Goal: Task Accomplishment & Management: Use online tool/utility

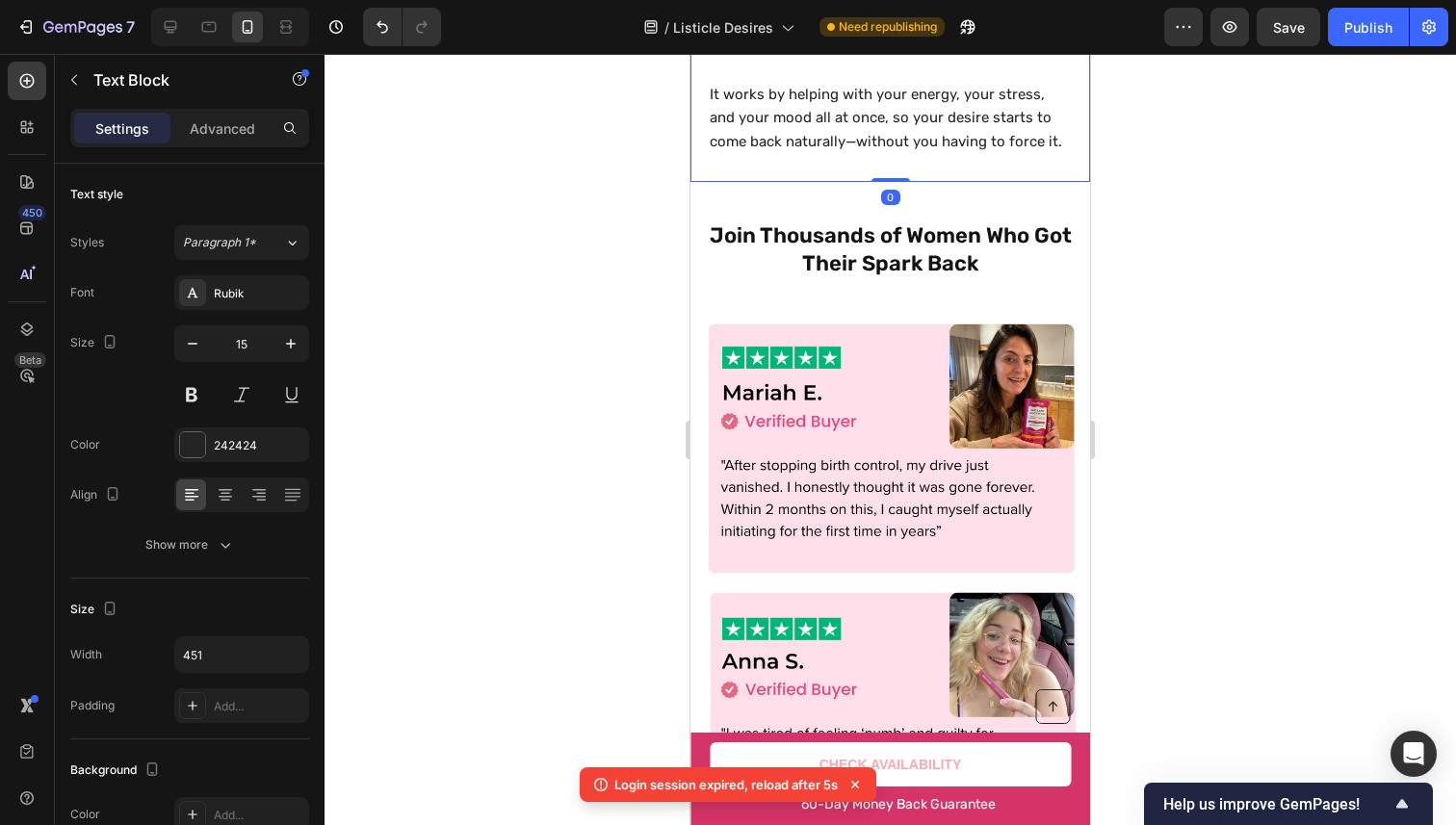
drag, startPoint x: 1068, startPoint y: 220, endPoint x: 1054, endPoint y: 220, distance: 14.0
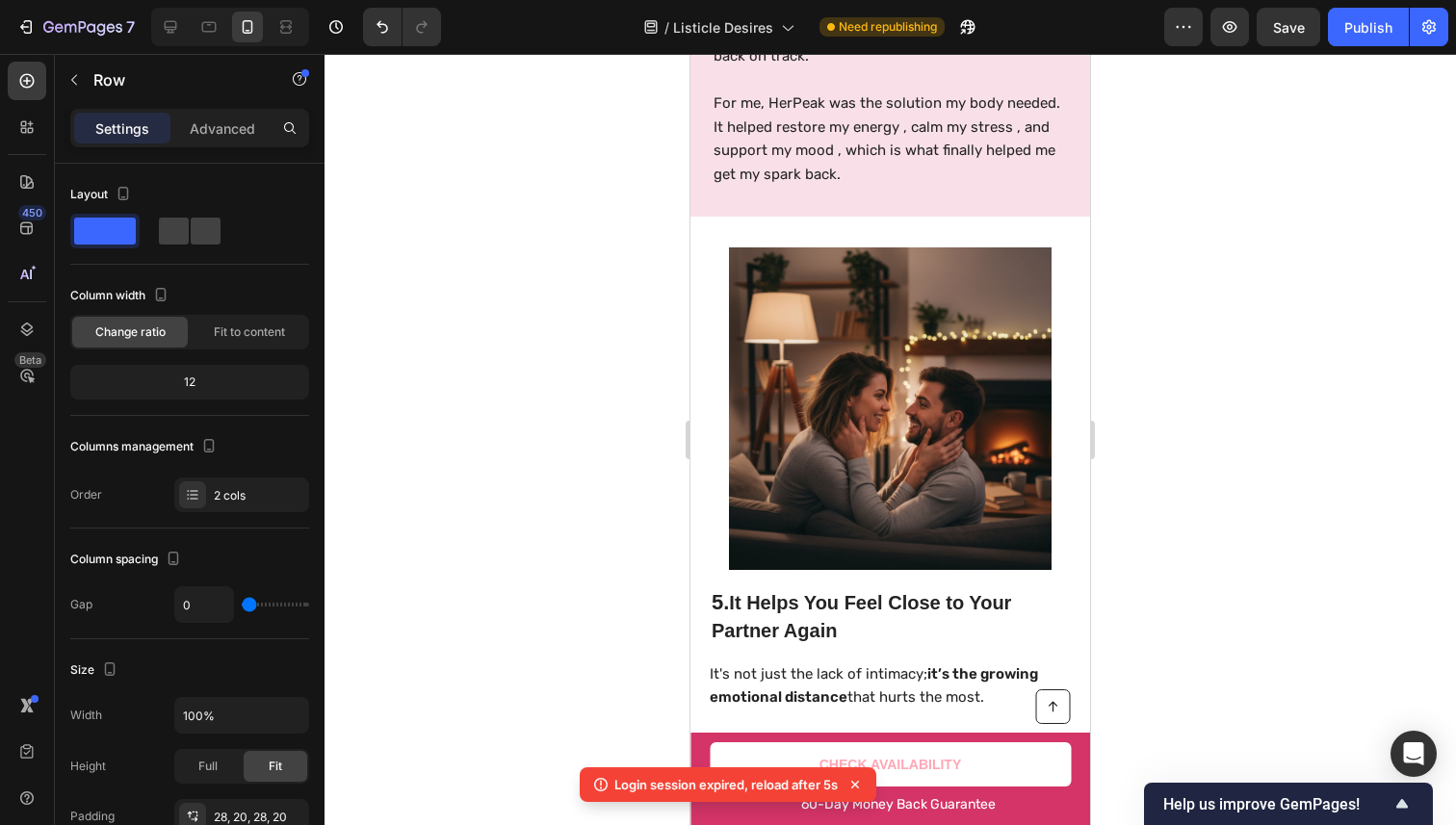
scroll to position [3860, 0]
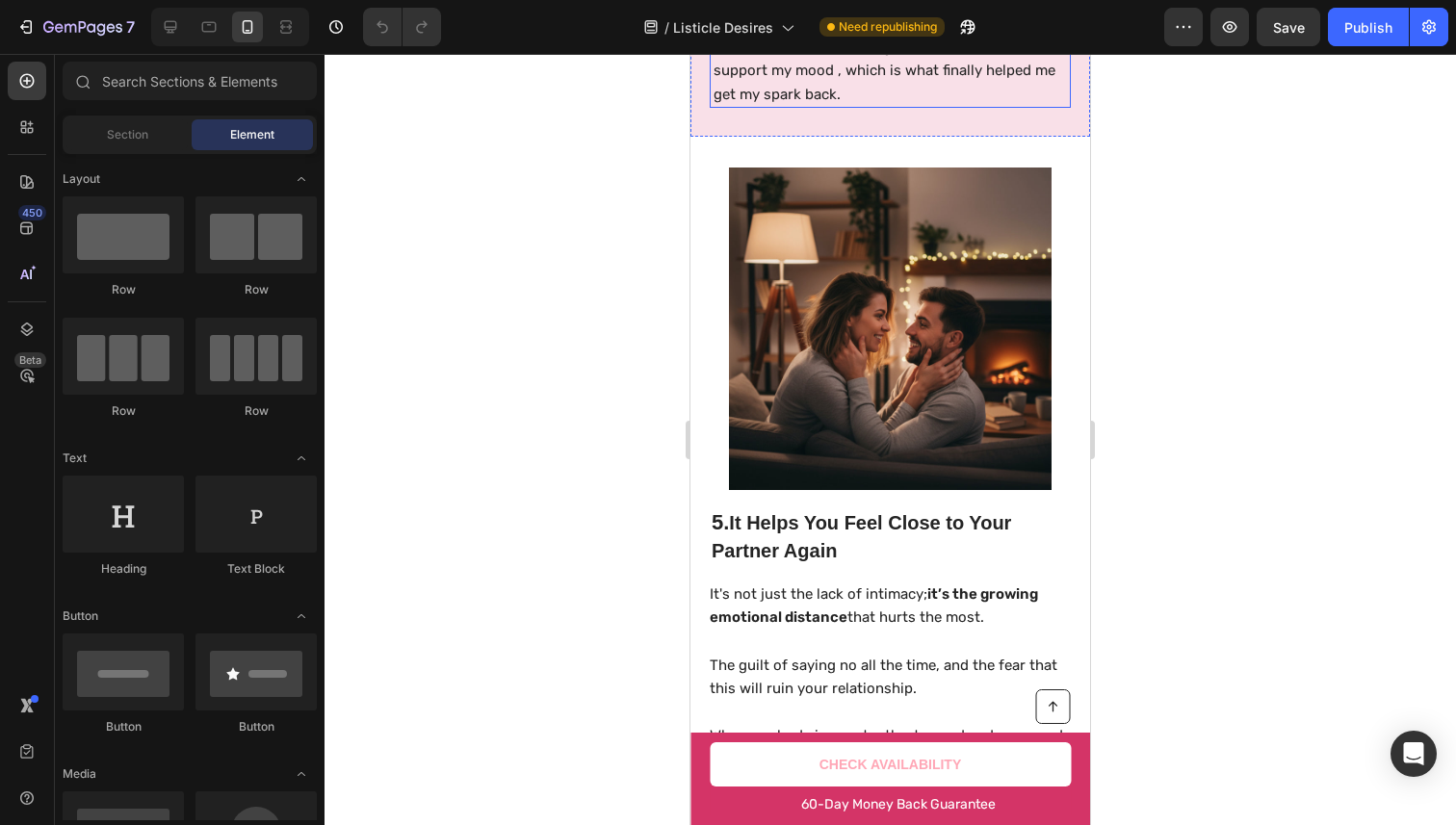
scroll to position [3658, 0]
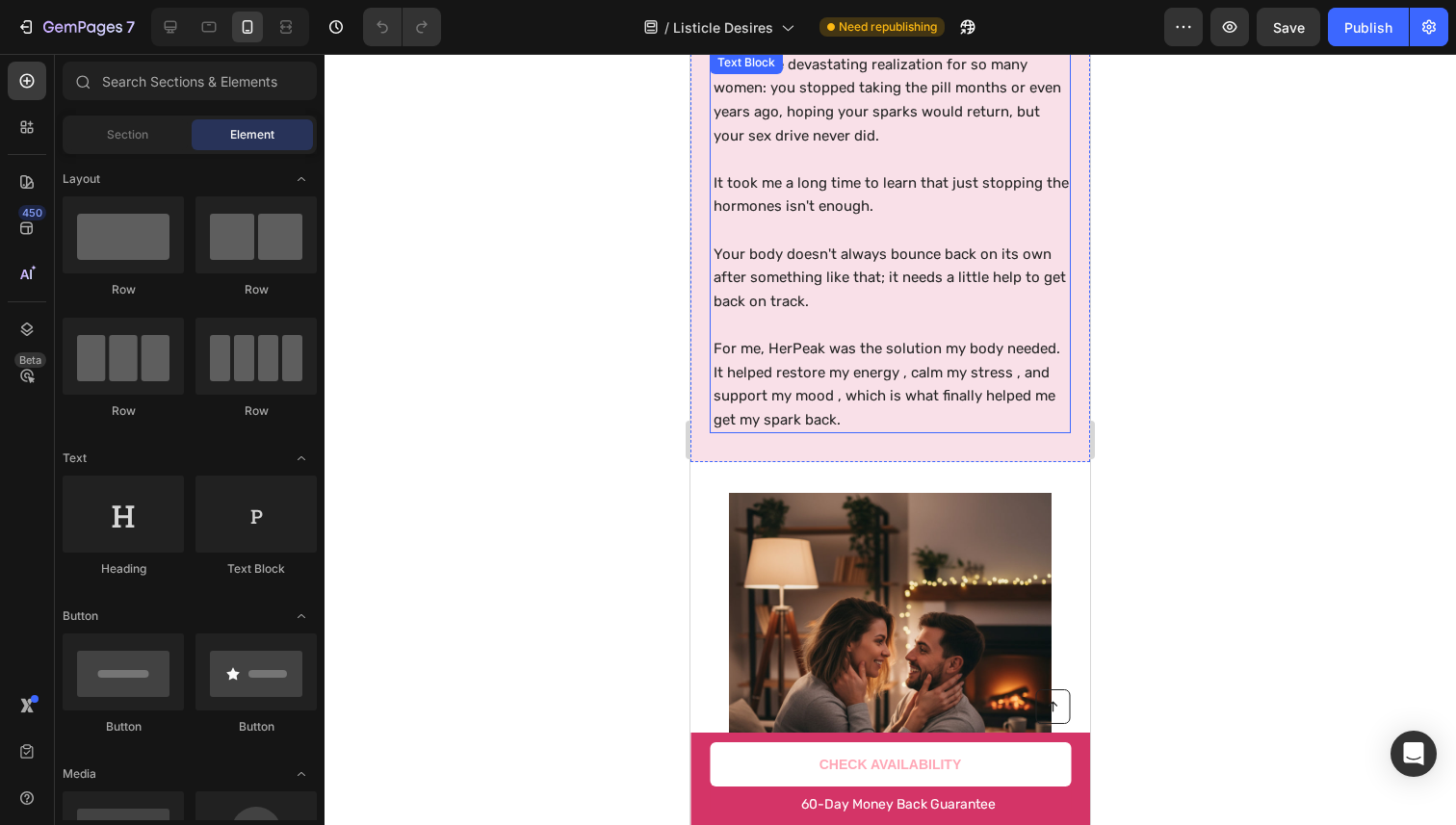
click at [804, 379] on p "For me, HerPeak was the solution my body needed. It helped restore my energy , …" at bounding box center [891, 384] width 355 height 95
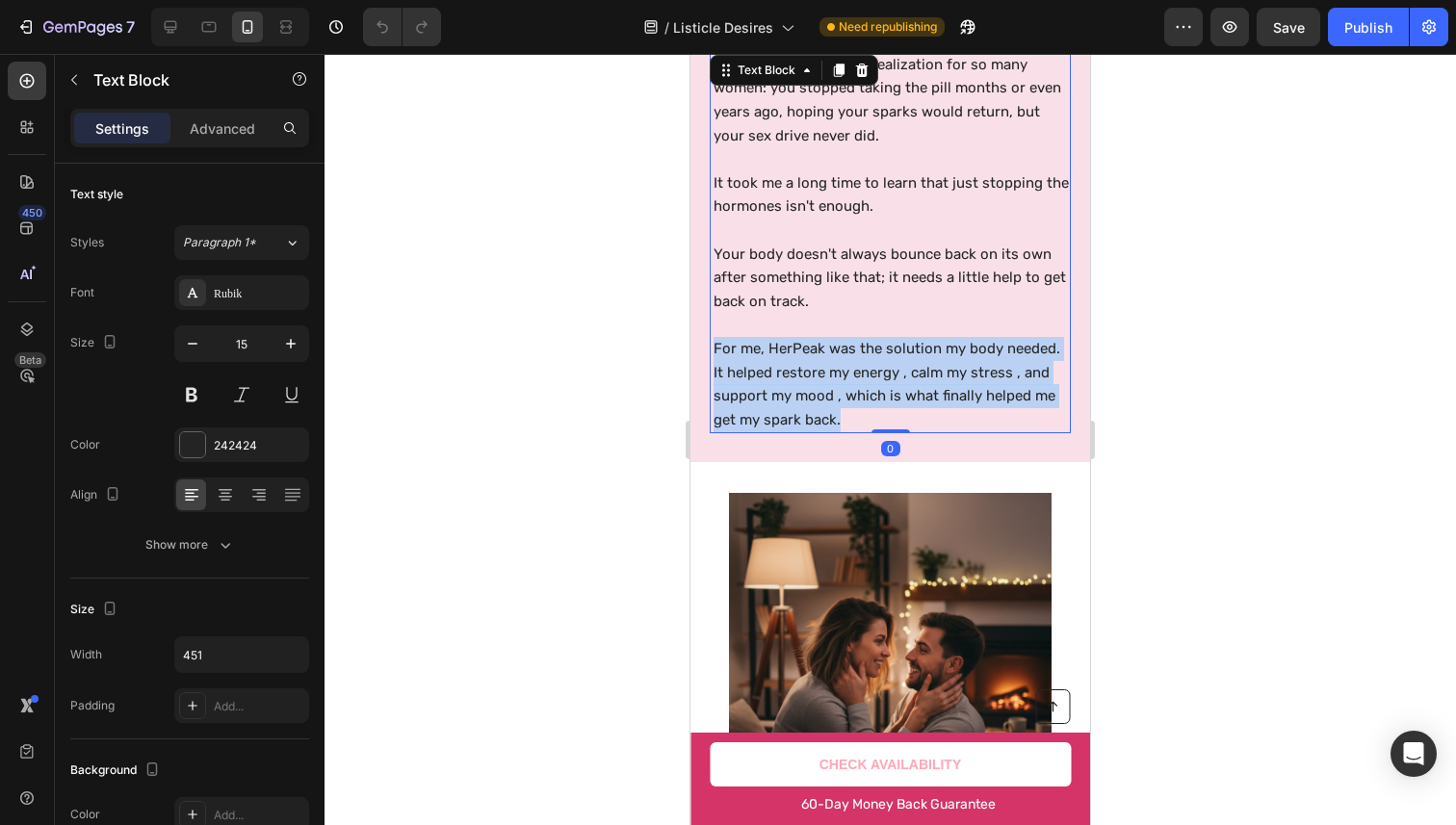
click at [804, 379] on p "For me, HerPeak was the solution my body needed. It helped restore my energy , …" at bounding box center [891, 384] width 355 height 95
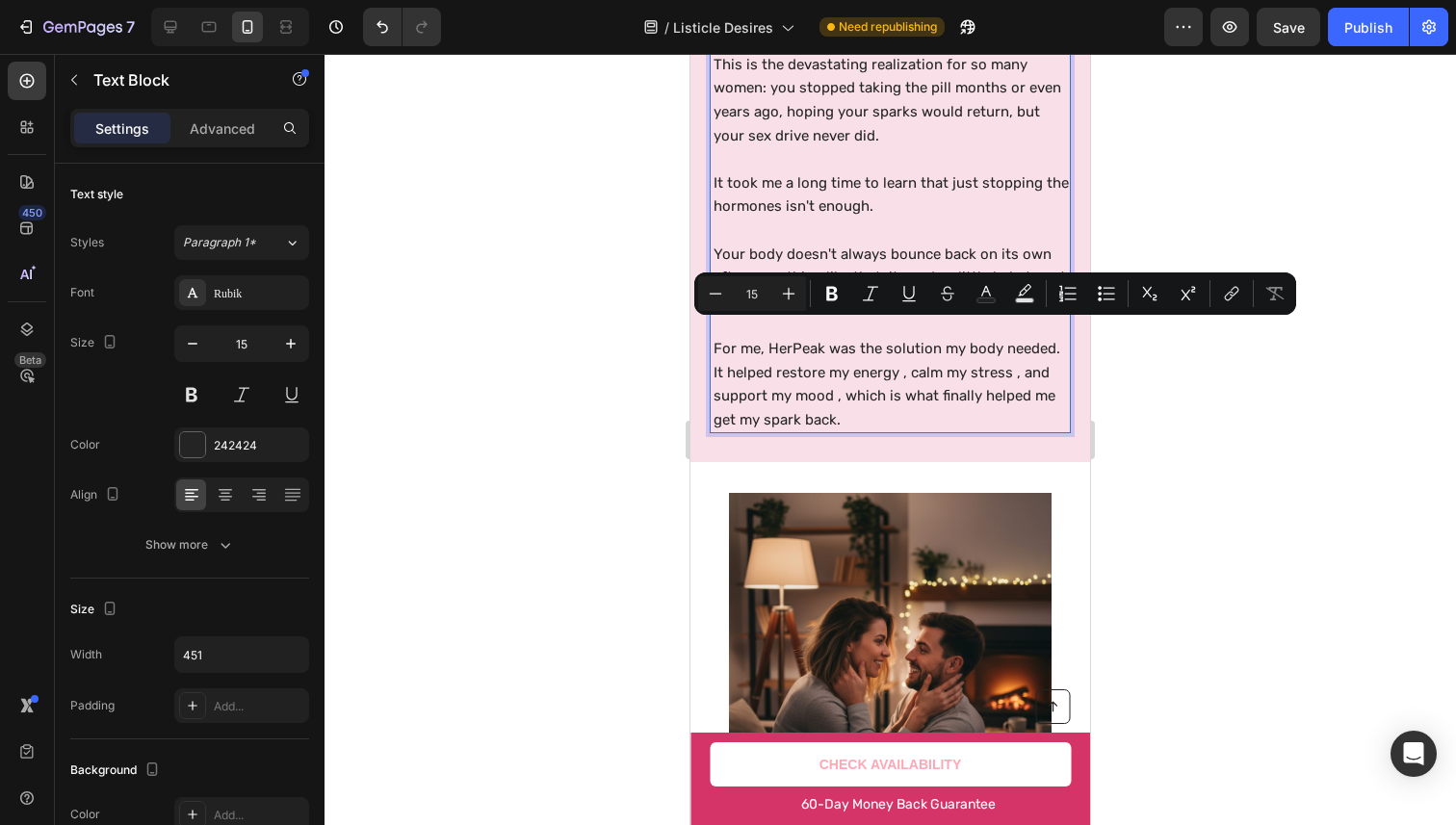
click at [895, 403] on p "For me, HerPeak was the solution my body needed. It helped restore my energy , …" at bounding box center [891, 384] width 355 height 95
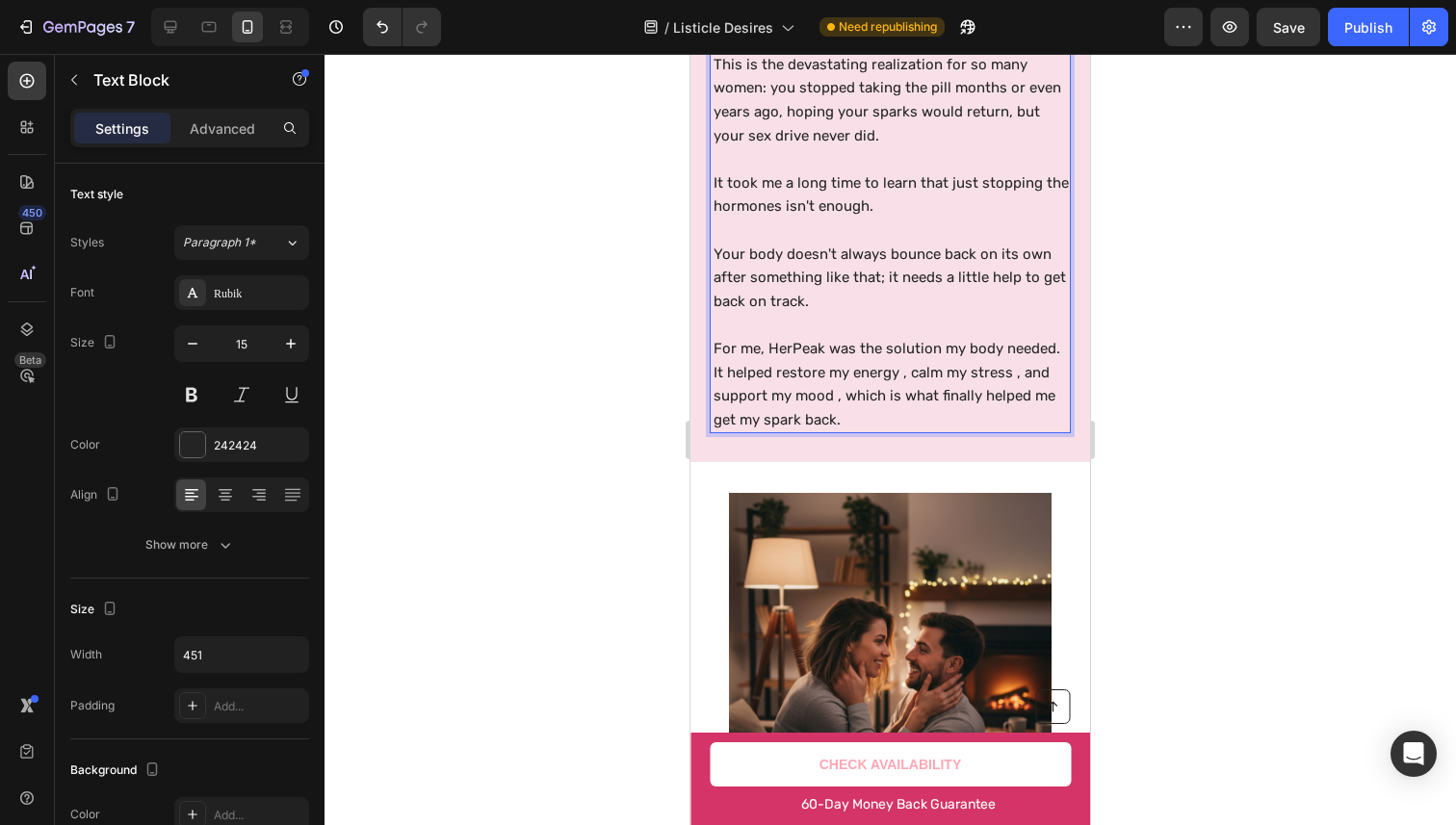
click at [909, 365] on p "For me, HerPeak was the solution my body needed. It helped restore my energy , …" at bounding box center [891, 384] width 355 height 95
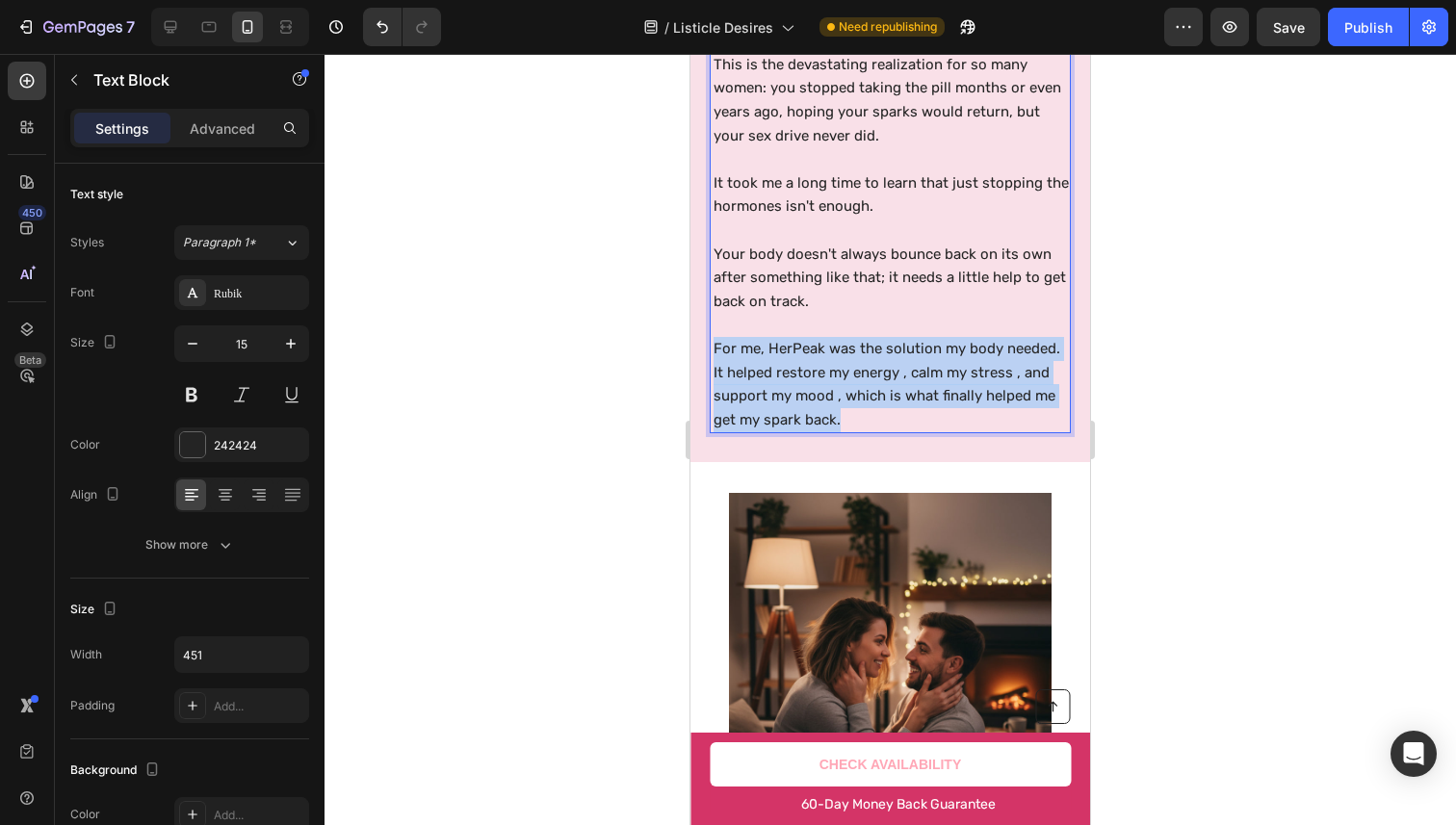
click at [909, 365] on p "For me, HerPeak was the solution my body needed. It helped restore my energy , …" at bounding box center [891, 384] width 355 height 95
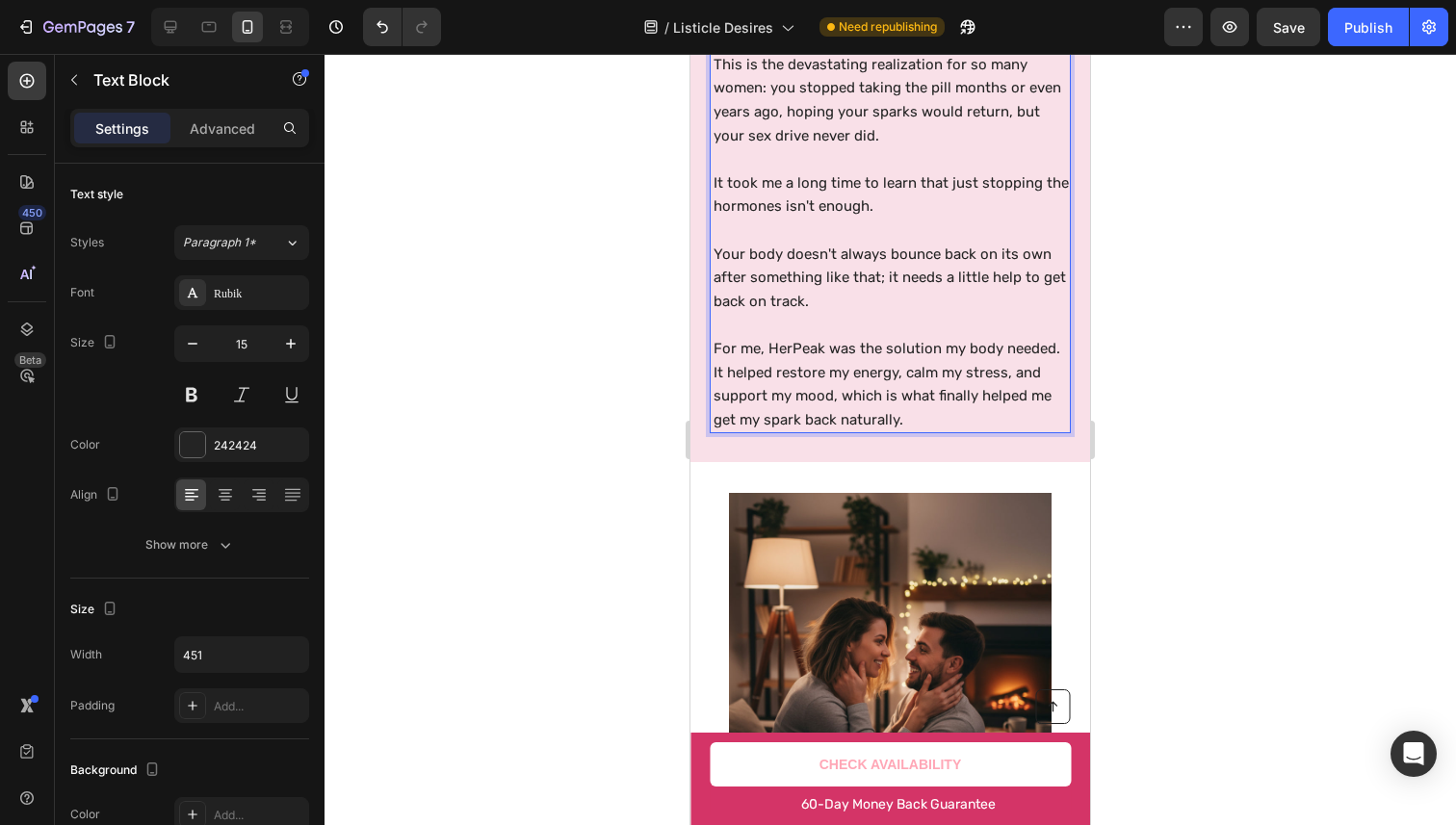
click at [1232, 350] on div at bounding box center [890, 439] width 1132 height 771
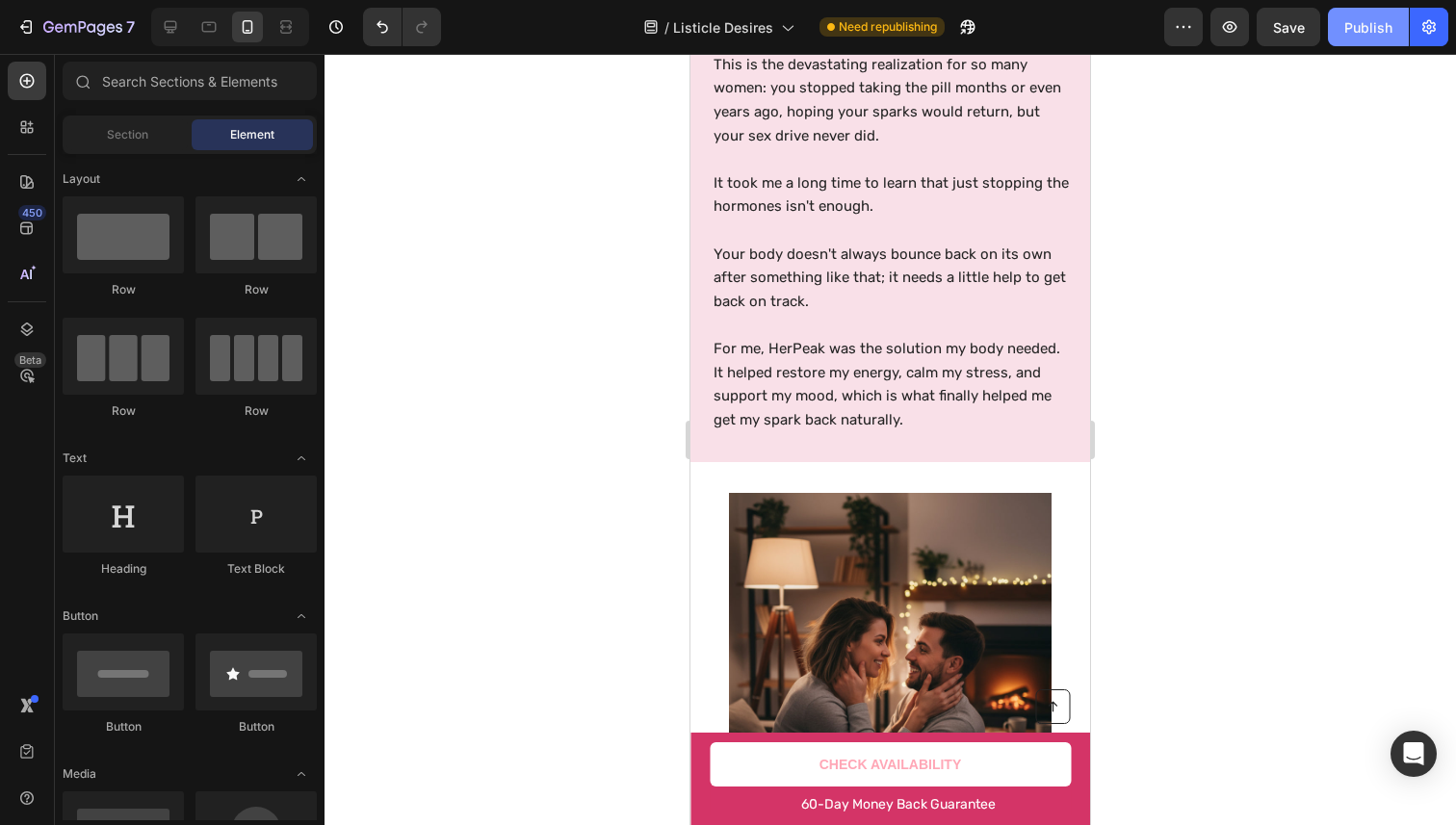
click at [1375, 32] on div "Publish" at bounding box center [1368, 27] width 48 height 20
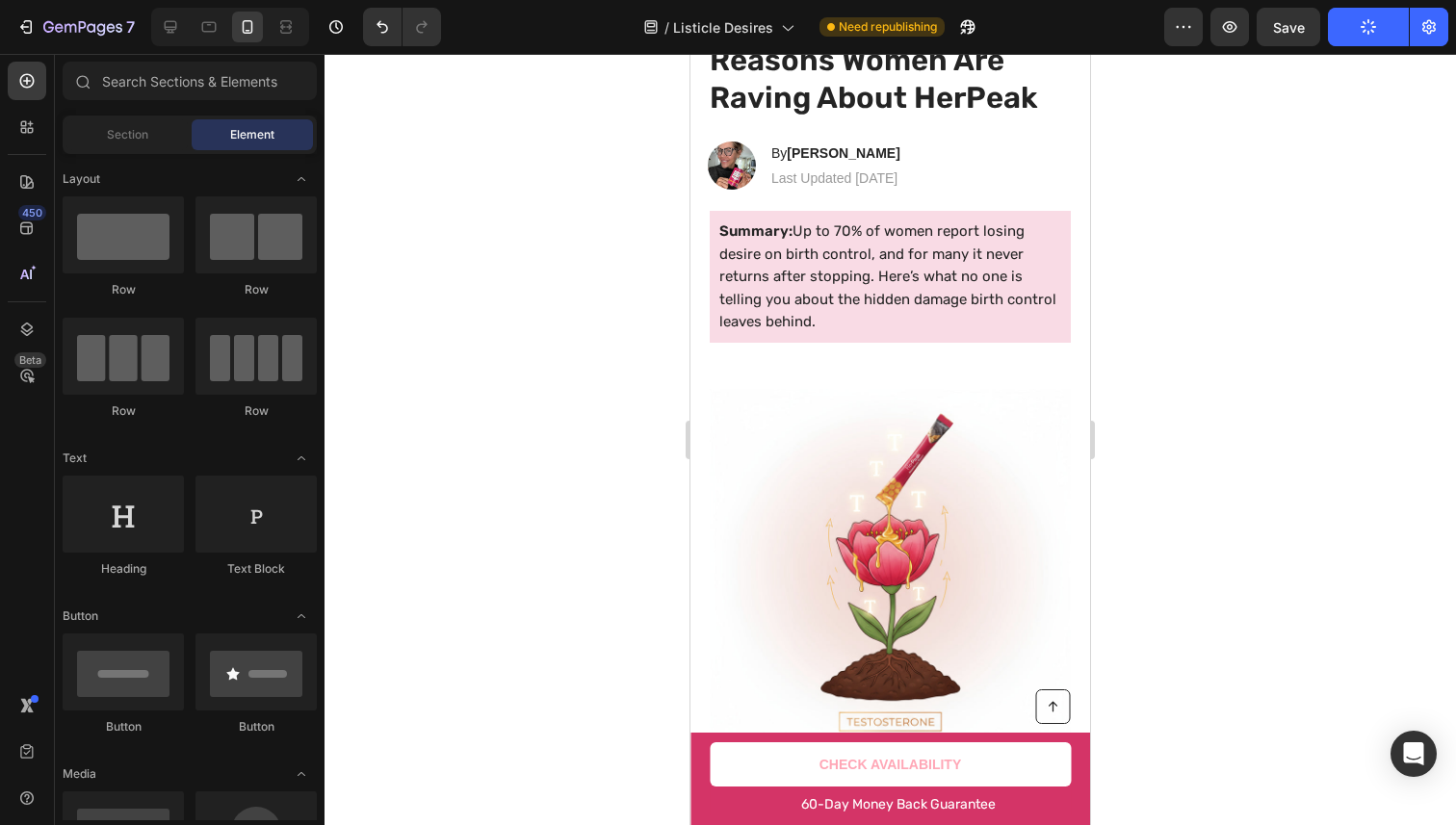
scroll to position [0, 0]
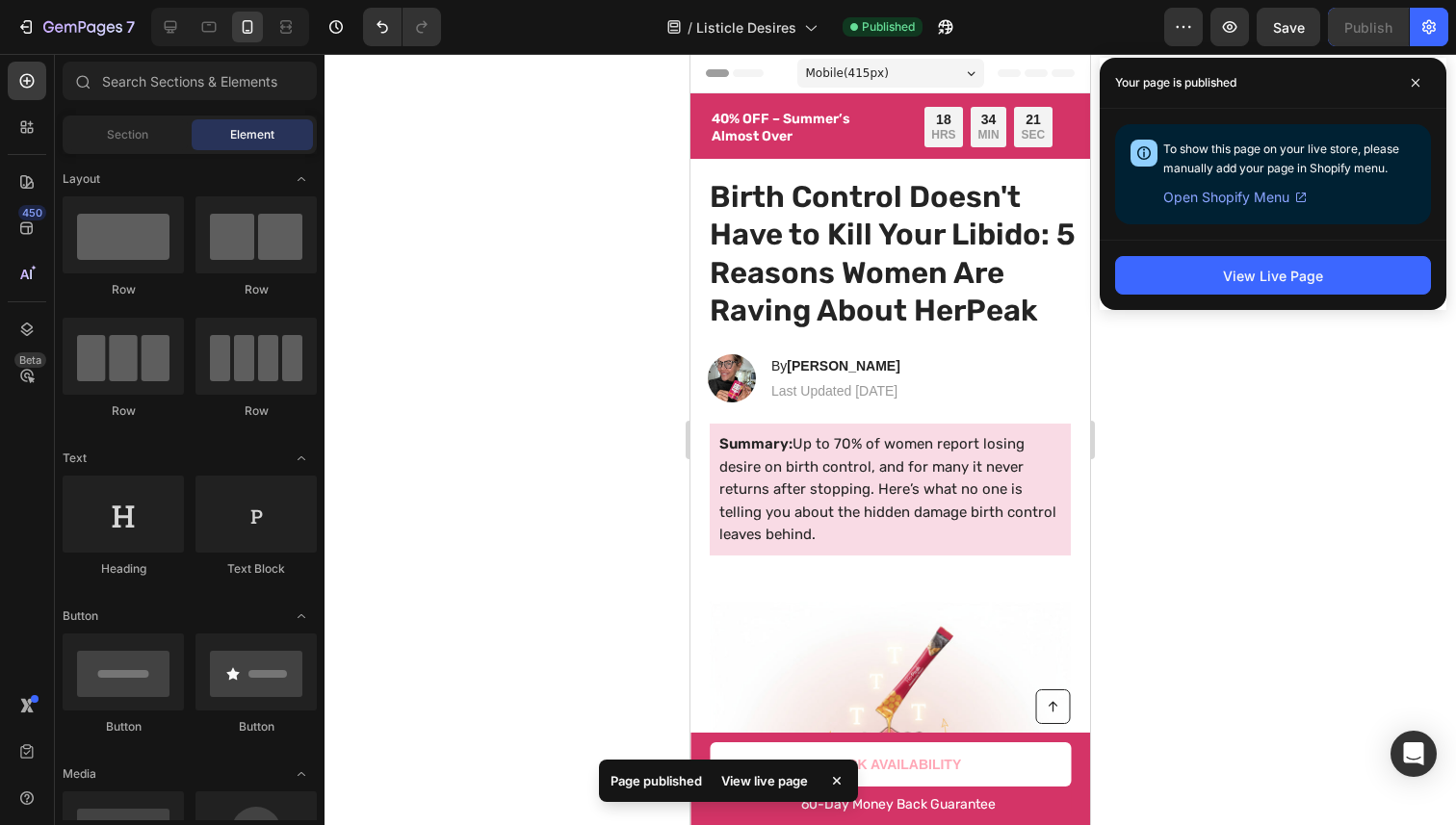
click at [1251, 251] on div "View Live Page" at bounding box center [1272, 274] width 346 height 70
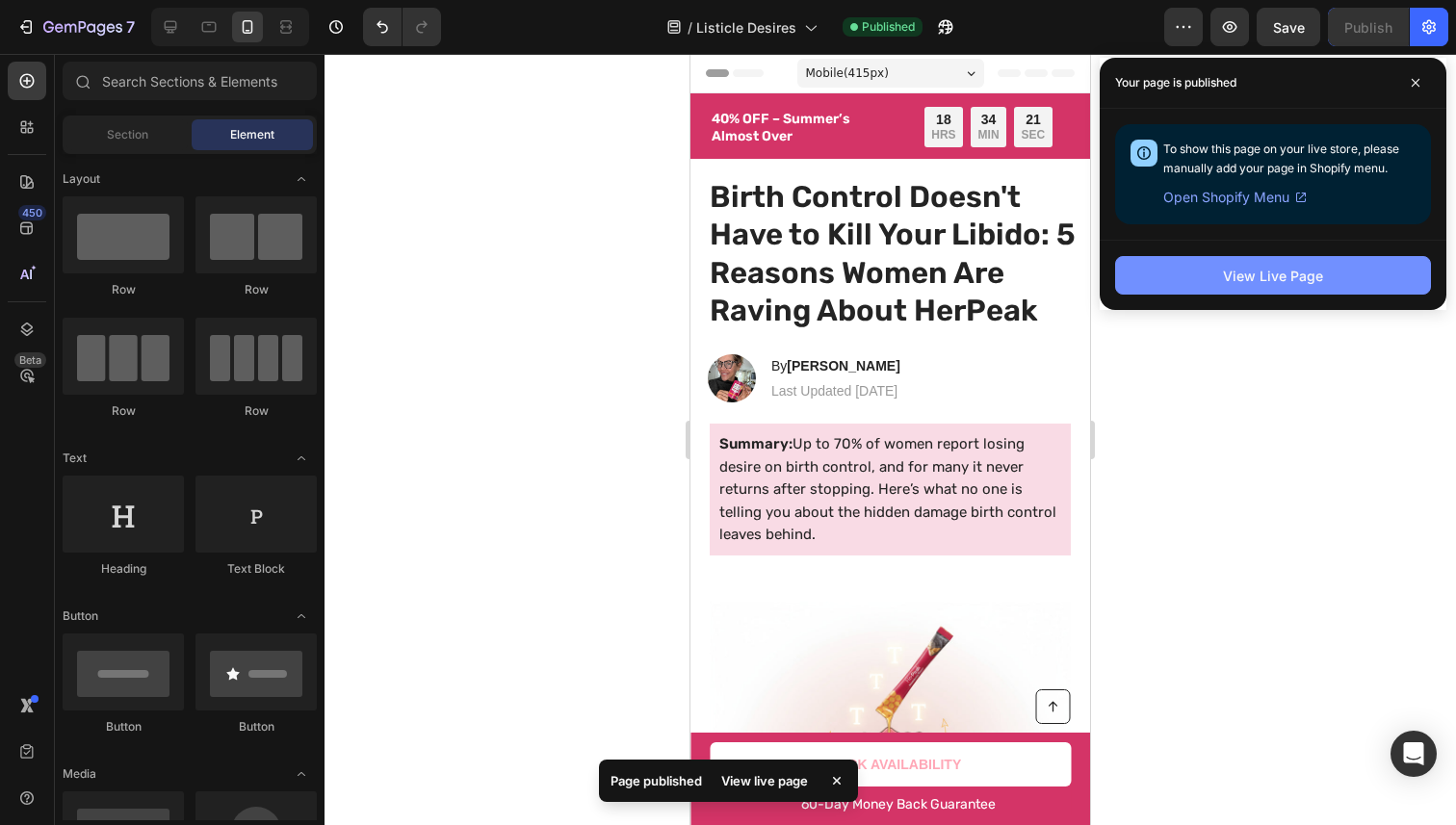
click at [1249, 272] on div "View Live Page" at bounding box center [1272, 275] width 100 height 20
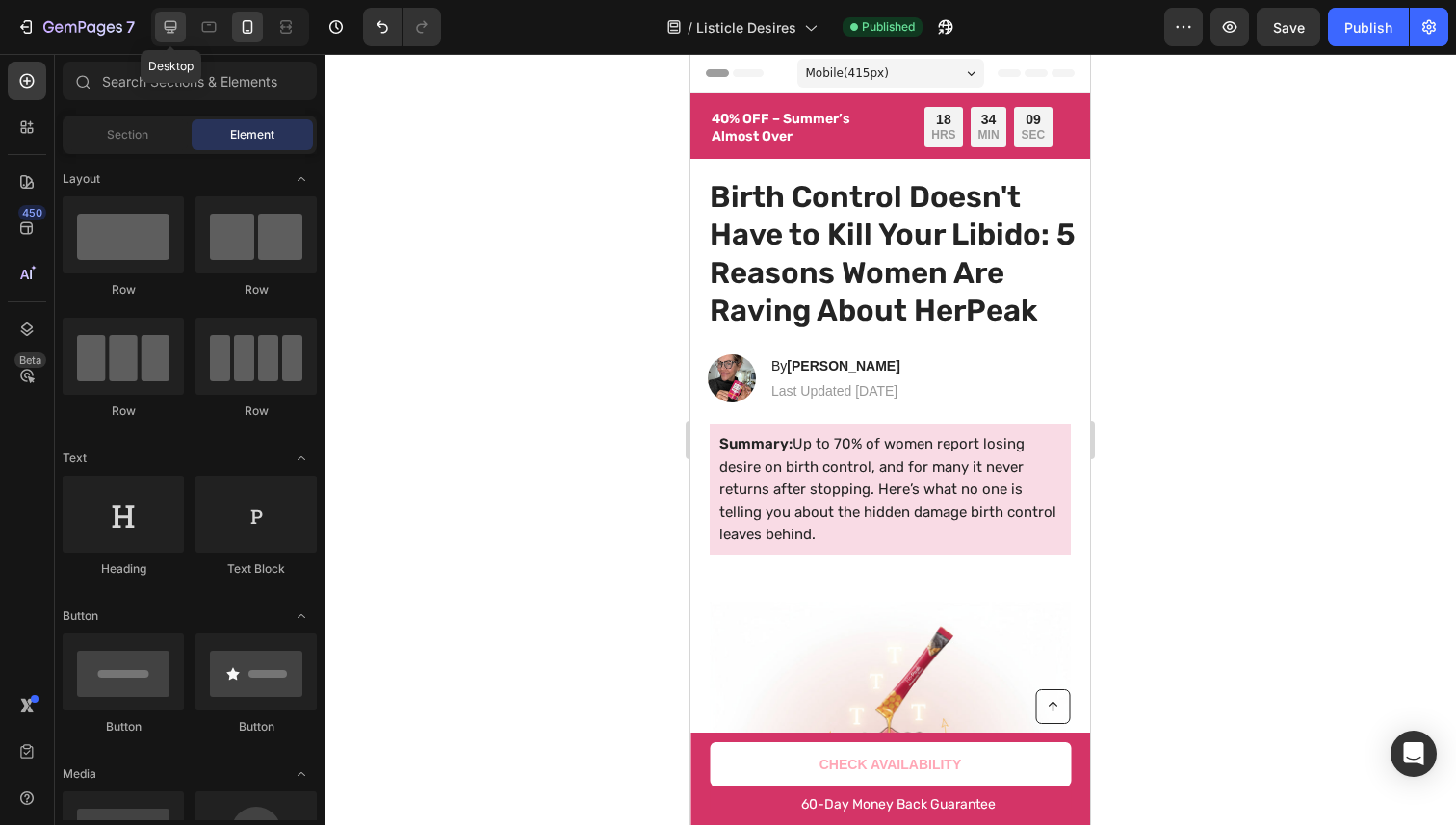
click at [170, 27] on icon at bounding box center [171, 27] width 13 height 13
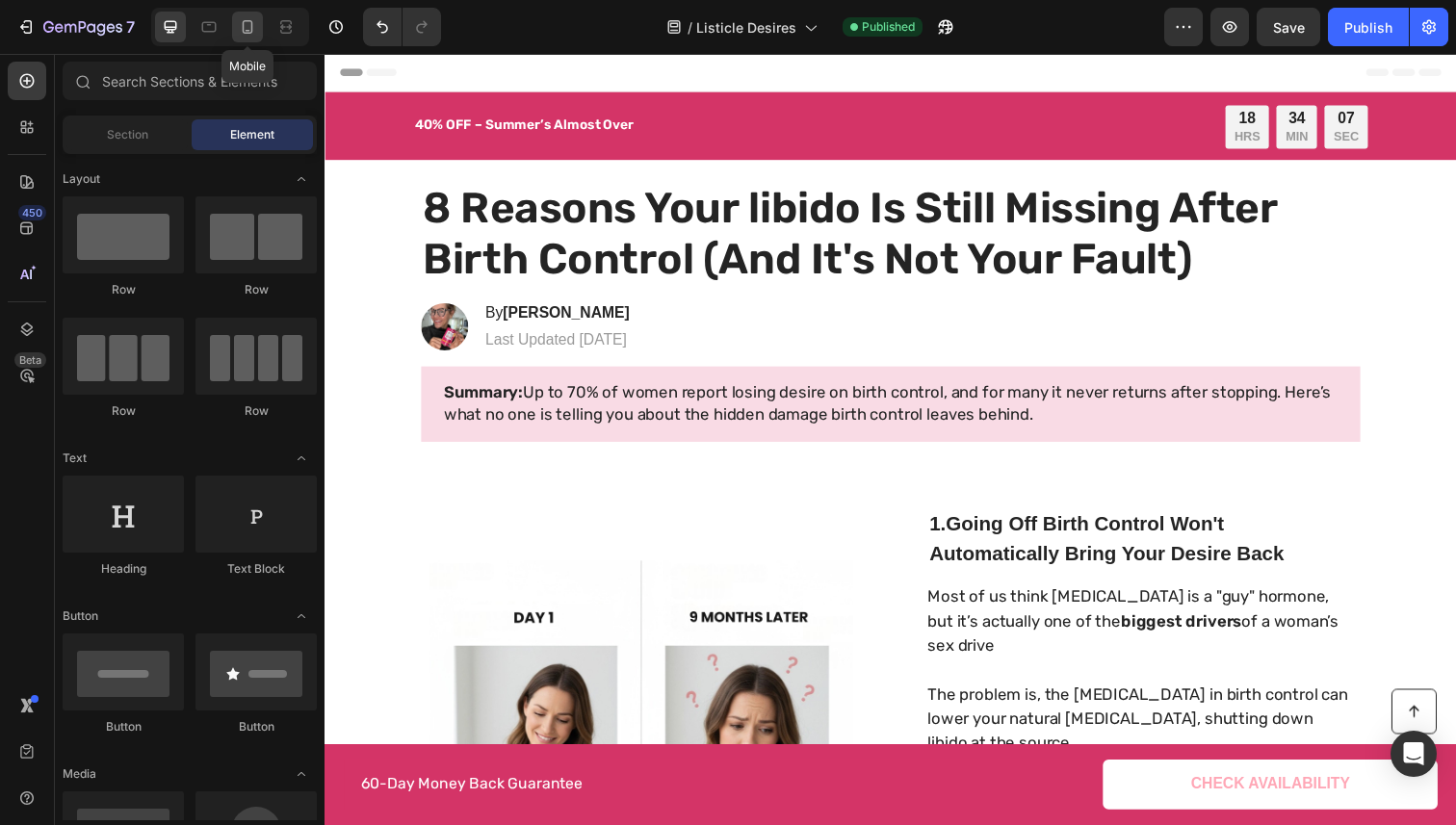
click at [236, 19] on div at bounding box center [247, 27] width 31 height 31
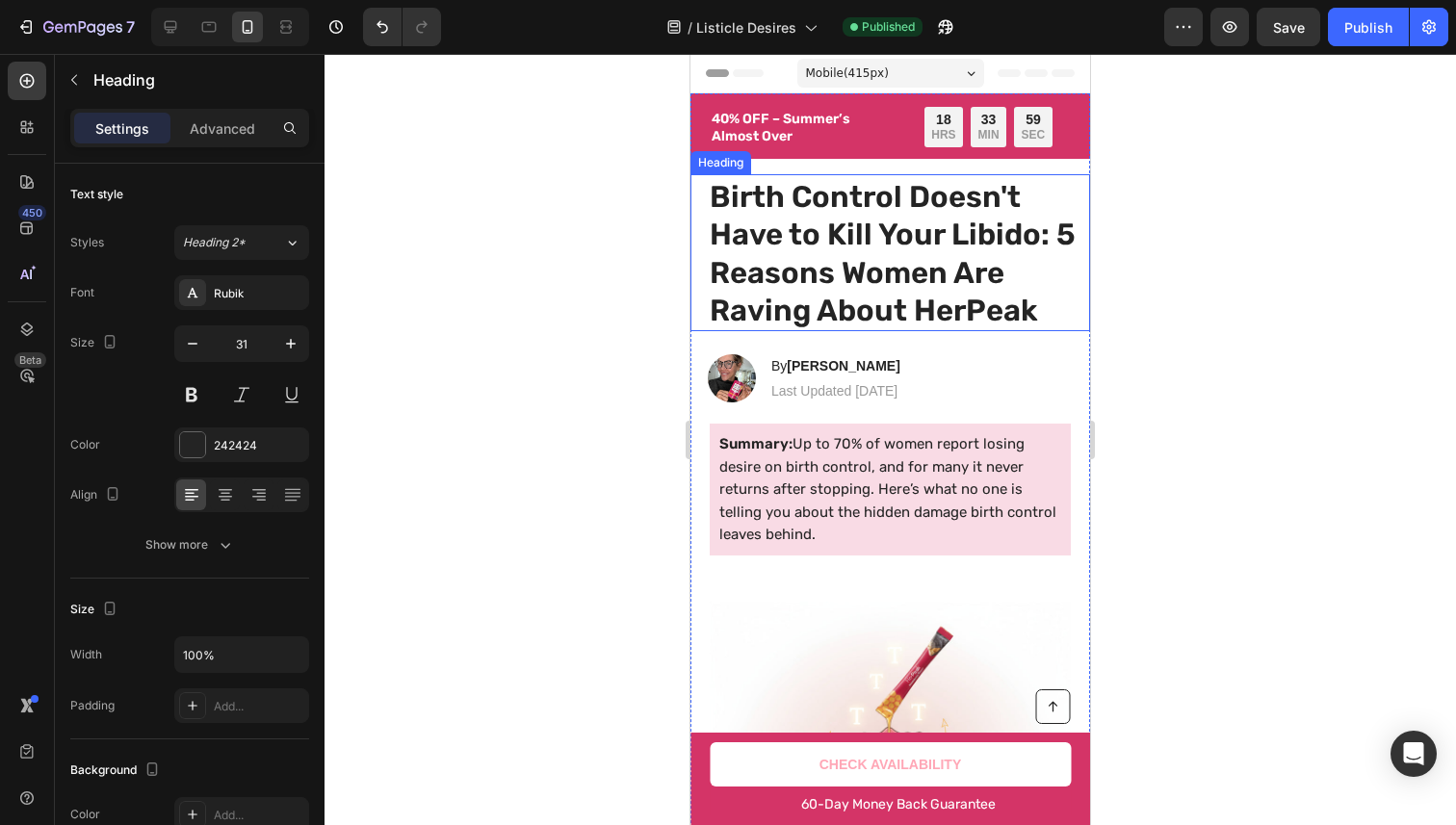
click at [825, 198] on h1 "Birth Control Doesn't Have to Kill Your Libido: 5 Reasons Women Are Raving Abou…" at bounding box center [892, 254] width 370 height 156
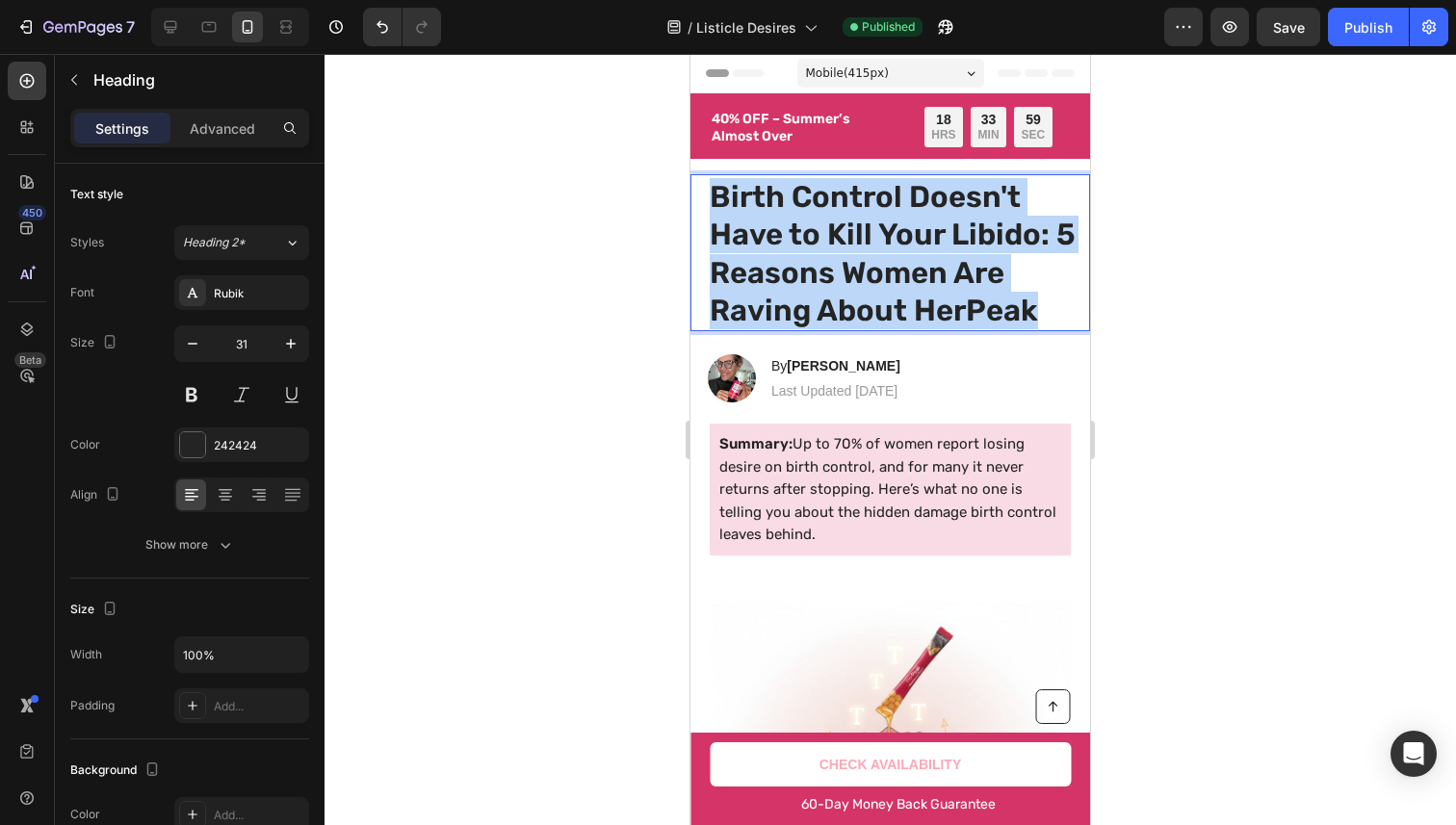
click at [825, 198] on p "Birth Control Doesn't Have to Kill Your Libido: 5 Reasons Women Are Raving Abou…" at bounding box center [893, 254] width 367 height 152
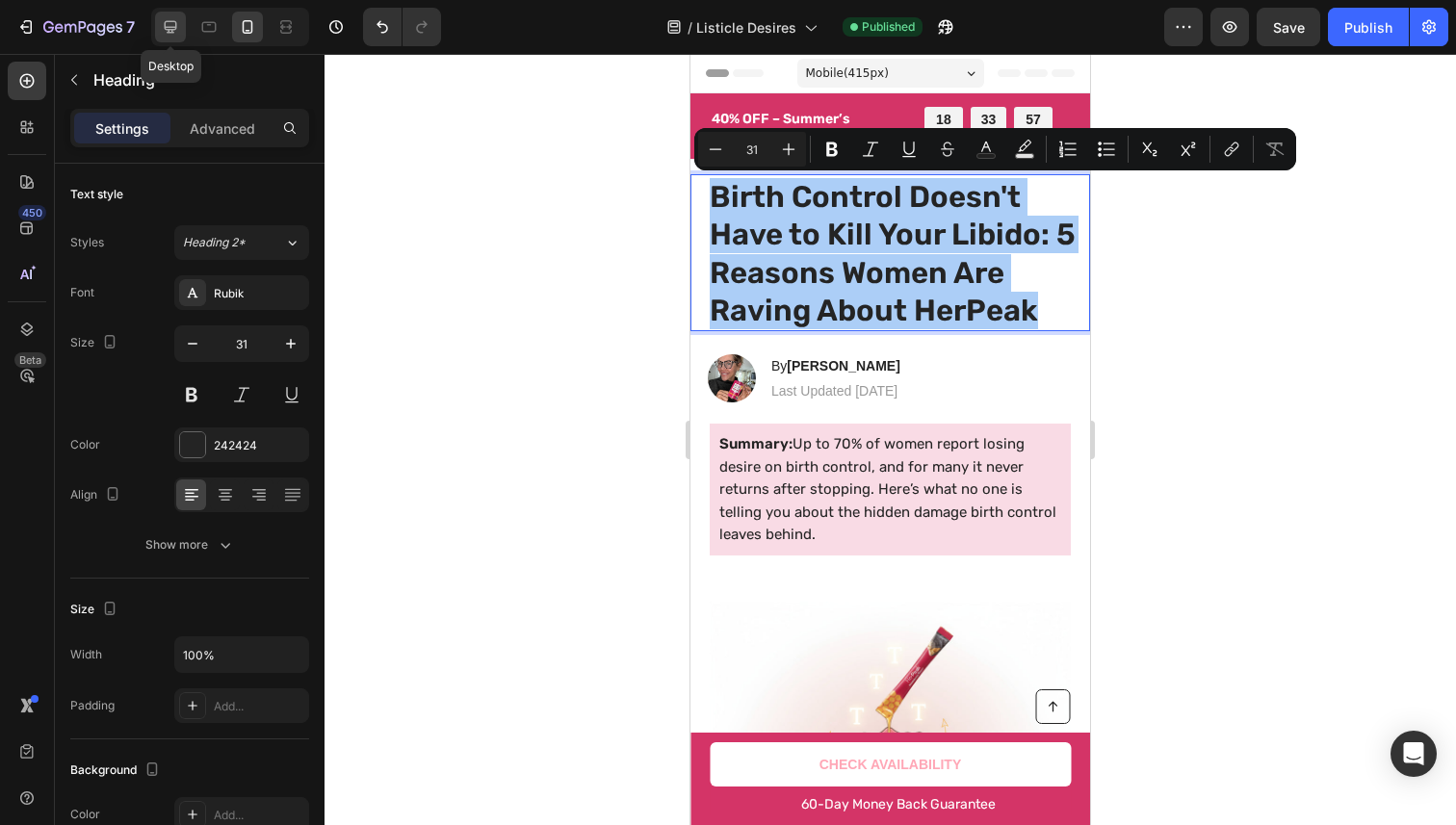
drag, startPoint x: 175, startPoint y: 25, endPoint x: 343, endPoint y: 83, distance: 177.7
click at [175, 25] on icon at bounding box center [170, 26] width 19 height 19
type input "48"
type input "996"
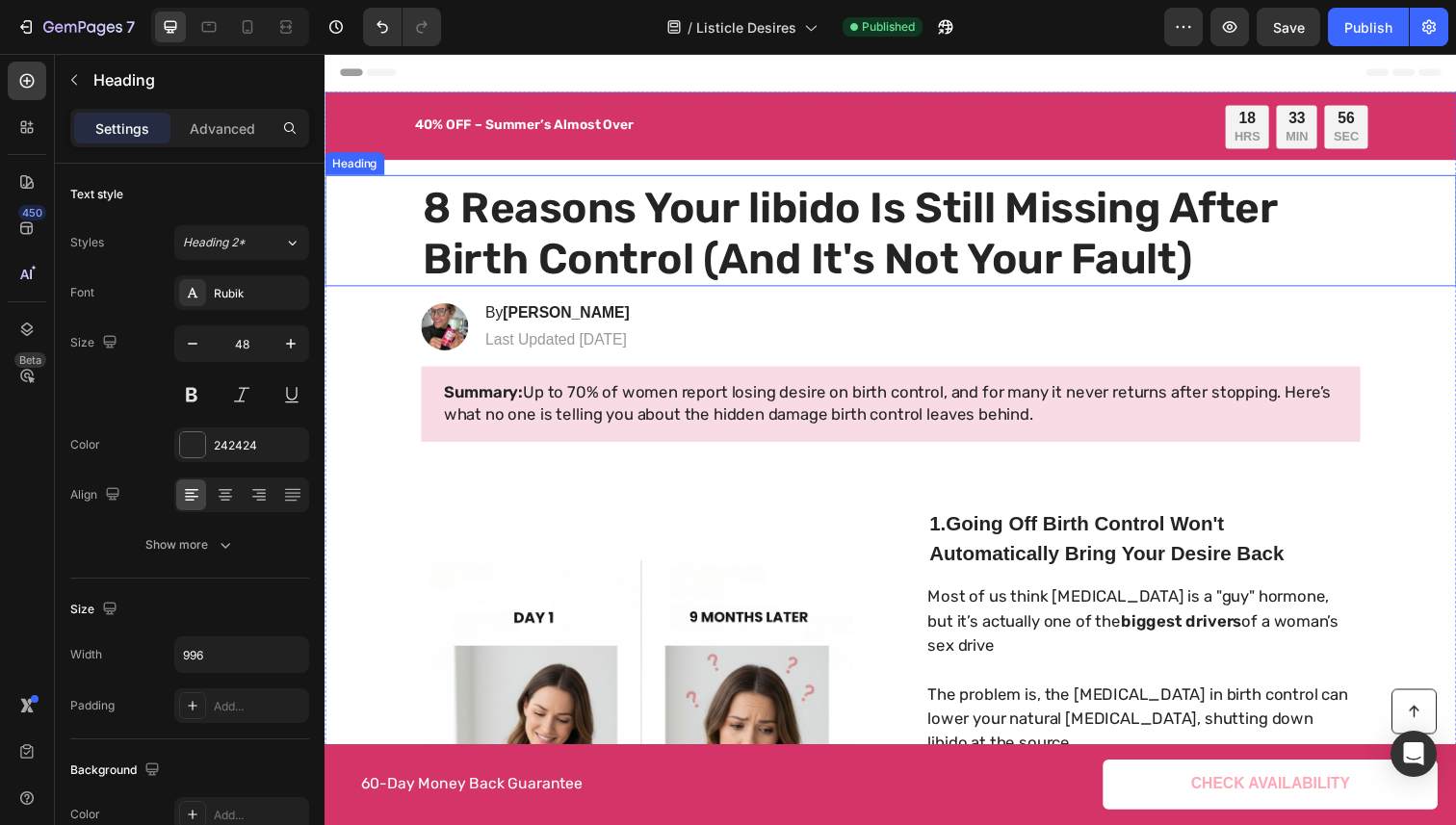
click at [850, 232] on h1 "8 Reasons Your libido Is Still Missing After Birth Control (And It's Not Your F…" at bounding box center [902, 237] width 959 height 108
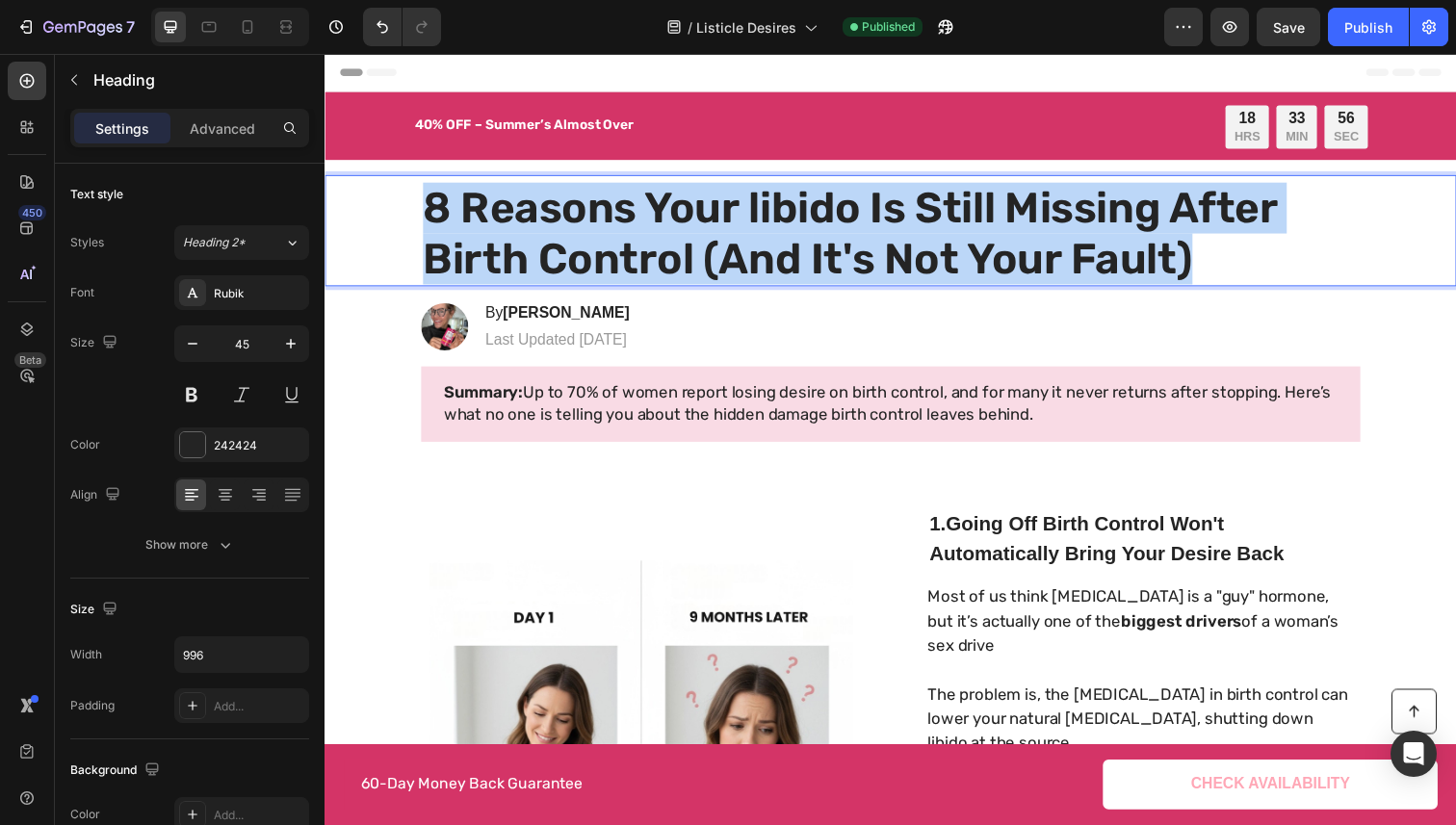
click at [850, 232] on p "8 Reasons Your libido Is Still Missing After Birth Control (And It's Not Your F…" at bounding box center [902, 237] width 955 height 104
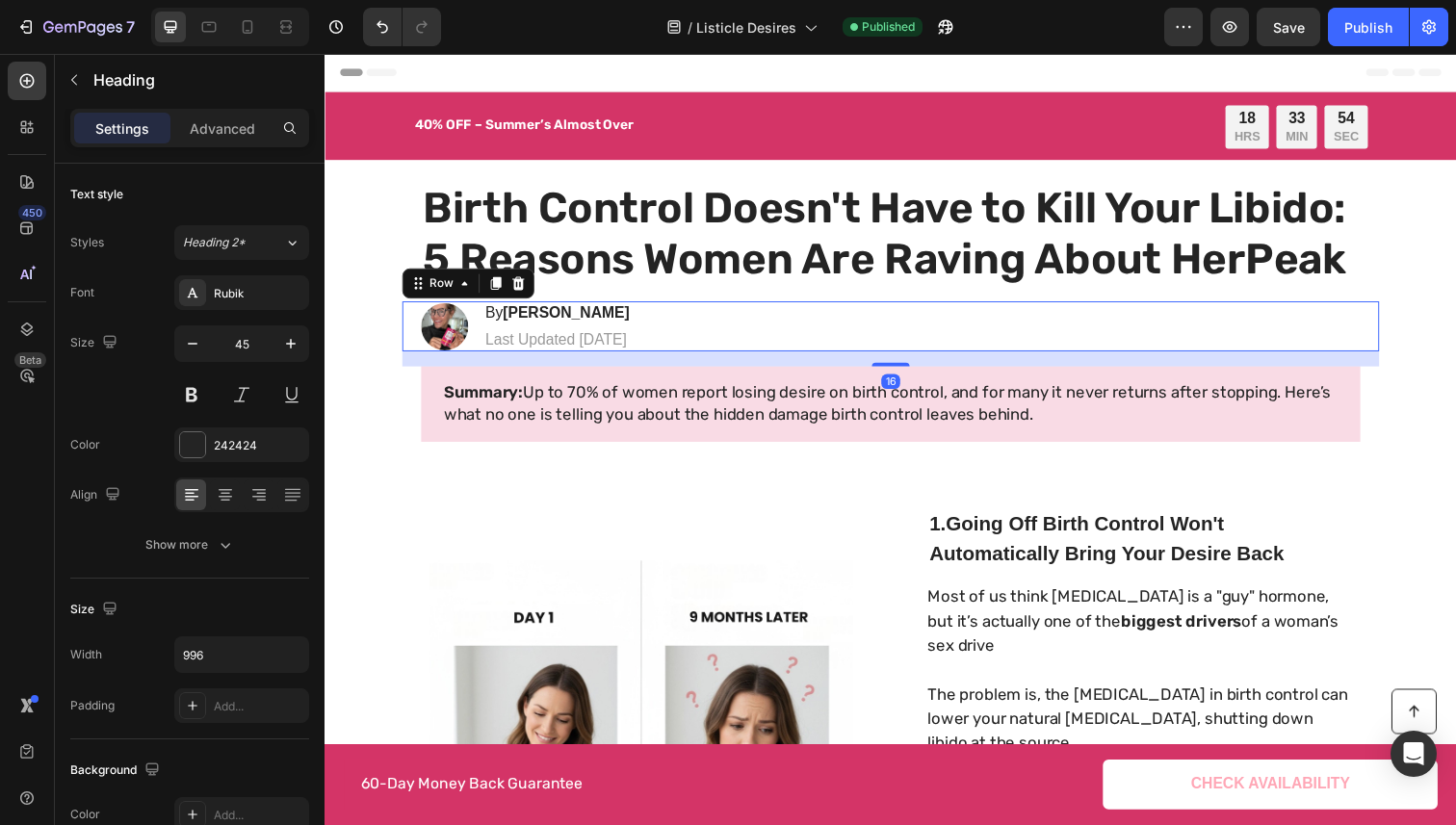
click at [974, 328] on div "Image By [PERSON_NAME] Heading Last Updated [DATE] Text Block Row 16" at bounding box center [902, 333] width 998 height 52
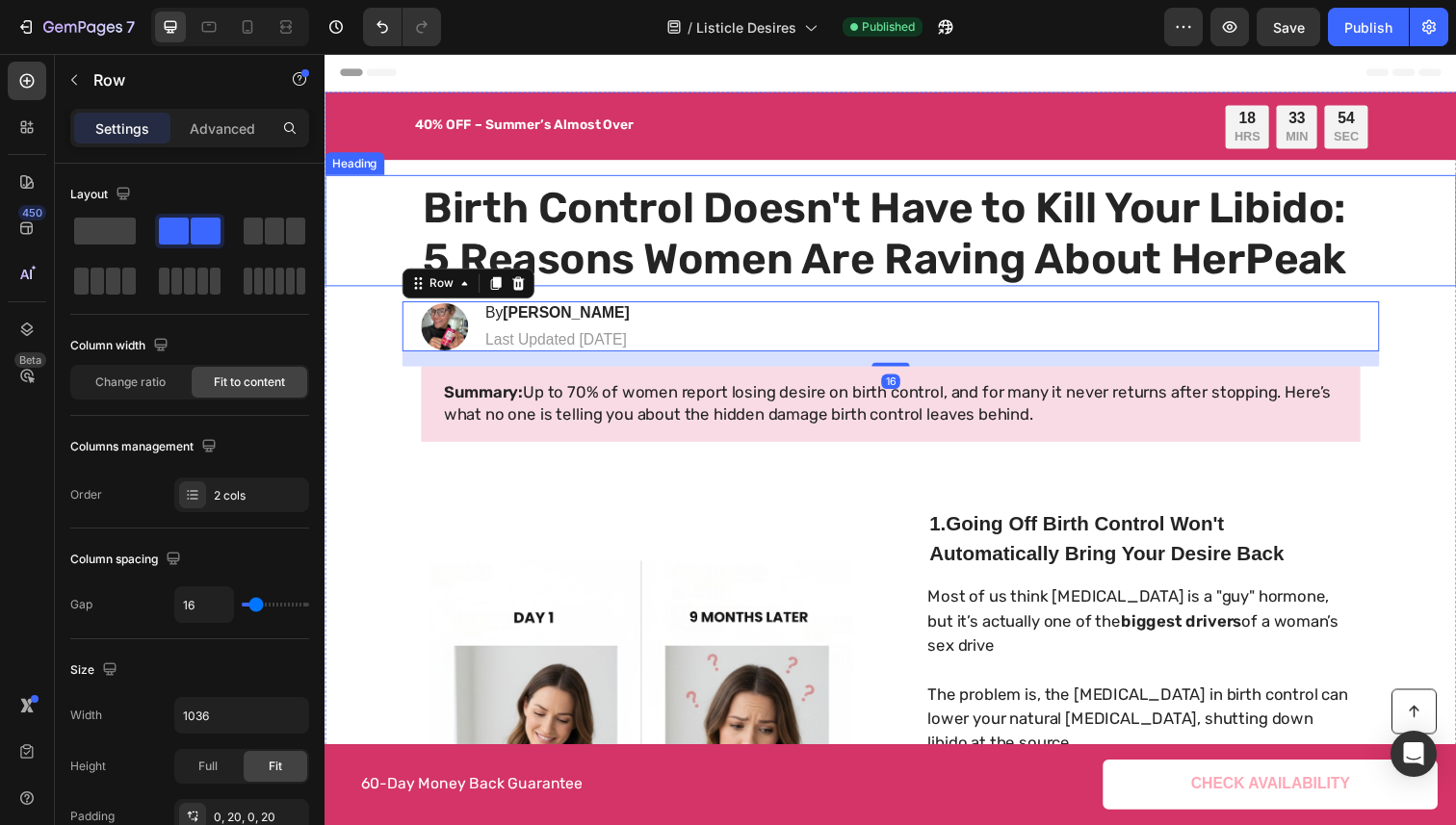
click at [1279, 251] on p "Birth Control Doesn't Have to Kill Your Libido: 5 Reasons Women Are Raving Abou…" at bounding box center [902, 237] width 955 height 104
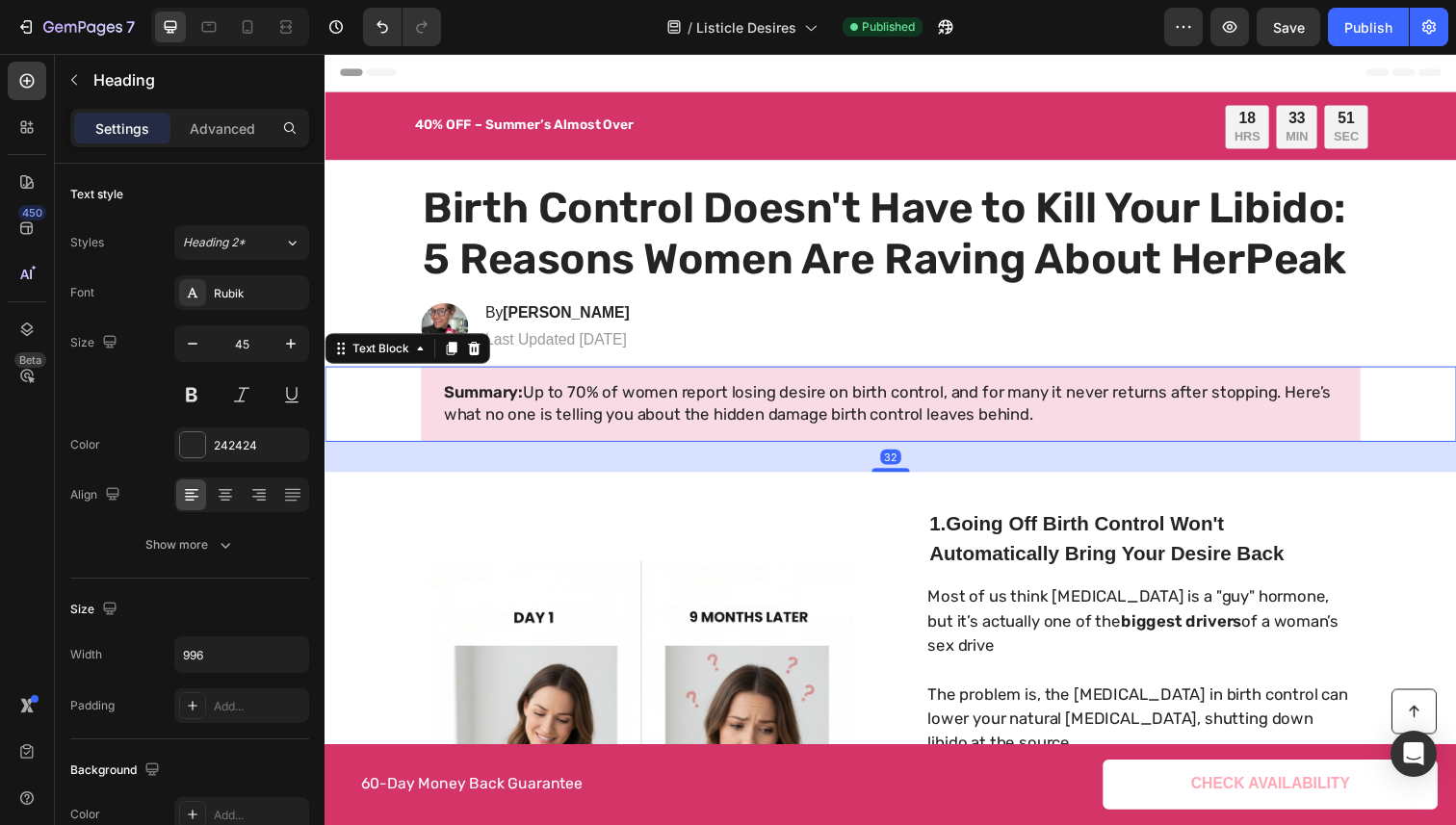
click at [648, 431] on span "Summary: Up to 70% of women report losing desire on birth control, and for many…" at bounding box center [899, 411] width 906 height 42
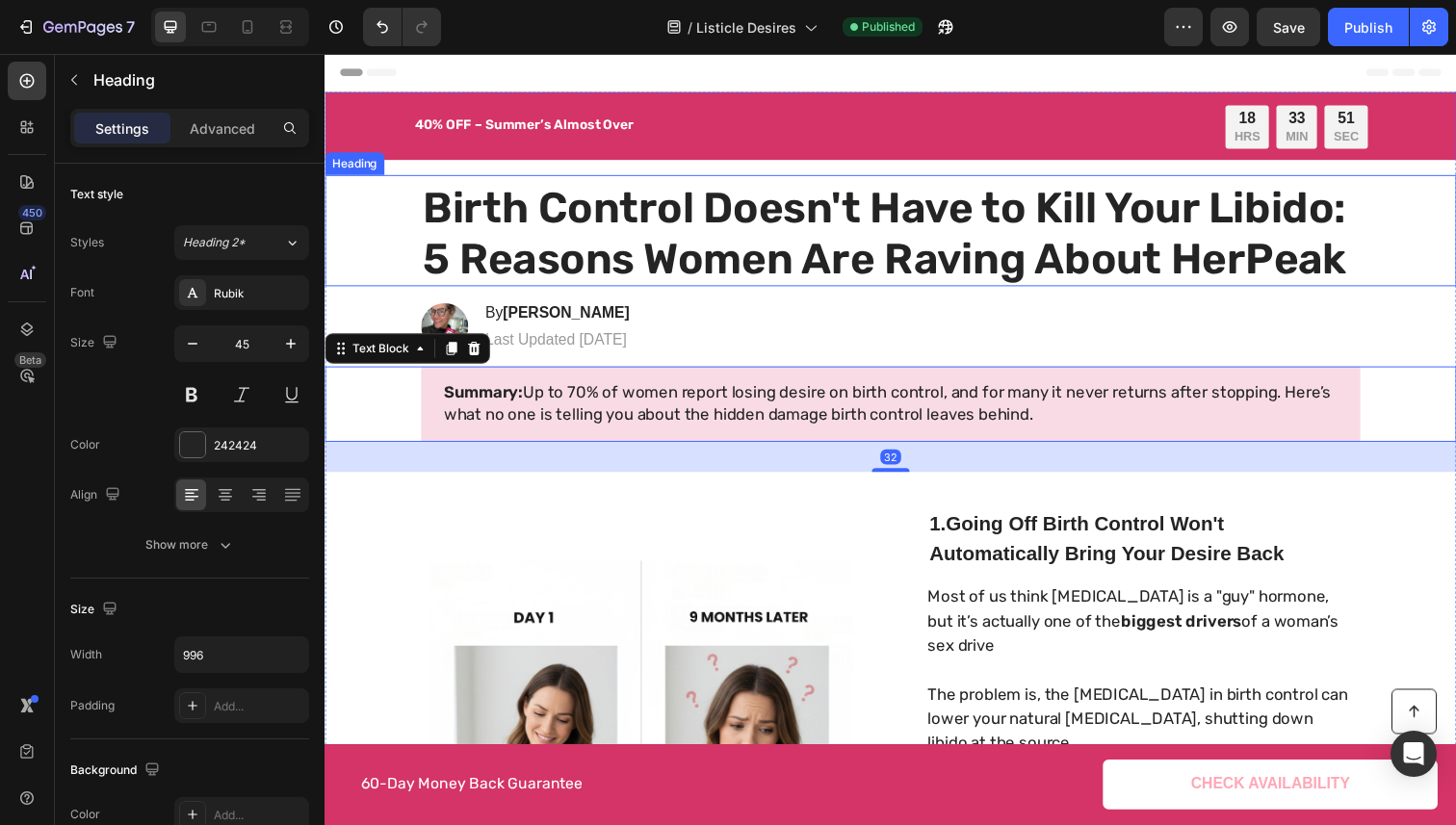
click at [944, 252] on p "Birth Control Doesn't Have to Kill Your Libido: 5 Reasons Women Are Raving Abou…" at bounding box center [902, 237] width 955 height 104
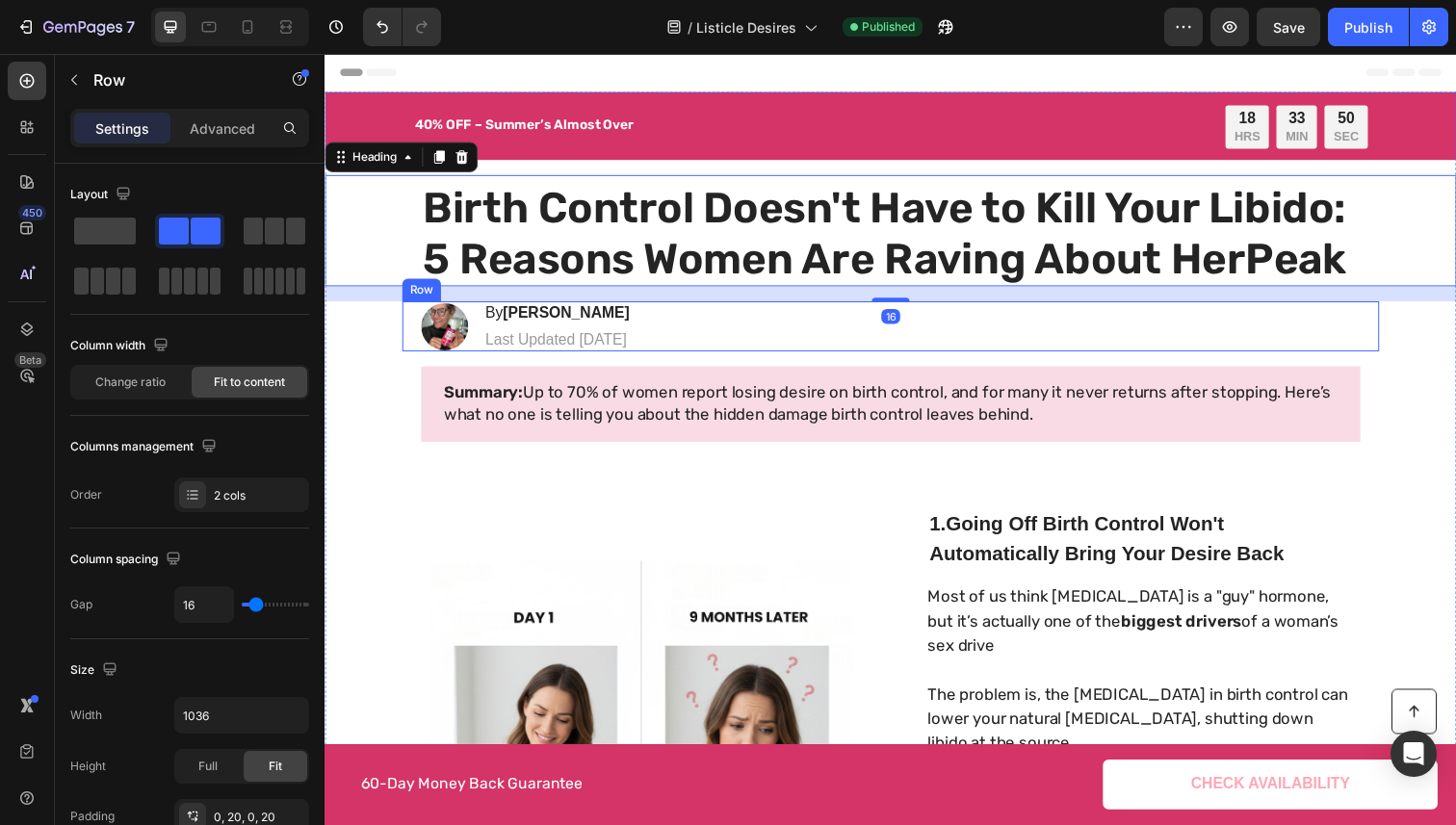
click at [849, 348] on div "Image By [PERSON_NAME] Heading Last Updated [DATE] Text Block Row" at bounding box center [902, 333] width 998 height 52
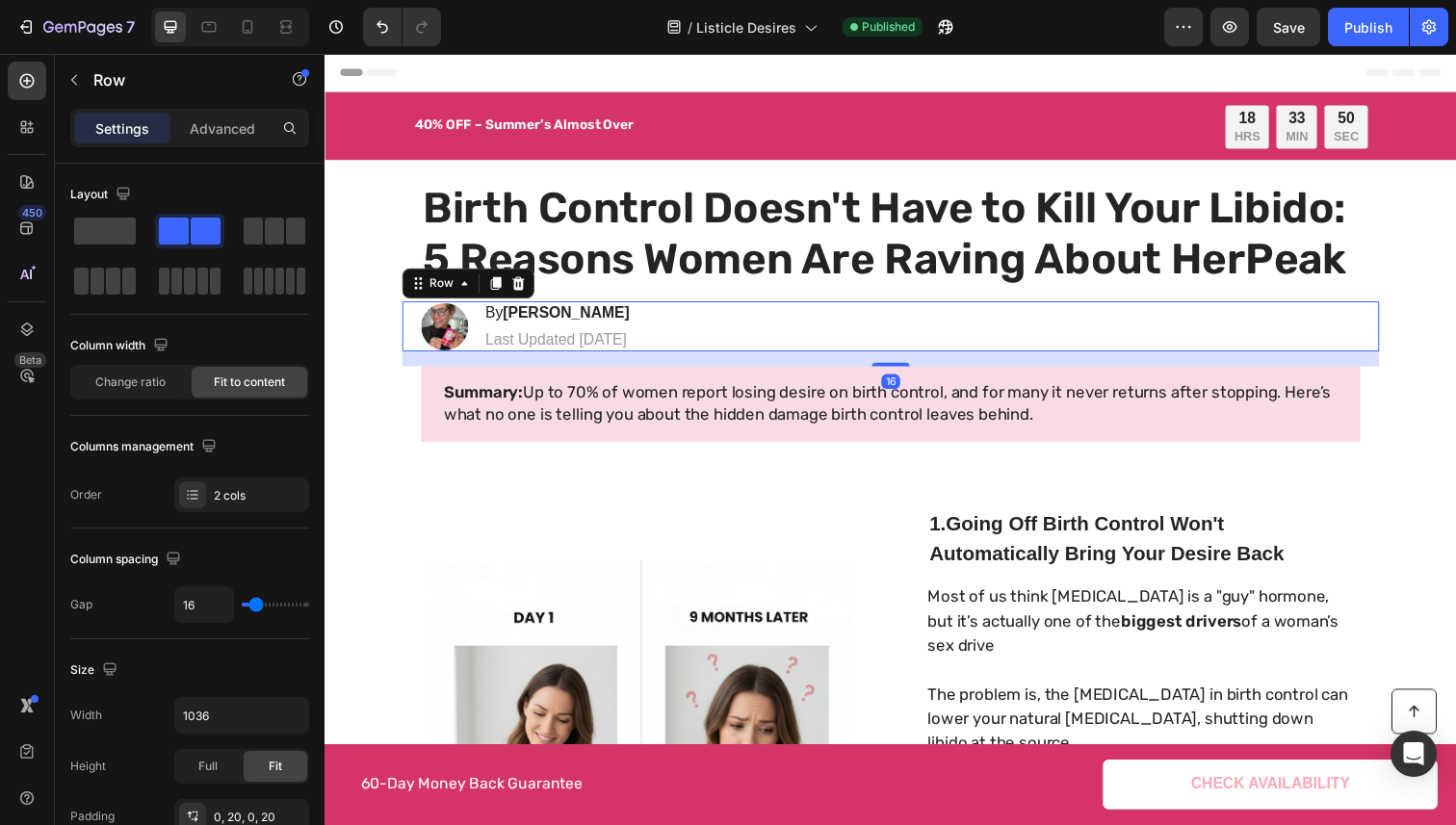
click at [849, 348] on div "Image By [PERSON_NAME] Heading Last Updated [DATE] Text Block Row 16" at bounding box center [902, 333] width 998 height 52
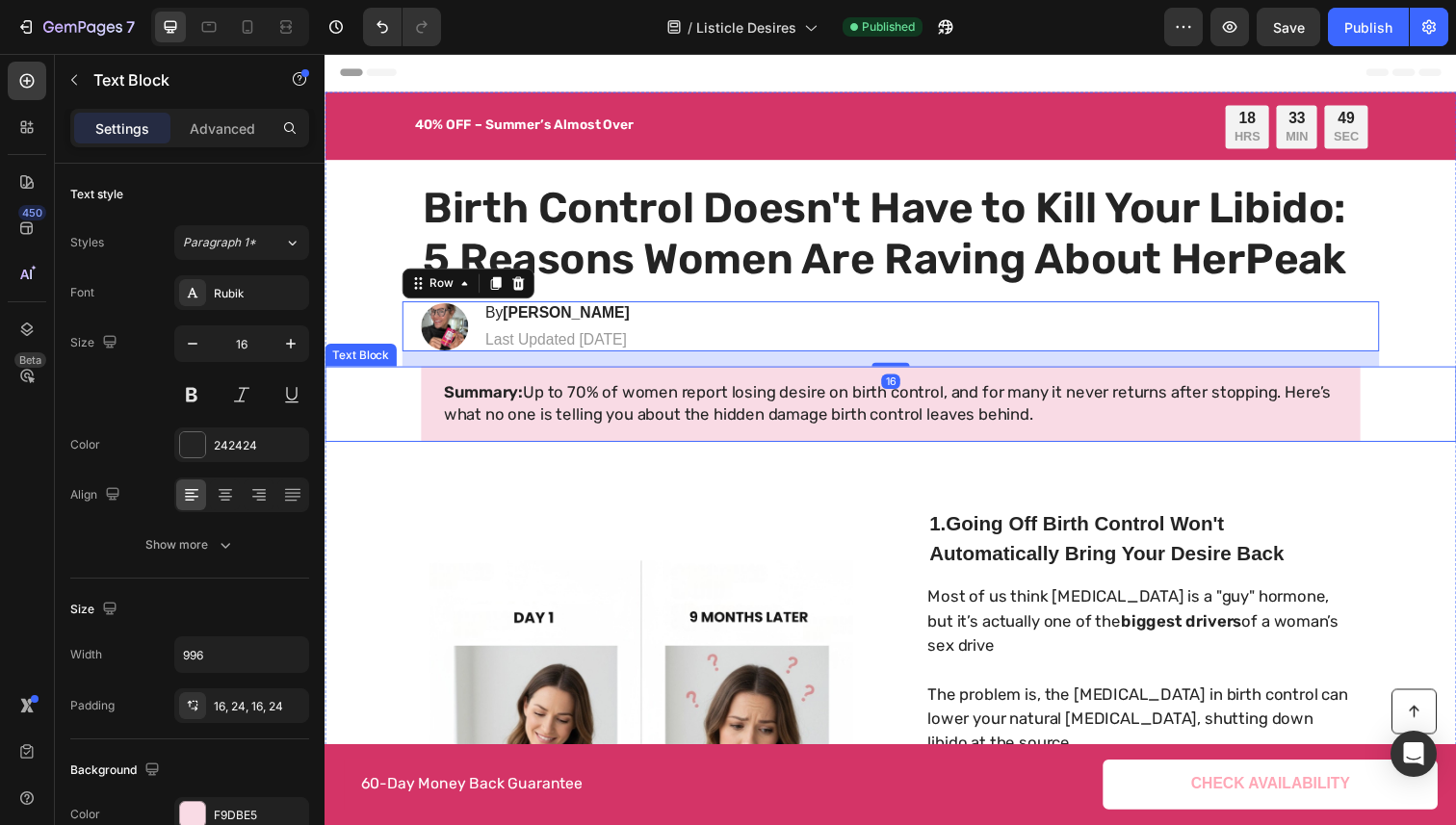
click at [776, 400] on span "Summary: Up to 70% of women report losing desire on birth control, and for many…" at bounding box center [899, 411] width 906 height 42
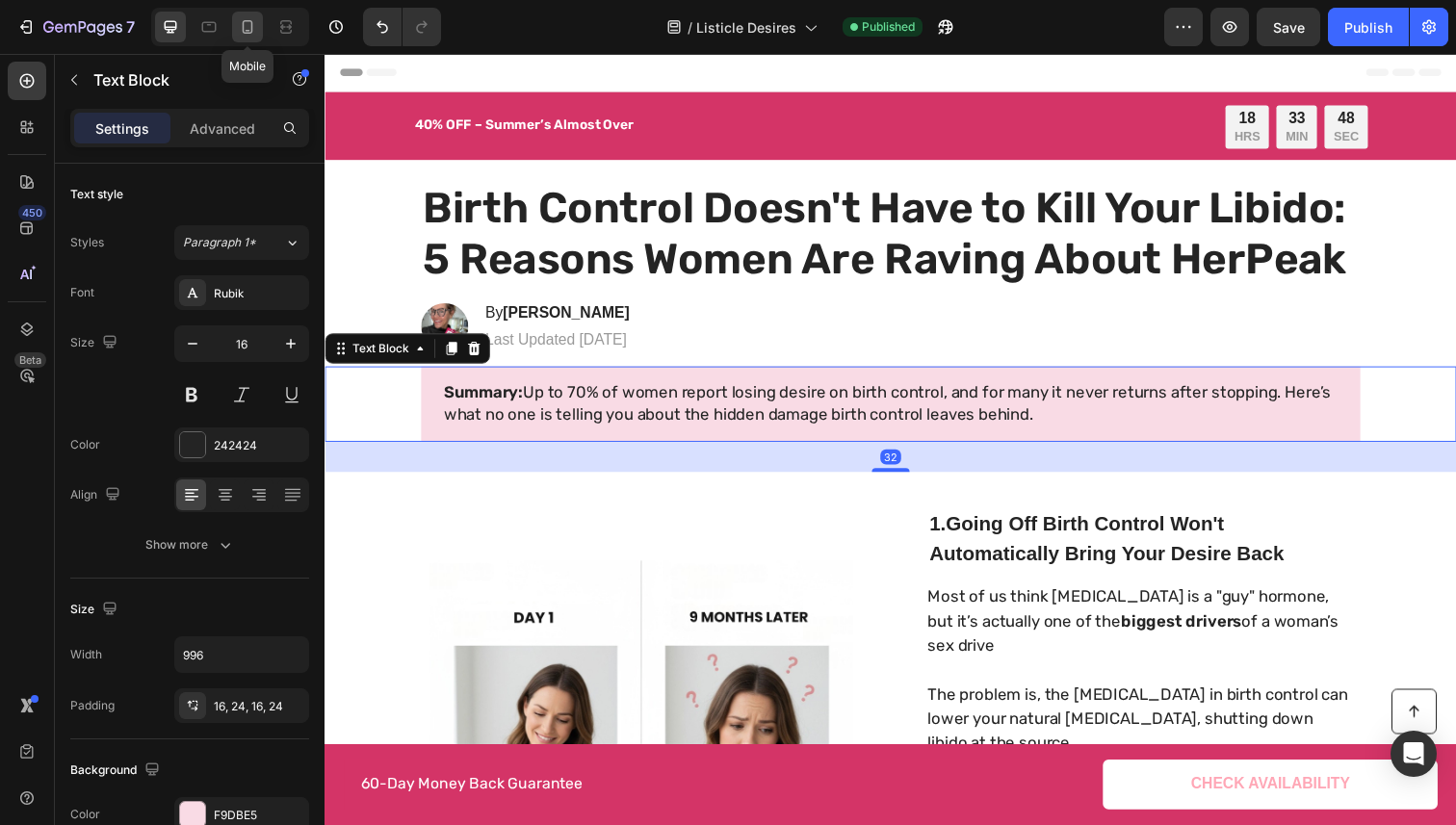
click at [251, 29] on icon at bounding box center [247, 27] width 11 height 14
type input "14"
type input "100%"
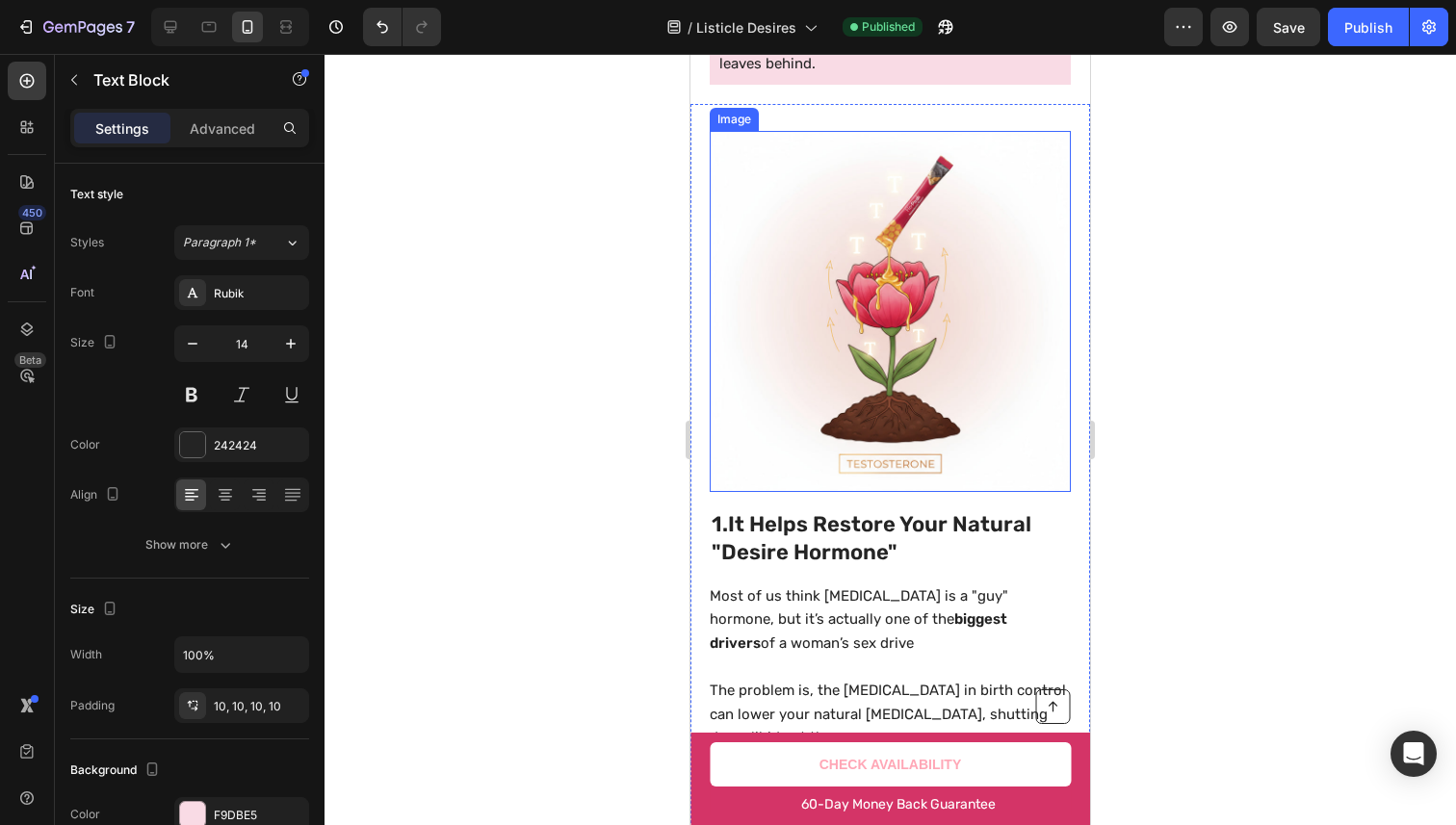
scroll to position [759, 0]
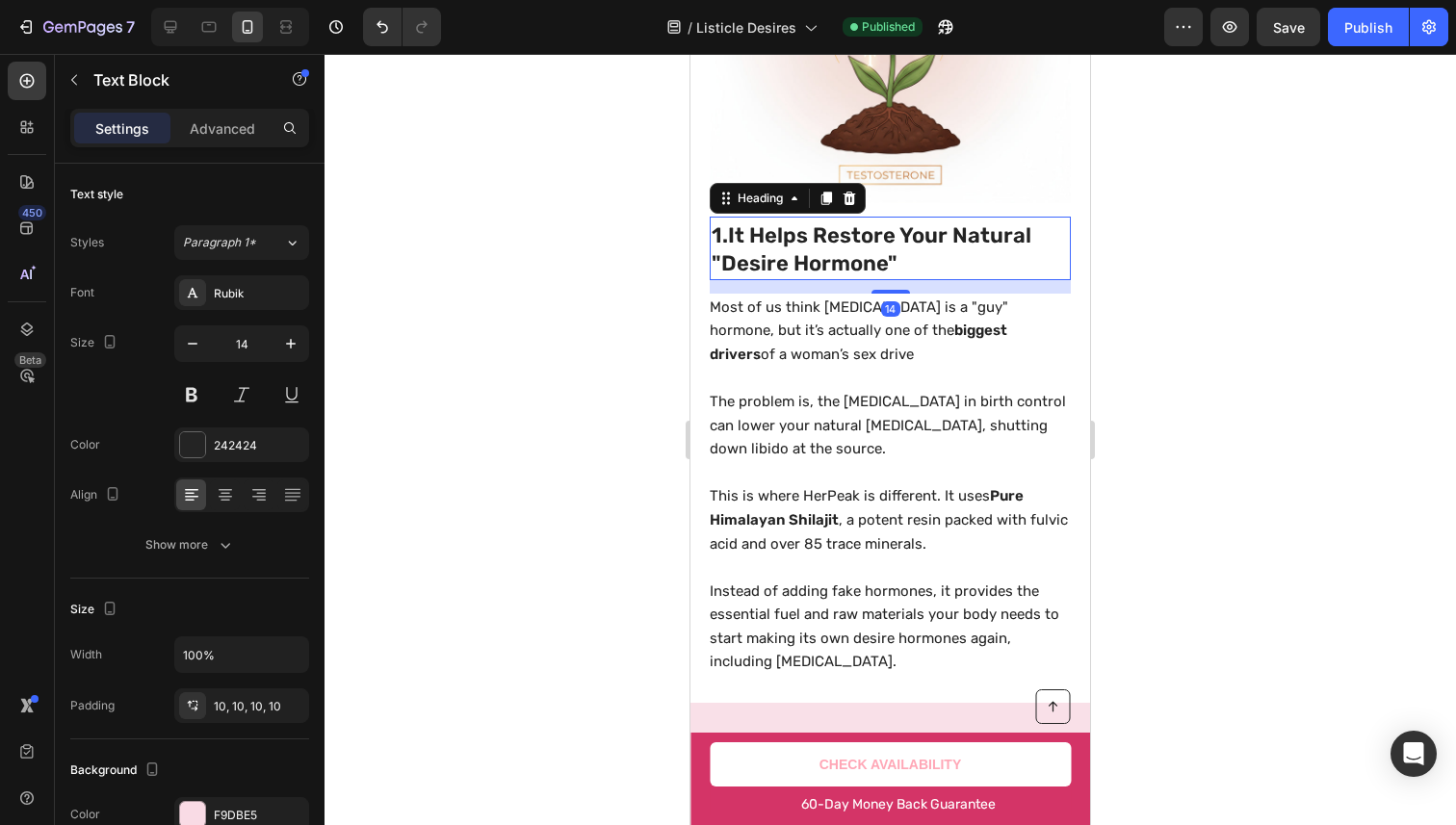
click at [837, 239] on span "1. It Helps Restore Your Natural "Desire Hormone"" at bounding box center [871, 249] width 319 height 54
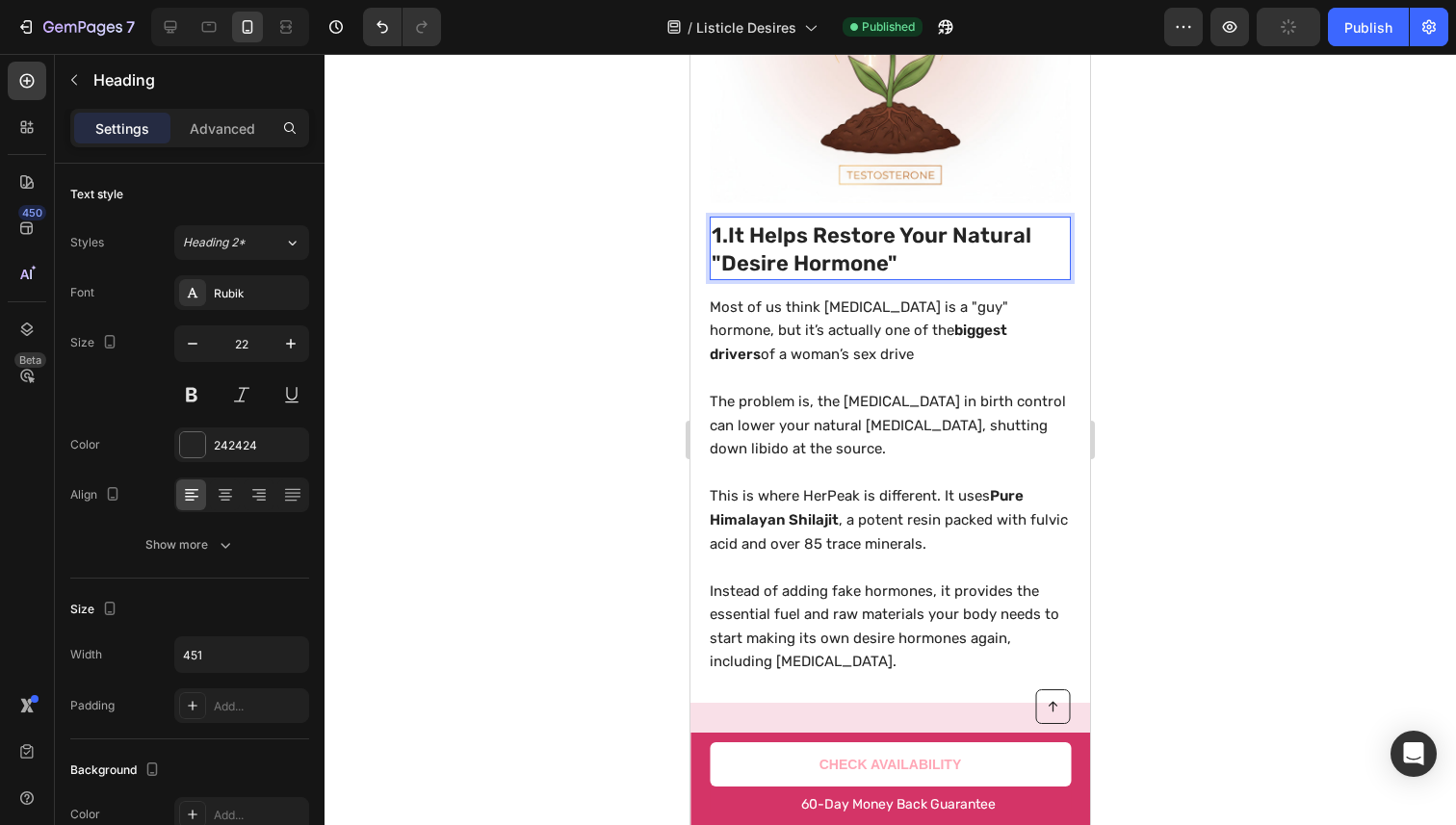
click at [837, 239] on span "1. It Helps Restore Your Natural "Desire Hormone"" at bounding box center [871, 249] width 319 height 54
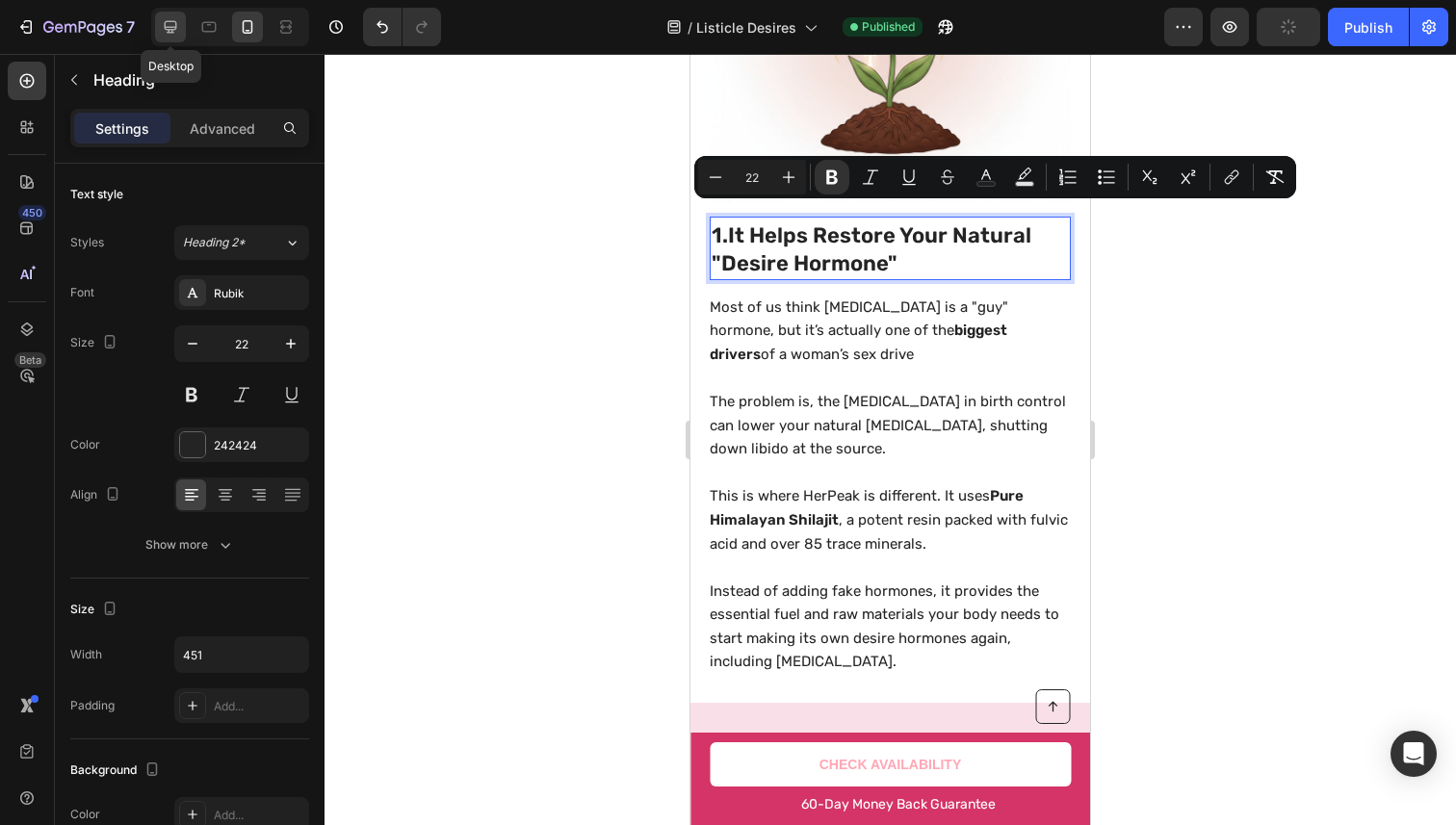
click at [168, 37] on div at bounding box center [170, 27] width 31 height 31
type input "26"
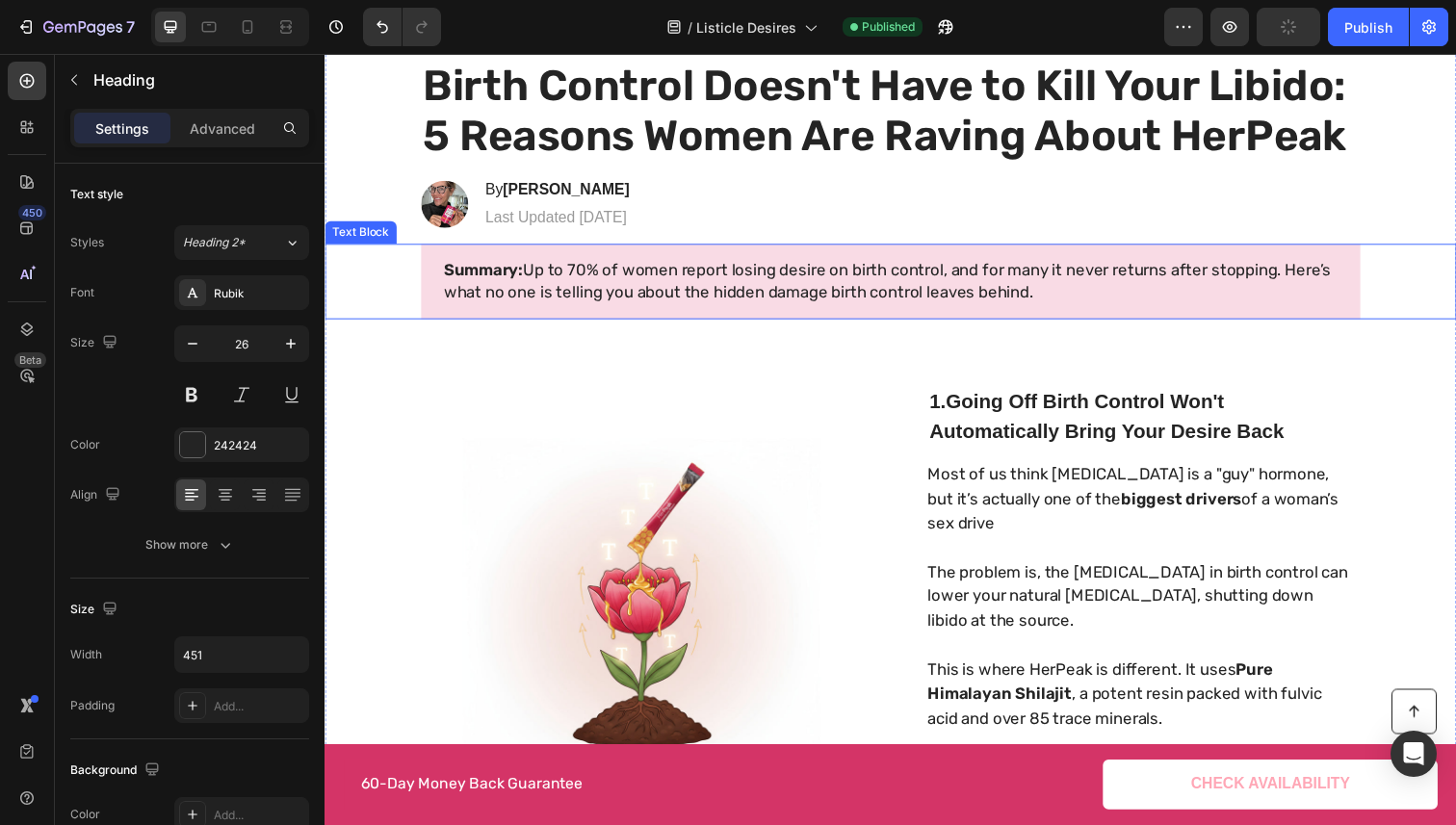
scroll to position [123, 0]
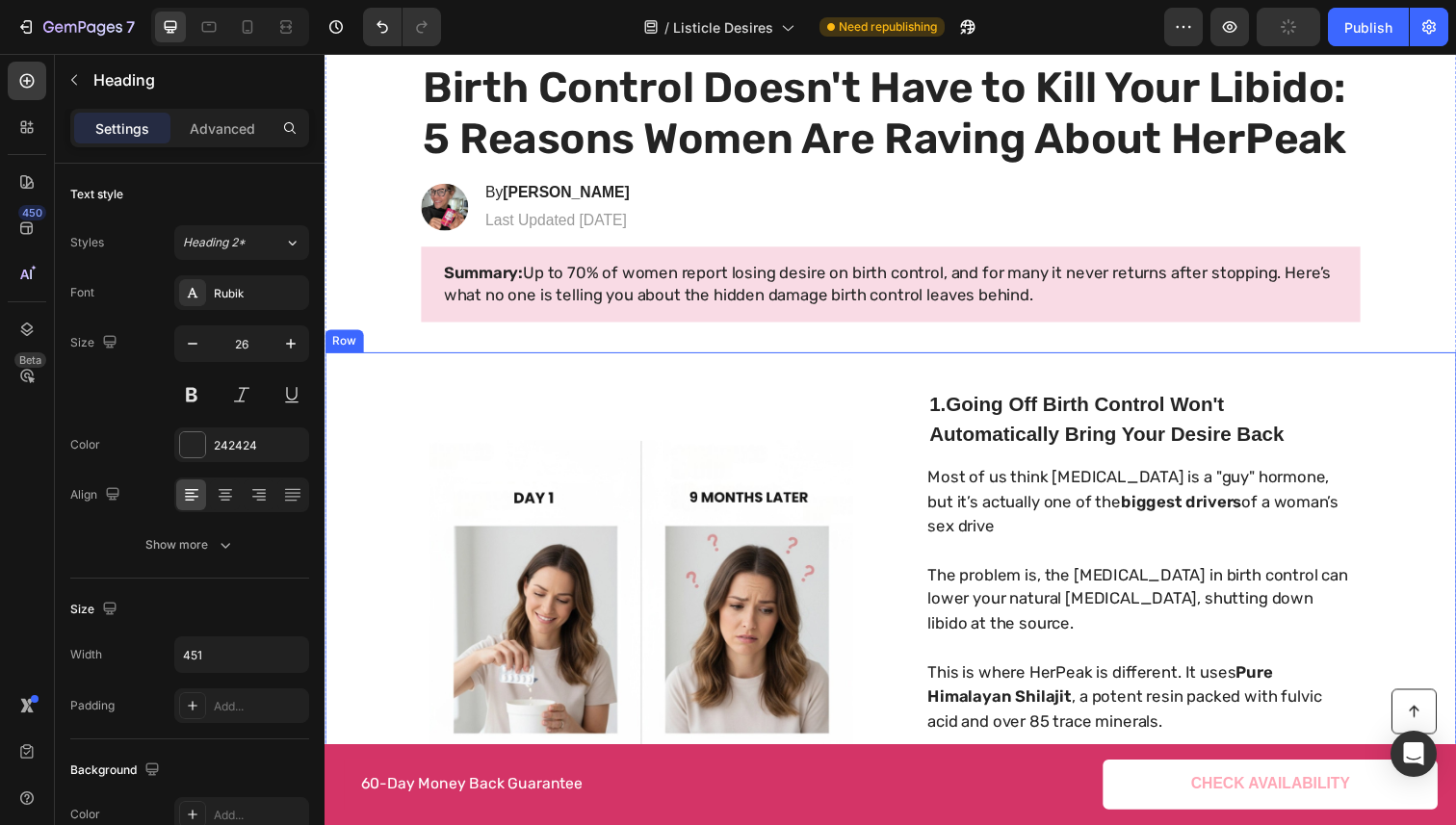
click at [999, 462] on div "⁠⁠⁠⁠⁠⁠⁠ 1. It Helps Restore Your Natural "Desire Hormone" Heading 14 1. Going O…" at bounding box center [1157, 632] width 434 height 485
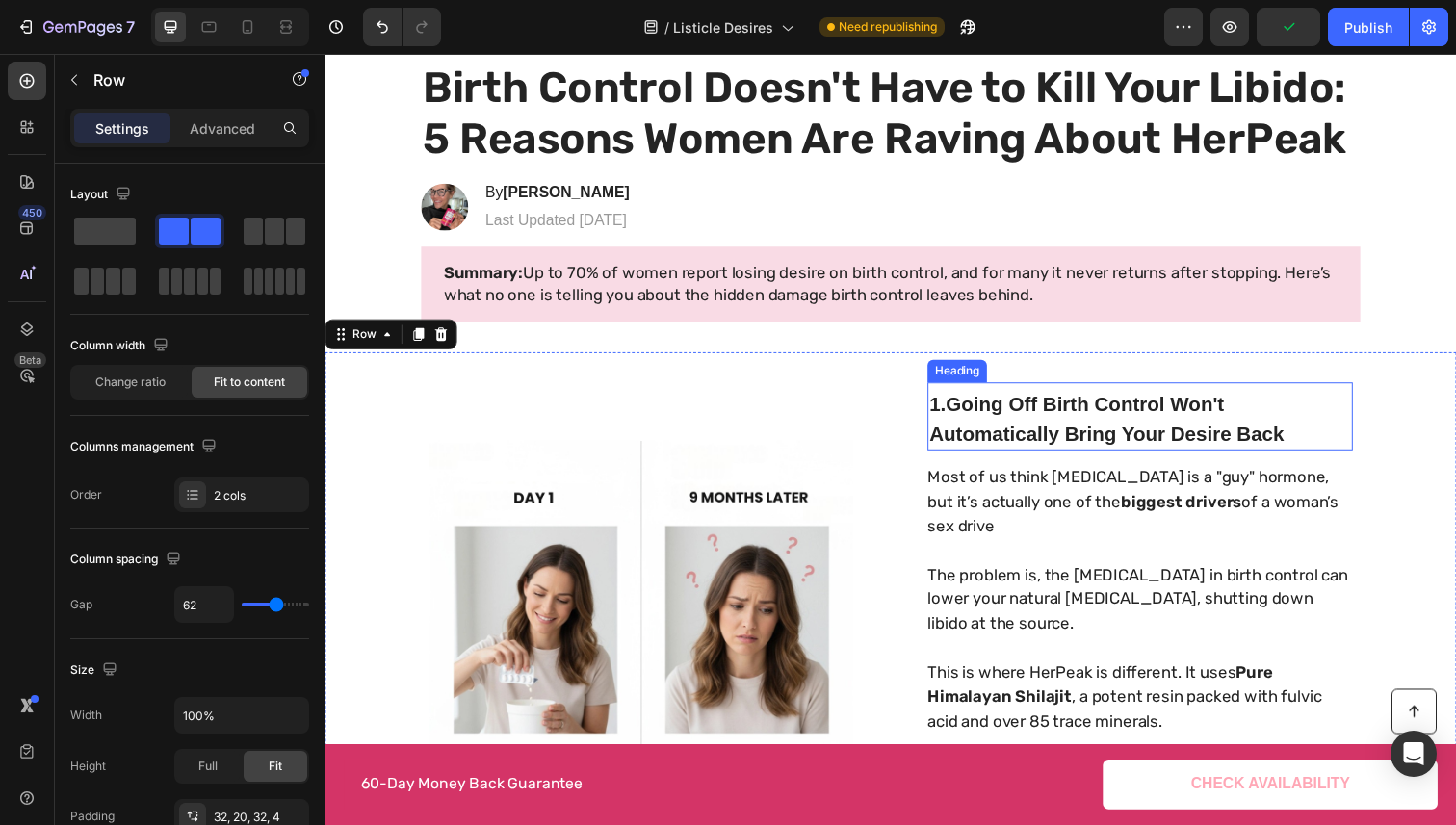
click at [1008, 434] on span "1. Going Off Birth Control Won't Automatically Bring Your Desire Back" at bounding box center [1123, 426] width 362 height 53
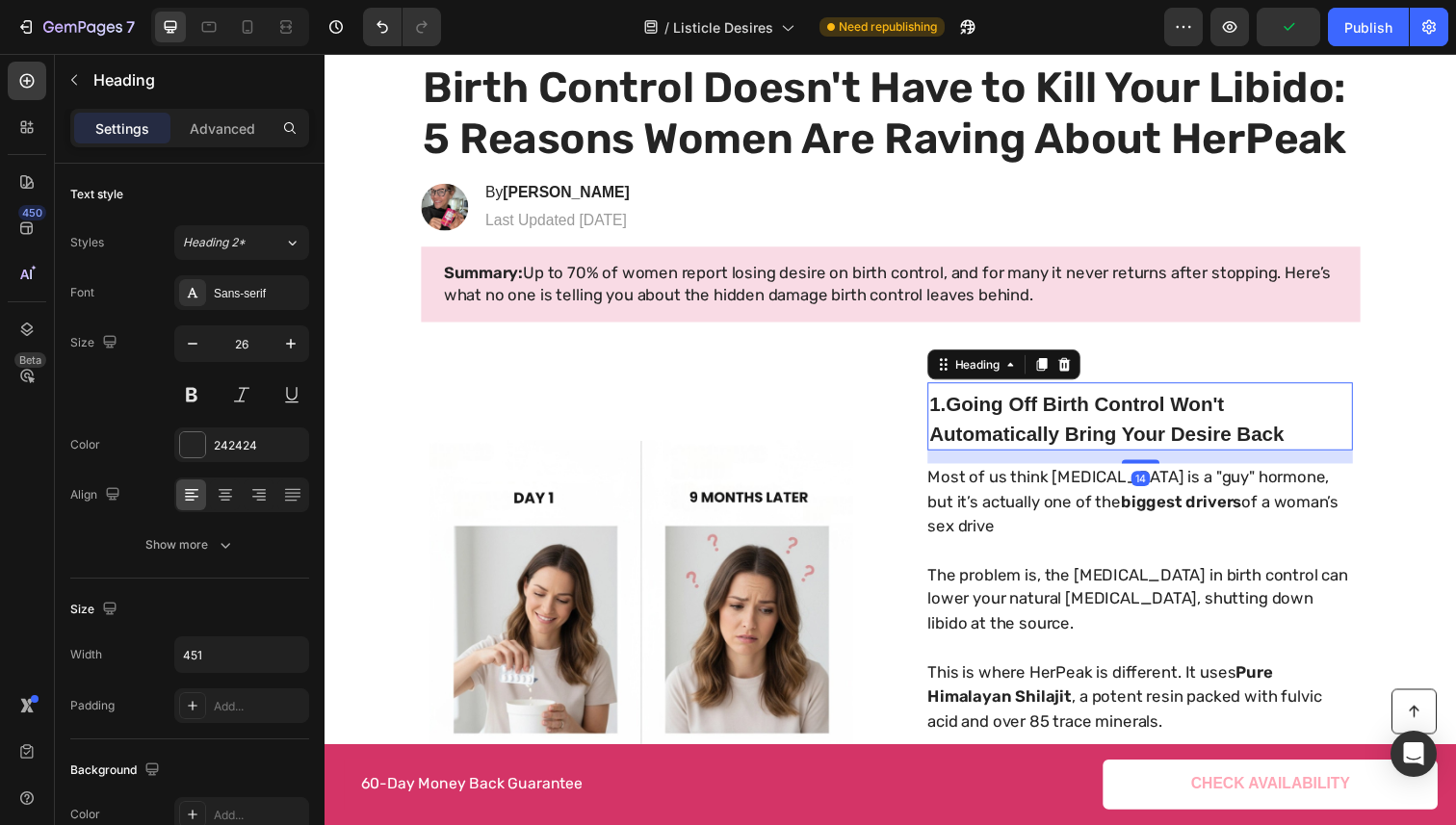
click at [1008, 434] on span "1. Going Off Birth Control Won't Automatically Bring Your Desire Back" at bounding box center [1123, 426] width 362 height 53
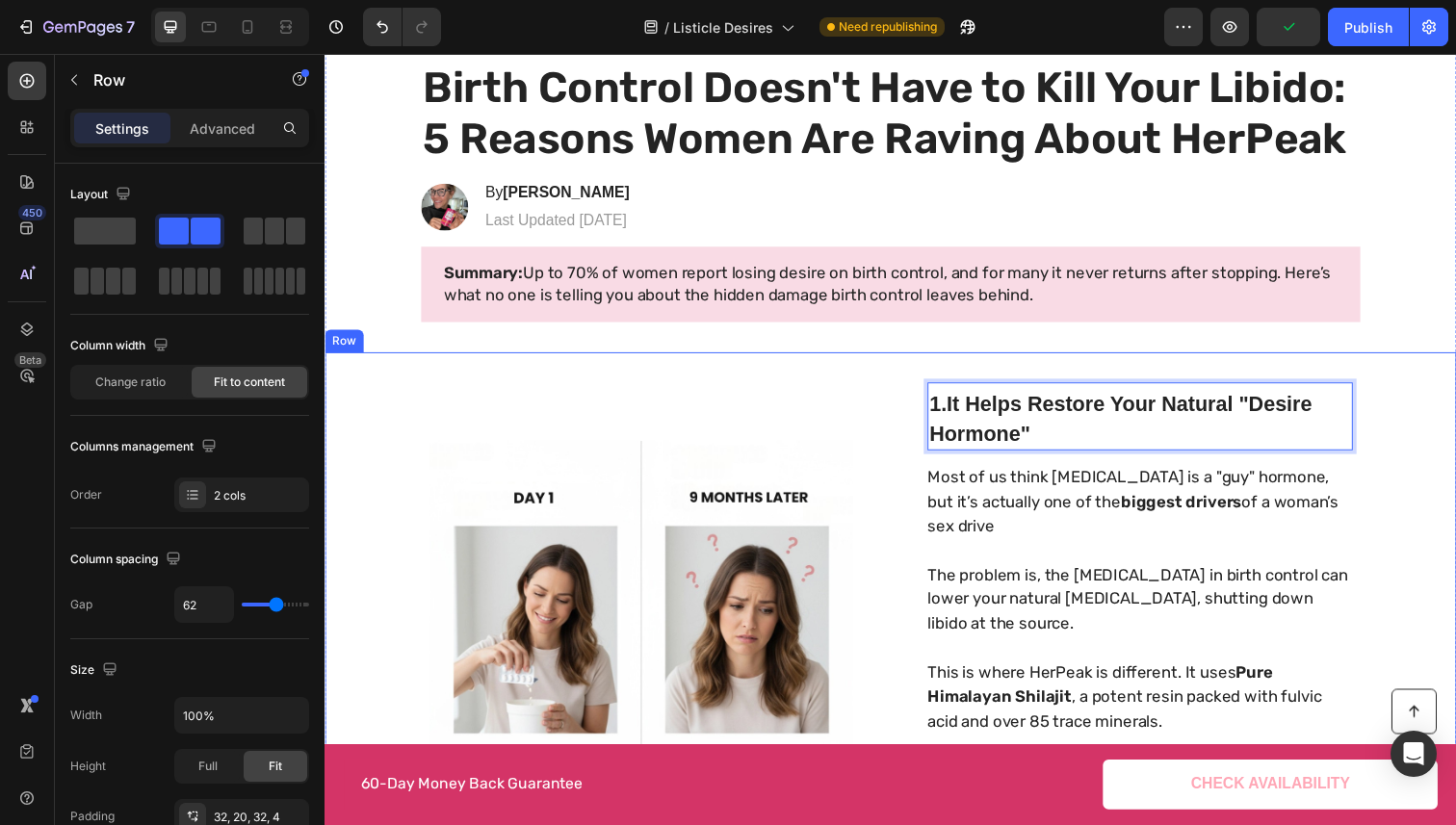
click at [676, 368] on div "⁠⁠⁠⁠⁠⁠⁠ 1. It Helps Restore Your Natural "Desire Hormone" Heading 1. It Helps R…" at bounding box center [902, 632] width 1156 height 547
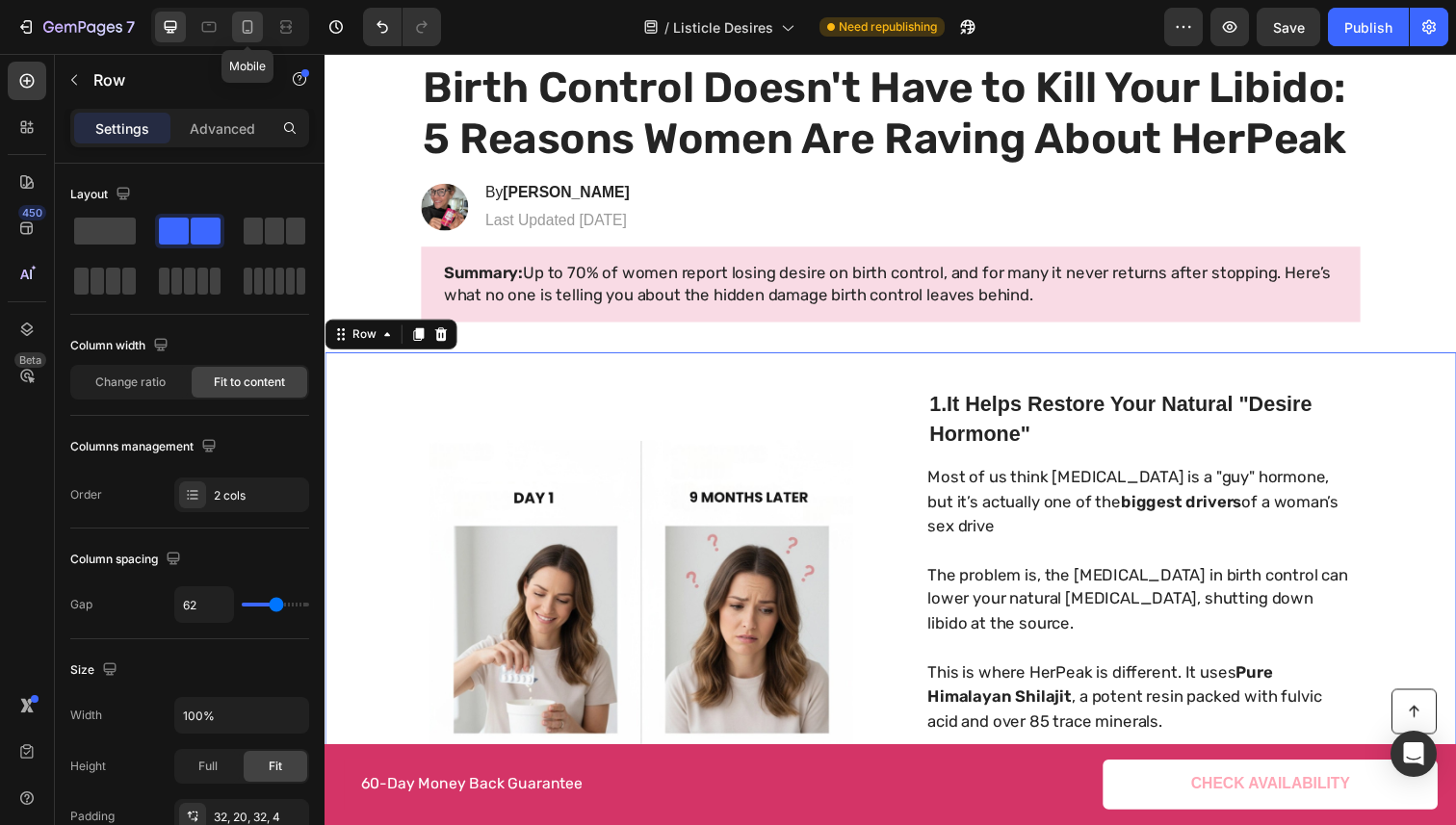
click at [250, 22] on icon at bounding box center [246, 26] width 19 height 19
type input "0"
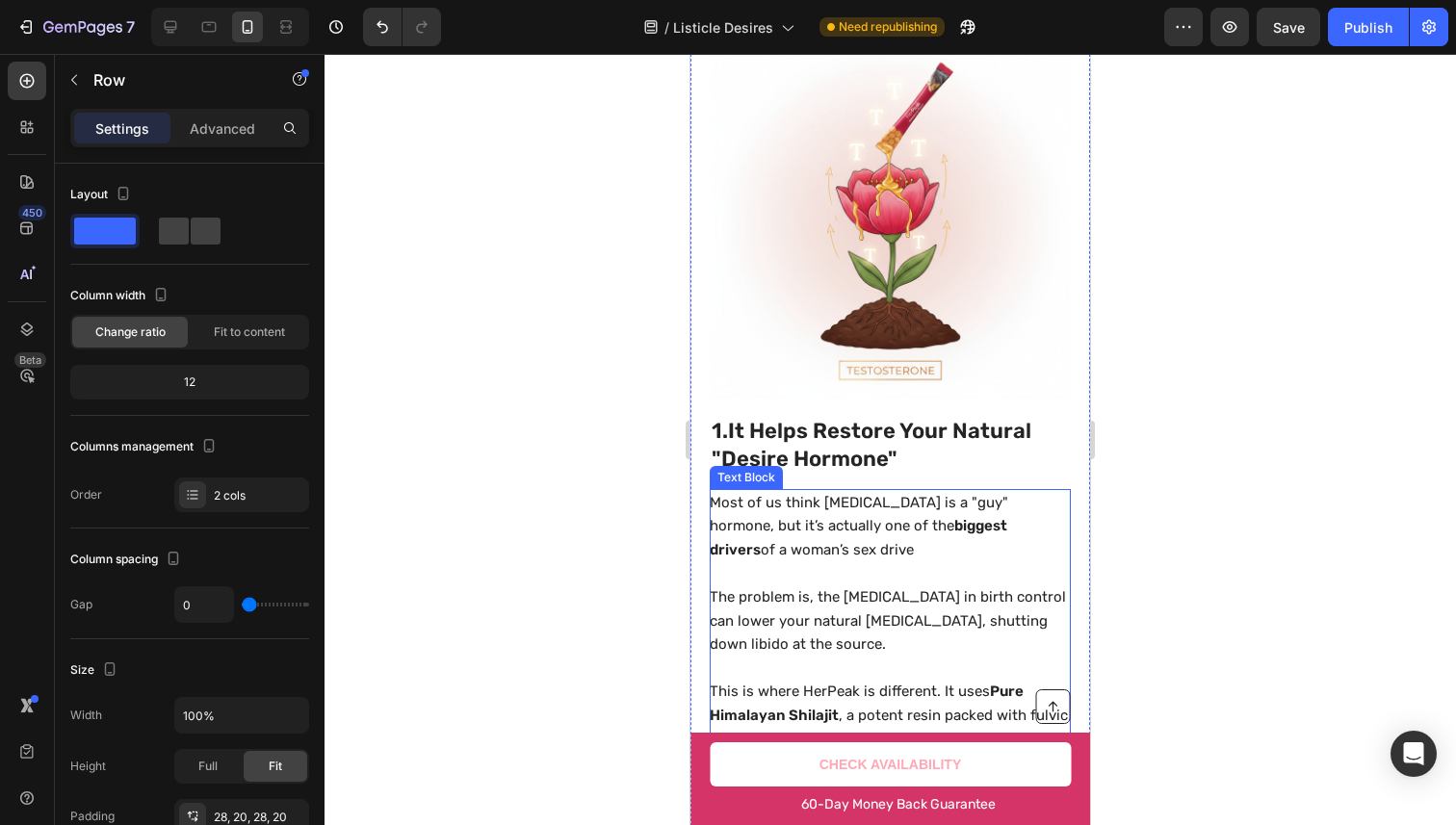
scroll to position [596, 0]
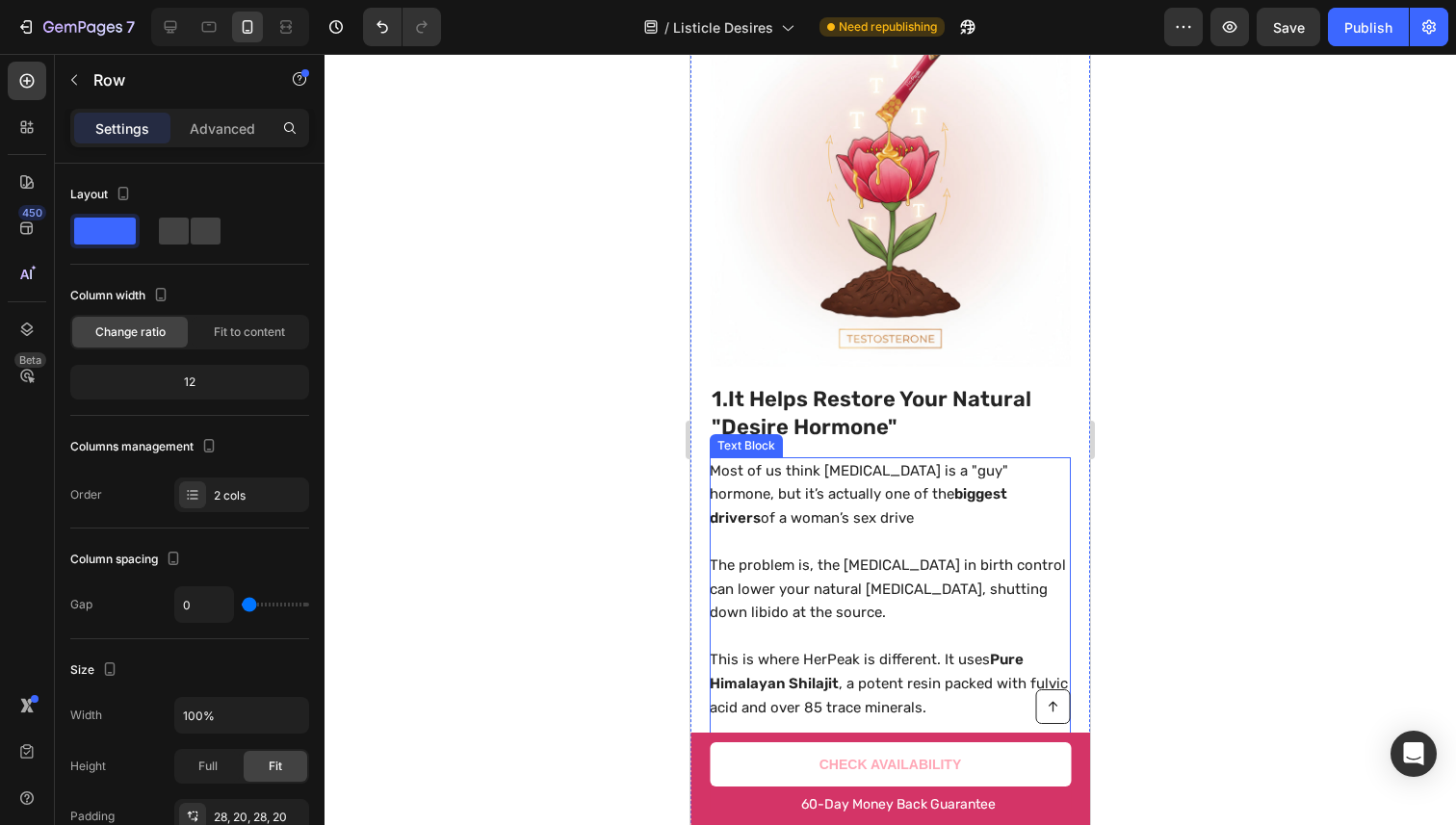
click at [835, 559] on p "The problem is, the [MEDICAL_DATA] in birth control can lower your natural [MED…" at bounding box center [889, 589] width 359 height 71
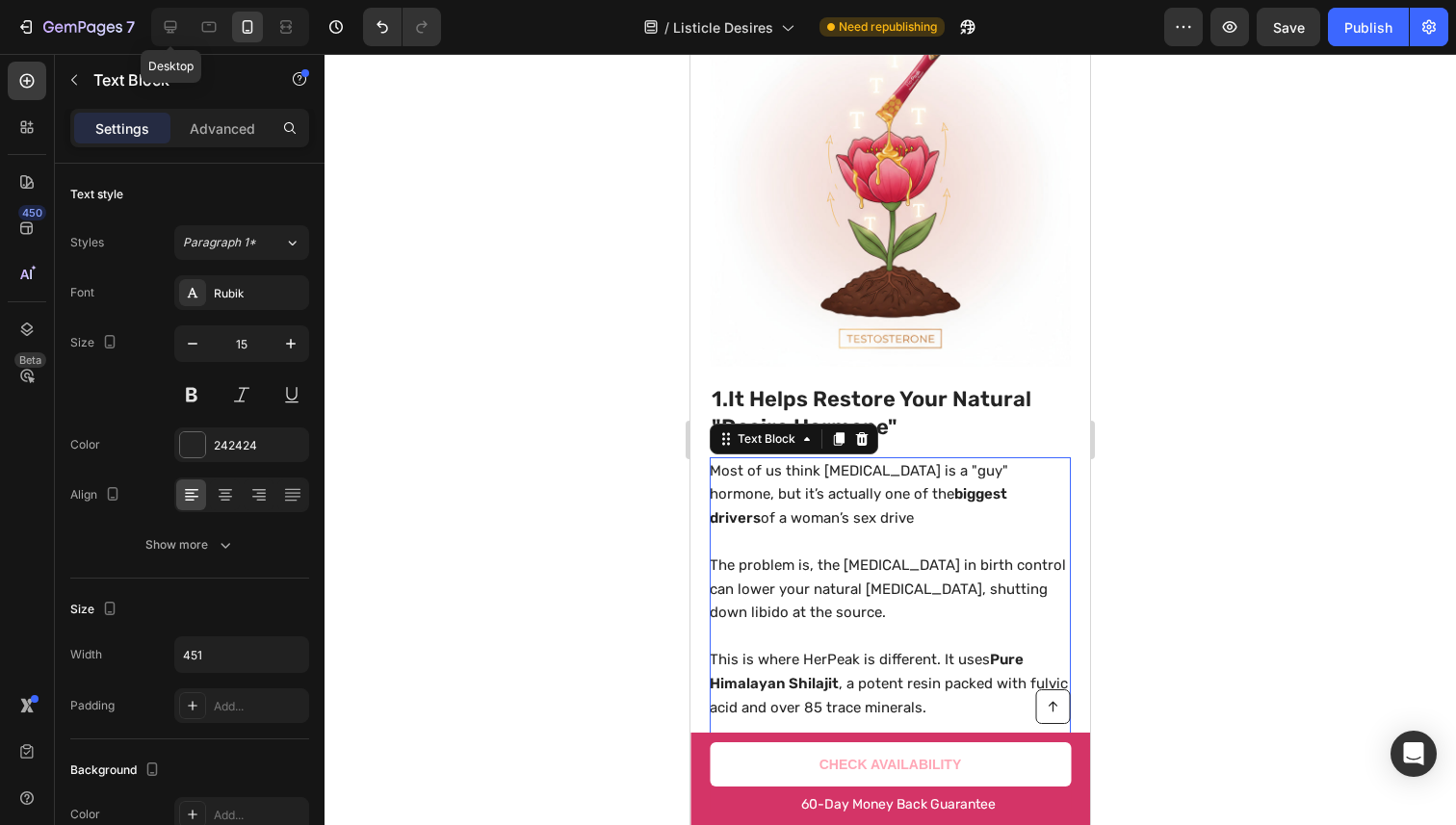
click at [166, 29] on icon at bounding box center [171, 27] width 13 height 13
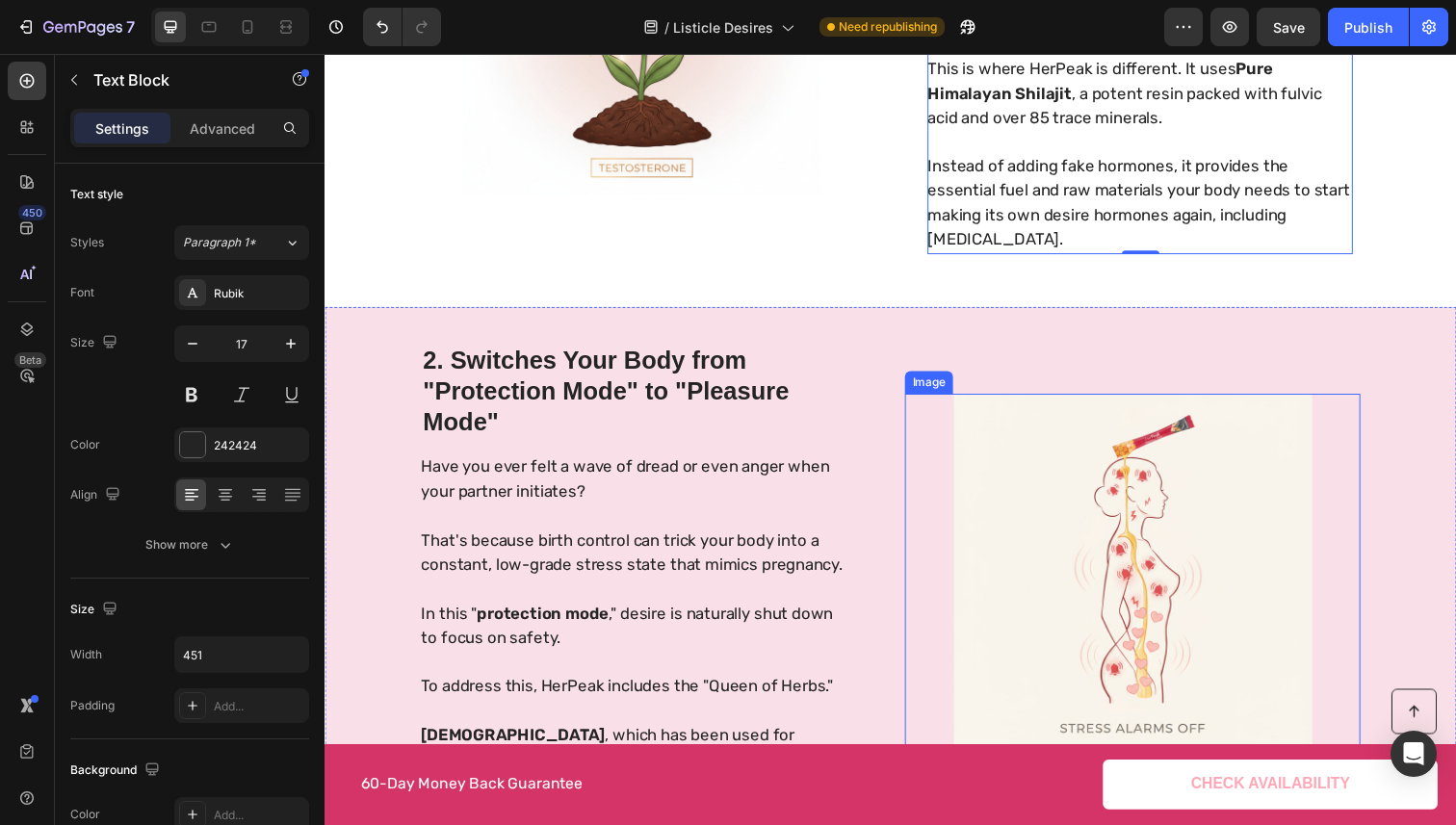
scroll to position [550, 0]
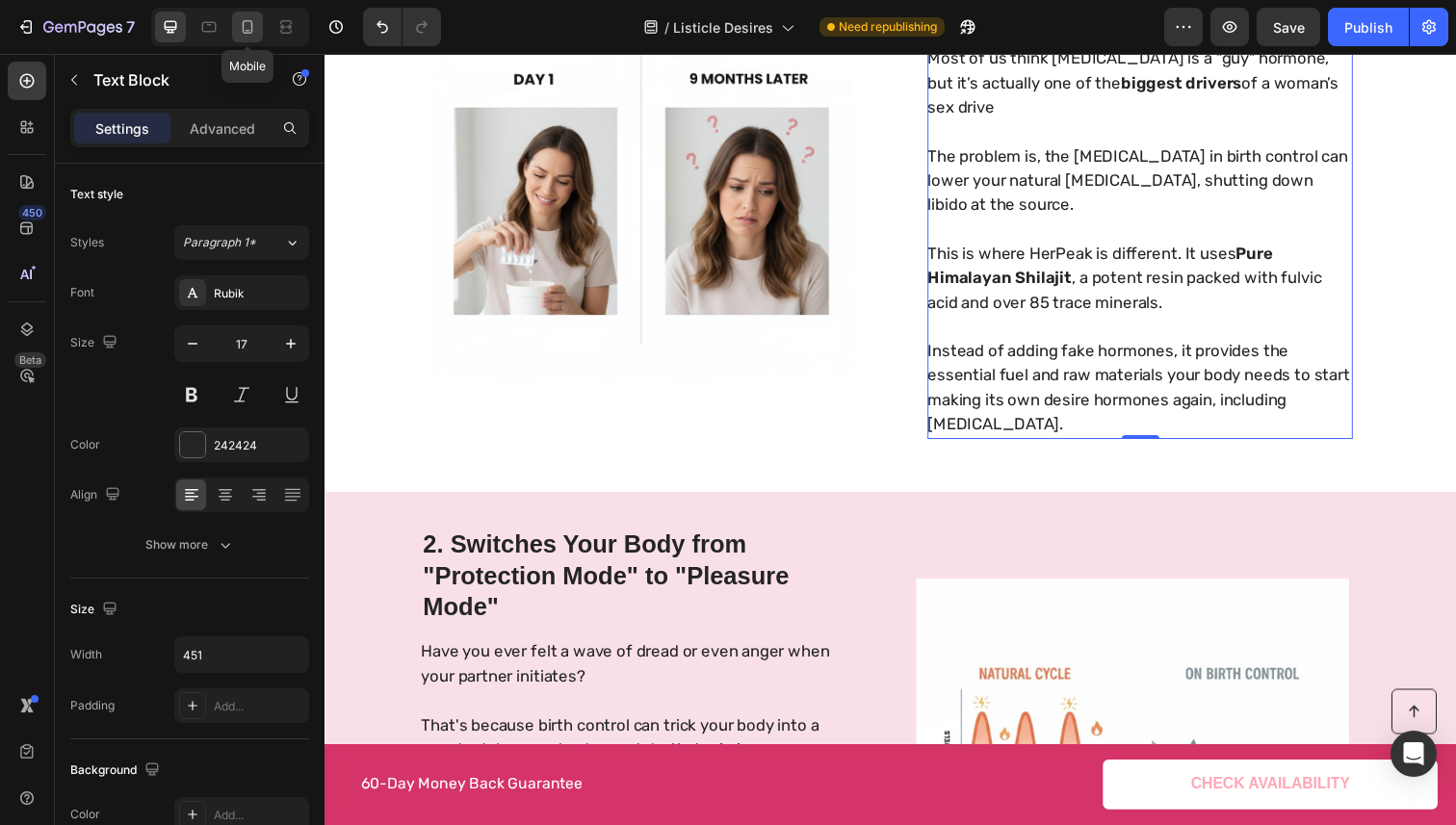
click at [248, 34] on icon at bounding box center [246, 26] width 19 height 19
type input "15"
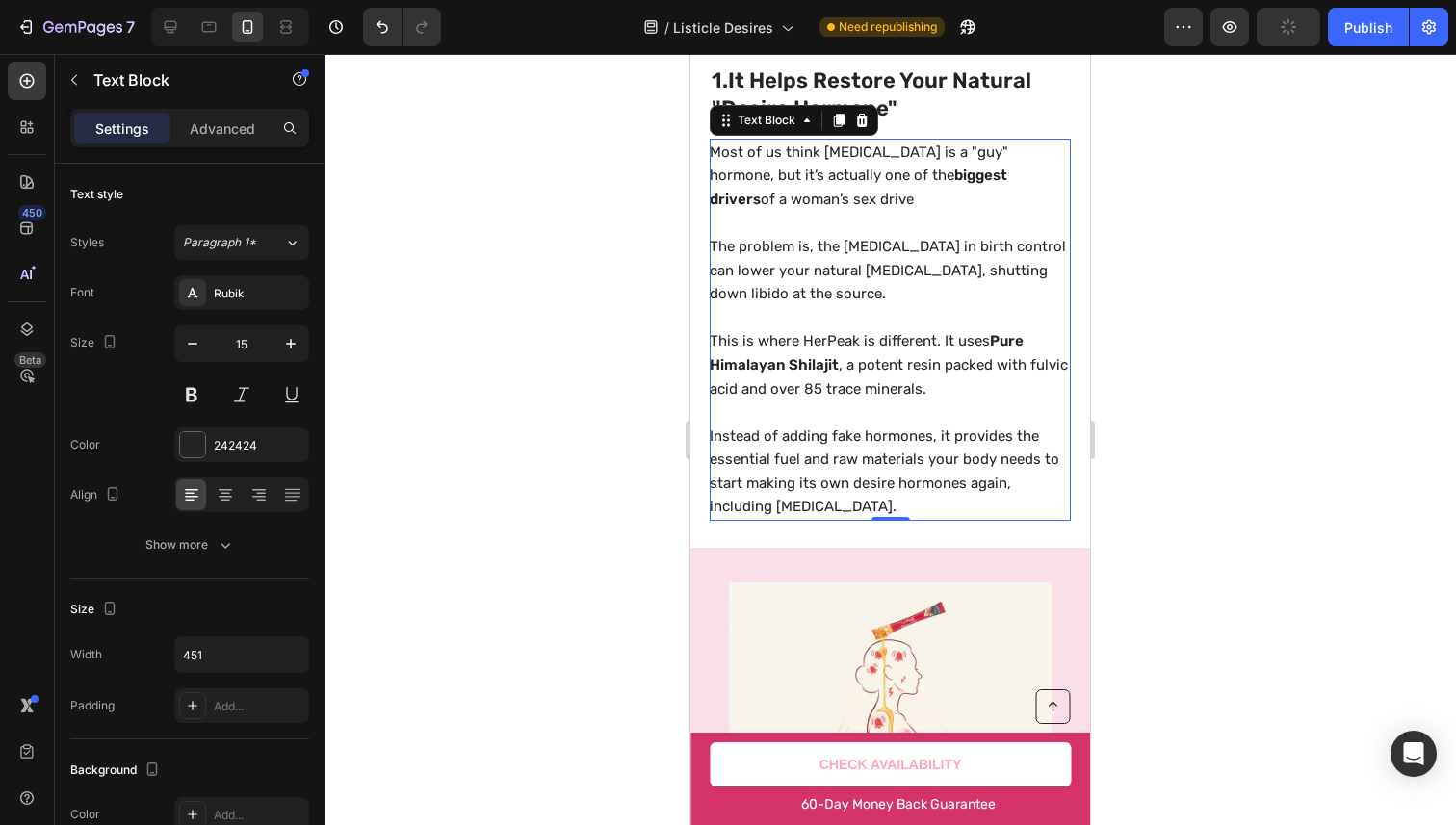
scroll to position [788, 0]
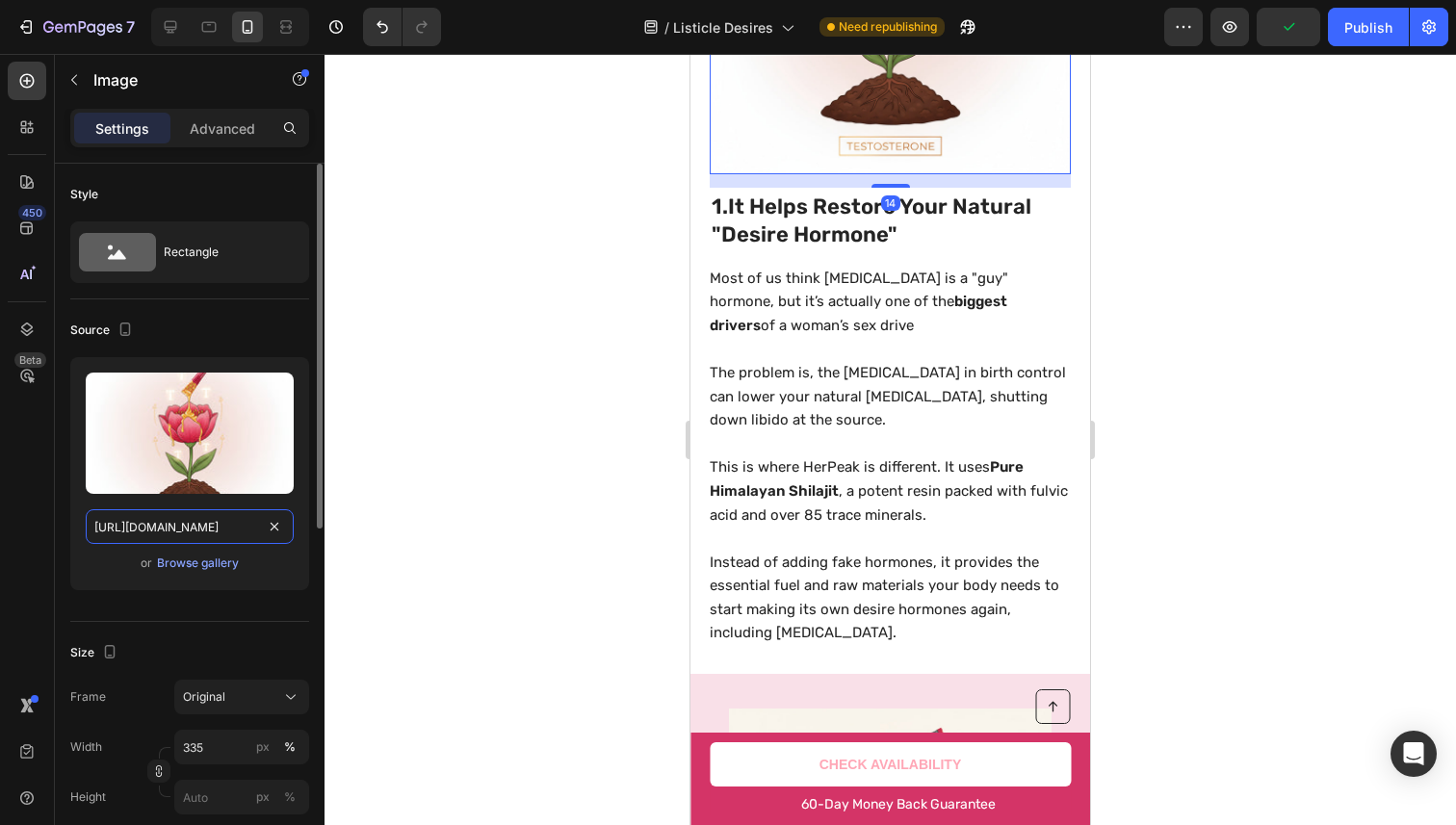
click at [207, 510] on input "[URL][DOMAIN_NAME]" at bounding box center [190, 526] width 208 height 35
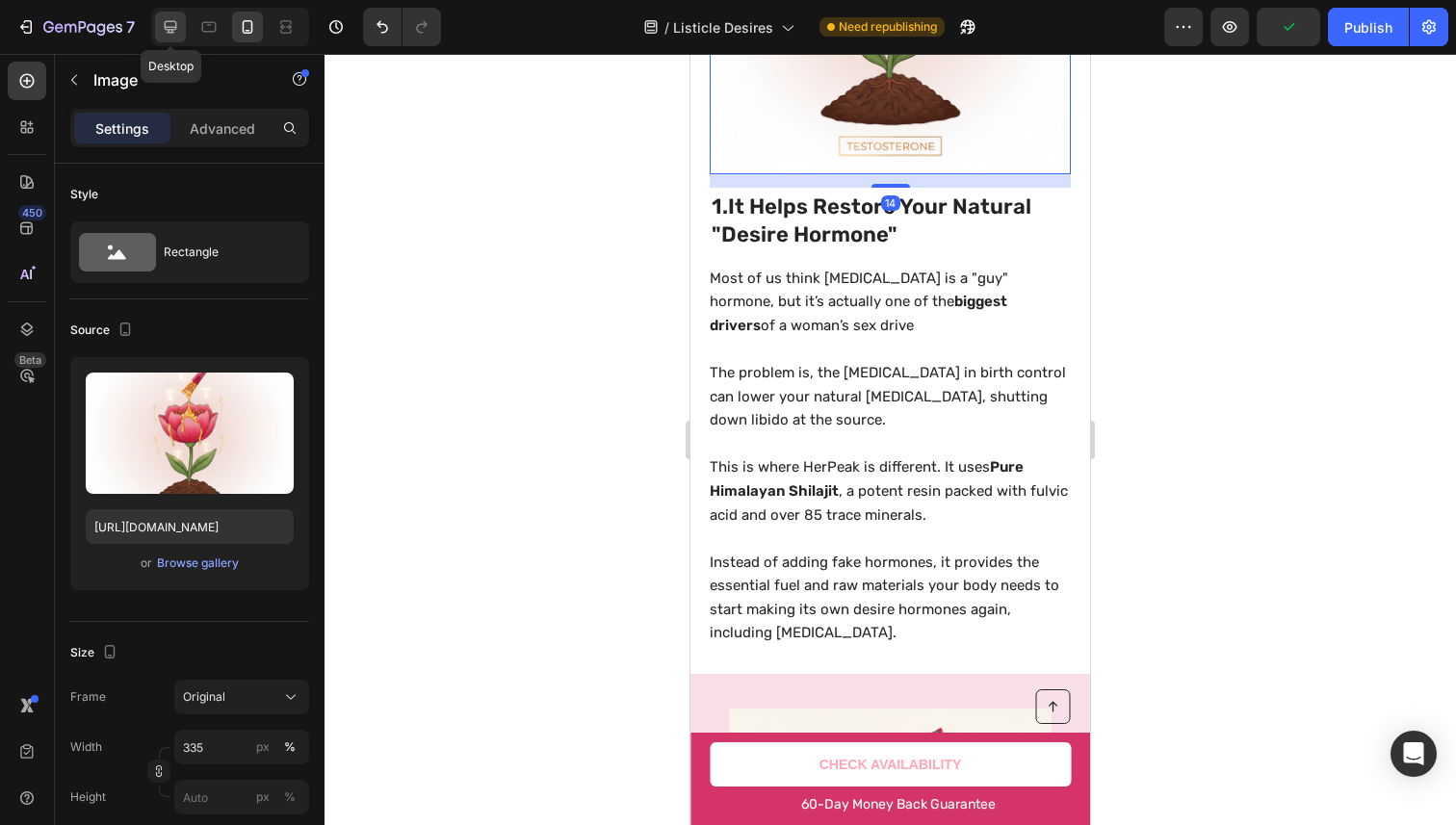
drag, startPoint x: 178, startPoint y: 26, endPoint x: 84, endPoint y: 68, distance: 103.0
click at [178, 26] on icon at bounding box center [170, 26] width 19 height 19
type input "[URL][DOMAIN_NAME]"
type input "483"
type input "380"
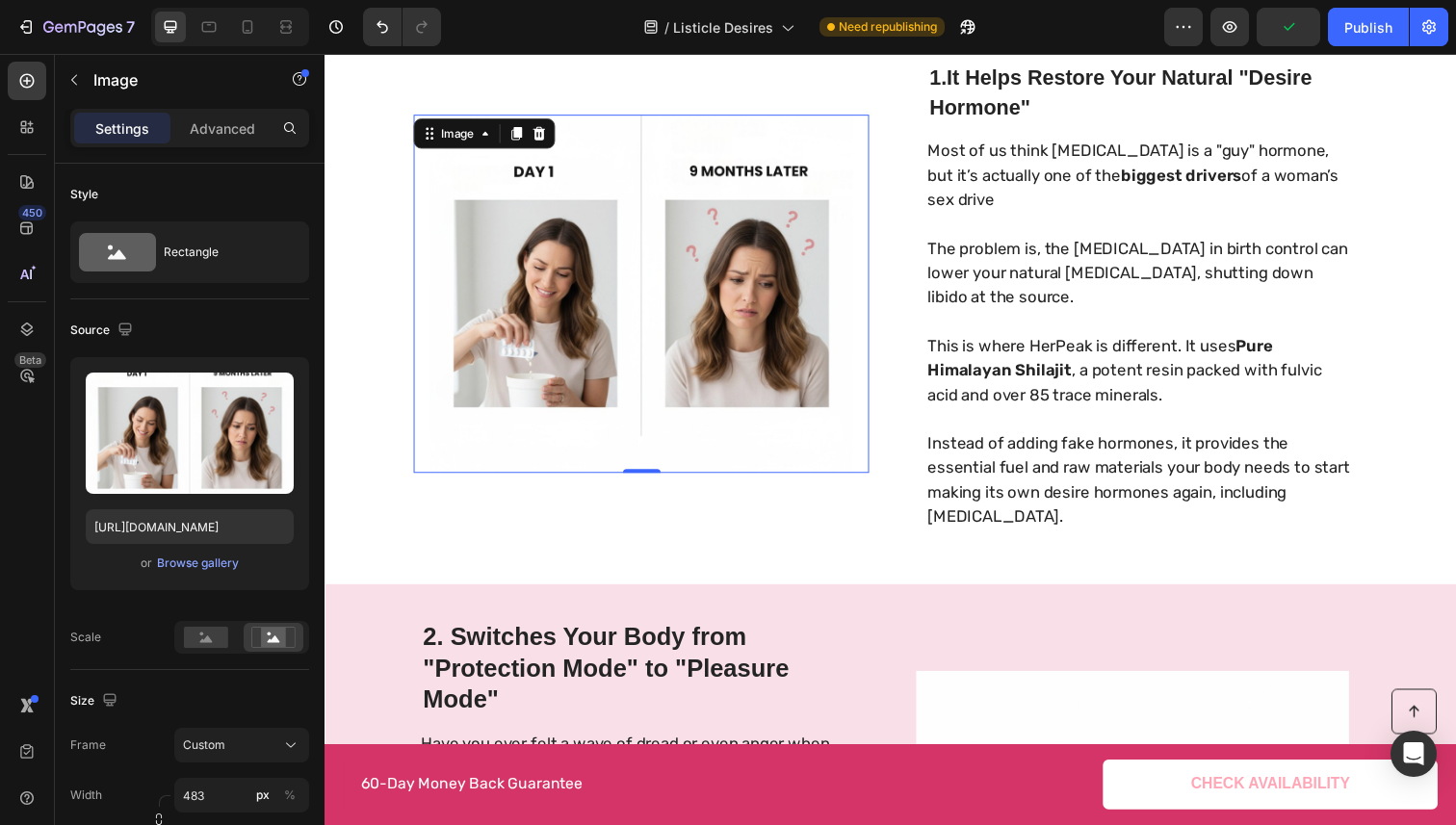
scroll to position [450, 0]
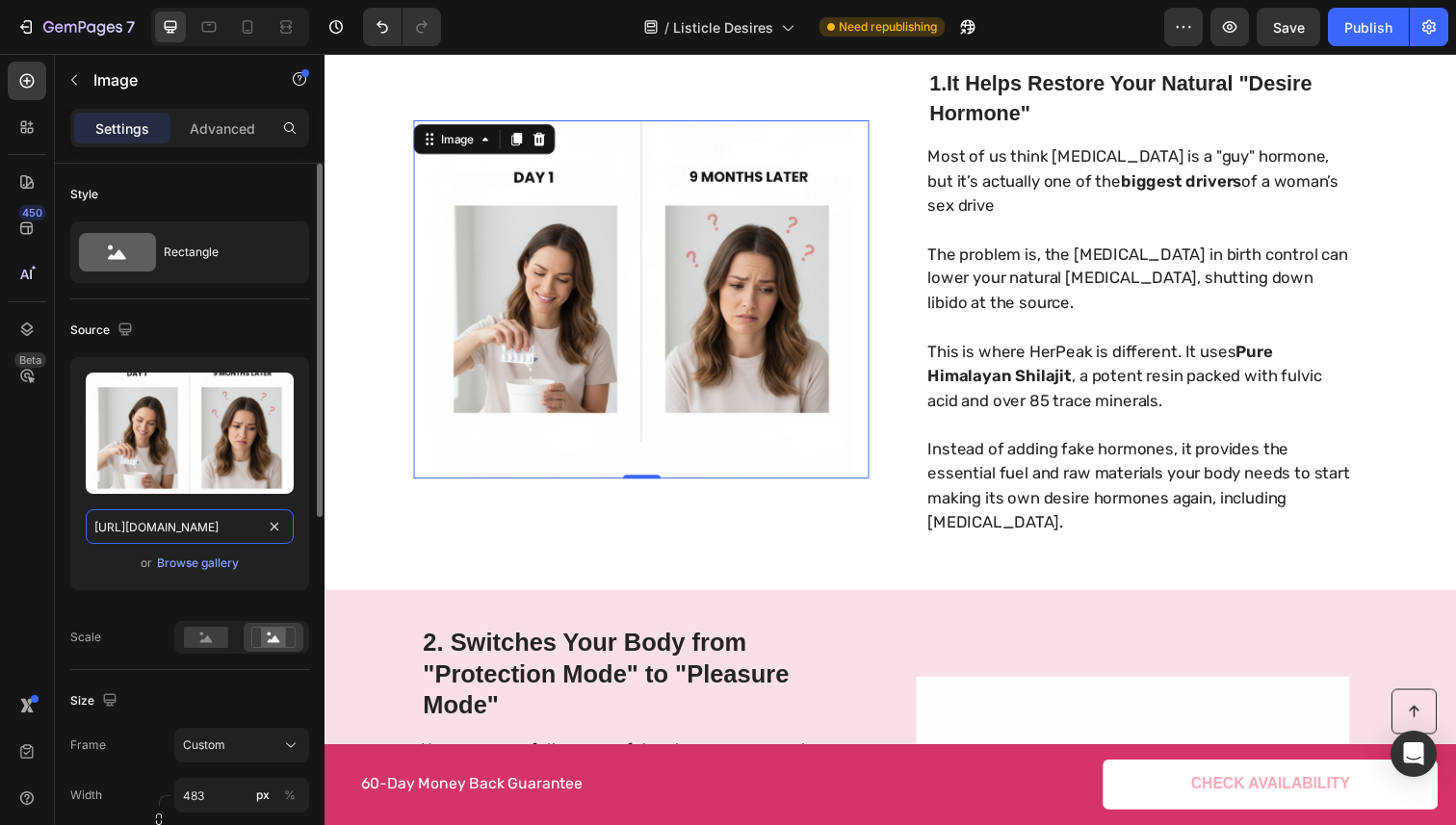
click at [198, 519] on input "[URL][DOMAIN_NAME]" at bounding box center [190, 526] width 208 height 35
paste input "[DOMAIN_NAME]"
type input "[URL][DOMAIN_NAME]"
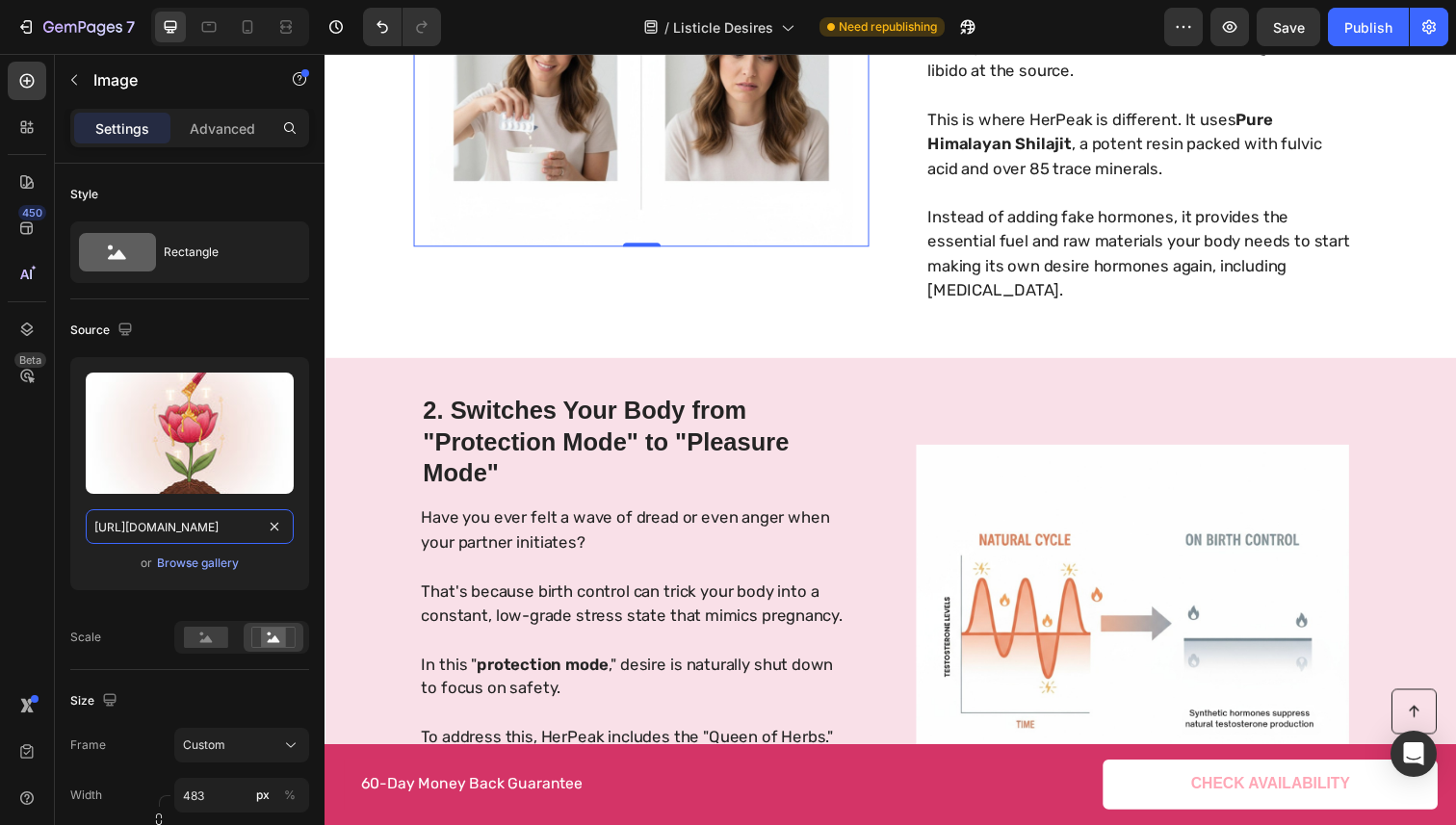
scroll to position [743, 0]
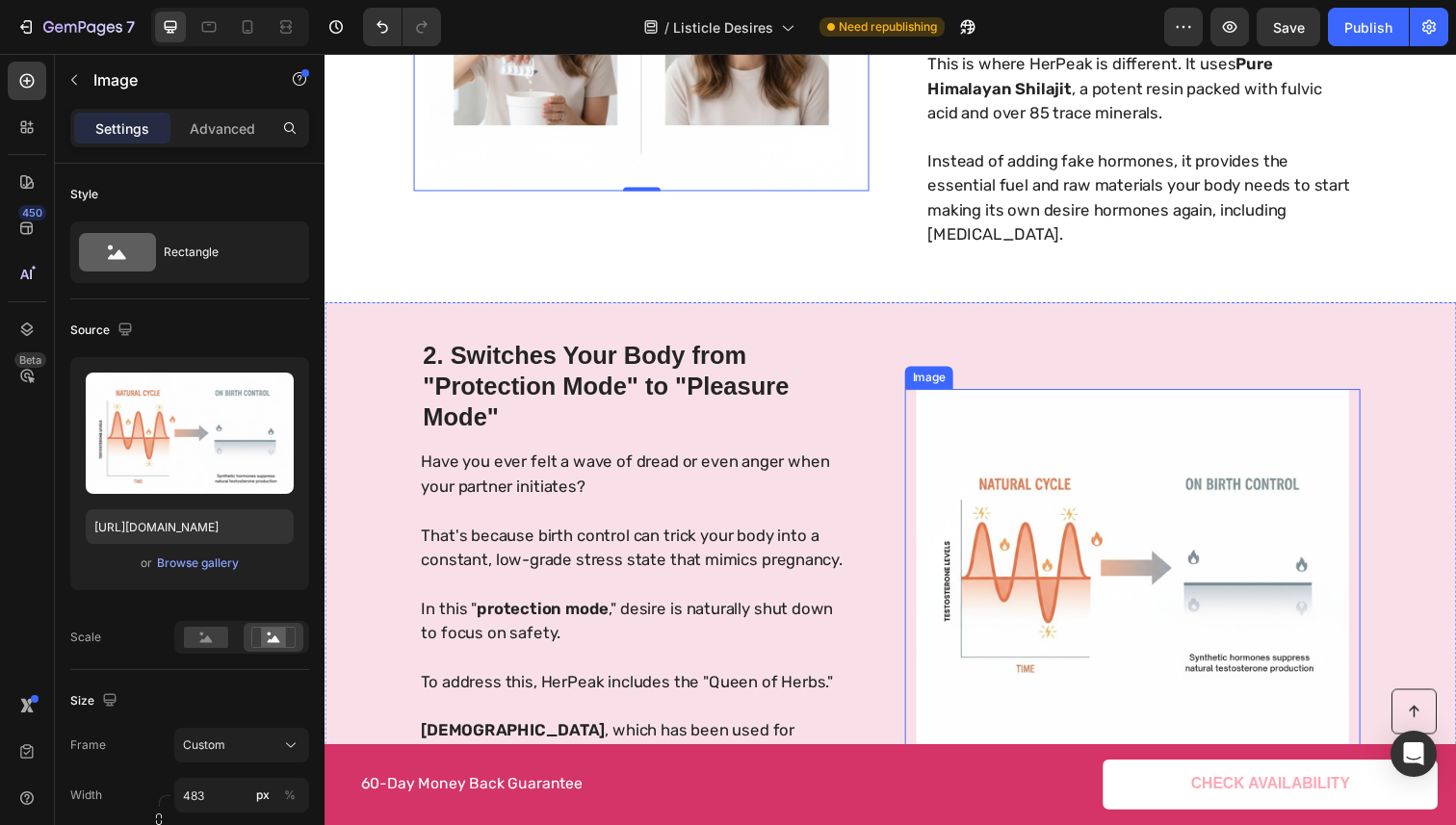
click at [996, 486] on img at bounding box center [1150, 580] width 465 height 366
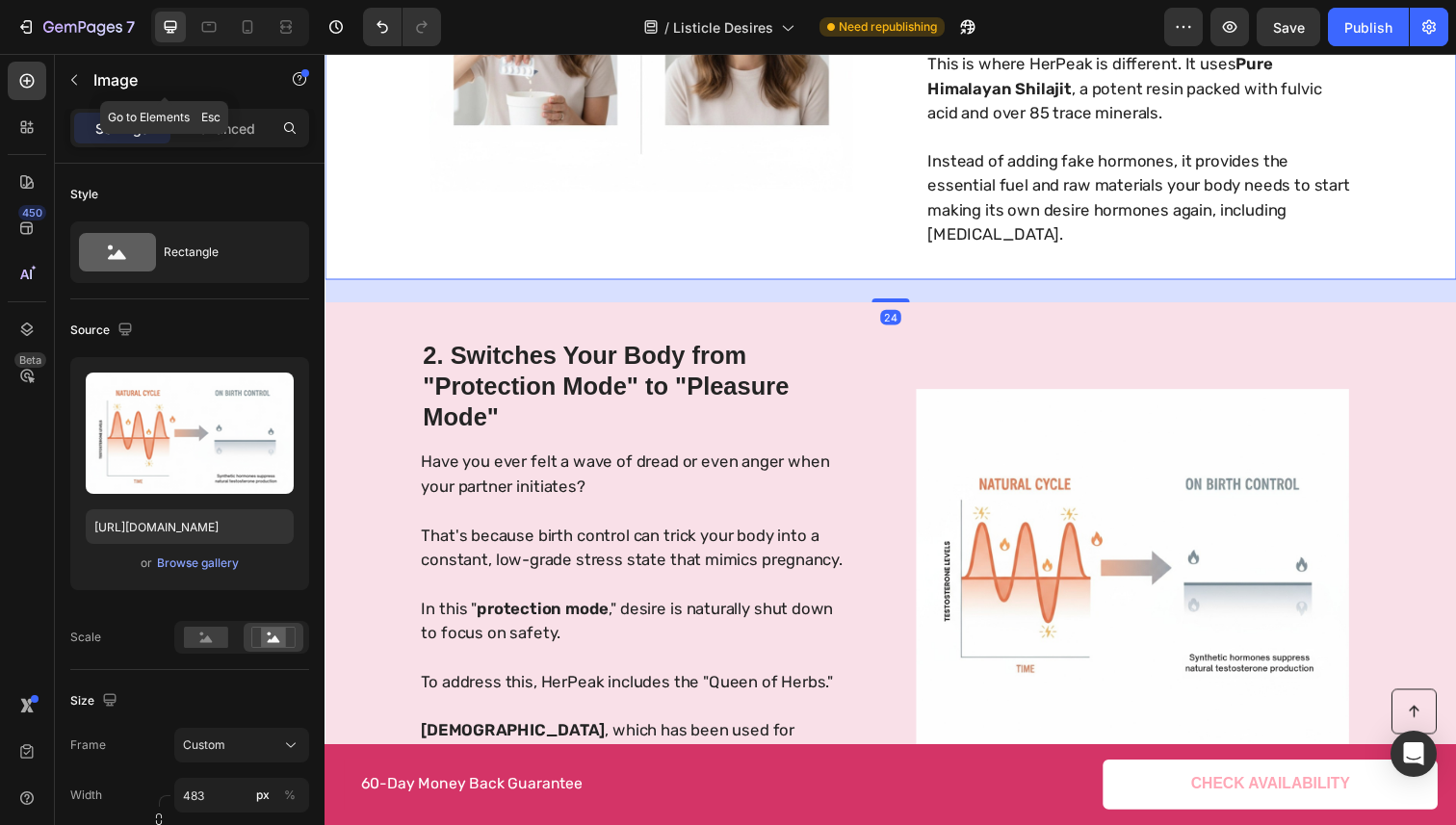
click at [632, 197] on div "Image" at bounding box center [648, 11] width 465 height 485
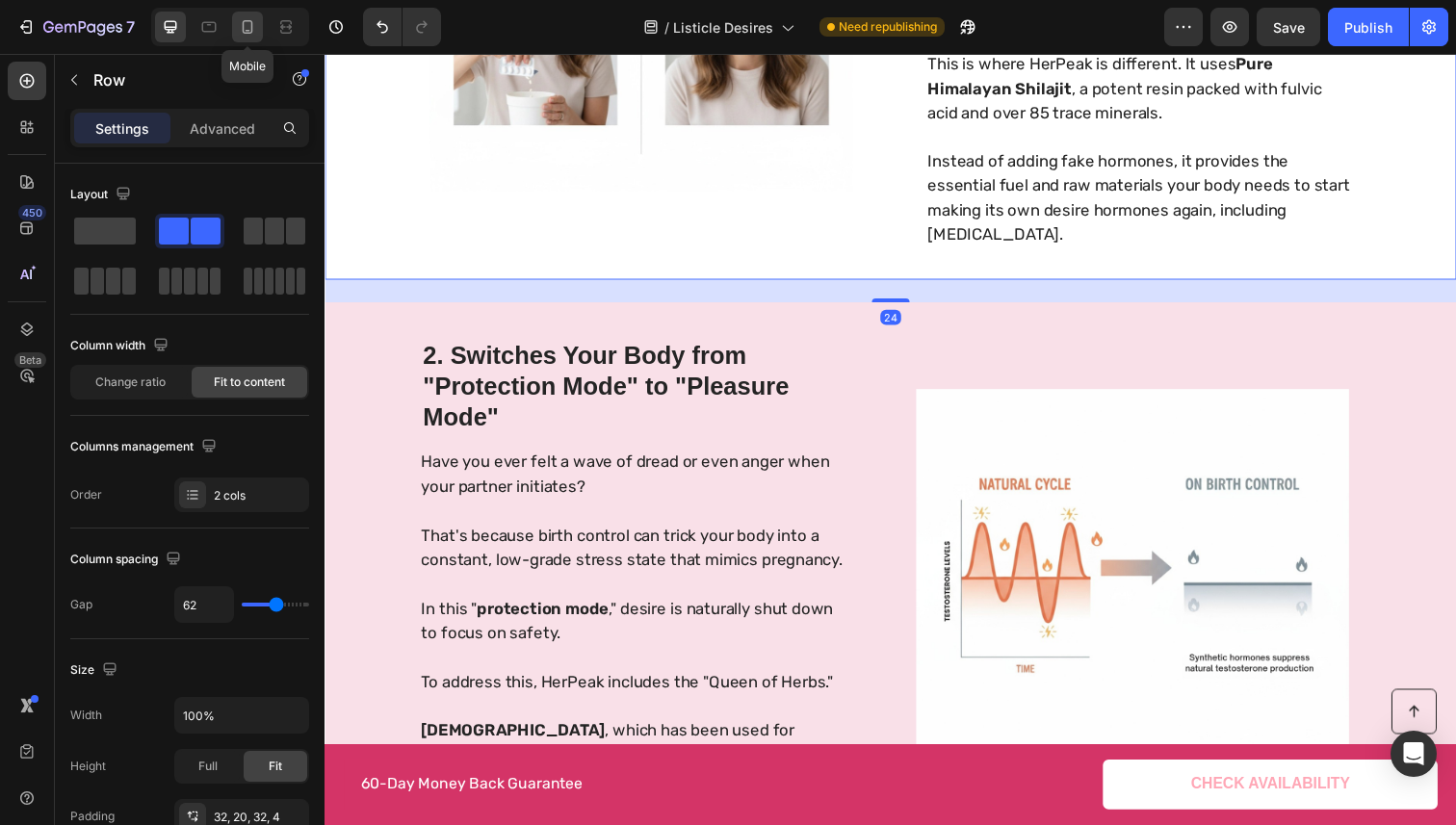
click at [247, 29] on icon at bounding box center [246, 26] width 19 height 19
type input "0"
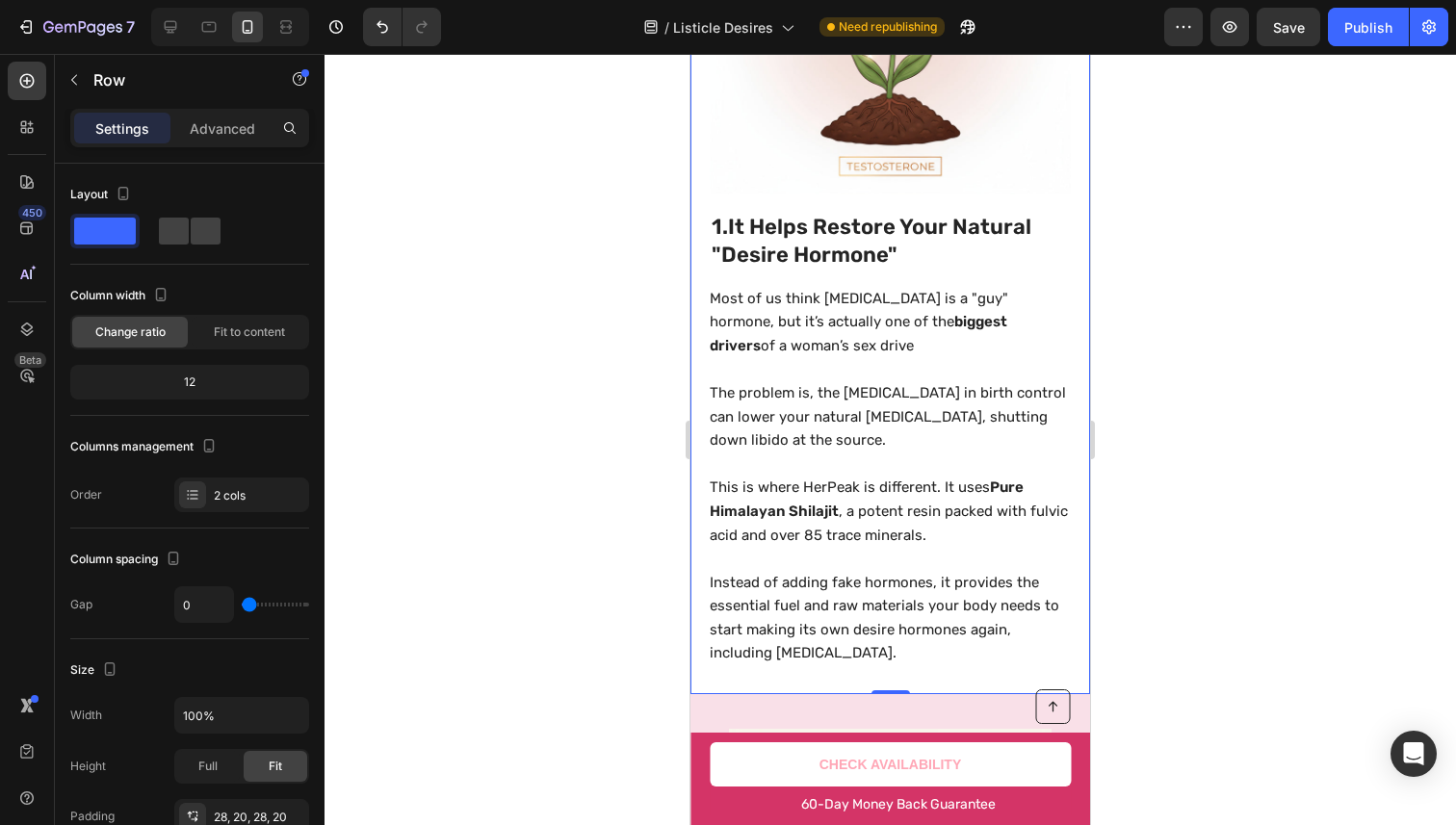
scroll to position [1090, 0]
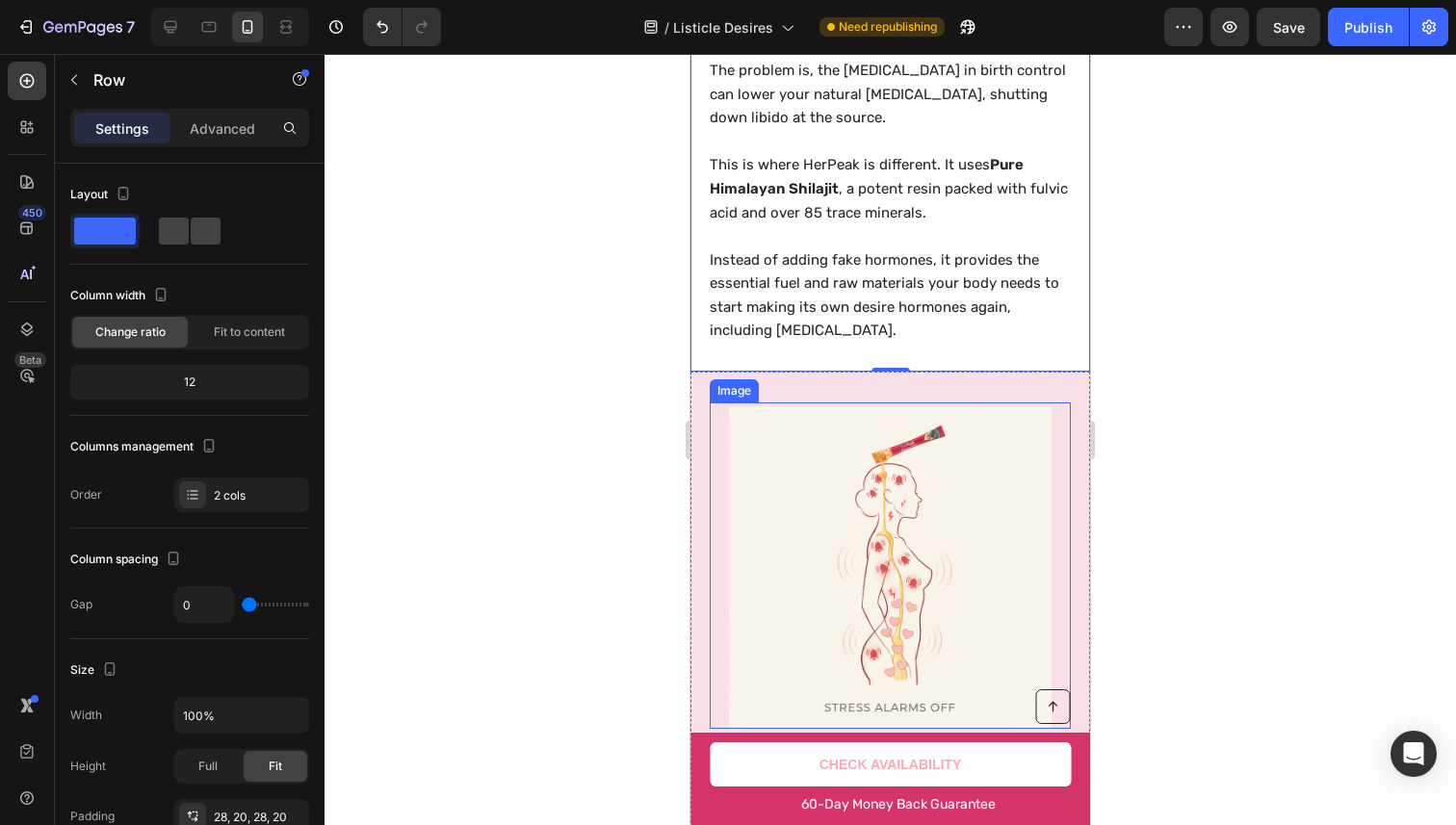
click at [813, 441] on img at bounding box center [889, 567] width 322 height 322
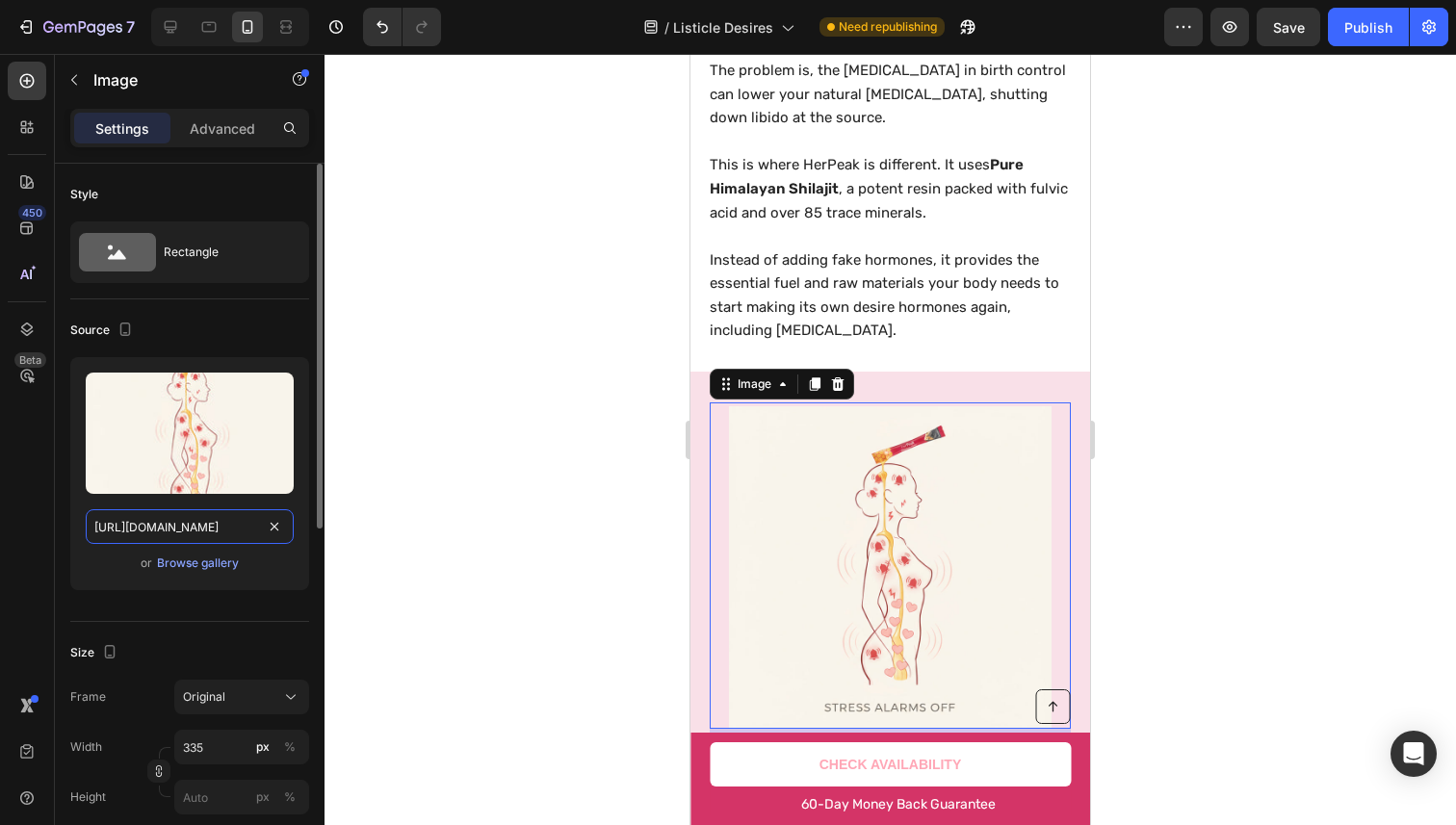
click at [169, 540] on input "[URL][DOMAIN_NAME]" at bounding box center [190, 526] width 208 height 35
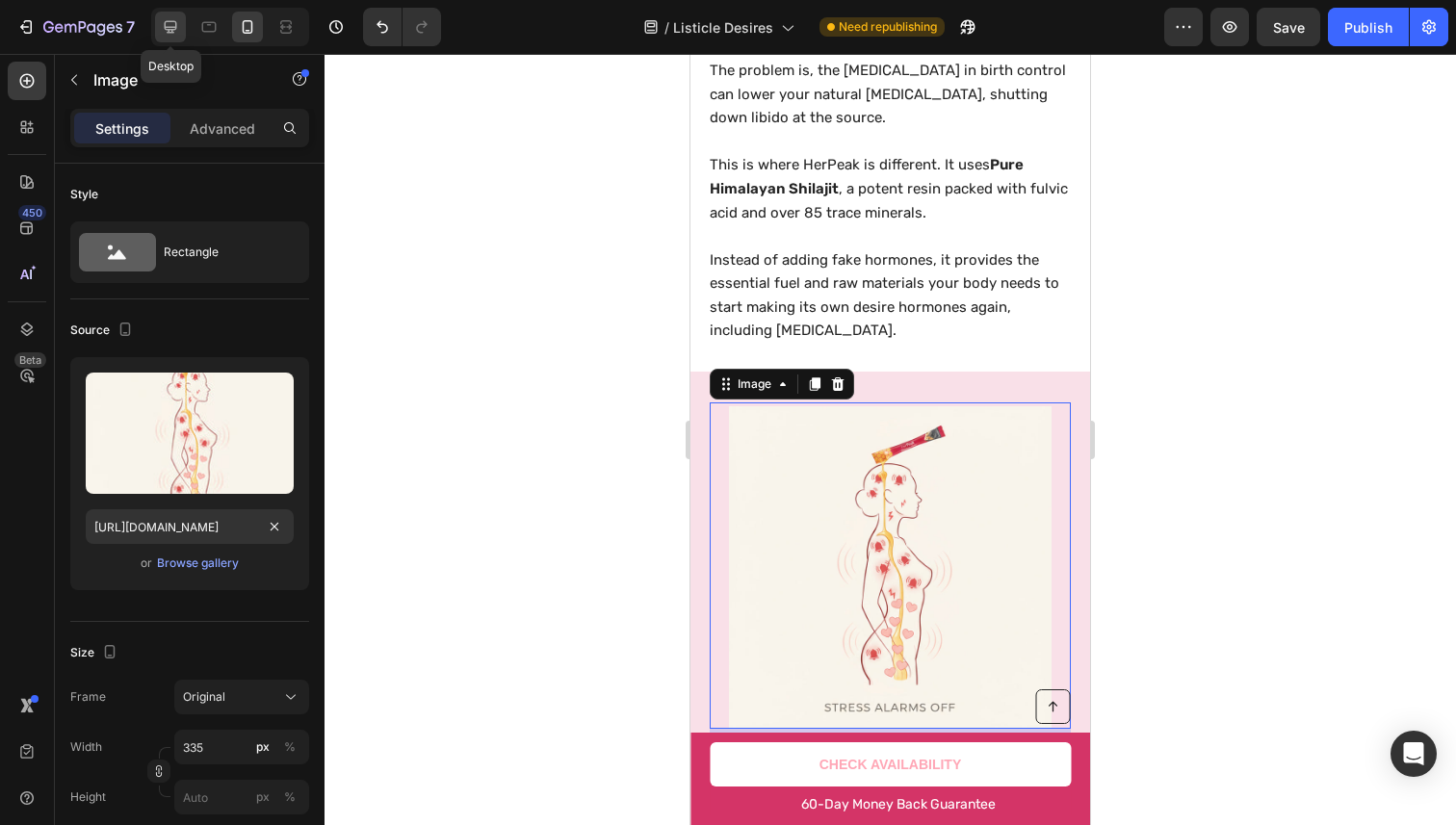
click at [176, 21] on icon at bounding box center [171, 27] width 13 height 13
type input "[URL][DOMAIN_NAME]"
type input "483"
type input "380"
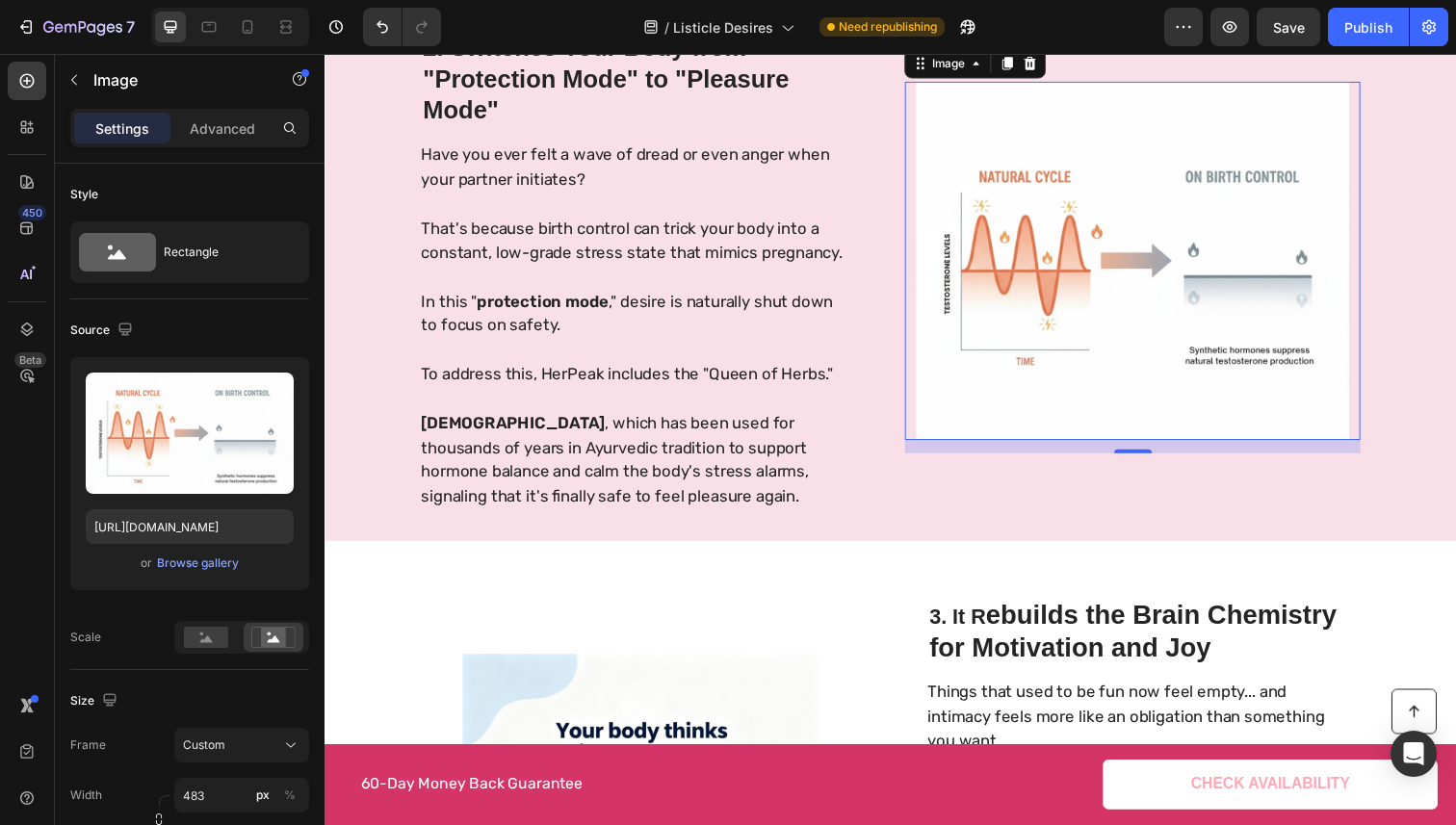
scroll to position [1031, 0]
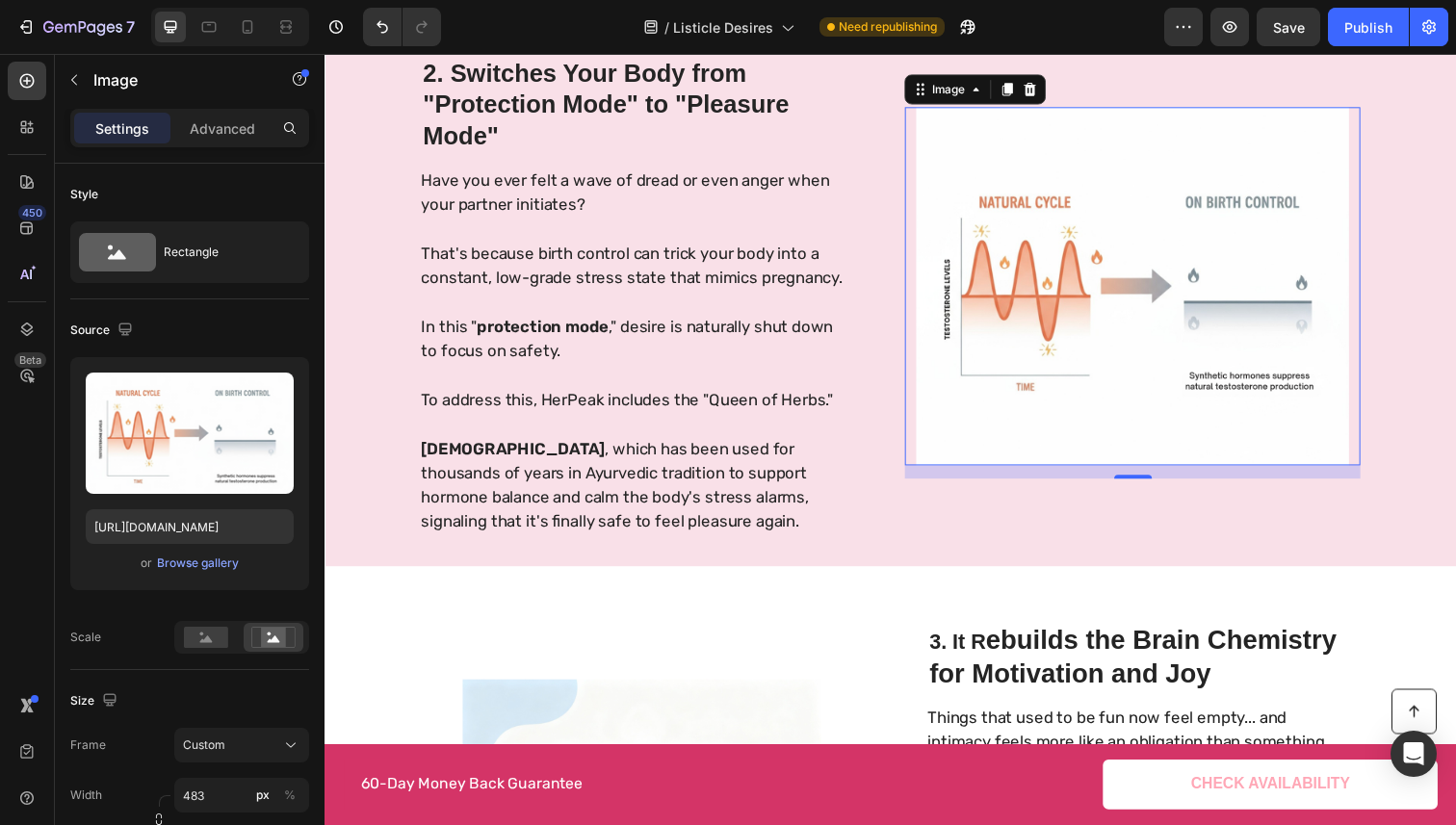
click at [1043, 382] on img at bounding box center [1150, 291] width 465 height 366
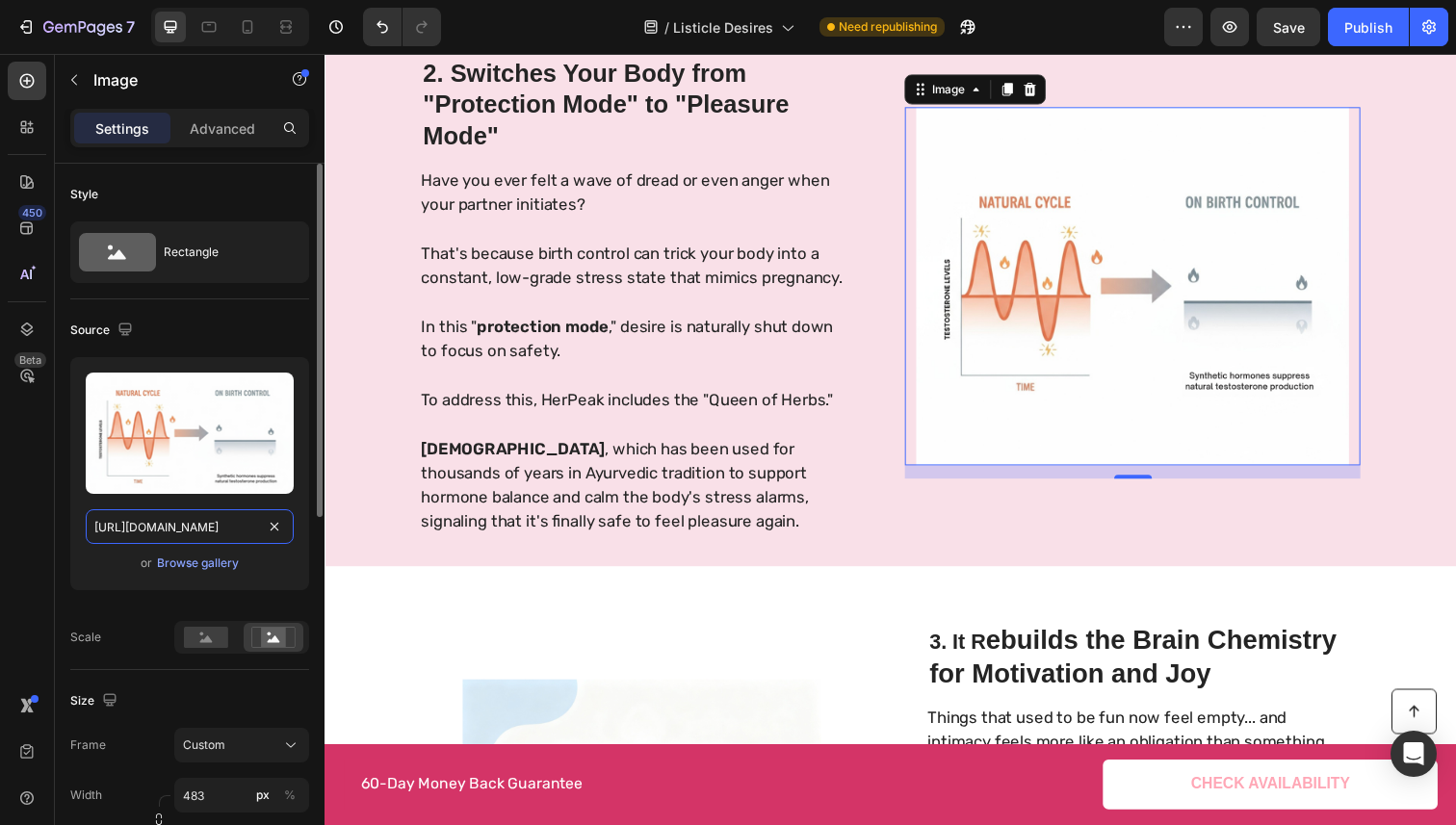
click at [184, 531] on input "[URL][DOMAIN_NAME]" at bounding box center [190, 526] width 208 height 35
paste input "[DOMAIN_NAME]"
type input "[URL][DOMAIN_NAME]"
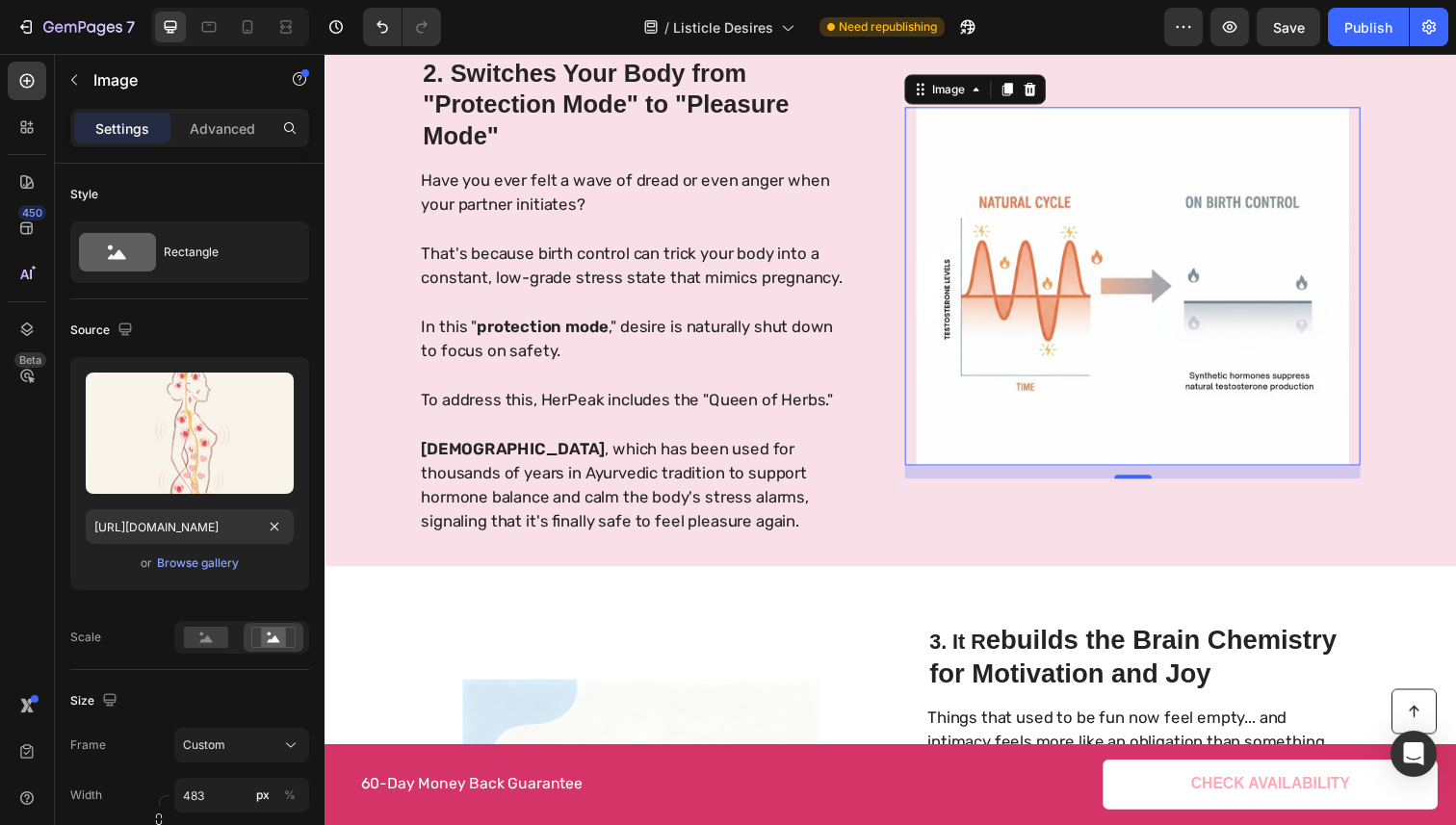
click at [479, 260] on p "That's because birth control can trick your body into a constant, low-grade str…" at bounding box center [639, 271] width 432 height 50
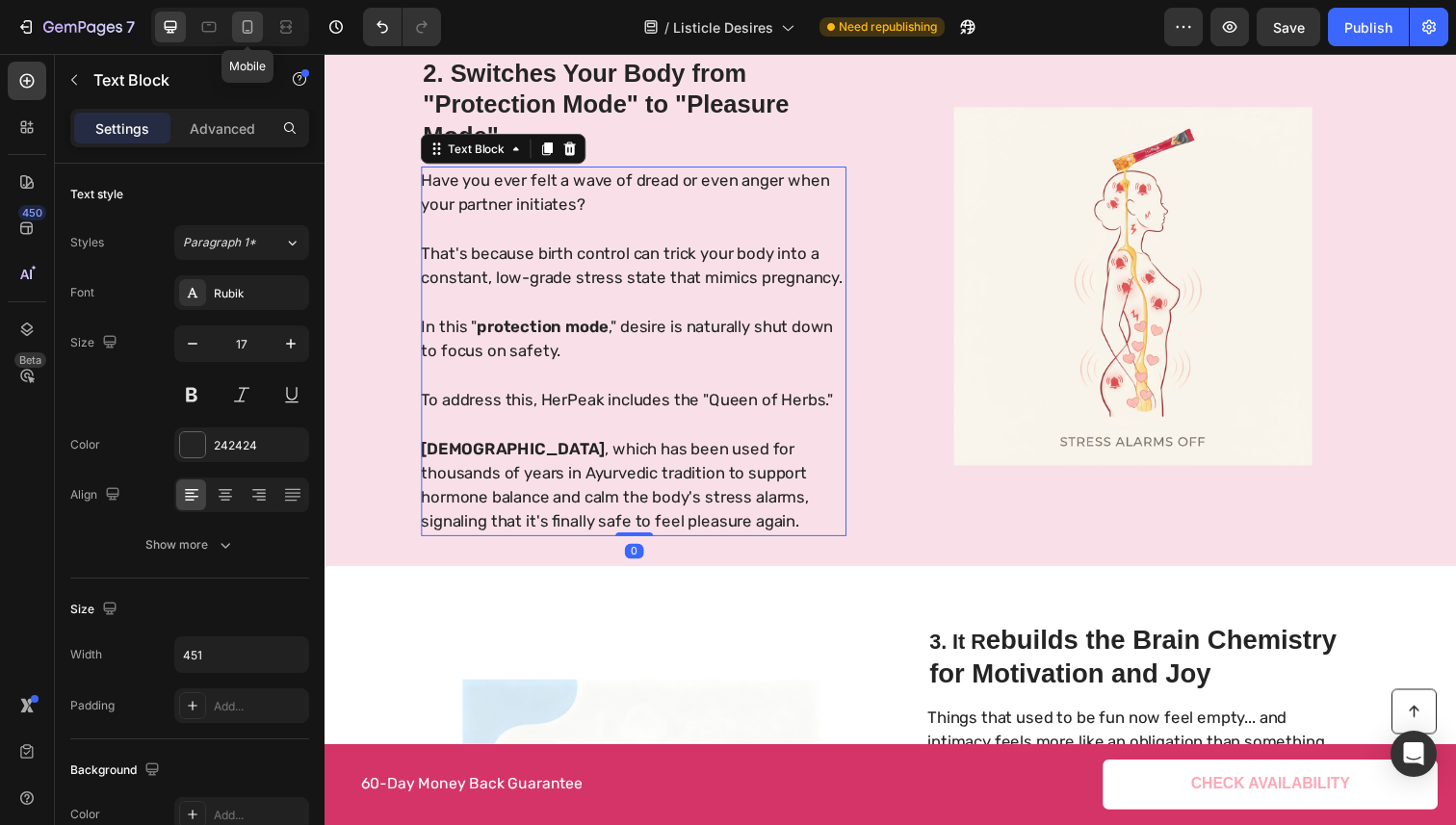
click at [242, 34] on icon at bounding box center [246, 26] width 19 height 19
type input "15"
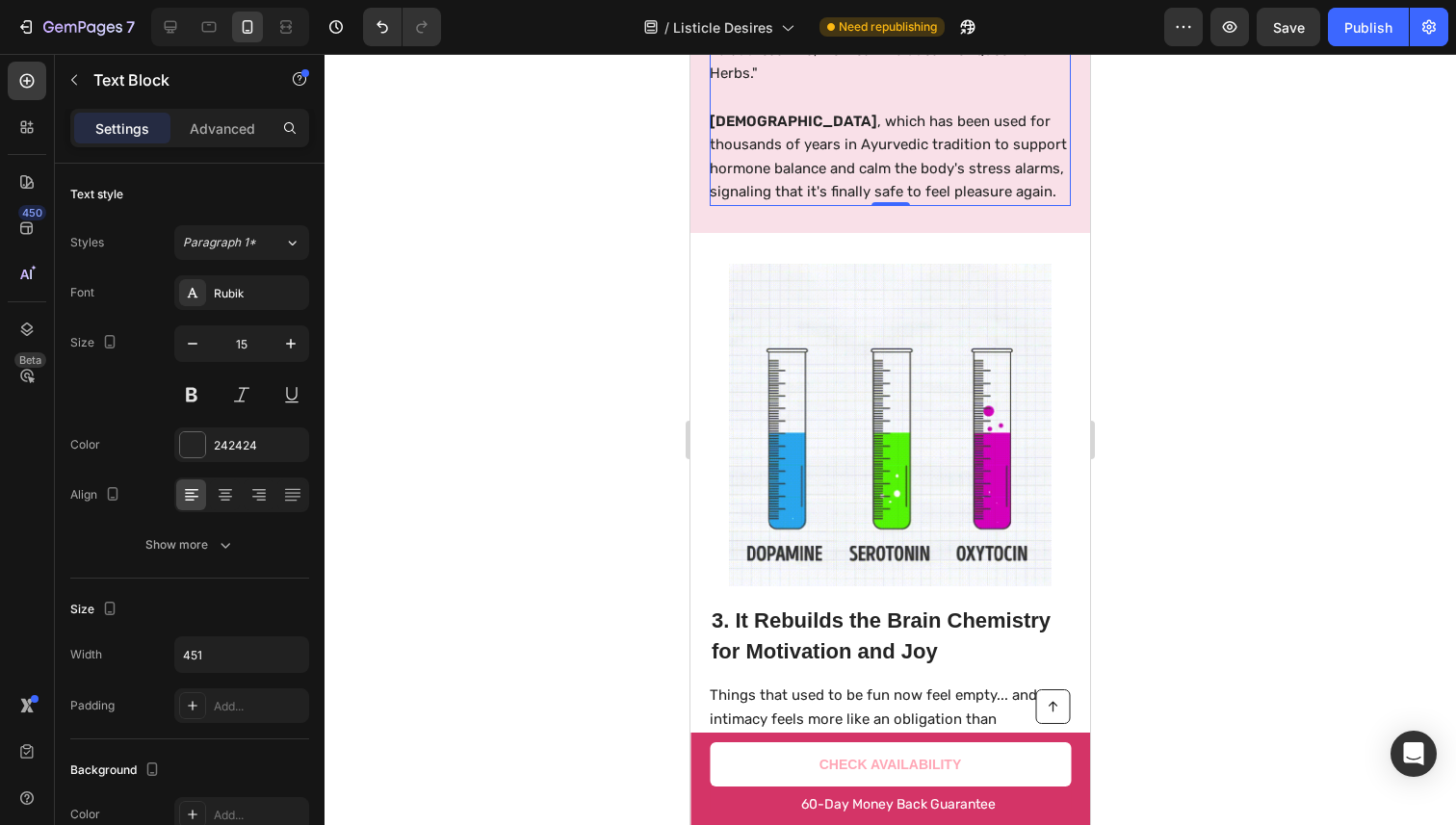
scroll to position [2151, 0]
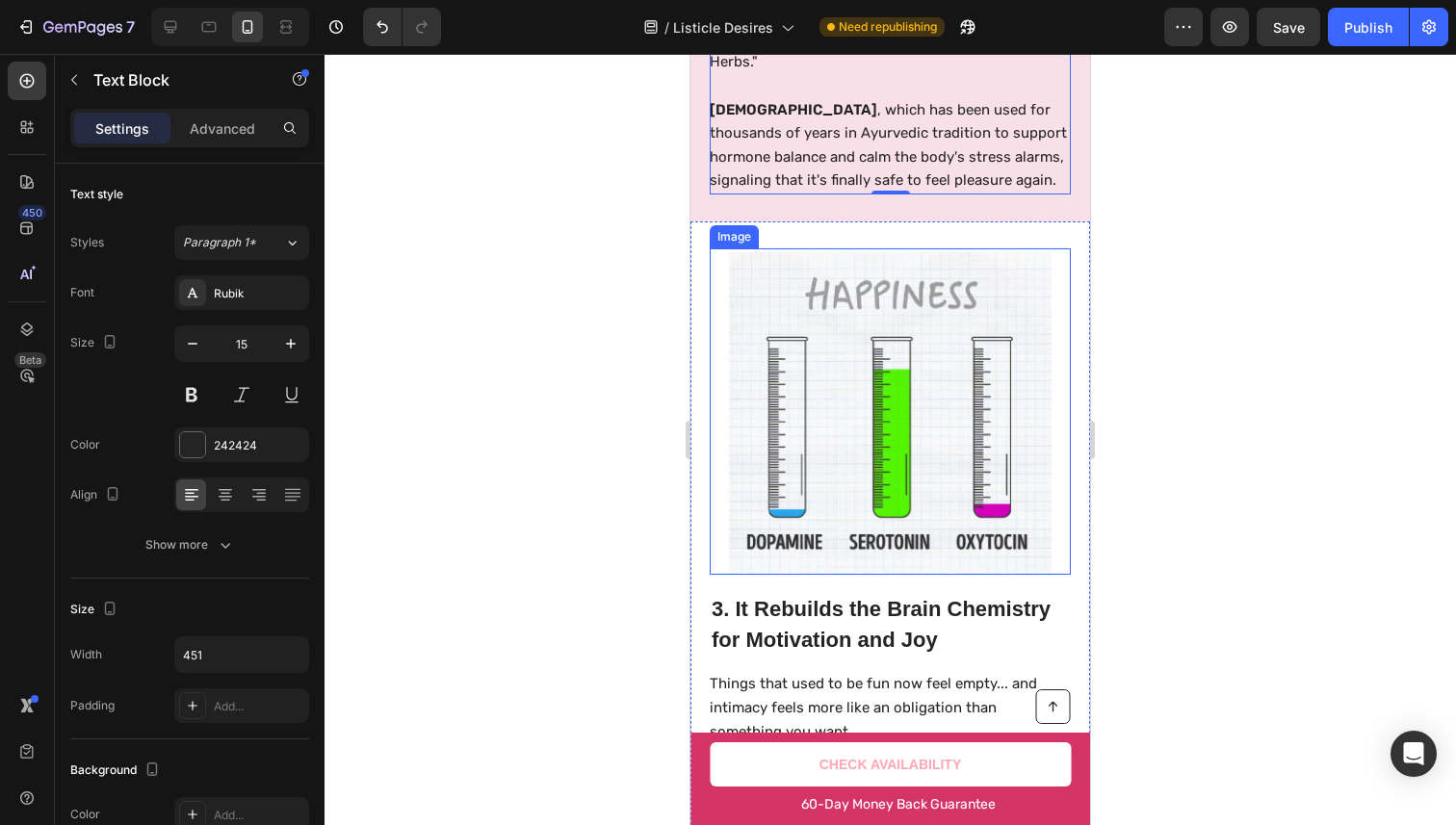
click at [888, 394] on img at bounding box center [889, 413] width 322 height 322
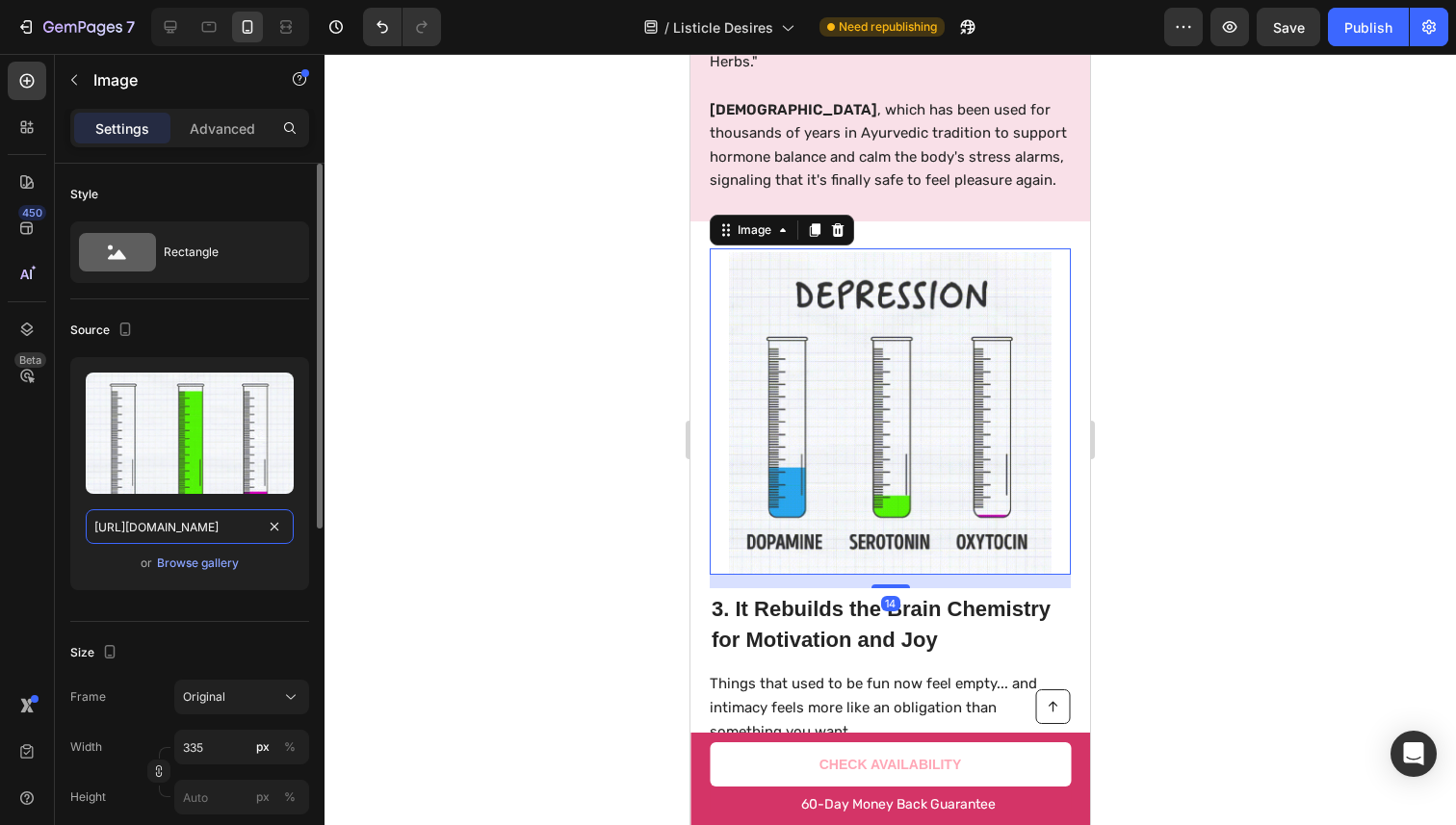
click at [146, 521] on input "[URL][DOMAIN_NAME]" at bounding box center [190, 526] width 208 height 35
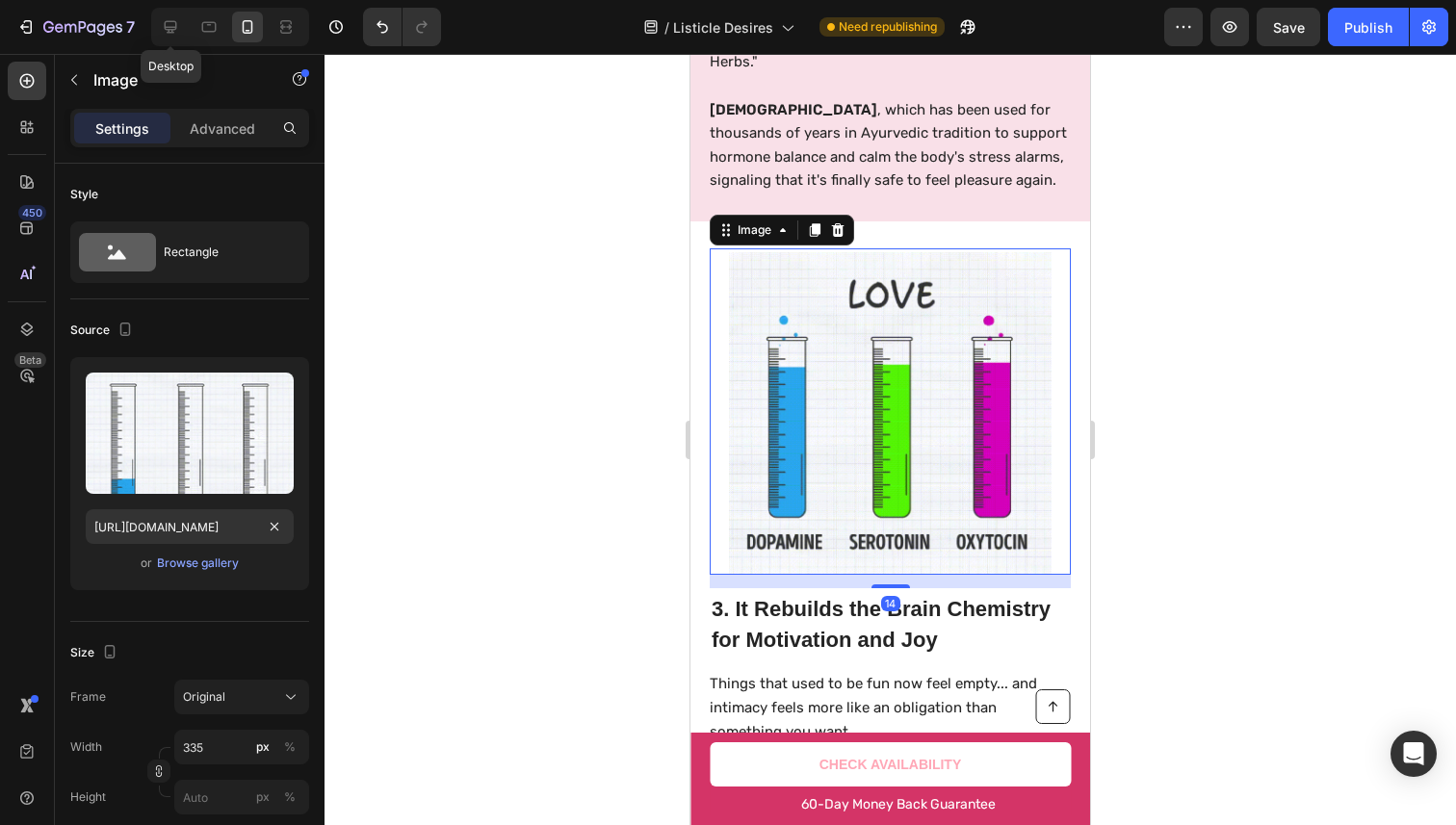
drag, startPoint x: 169, startPoint y: 32, endPoint x: 328, endPoint y: 103, distance: 174.1
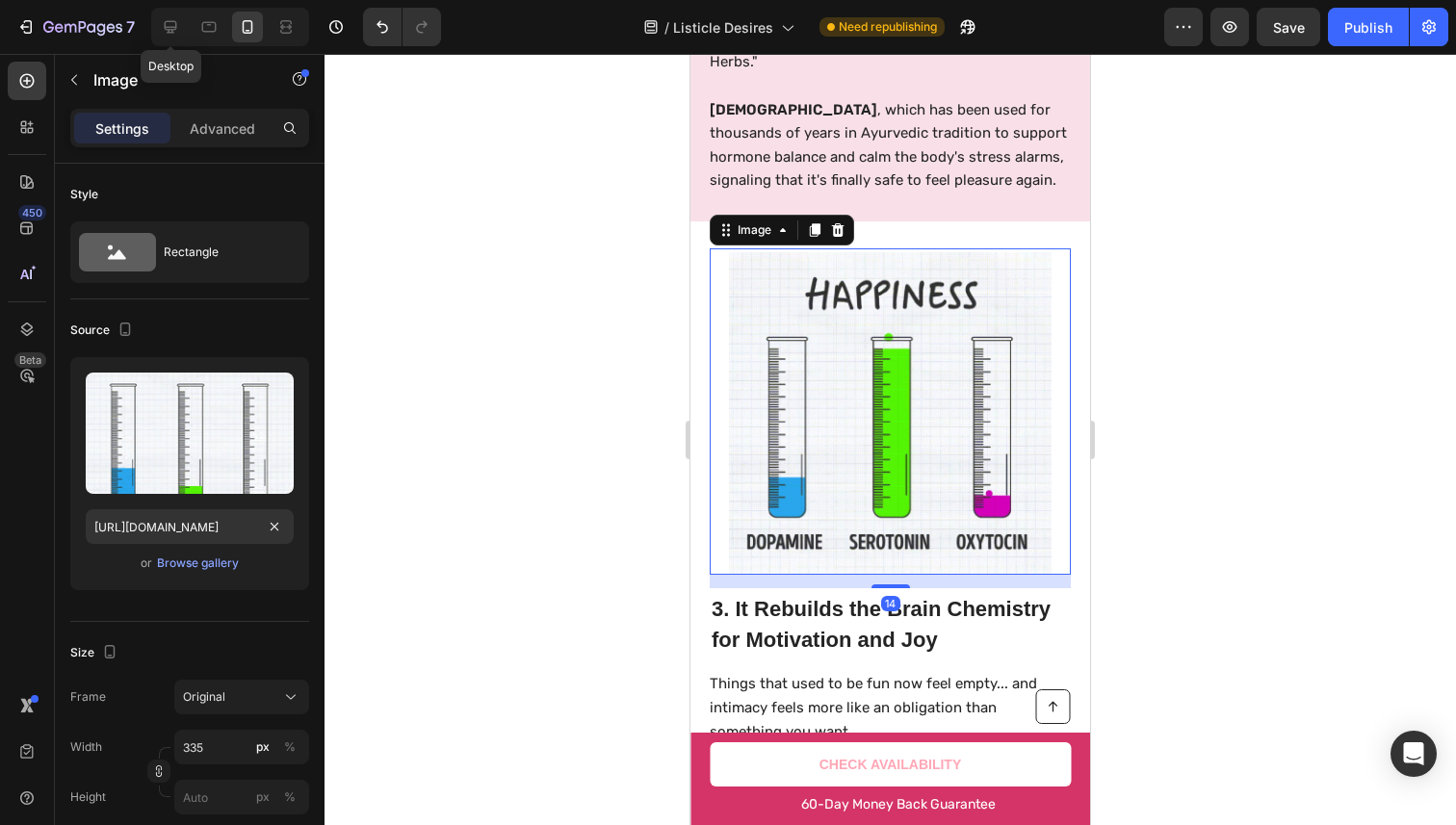
click at [170, 32] on icon at bounding box center [171, 27] width 13 height 13
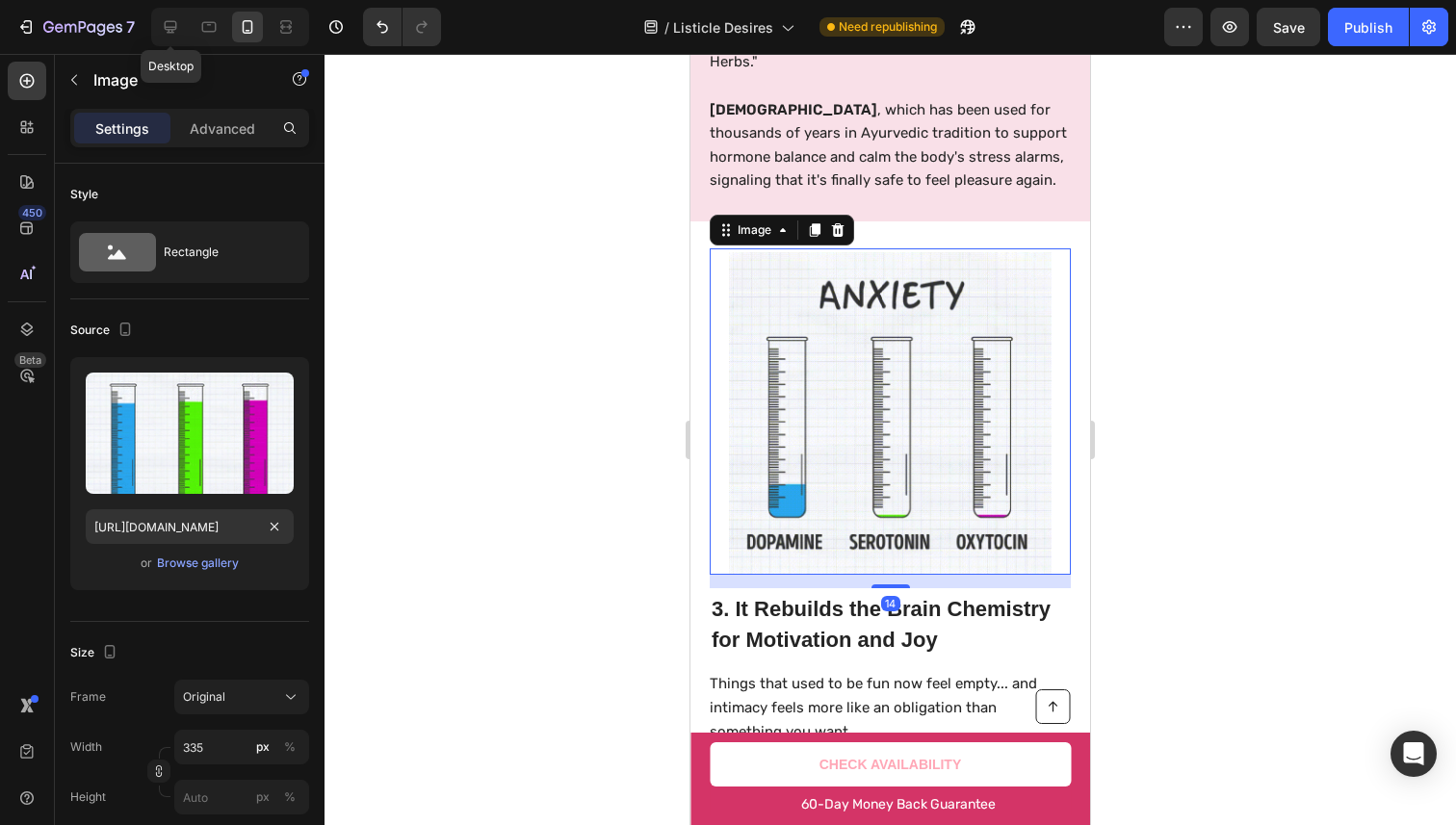
type input "[URL][DOMAIN_NAME]"
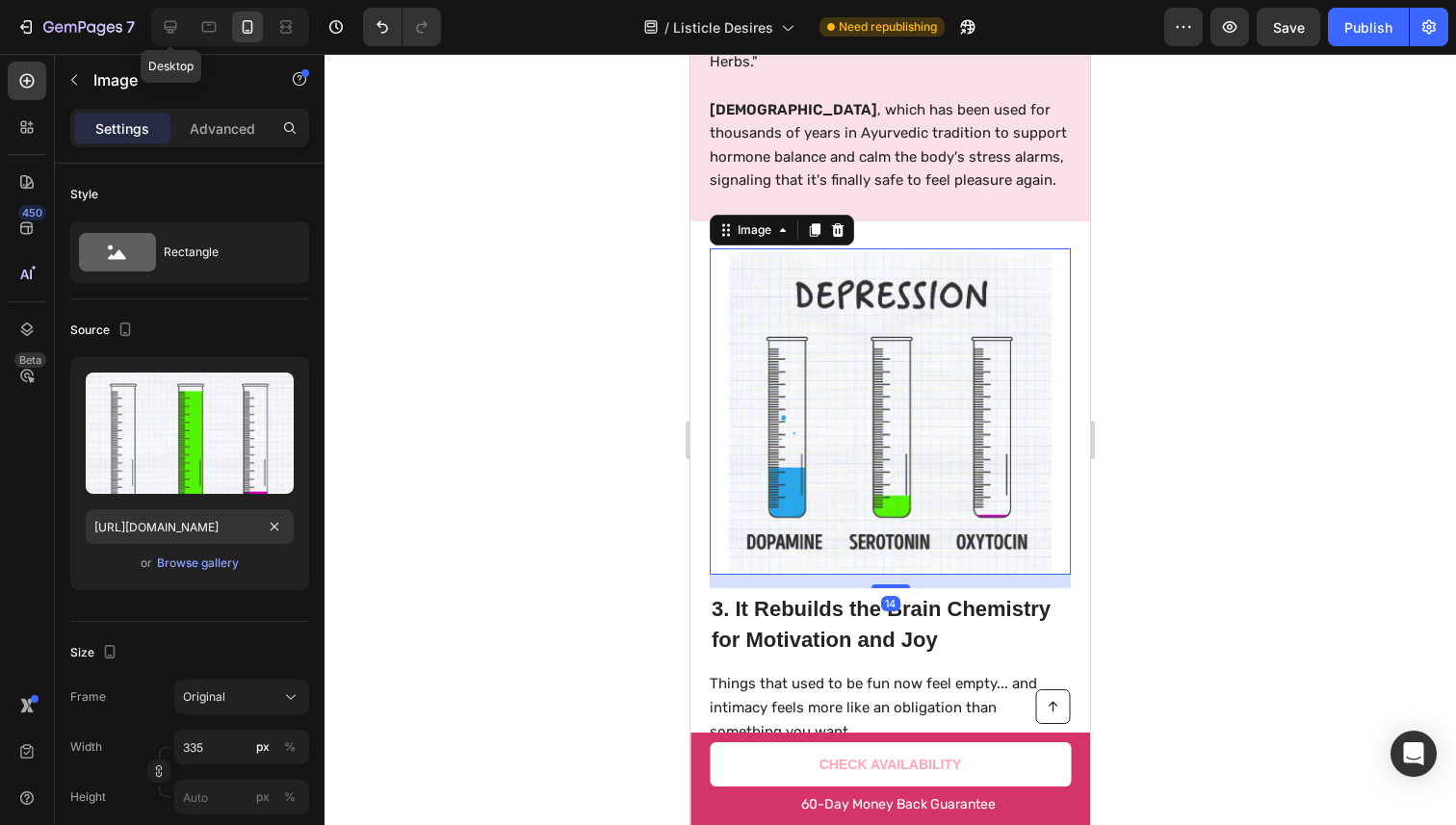
type input "483"
type input "380"
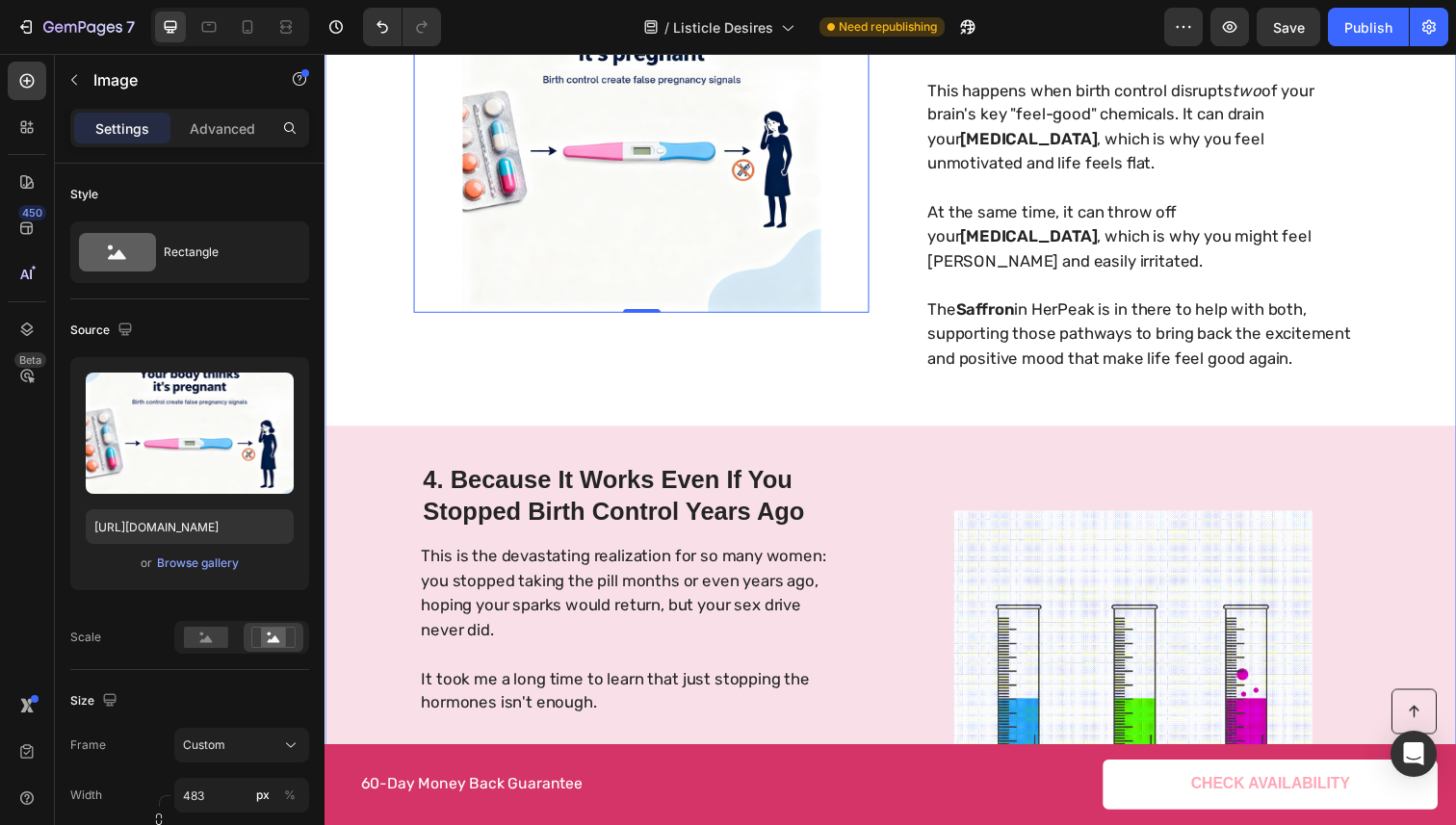
scroll to position [1425, 0]
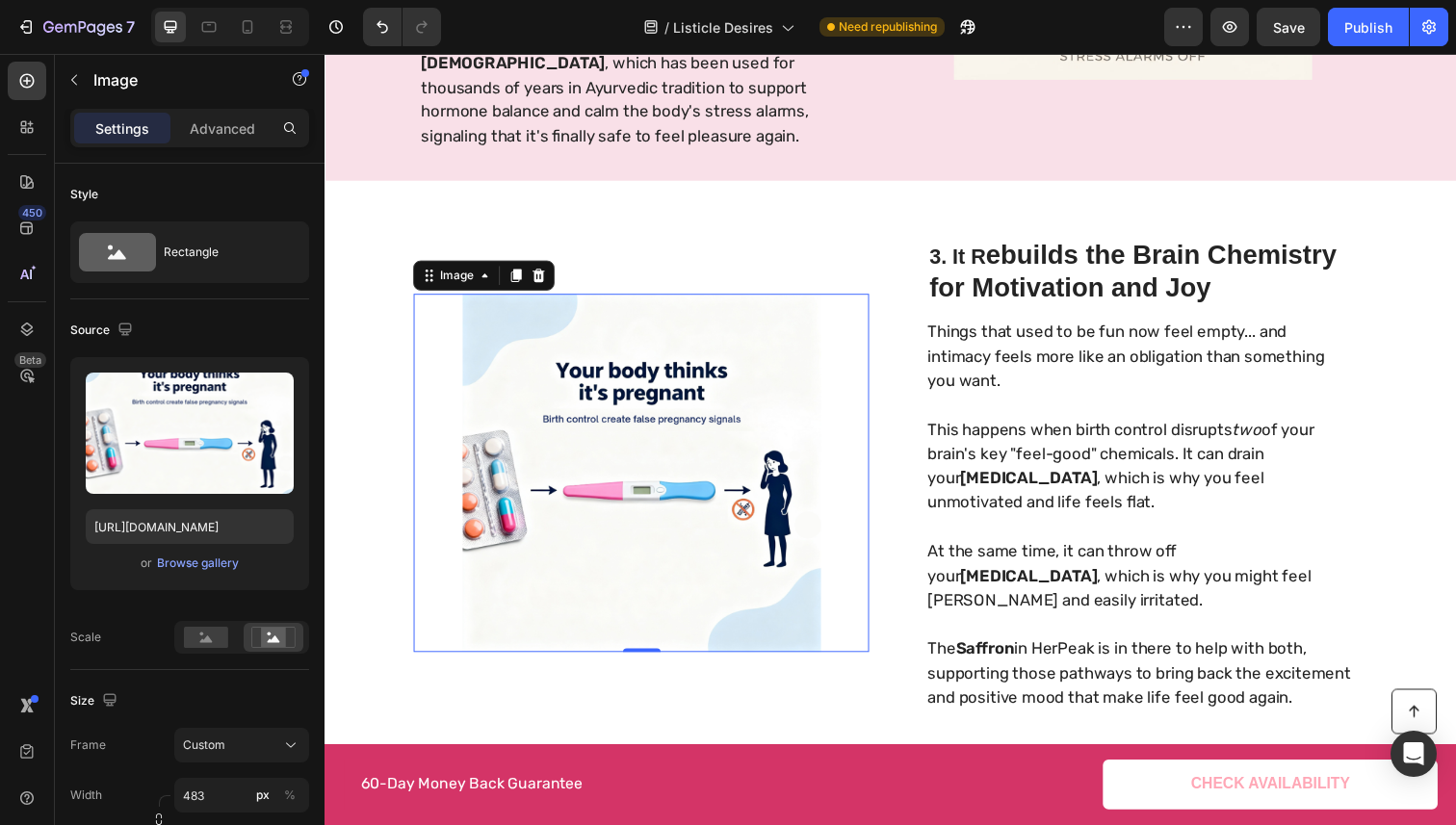
click at [723, 504] on img at bounding box center [648, 482] width 465 height 366
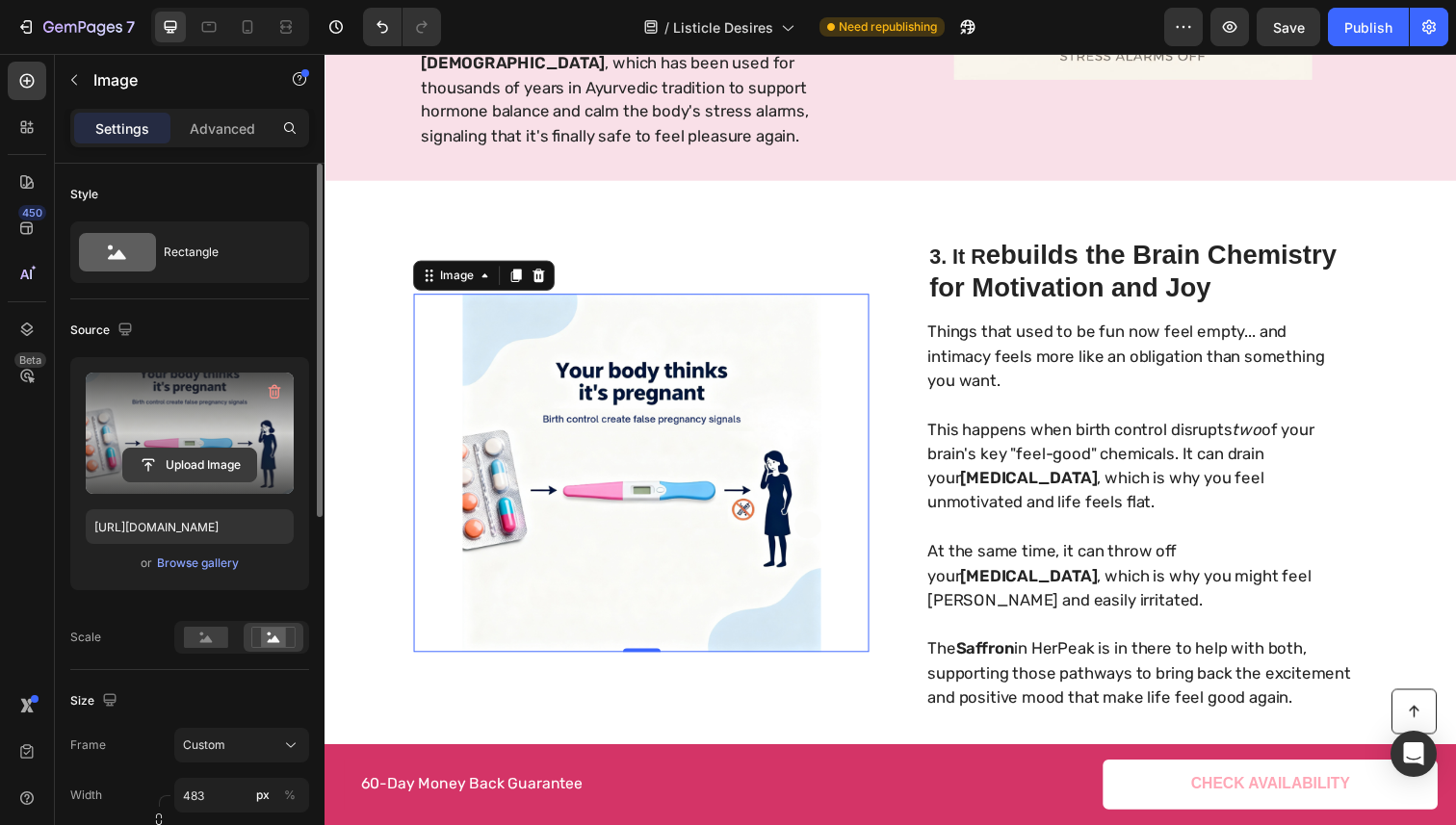
click at [181, 454] on input "file" at bounding box center [190, 465] width 133 height 33
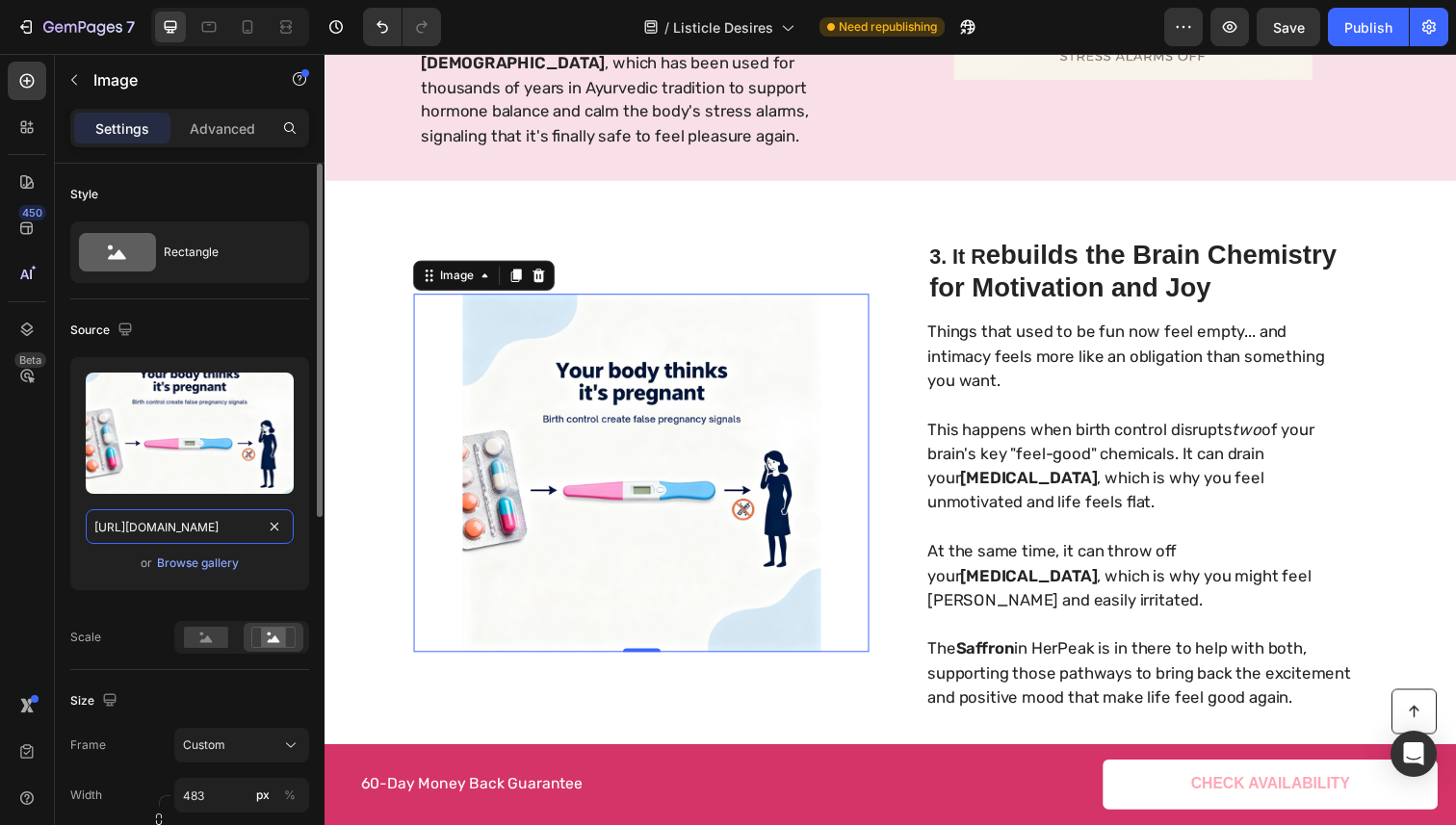
click at [204, 510] on input "[URL][DOMAIN_NAME]" at bounding box center [190, 526] width 208 height 35
paste input "fa017adb-19d7-40a8-97f3-69e3e4e967ff.webp"
type input "[URL][DOMAIN_NAME]"
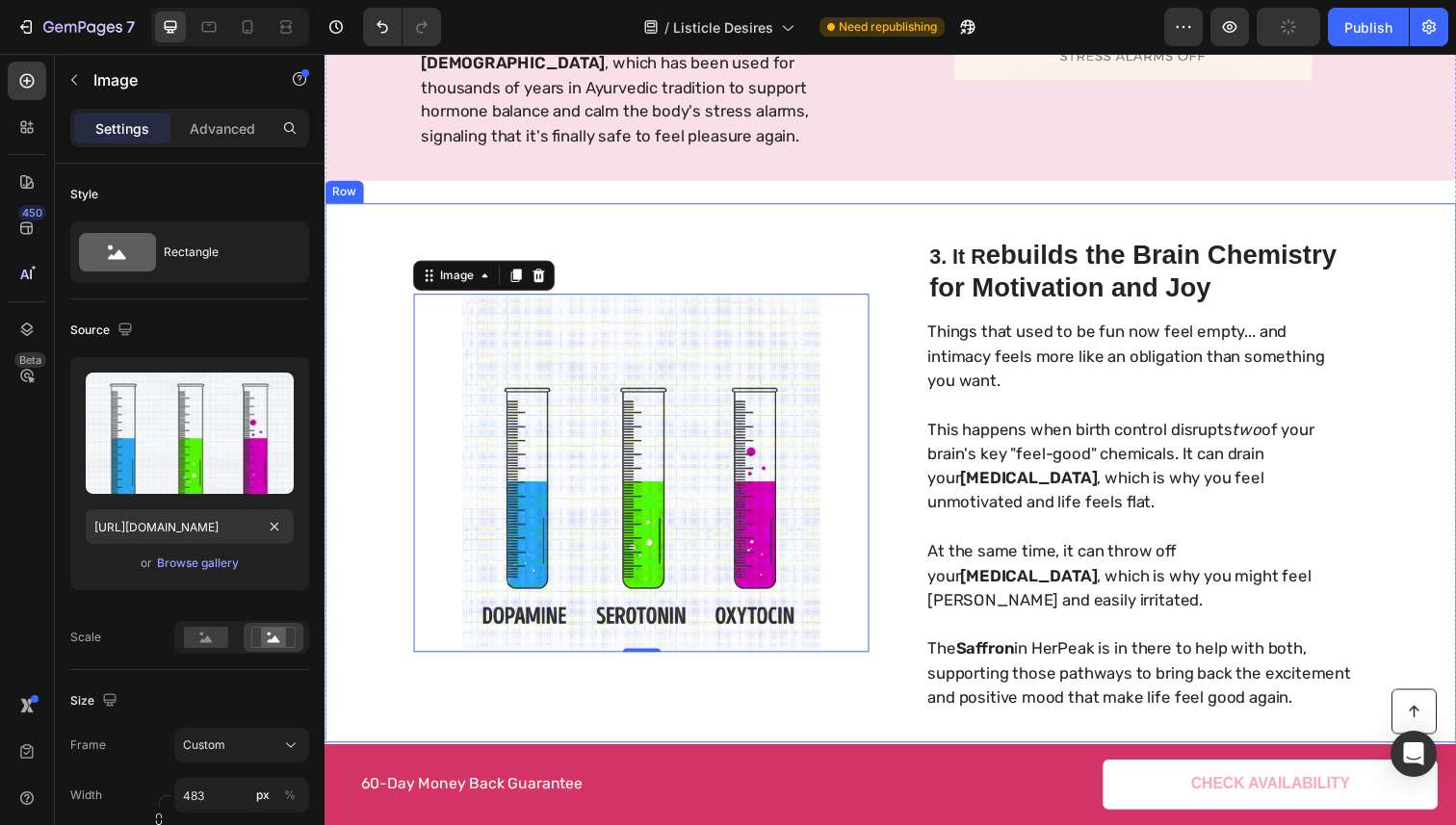
click at [1001, 311] on h2 "3. It R ebuilds the Brain Chemistry for Motivation and Joy" at bounding box center [1157, 275] width 434 height 69
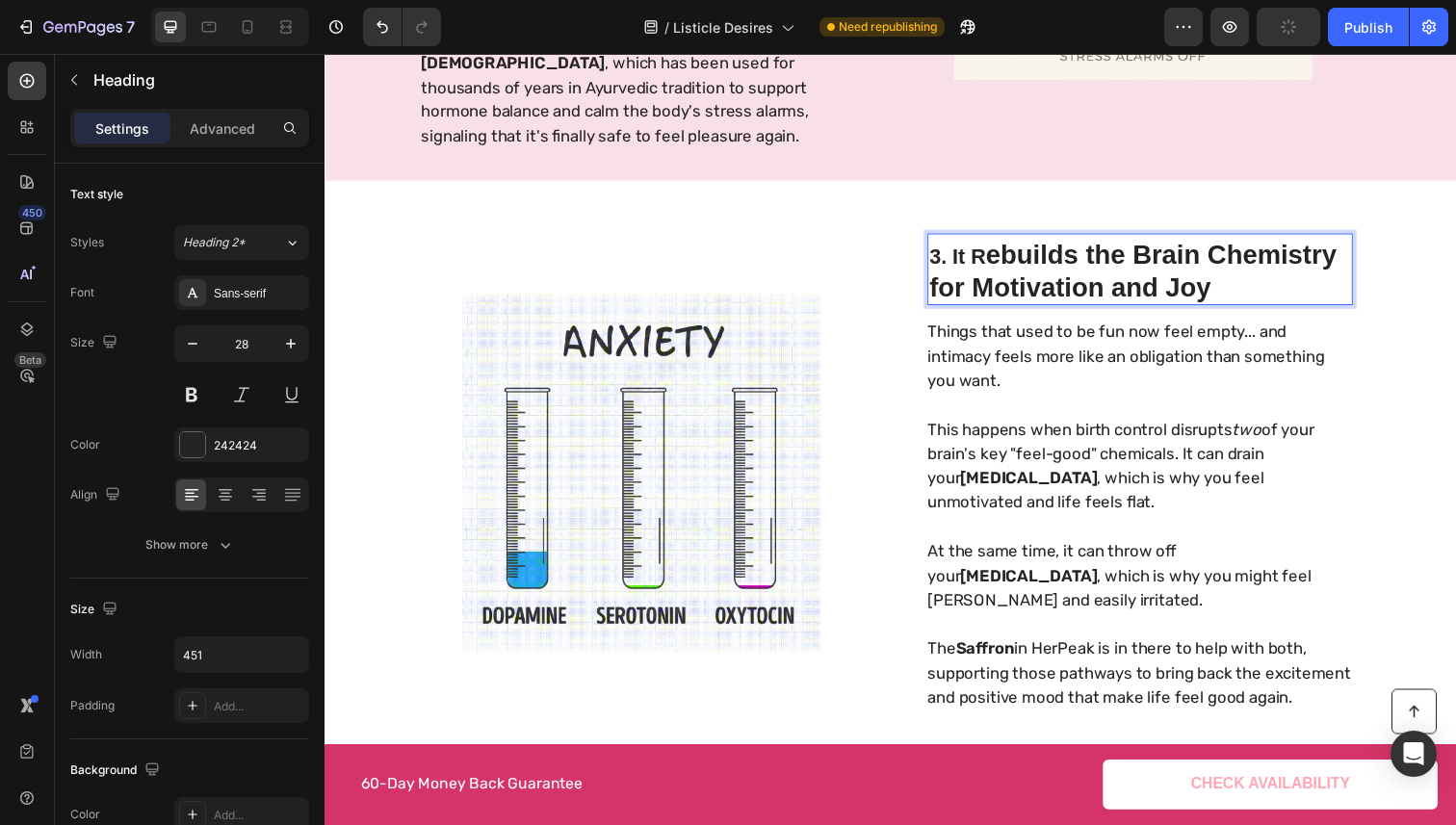
click at [976, 297] on h2 "3. It R ebuilds the Brain Chemistry for Motivation and Joy" at bounding box center [1157, 275] width 434 height 69
click at [986, 273] on span "3. It R" at bounding box center [971, 261] width 58 height 24
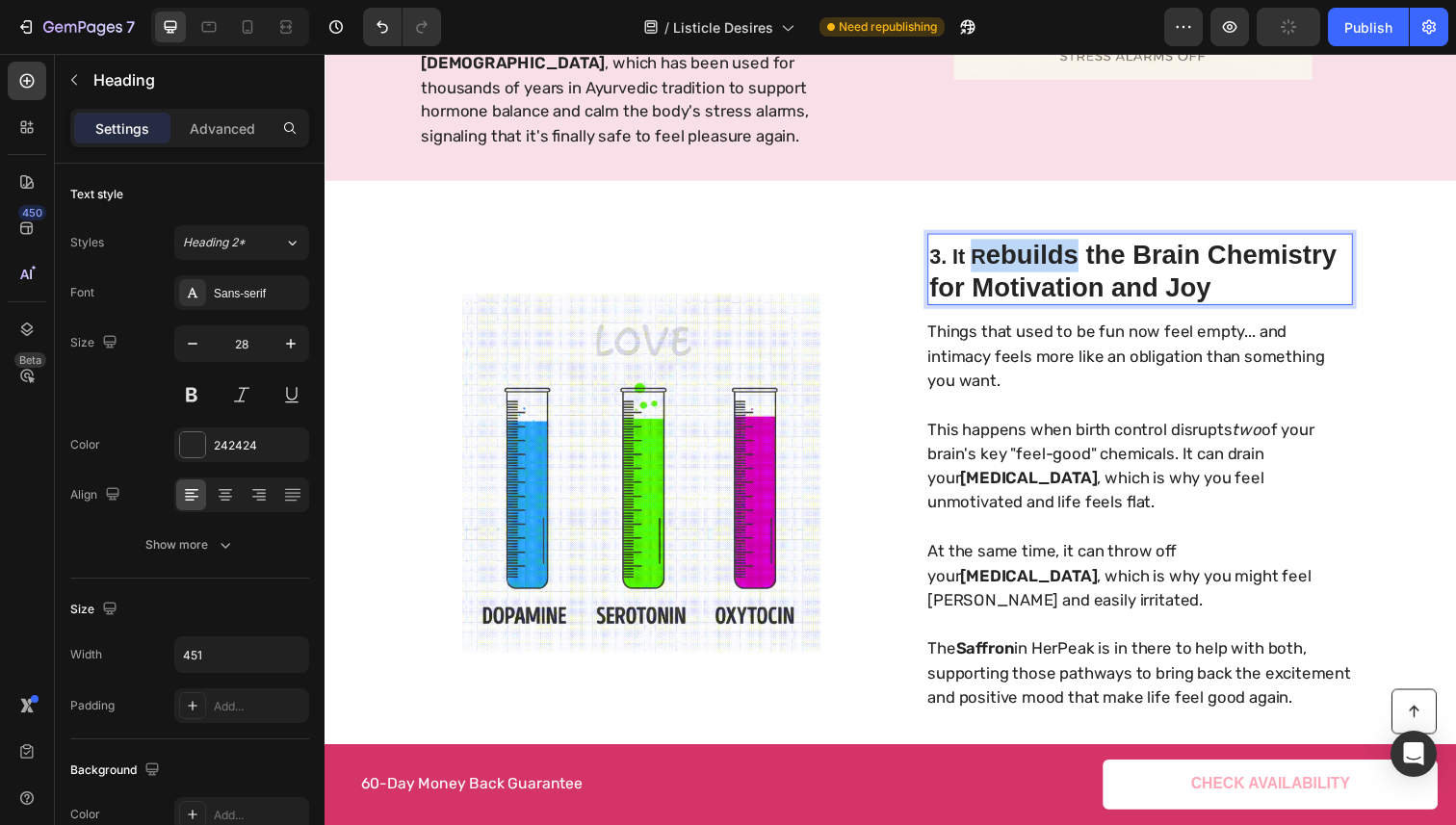
click at [986, 273] on span "3. It R" at bounding box center [971, 261] width 58 height 24
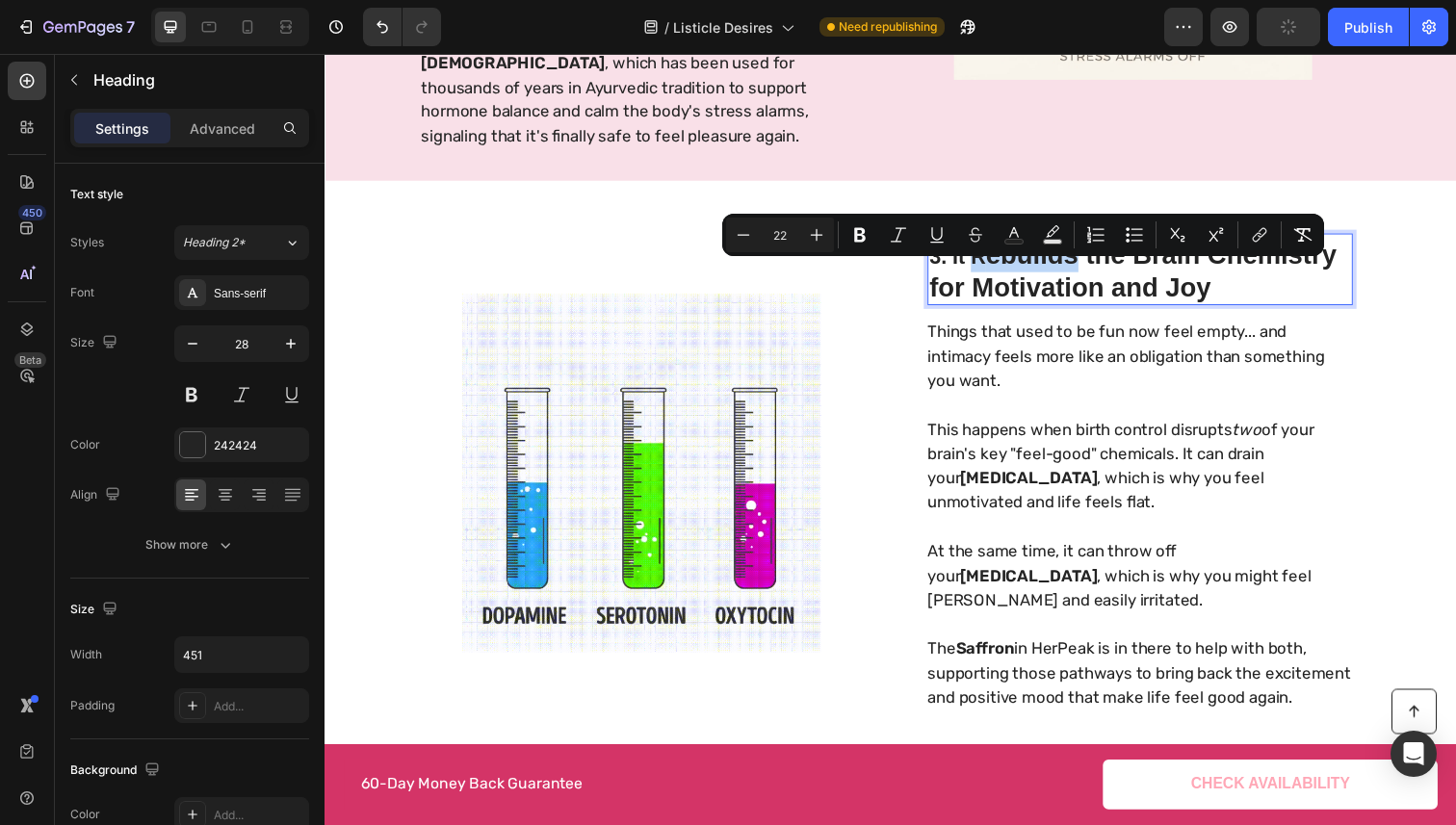
click at [991, 273] on span "3. It R" at bounding box center [971, 261] width 58 height 24
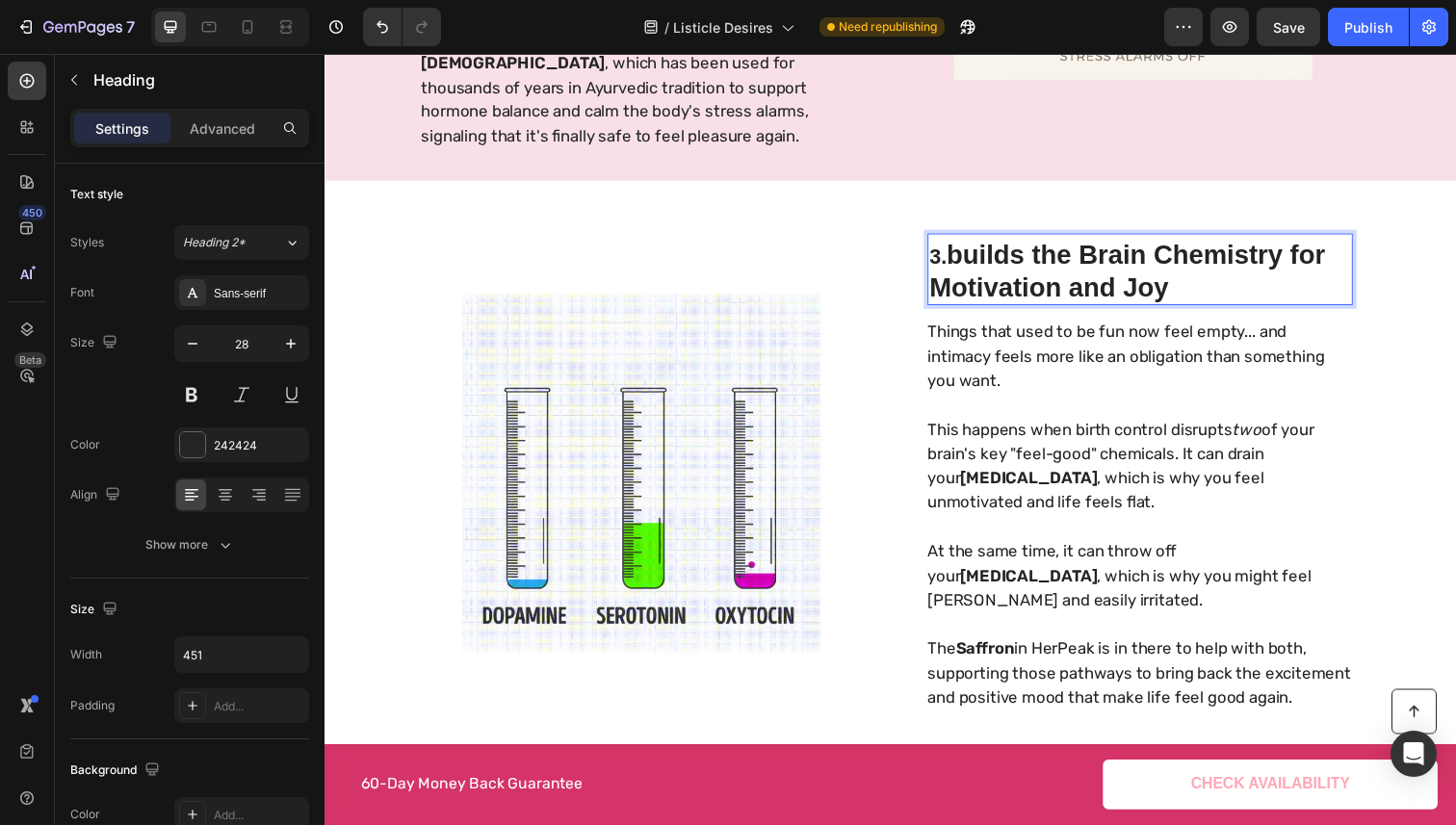
click at [980, 278] on p "3. builds the Brain Chemistry for Motivation and Joy" at bounding box center [1157, 276] width 430 height 66
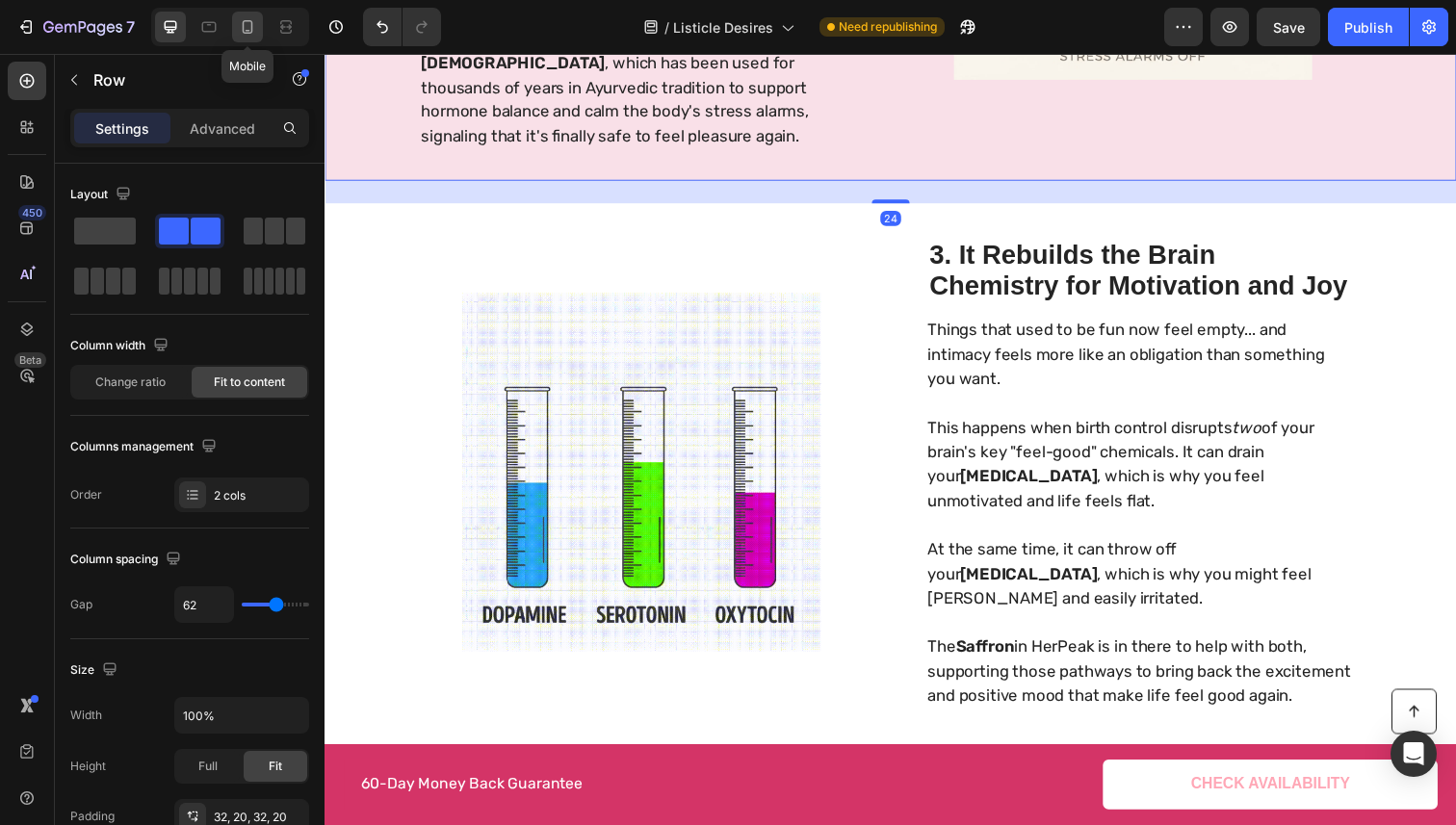
click at [253, 31] on icon at bounding box center [246, 26] width 19 height 19
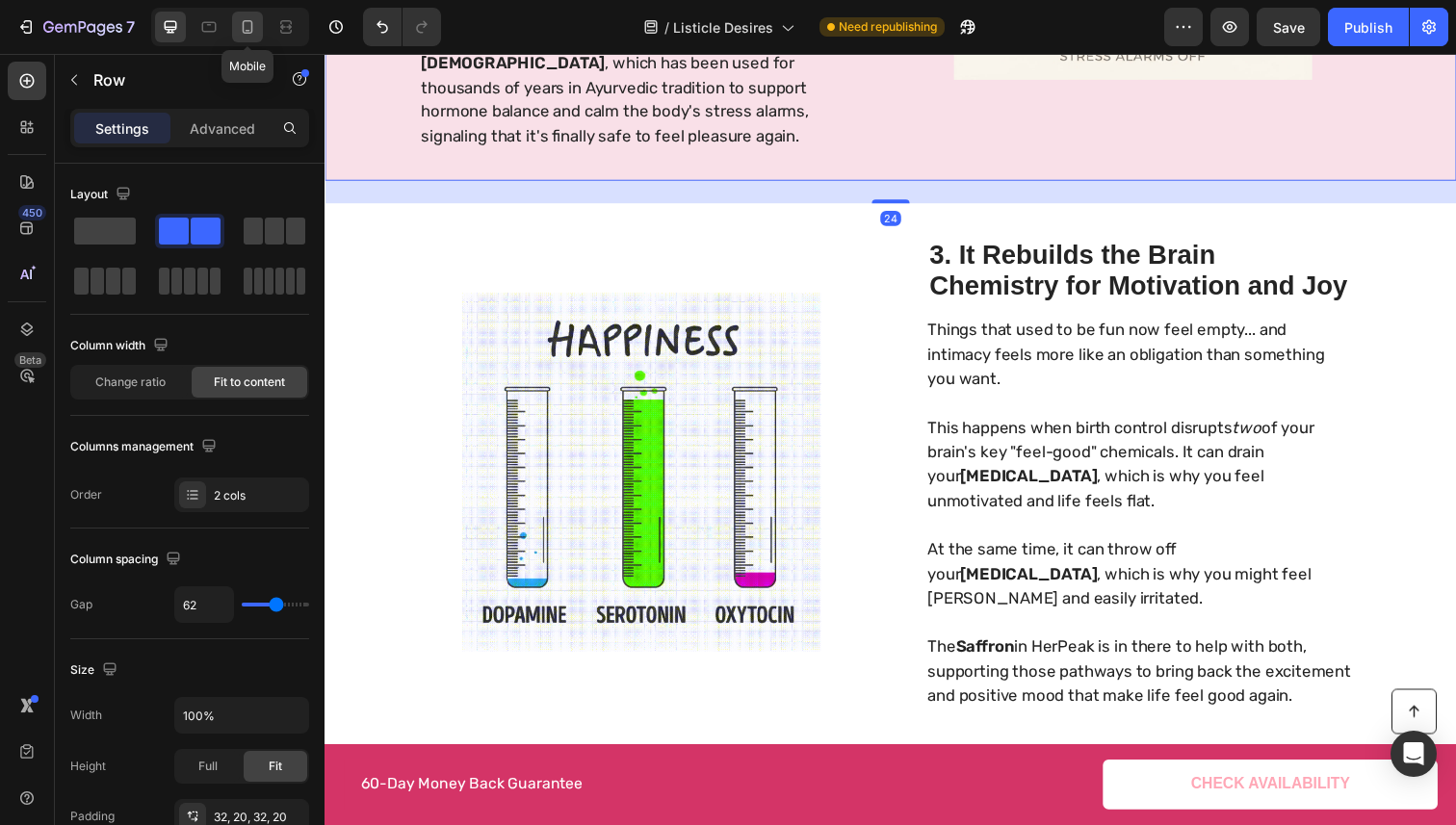
type input "0"
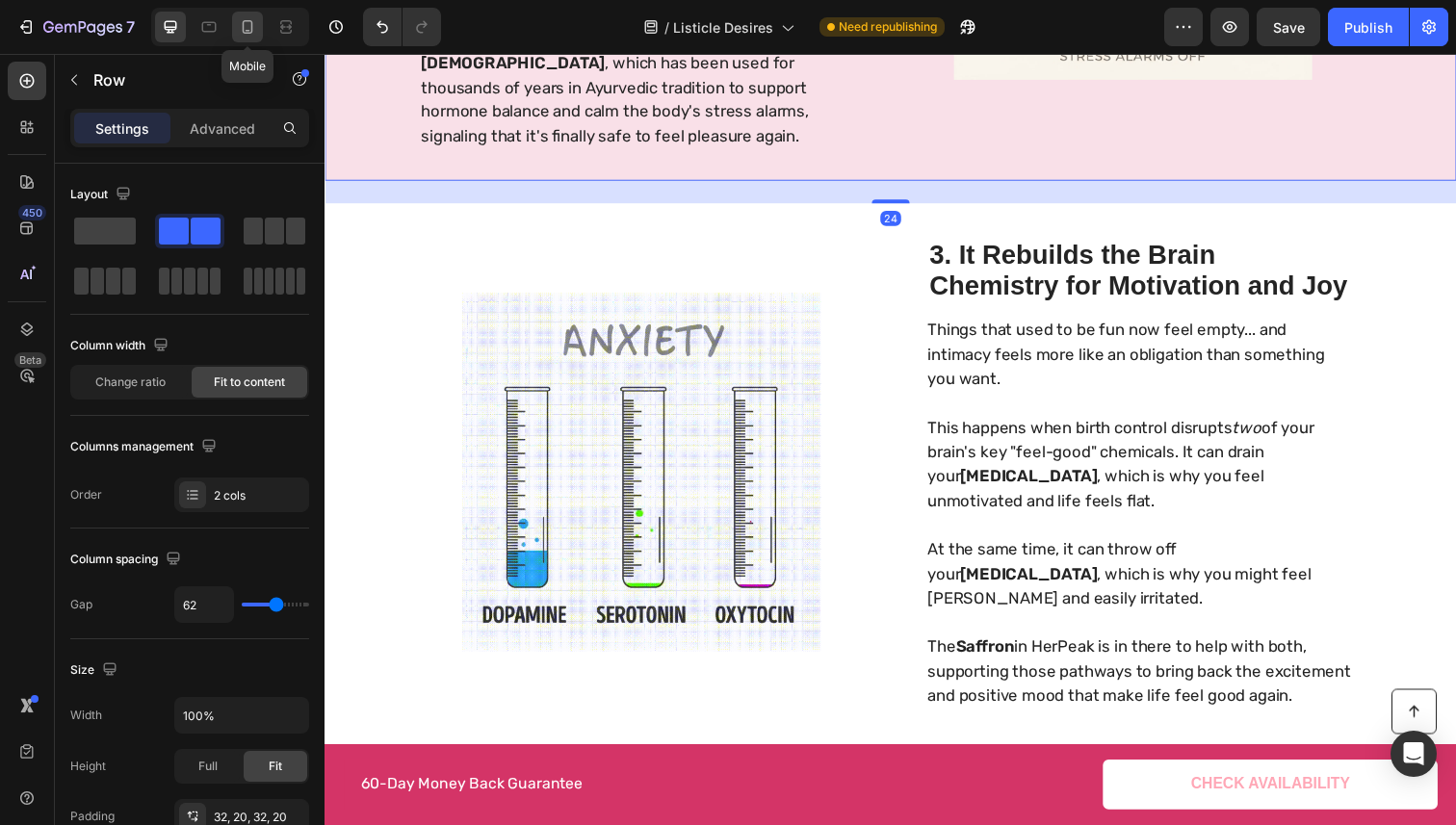
type input "0"
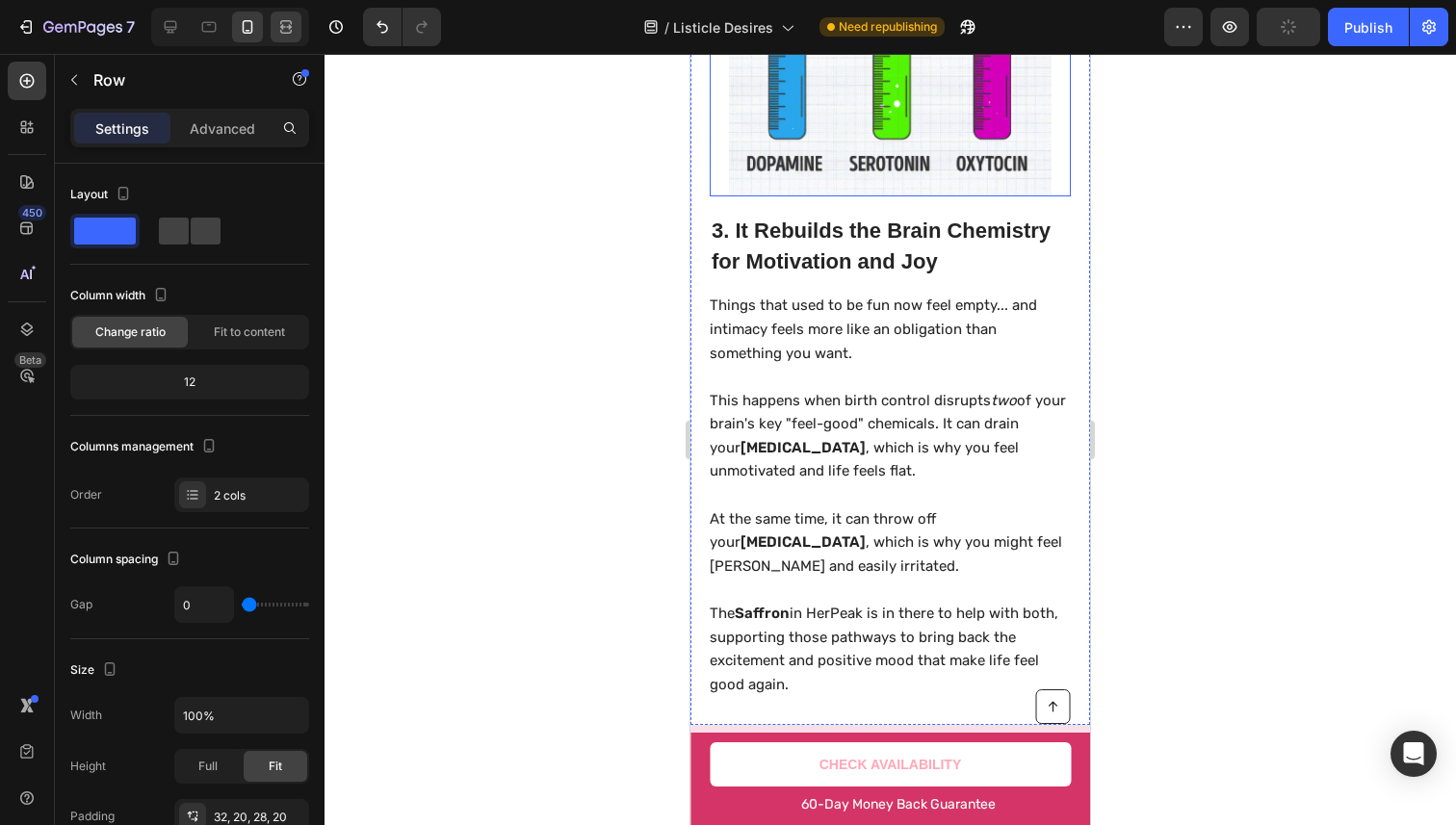
scroll to position [2532, 0]
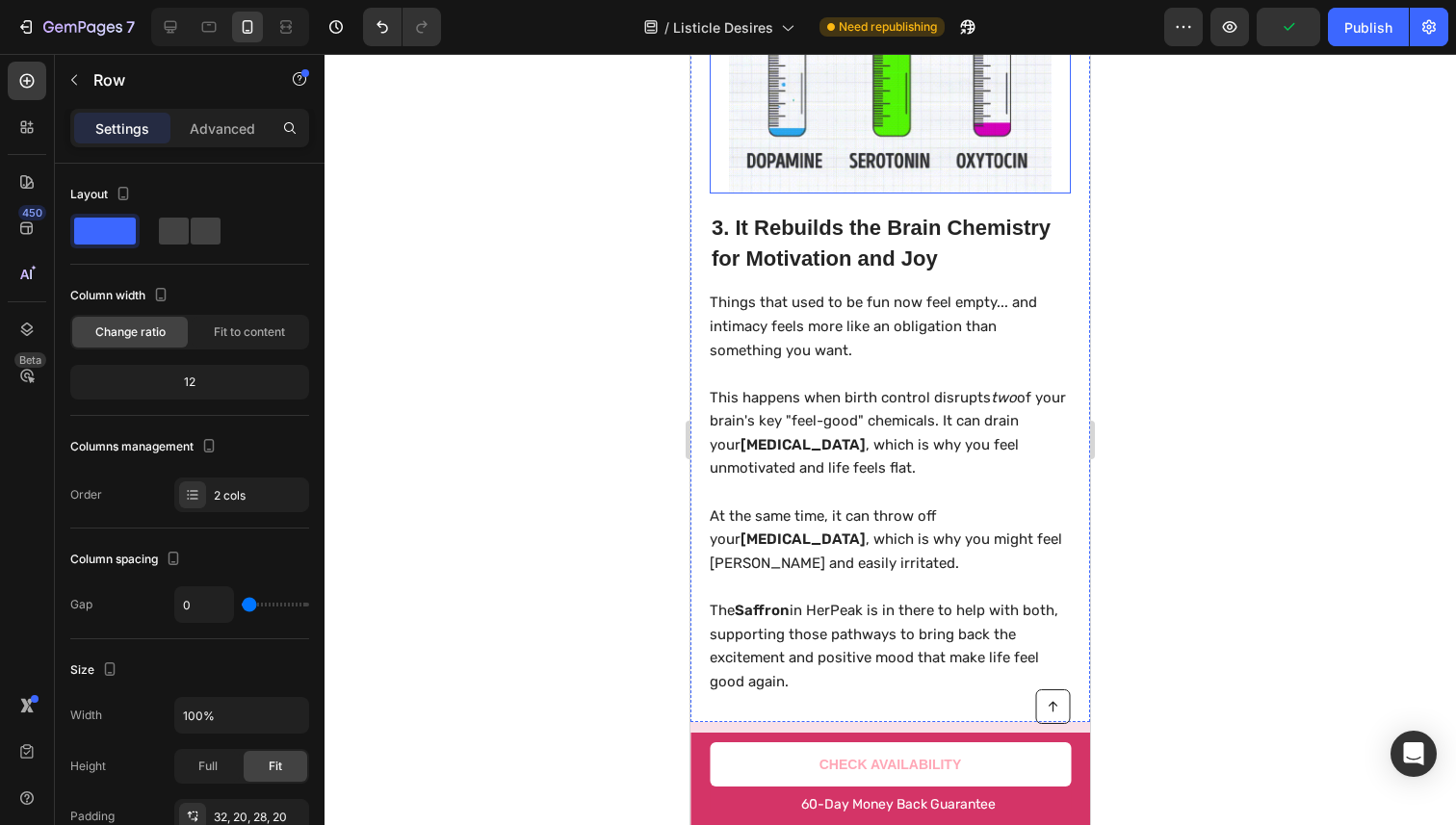
click at [836, 109] on img at bounding box center [889, 32] width 322 height 322
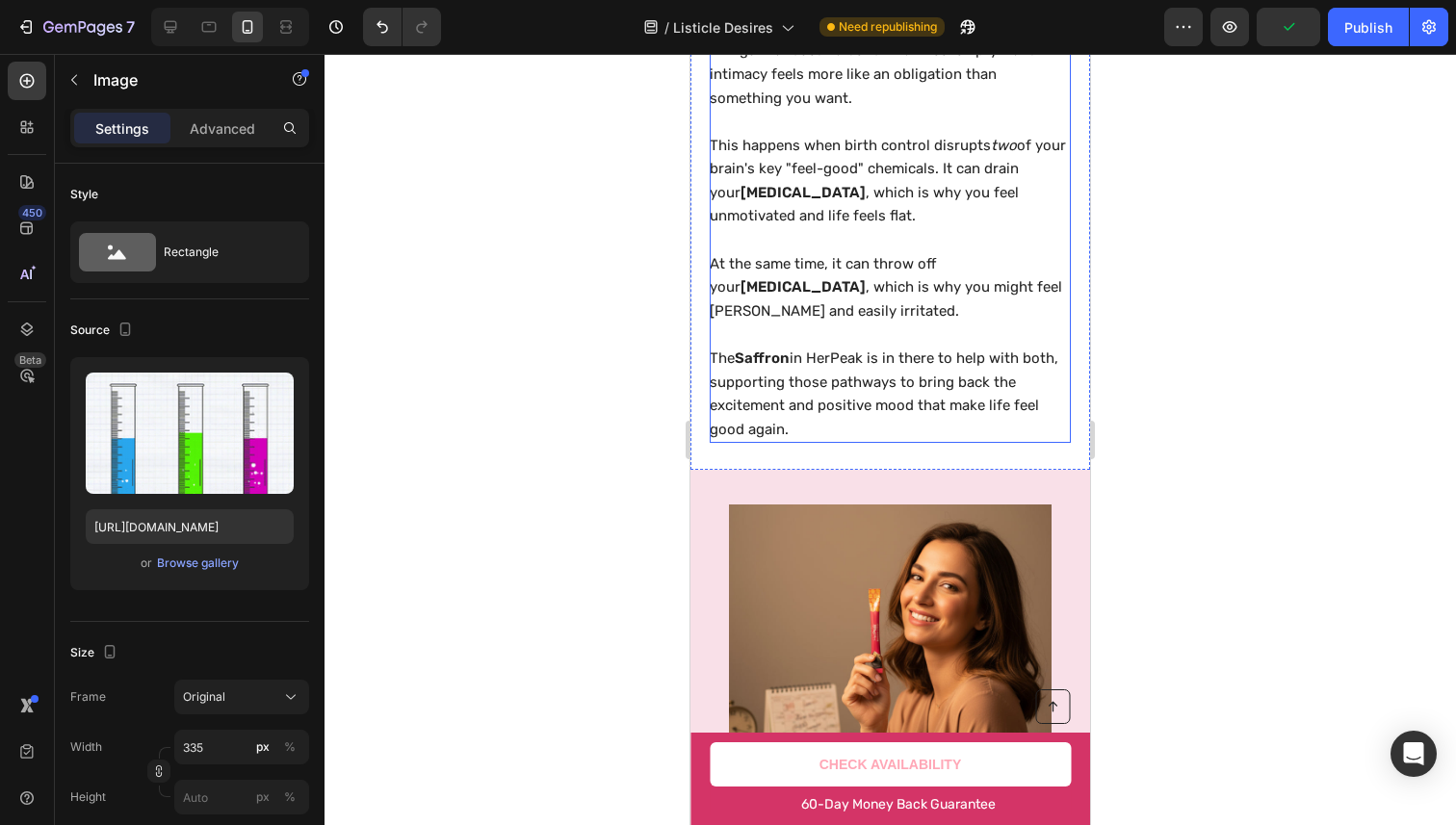
scroll to position [2840, 0]
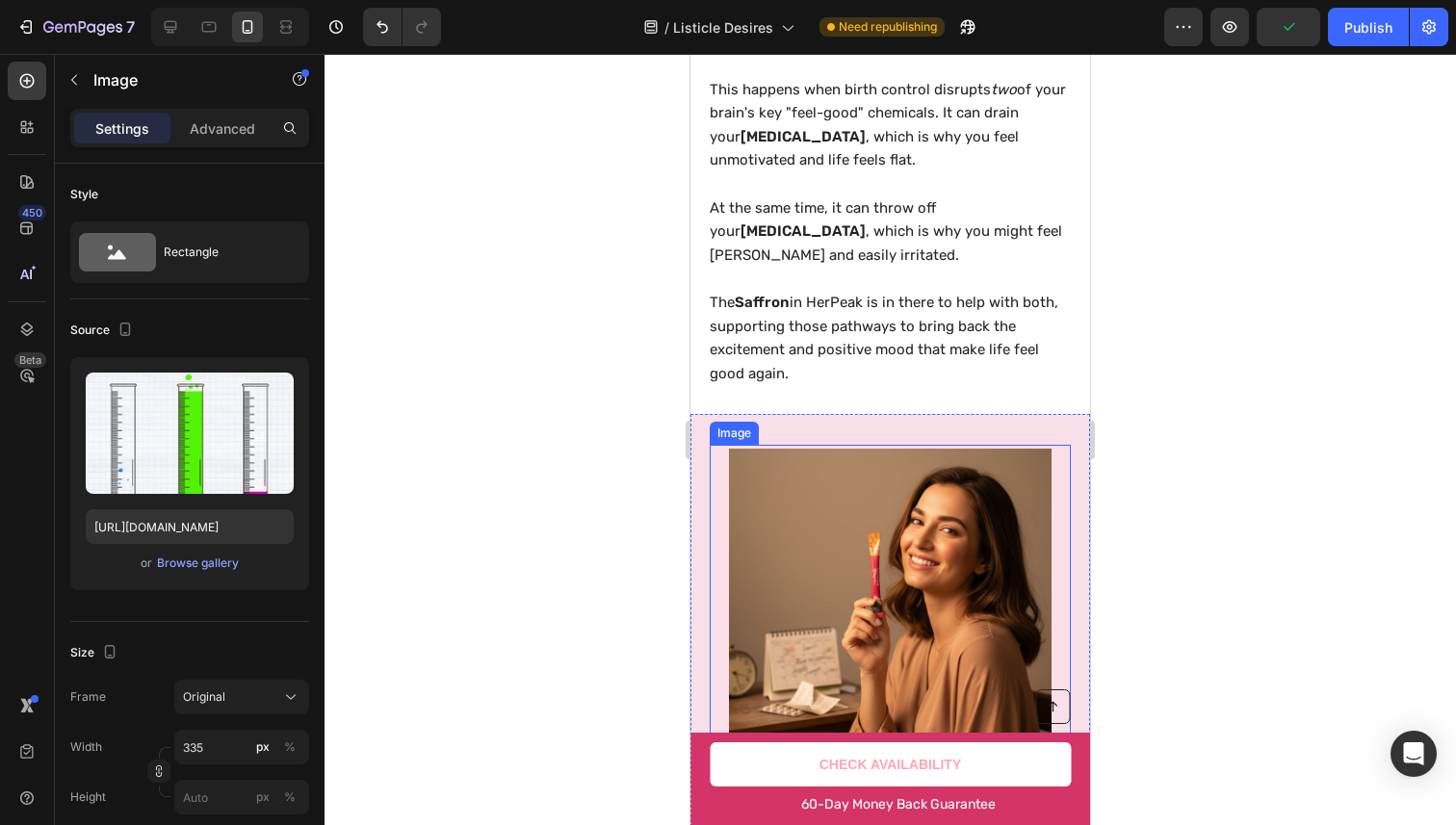
click at [832, 484] on img at bounding box center [889, 610] width 322 height 322
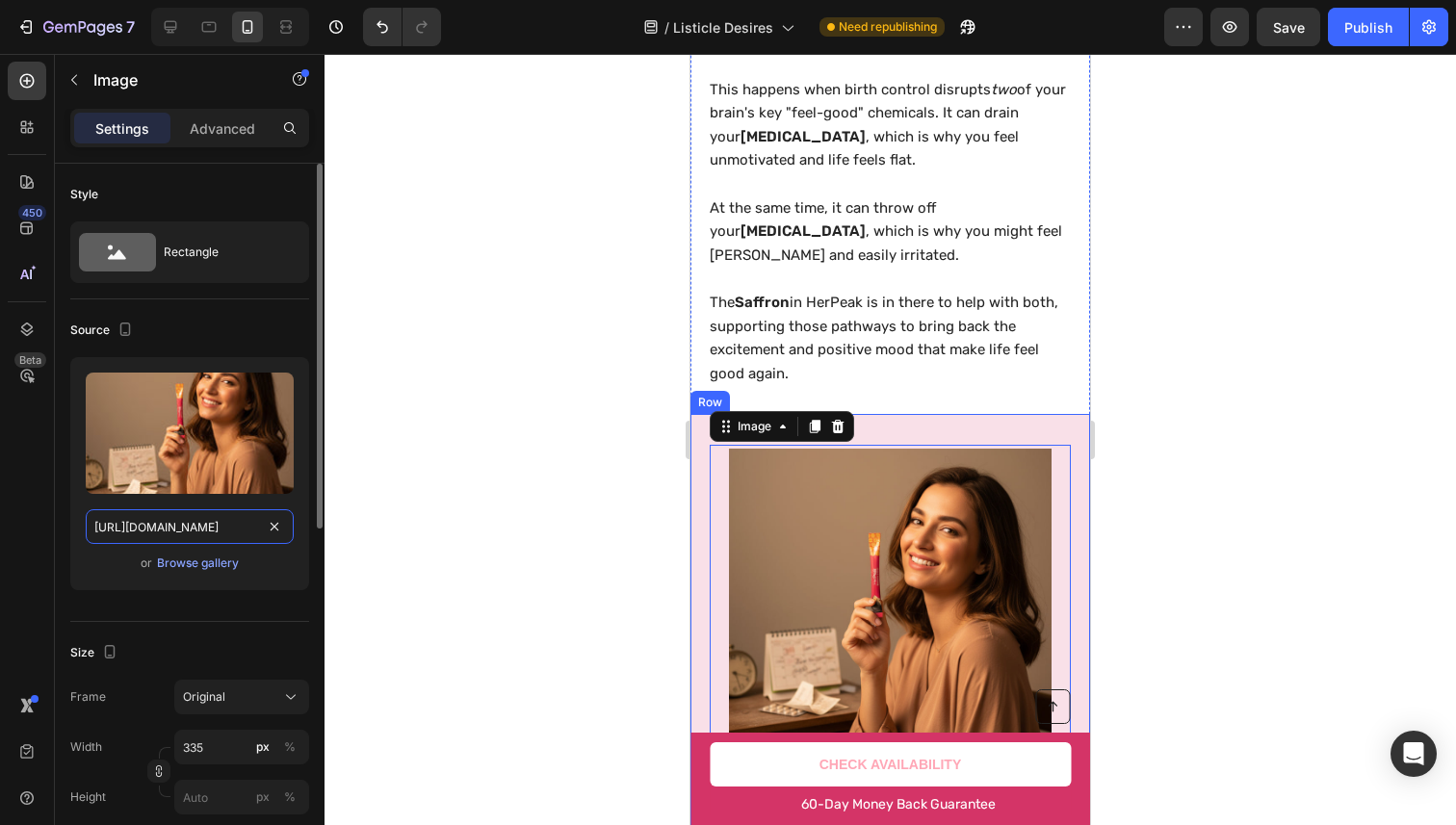
click at [214, 528] on input "[URL][DOMAIN_NAME]" at bounding box center [190, 526] width 208 height 35
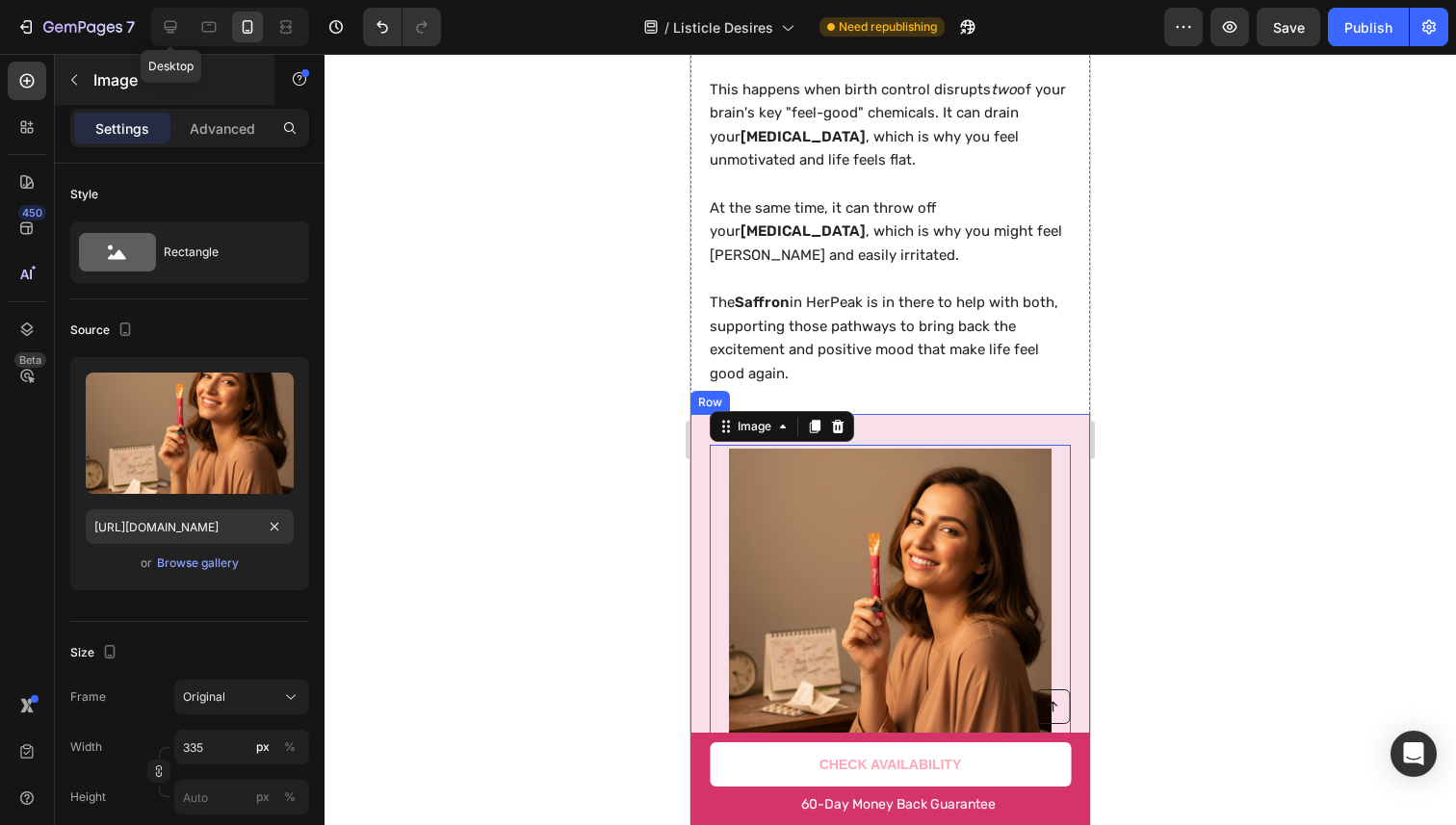
click at [177, 30] on icon at bounding box center [170, 26] width 19 height 19
type input "[URL][DOMAIN_NAME]"
type input "483"
type input "380"
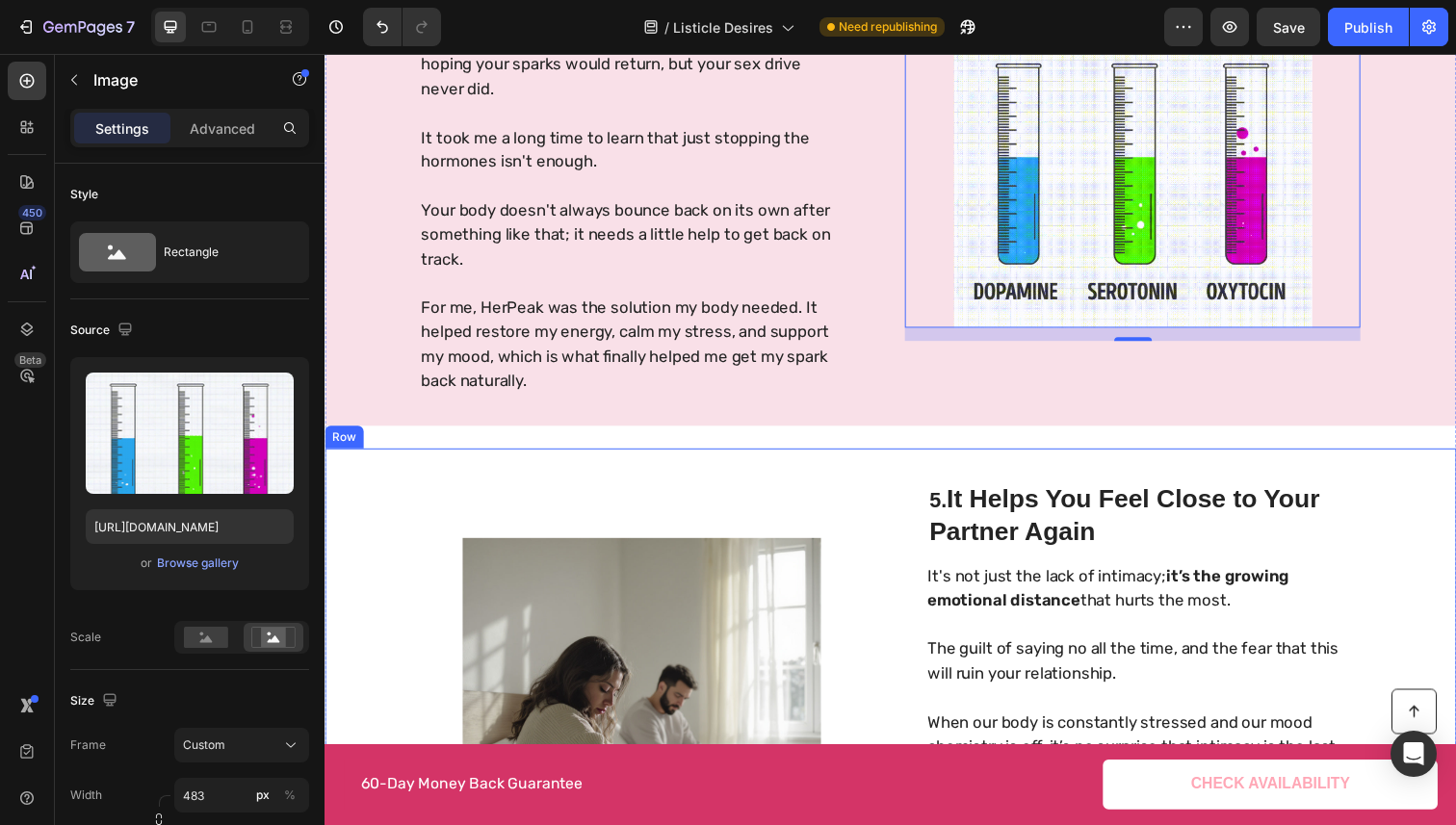
scroll to position [2769, 0]
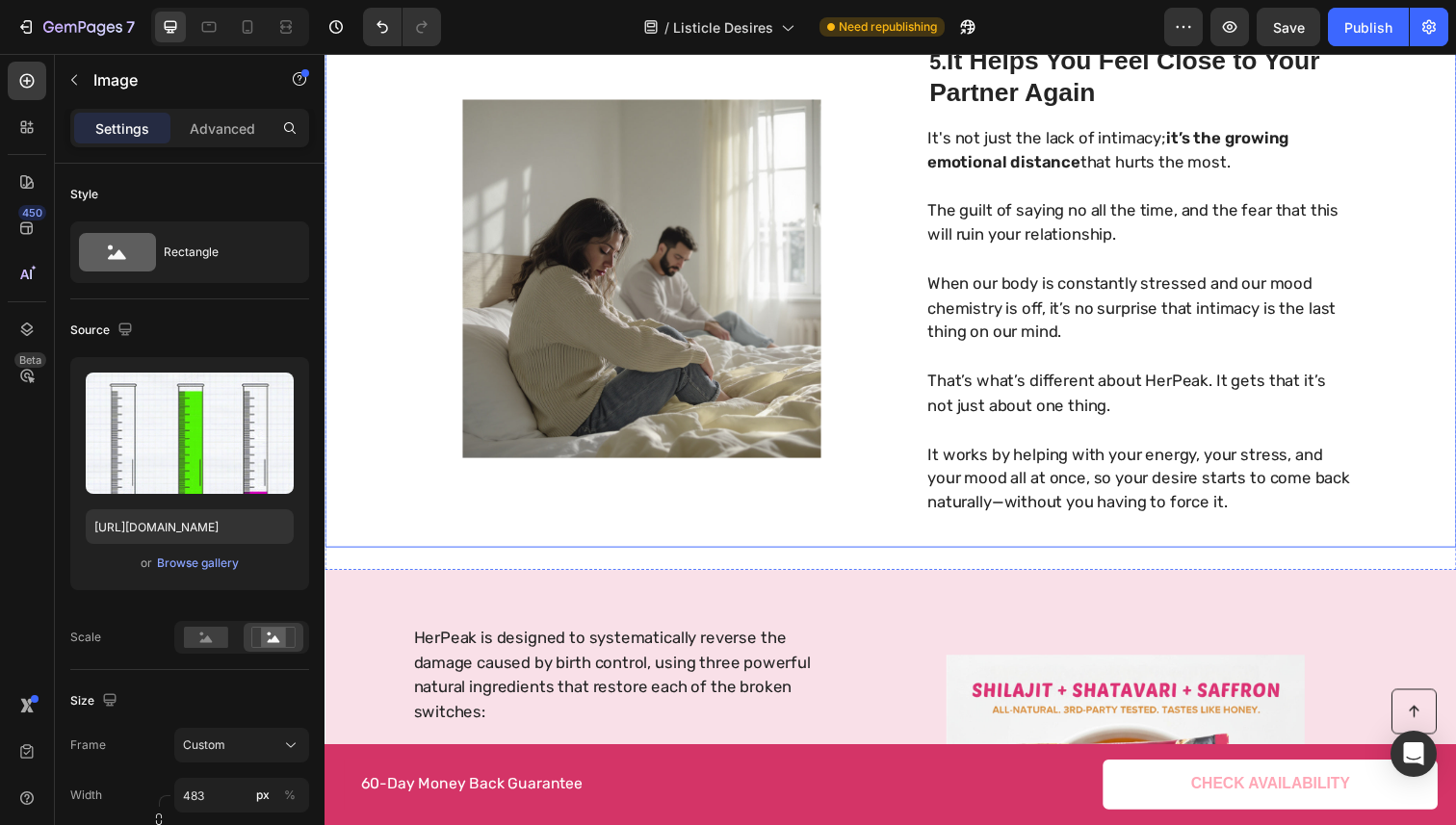
click at [633, 353] on img at bounding box center [648, 283] width 465 height 366
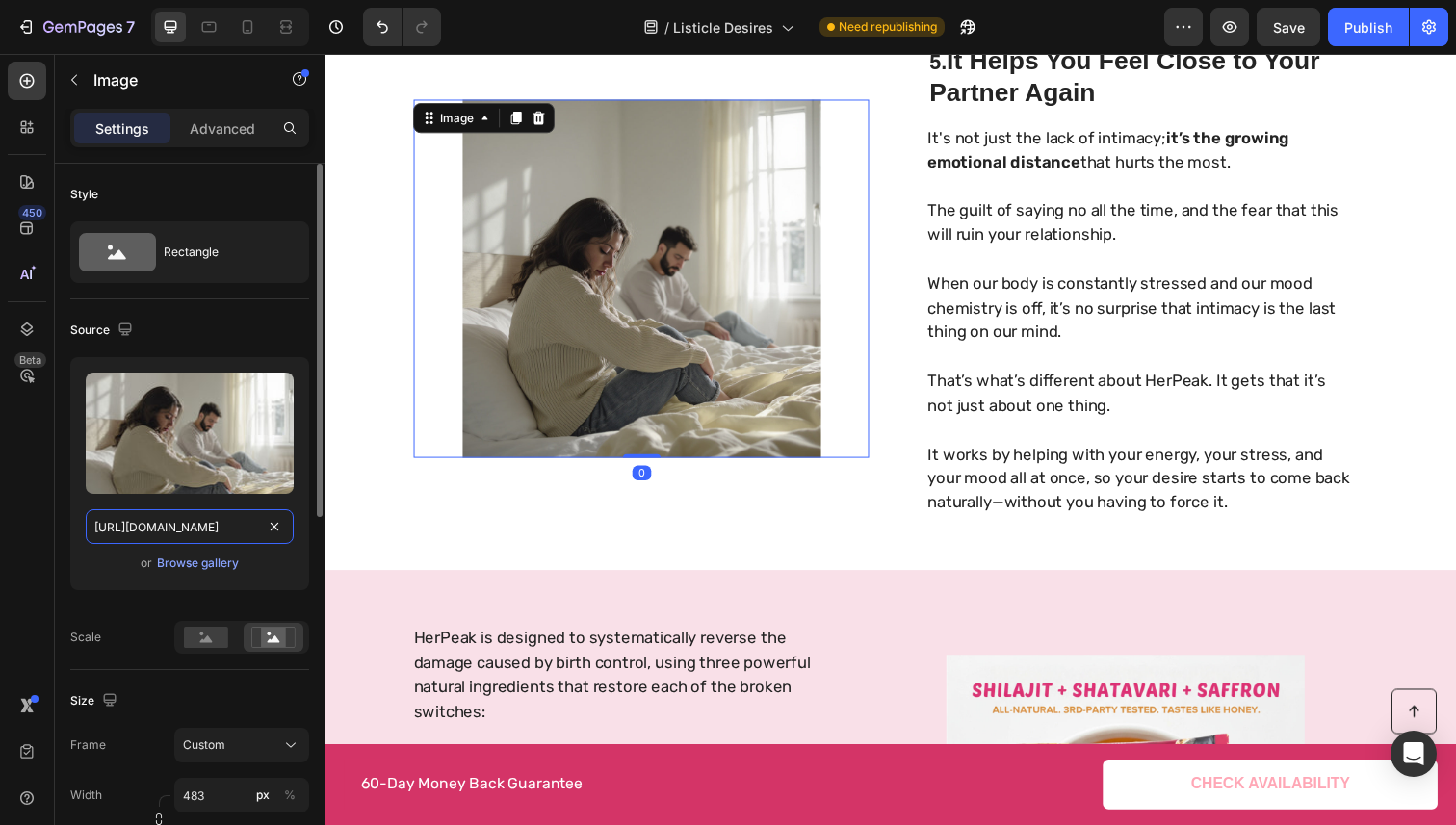
click at [216, 523] on input "[URL][DOMAIN_NAME]" at bounding box center [190, 526] width 208 height 35
paste input "426fcbf2-be74-45eb-9fd2-dae33fc70b33"
type input "[URL][DOMAIN_NAME]"
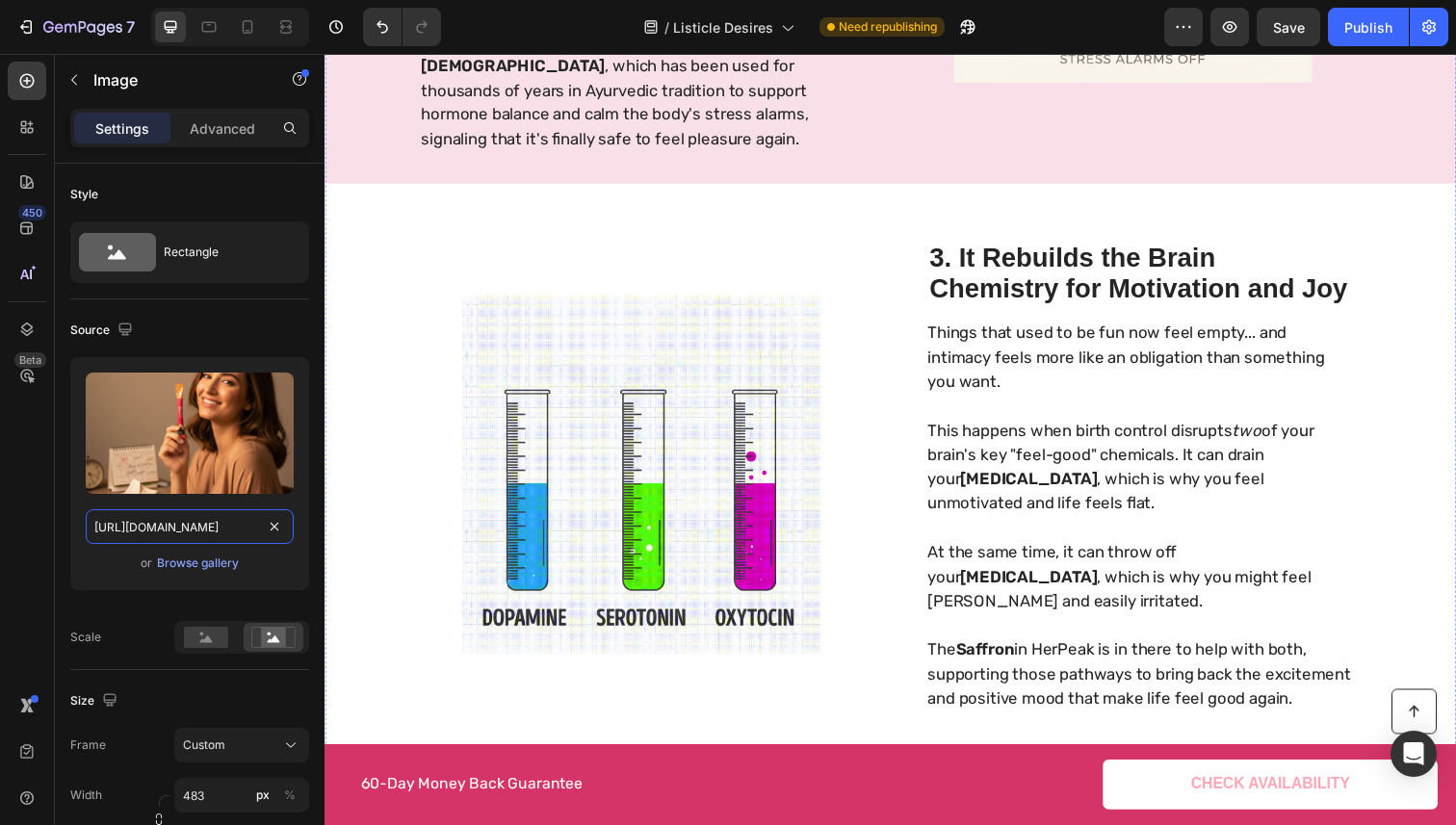
scroll to position [1805, 0]
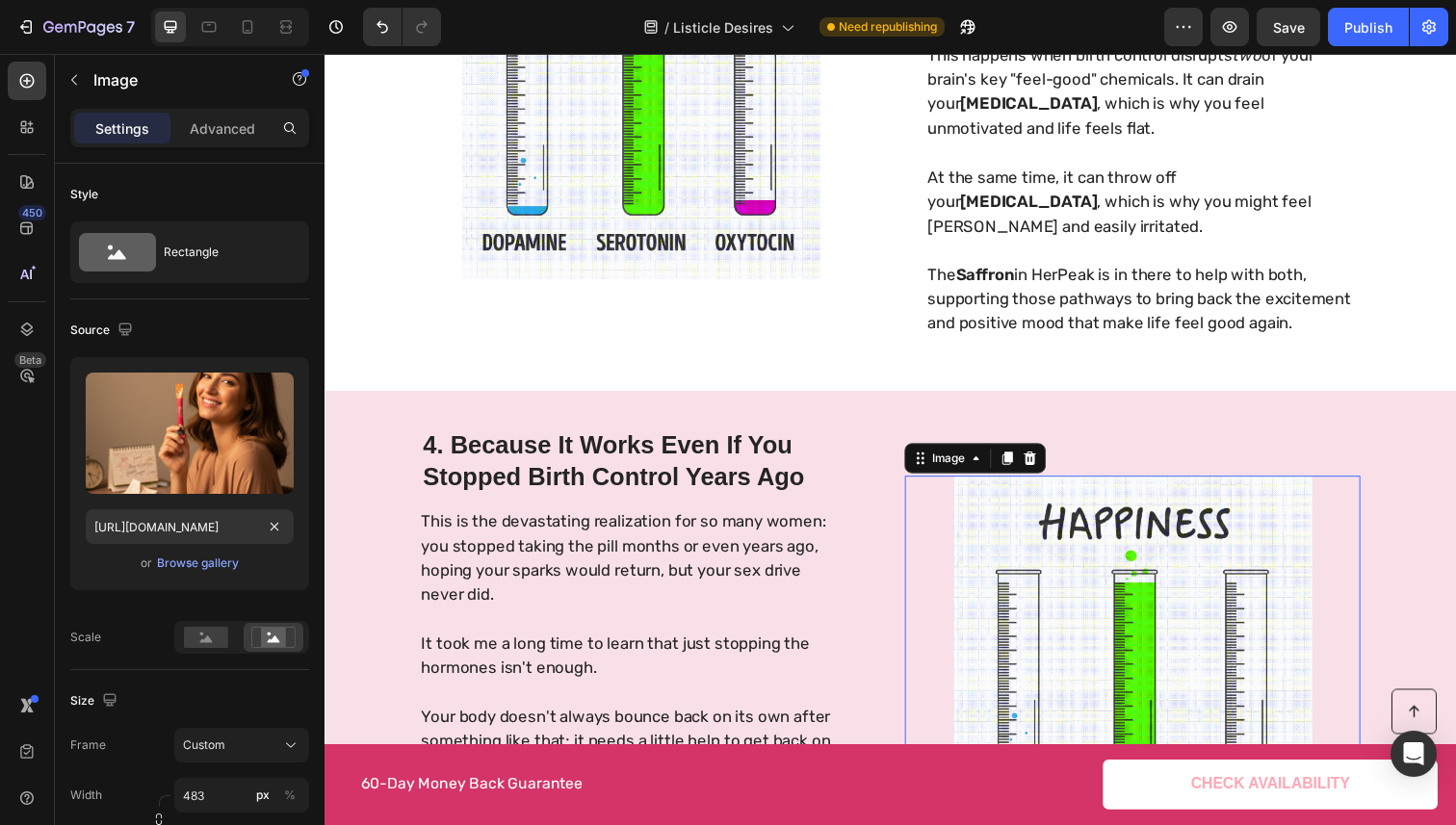
click at [985, 536] on img at bounding box center [1150, 667] width 465 height 366
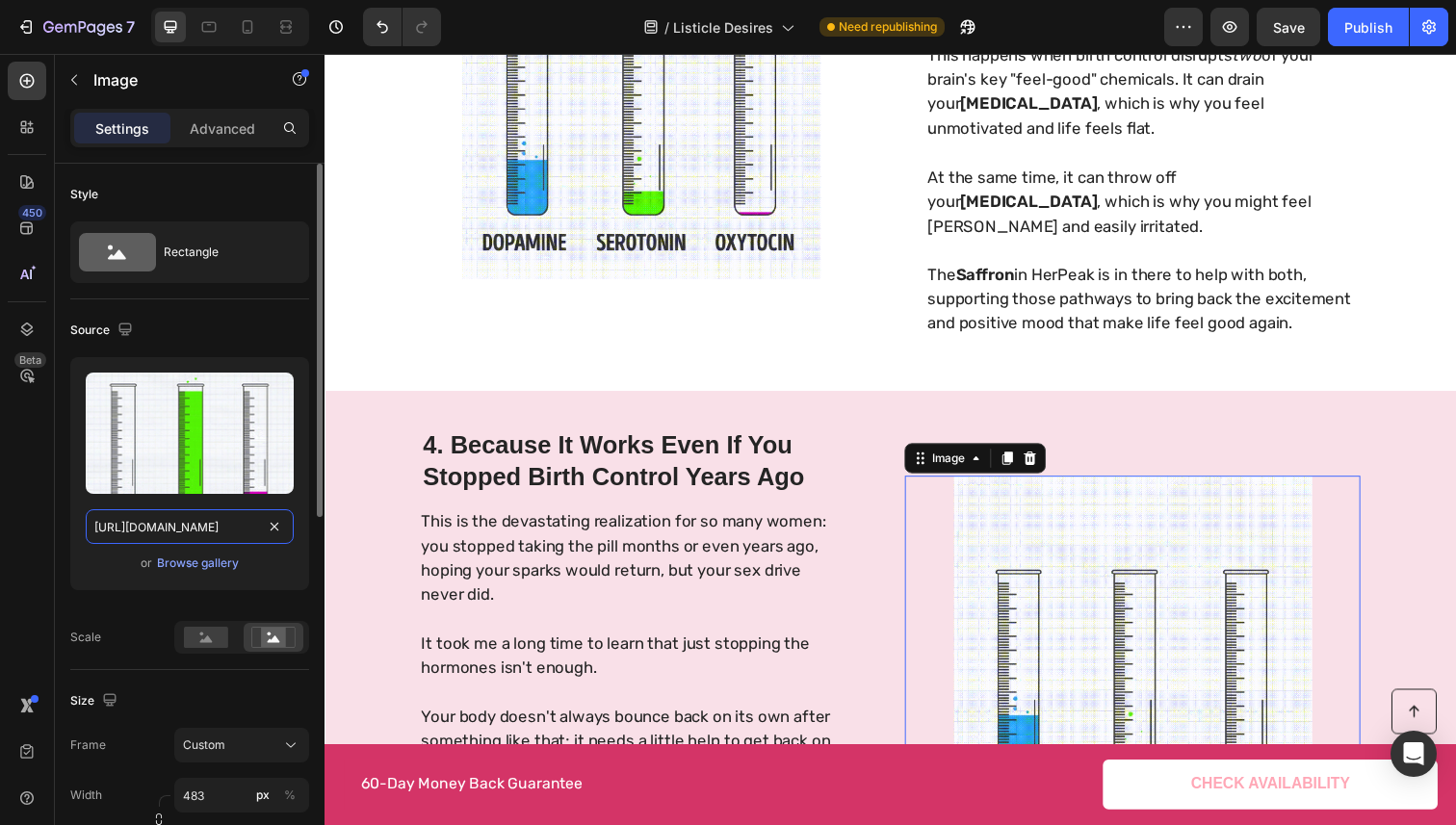
click at [178, 531] on input "[URL][DOMAIN_NAME]" at bounding box center [190, 526] width 208 height 35
paste input "426fcbf2-be74-45eb-9fd2-dae33fc70b33.jpg"
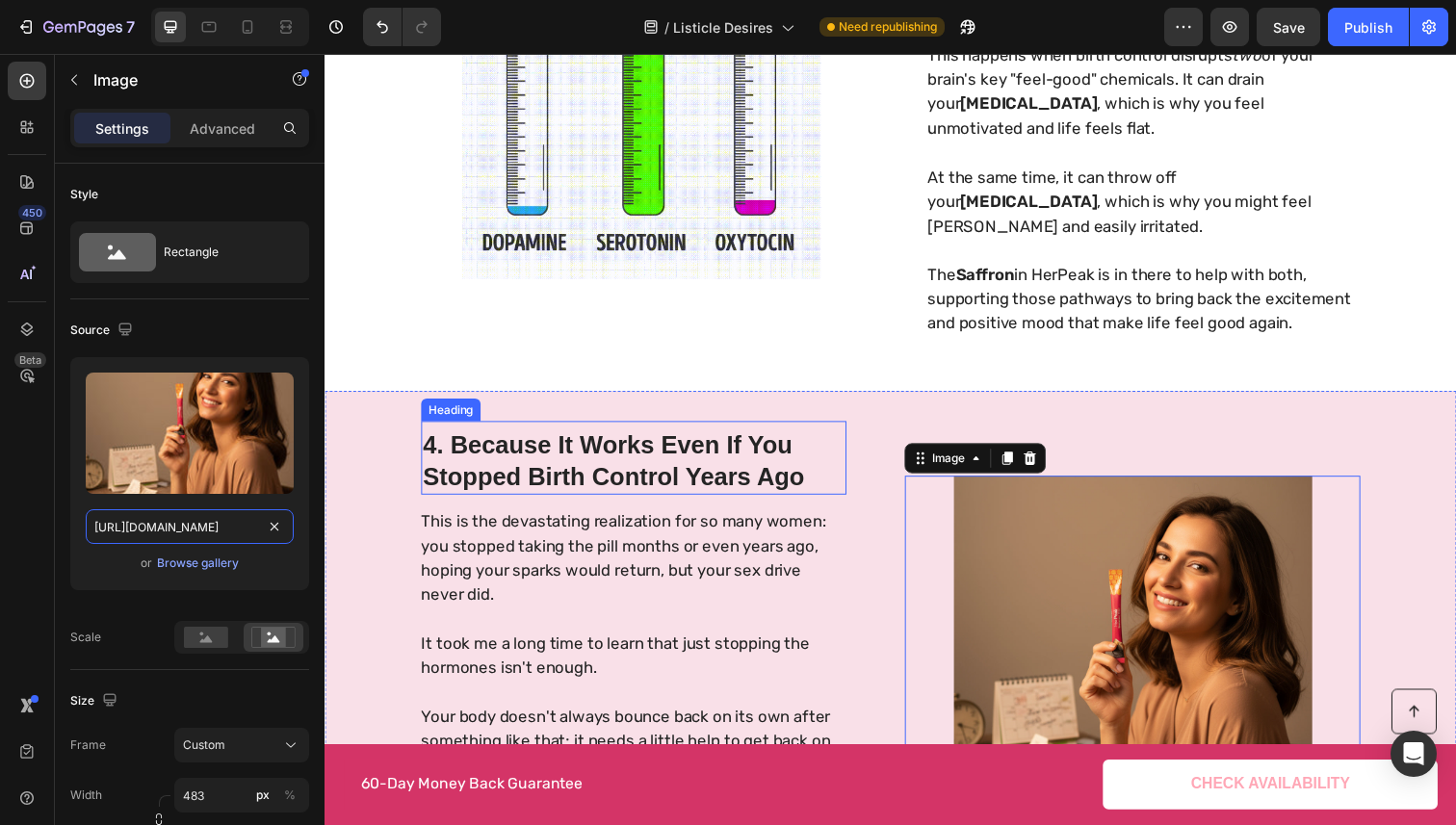
scroll to position [1931, 0]
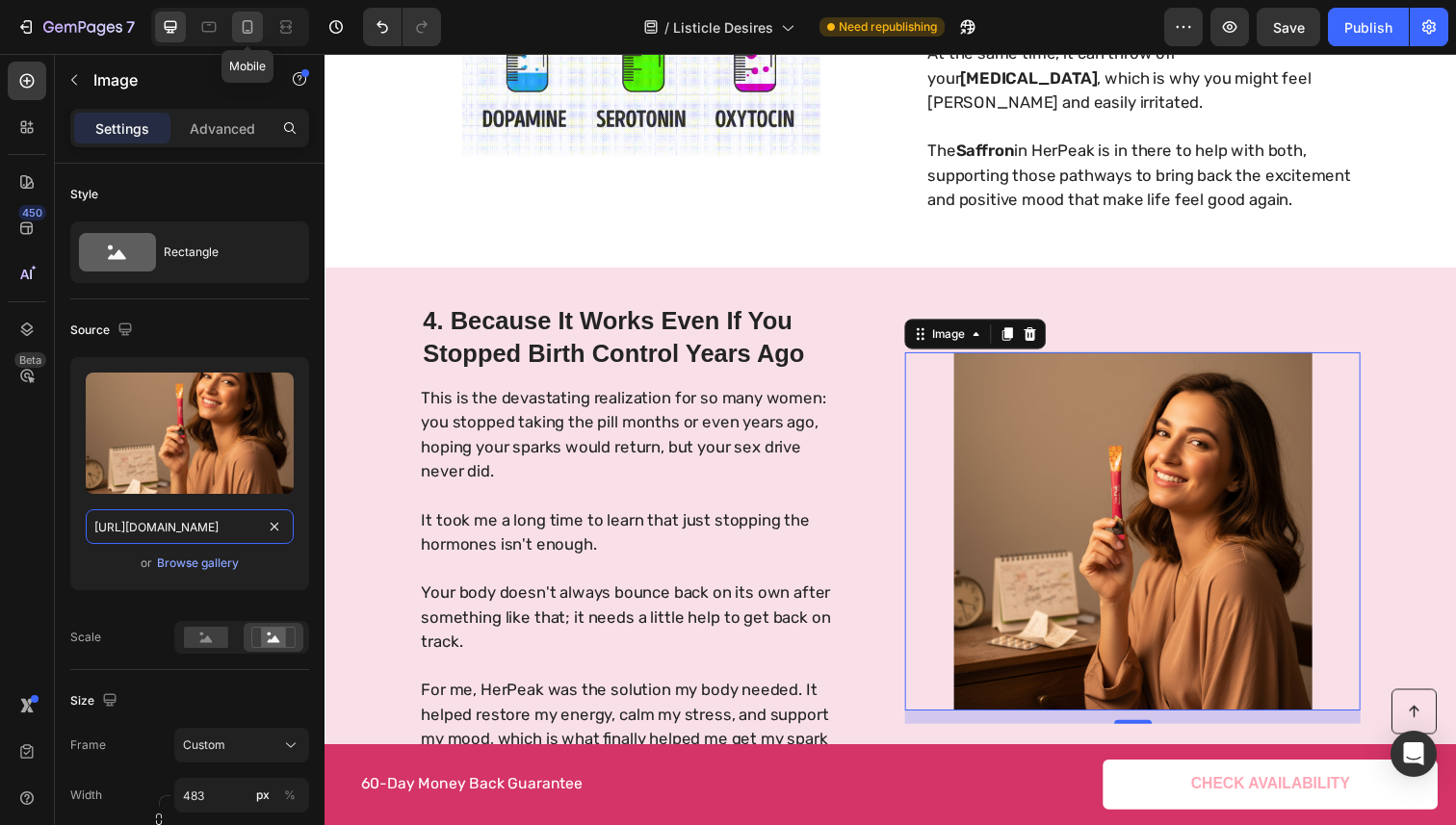
type input "[URL][DOMAIN_NAME]"
click at [251, 32] on icon at bounding box center [247, 27] width 11 height 14
type input "335"
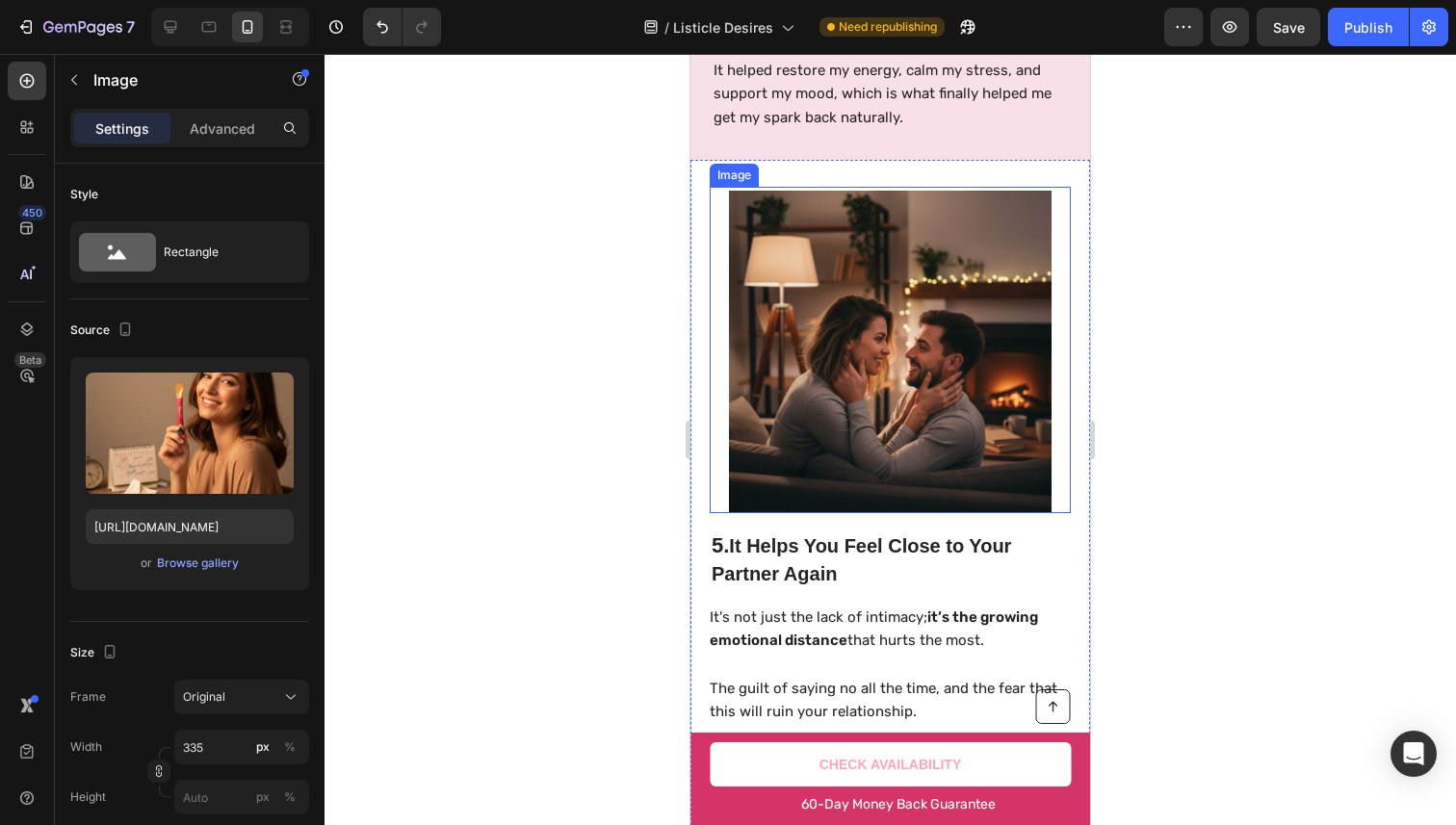
scroll to position [3962, 0]
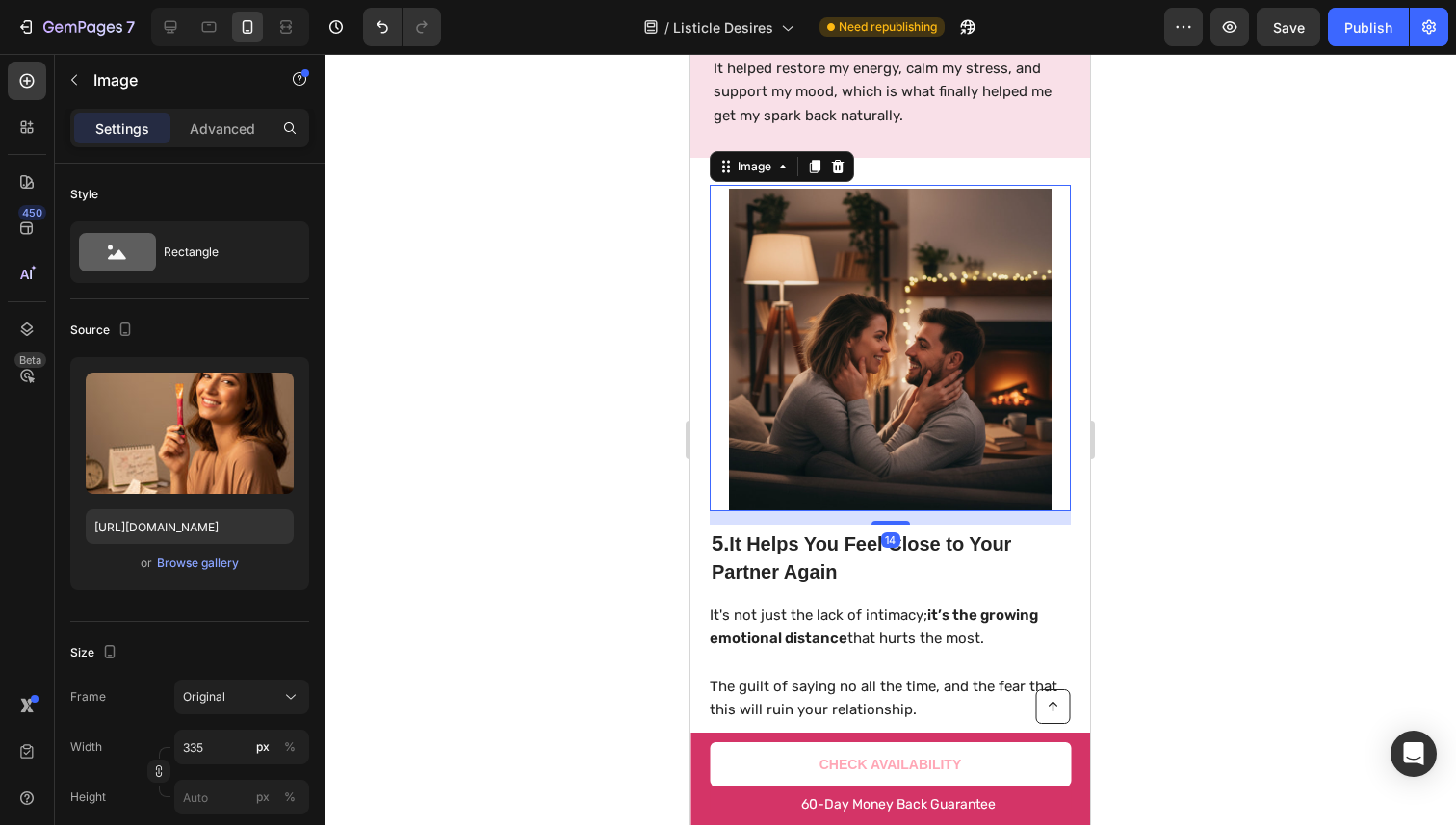
click at [796, 431] on img at bounding box center [889, 349] width 322 height 322
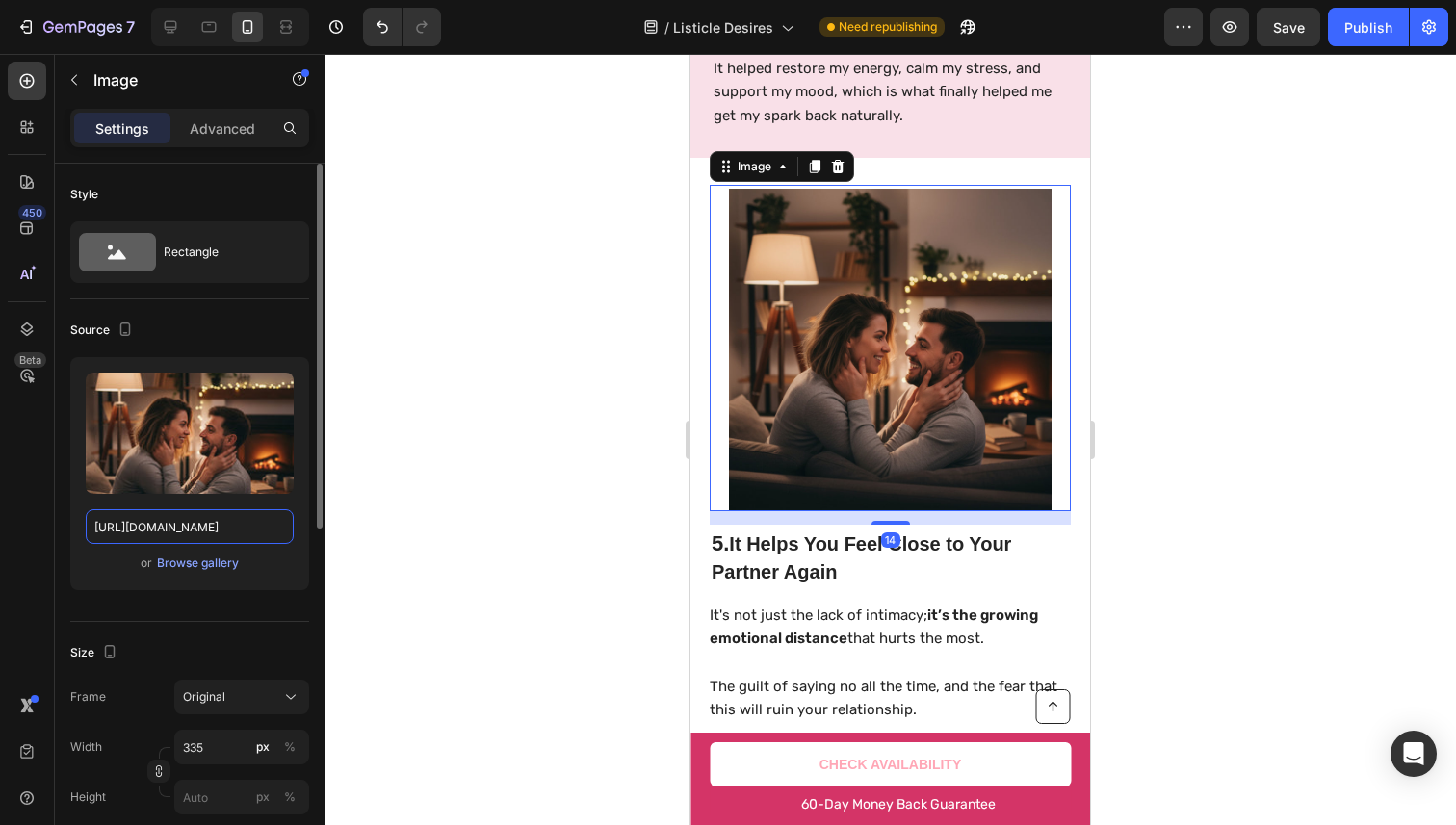
click at [165, 522] on input "[URL][DOMAIN_NAME]" at bounding box center [190, 526] width 208 height 35
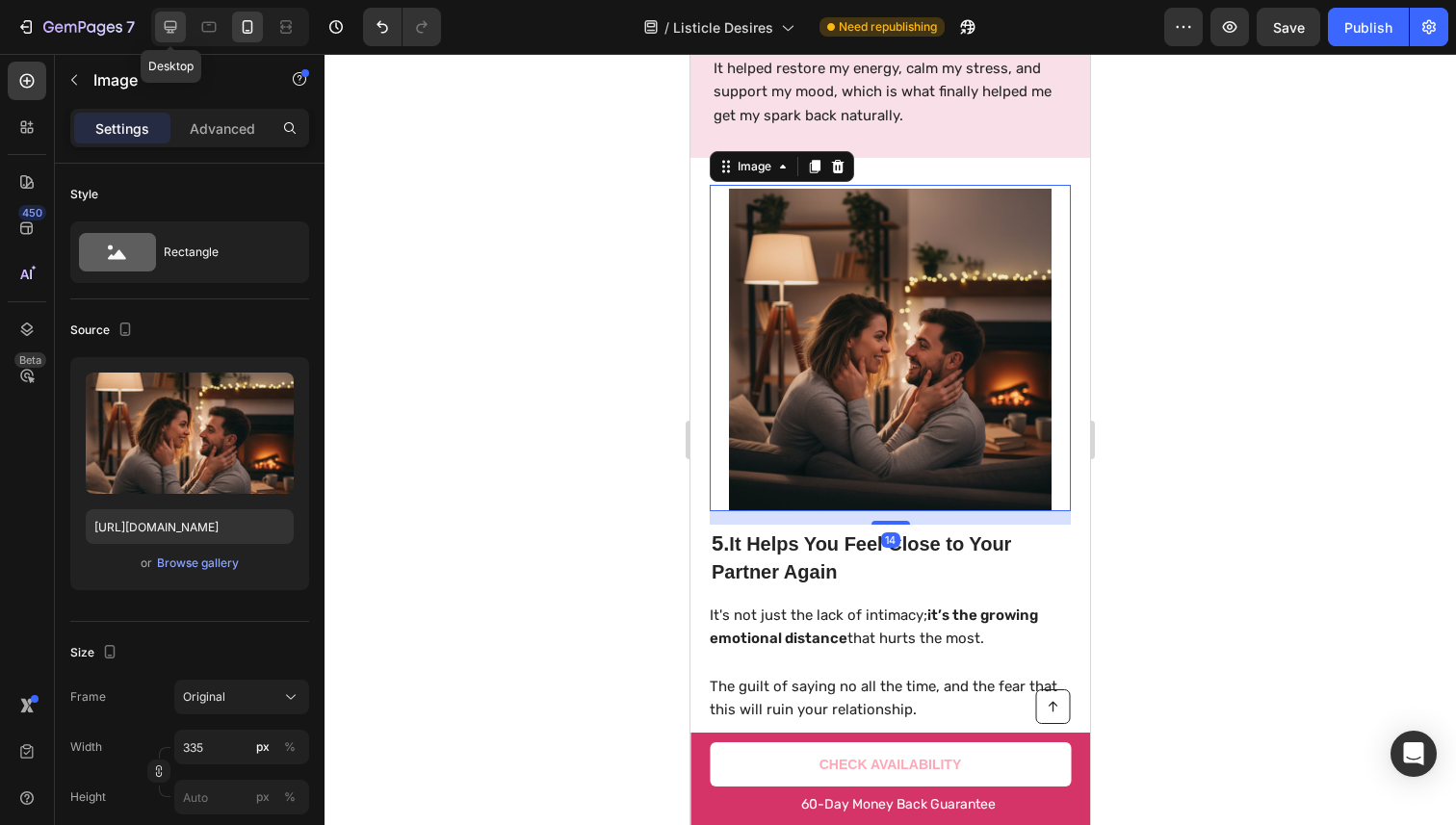
click at [167, 24] on icon at bounding box center [170, 26] width 19 height 19
type input "[URL][DOMAIN_NAME]"
type input "483"
type input "380"
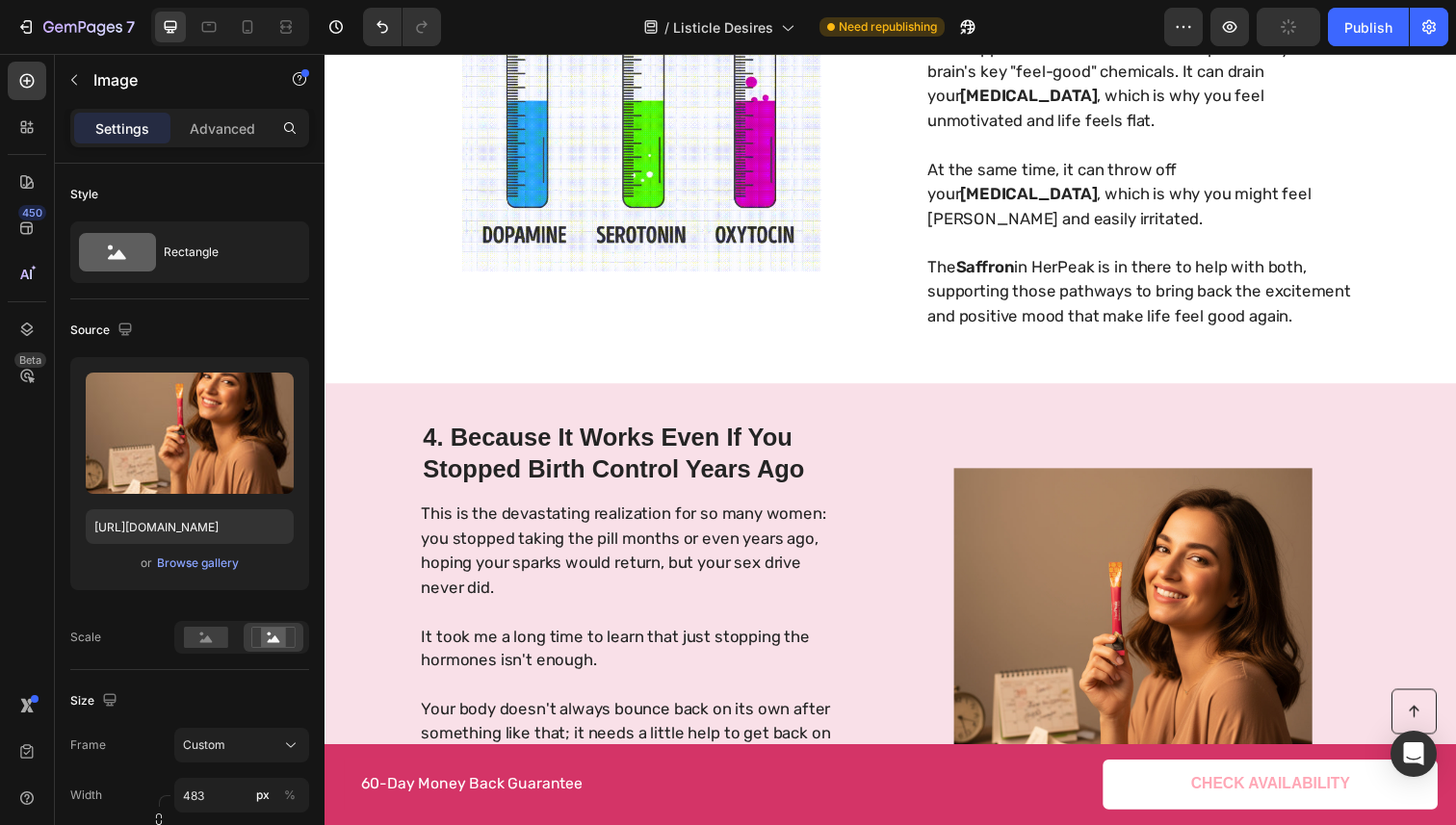
scroll to position [2458, 0]
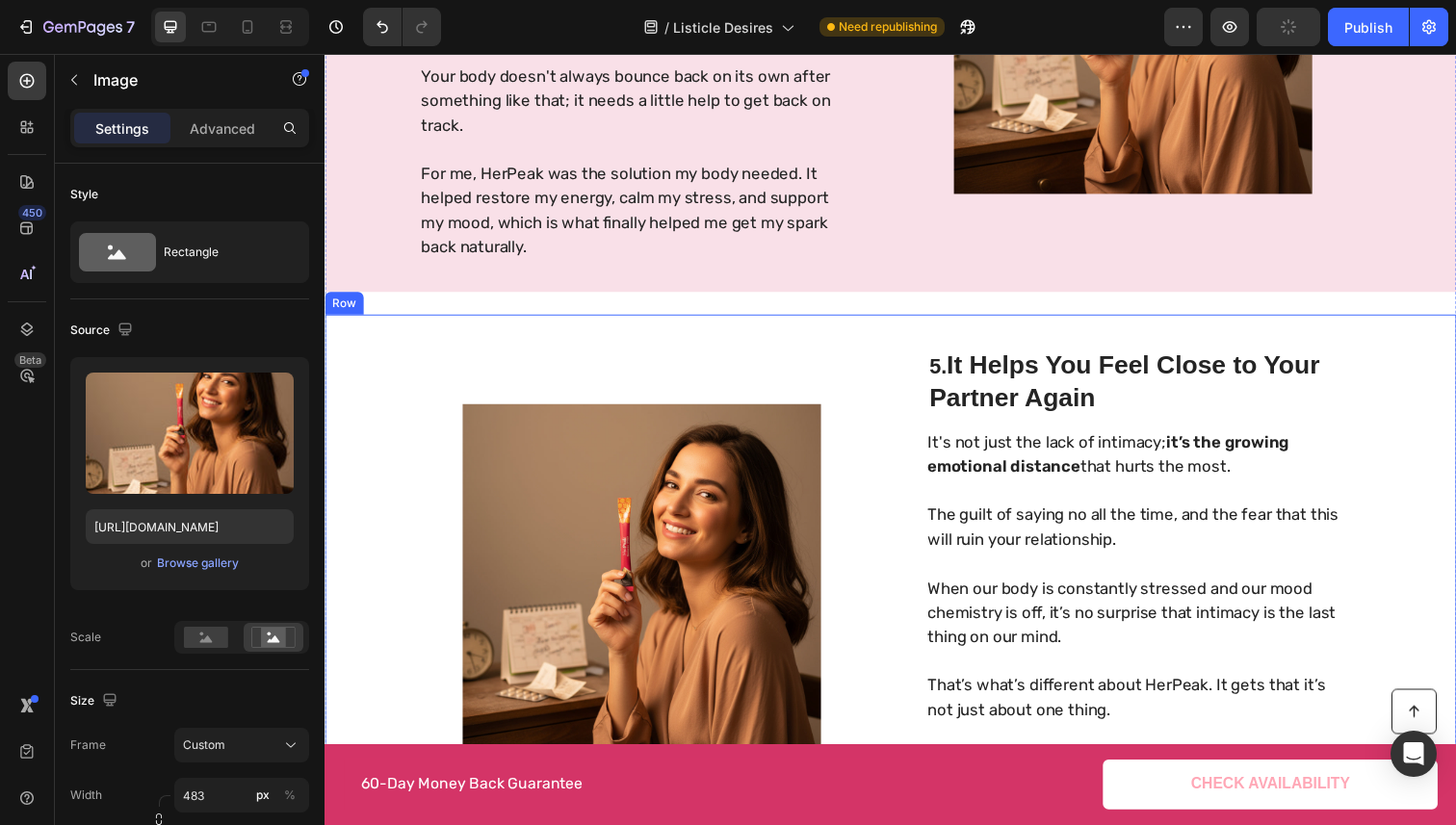
click at [718, 478] on img at bounding box center [648, 595] width 465 height 366
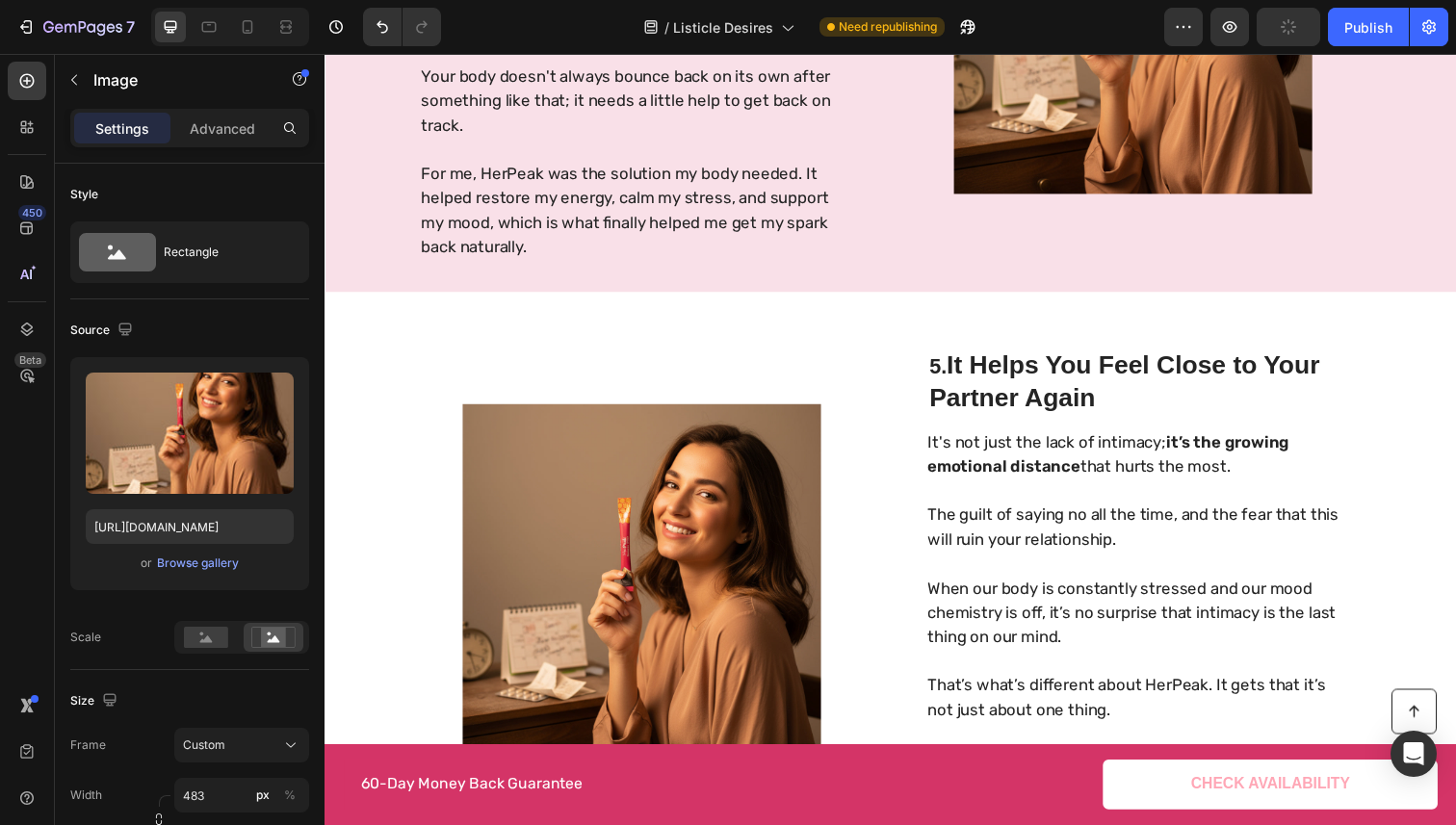
click at [469, 509] on img at bounding box center [648, 595] width 465 height 366
click at [554, 521] on img at bounding box center [648, 595] width 465 height 366
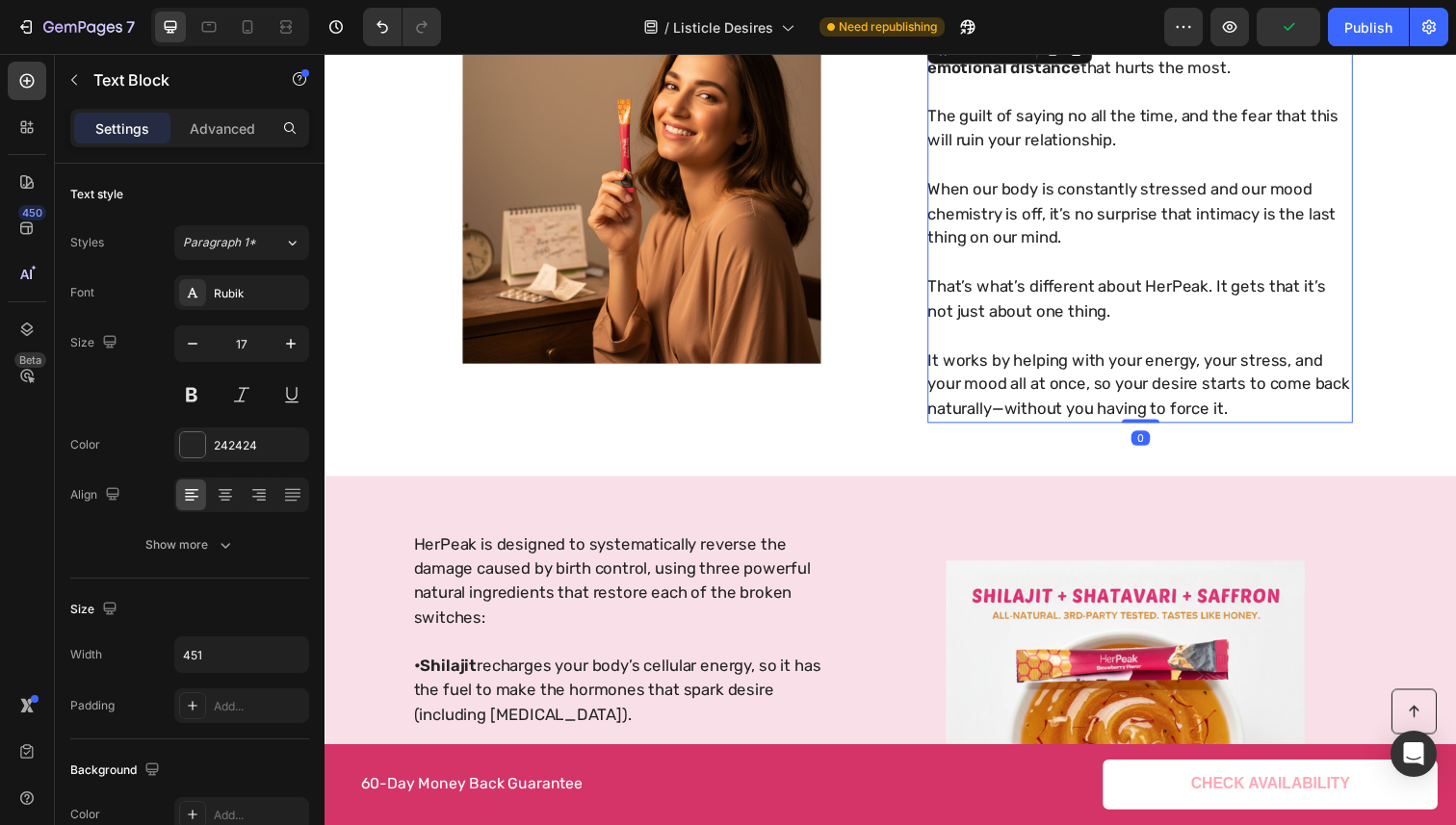
click at [1084, 325] on p "That’s what’s different about HerPeak. It gets that it’s not just about one thi…" at bounding box center [1156, 305] width 432 height 50
click at [754, 314] on img at bounding box center [648, 188] width 465 height 366
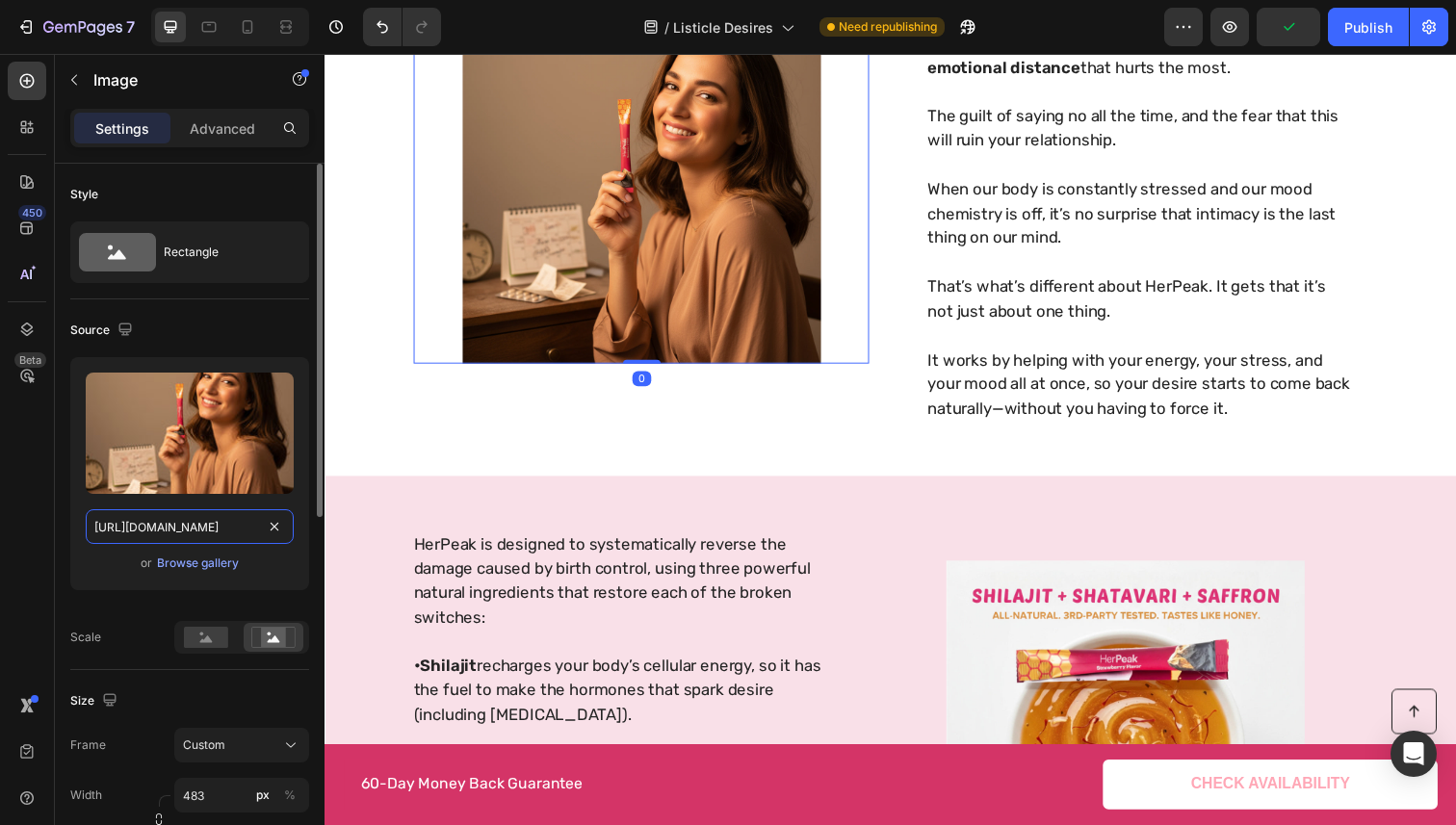
click at [197, 527] on input "[URL][DOMAIN_NAME]" at bounding box center [190, 526] width 208 height 35
paste input "376ceac4-2aee-4e30-a54f-6254496ed5be"
type input "[URL][DOMAIN_NAME]"
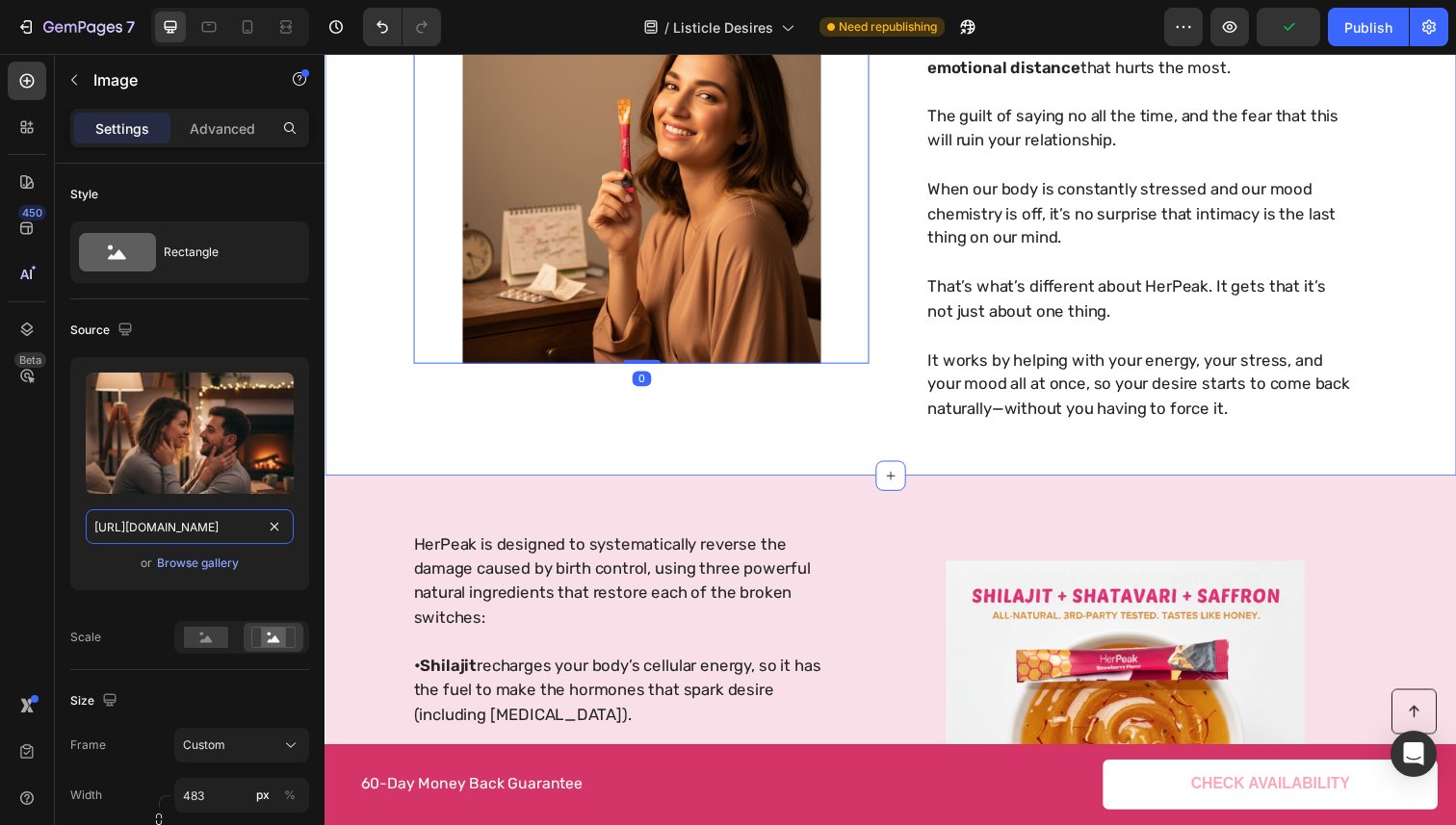
scroll to position [2566, 0]
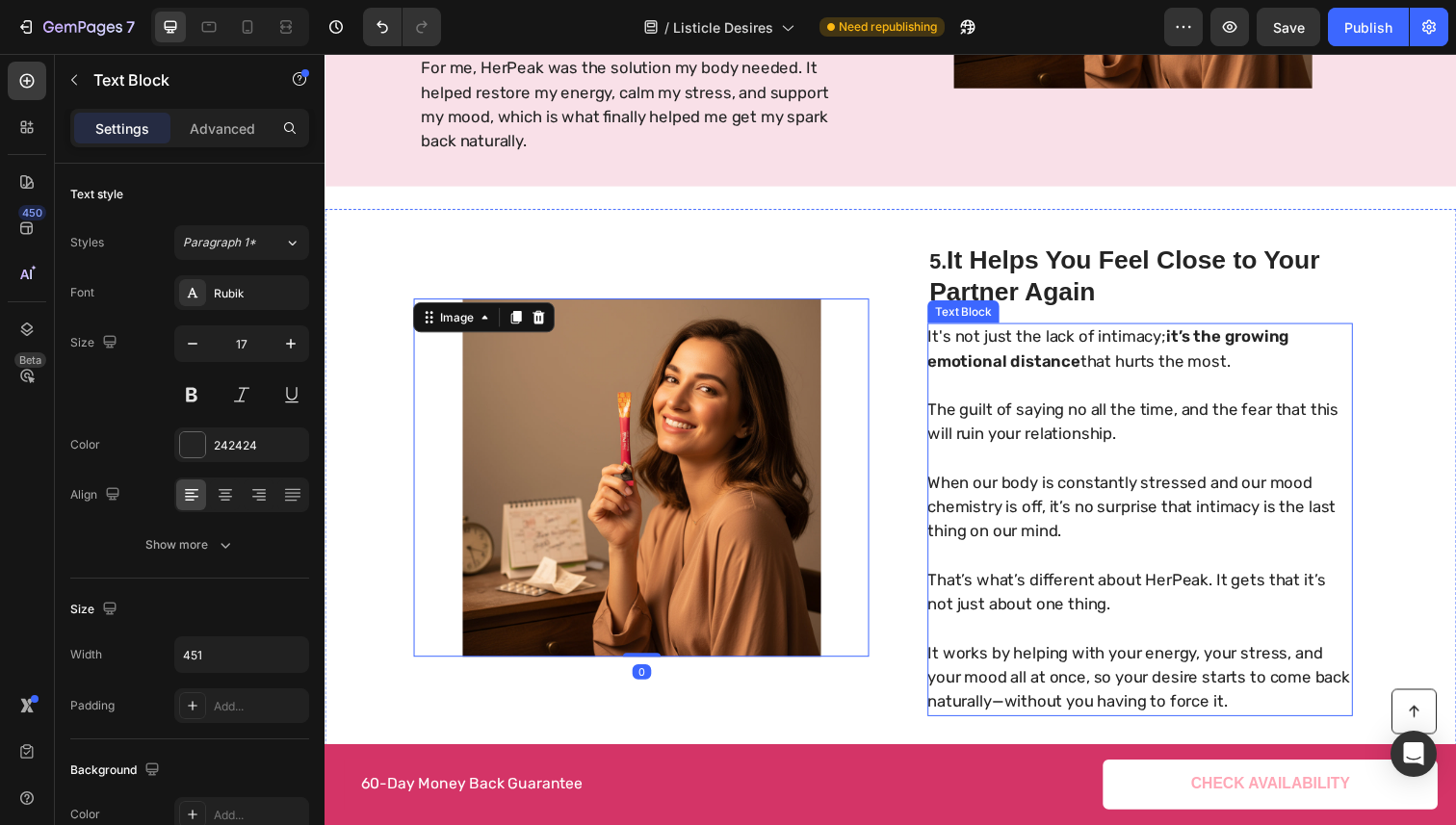
click at [940, 425] on p "The guilt of saying no all the time, and the fear that this will ruin your rela…" at bounding box center [1156, 430] width 432 height 50
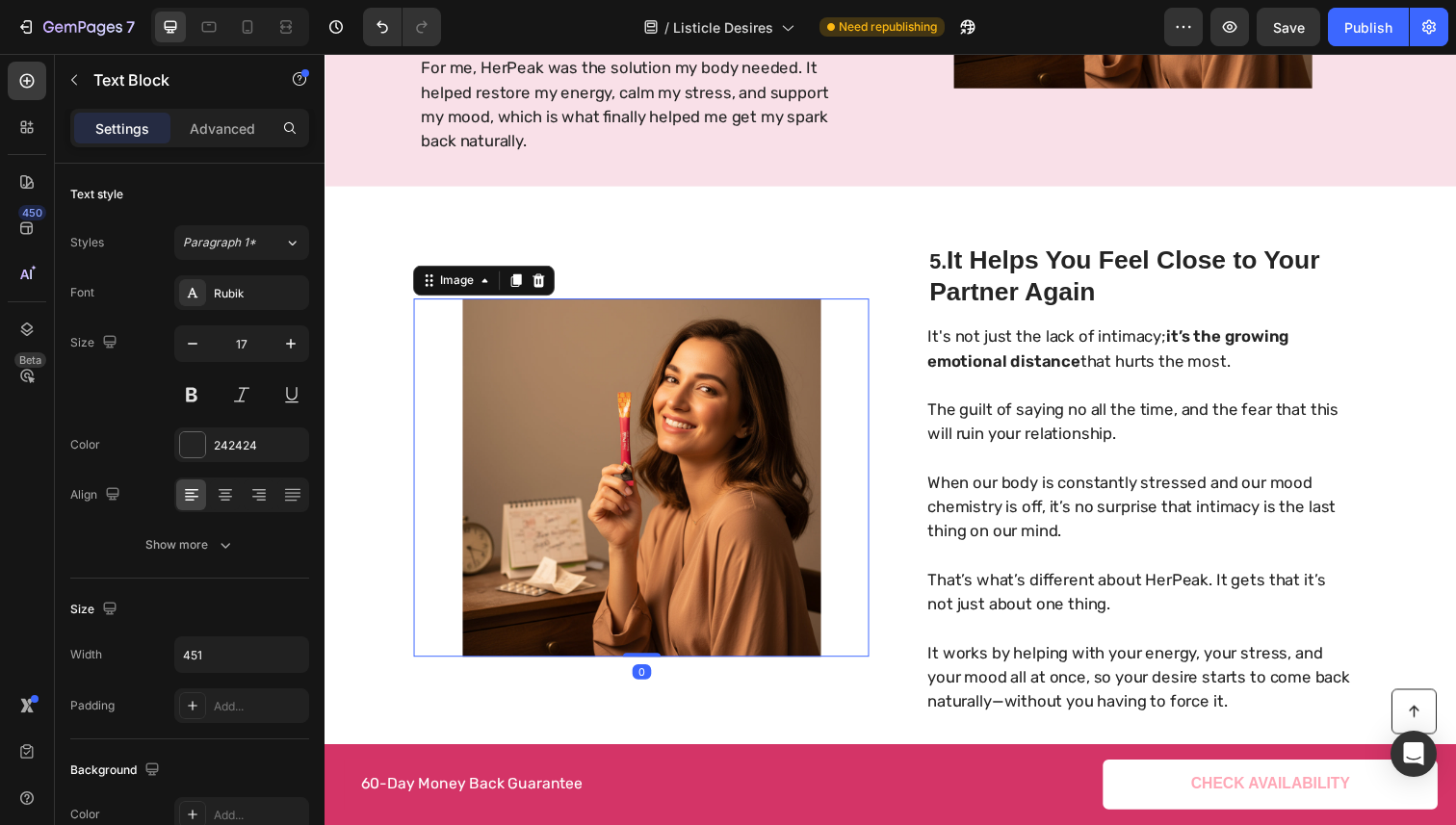
click at [675, 437] on img at bounding box center [648, 487] width 465 height 366
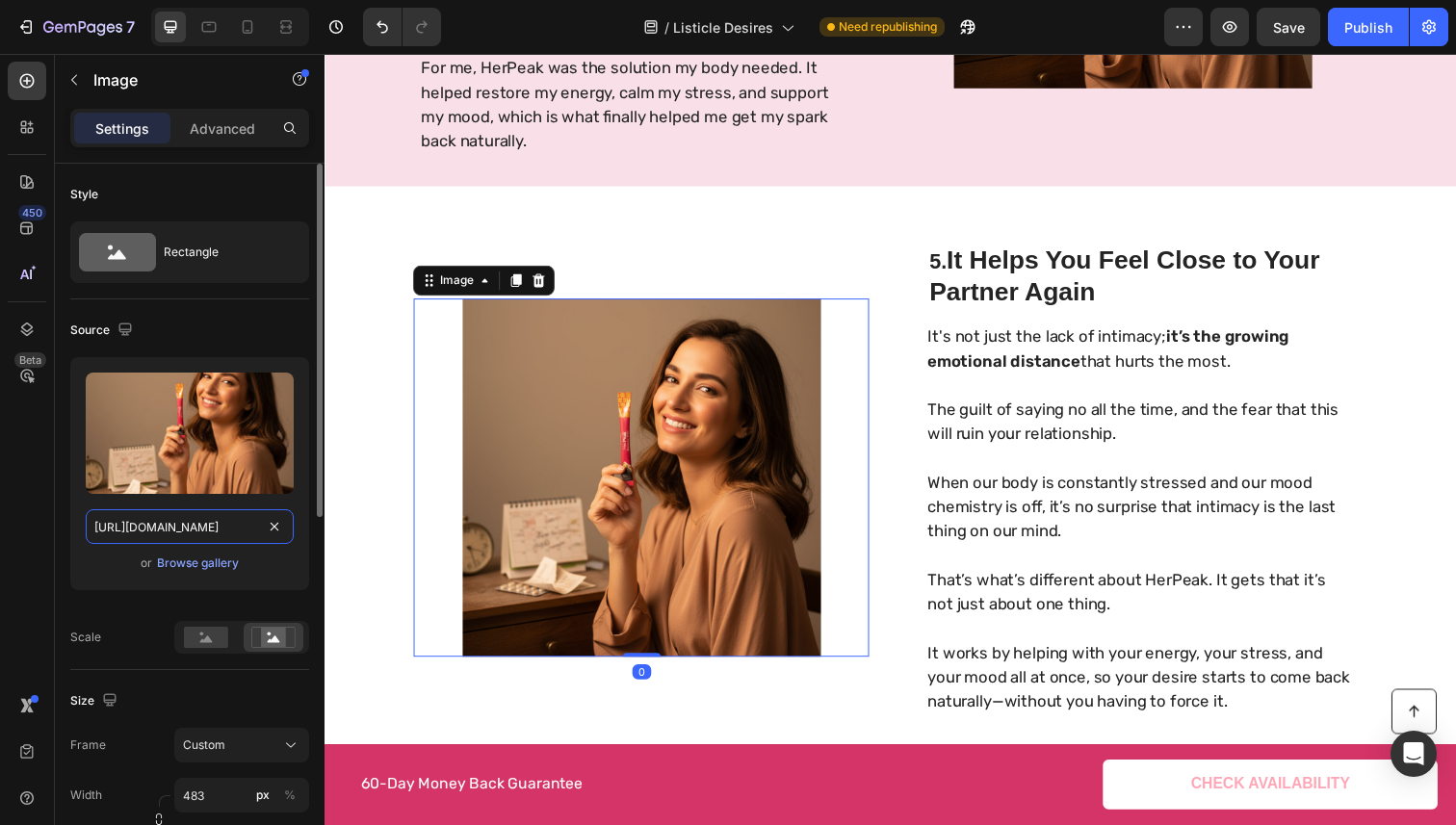
click at [231, 520] on input "[URL][DOMAIN_NAME]" at bounding box center [190, 526] width 208 height 35
paste input "376ceac4-2aee-4e30-a54f-6254496ed5be"
type input "[URL][DOMAIN_NAME]"
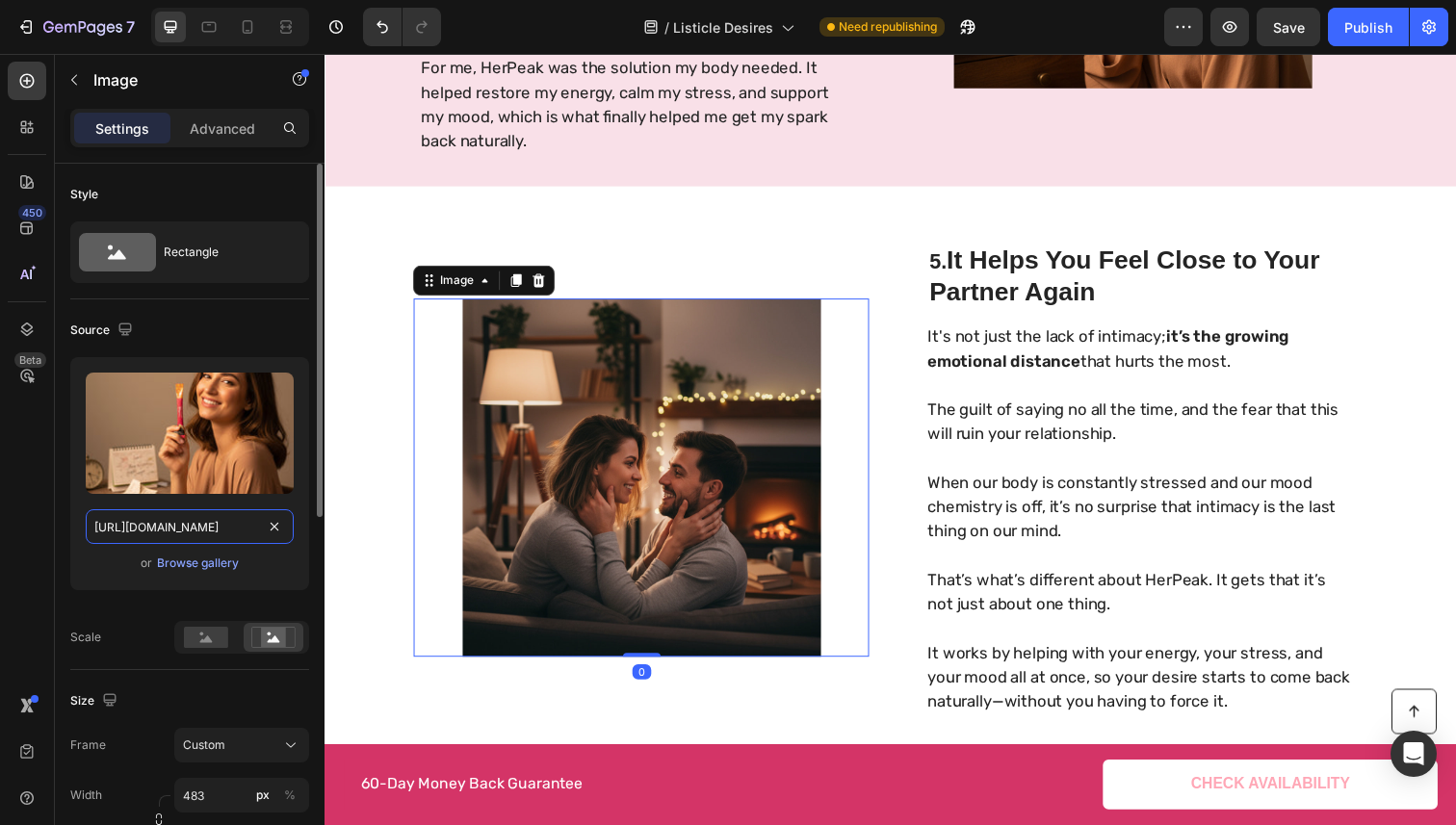
scroll to position [0, 594]
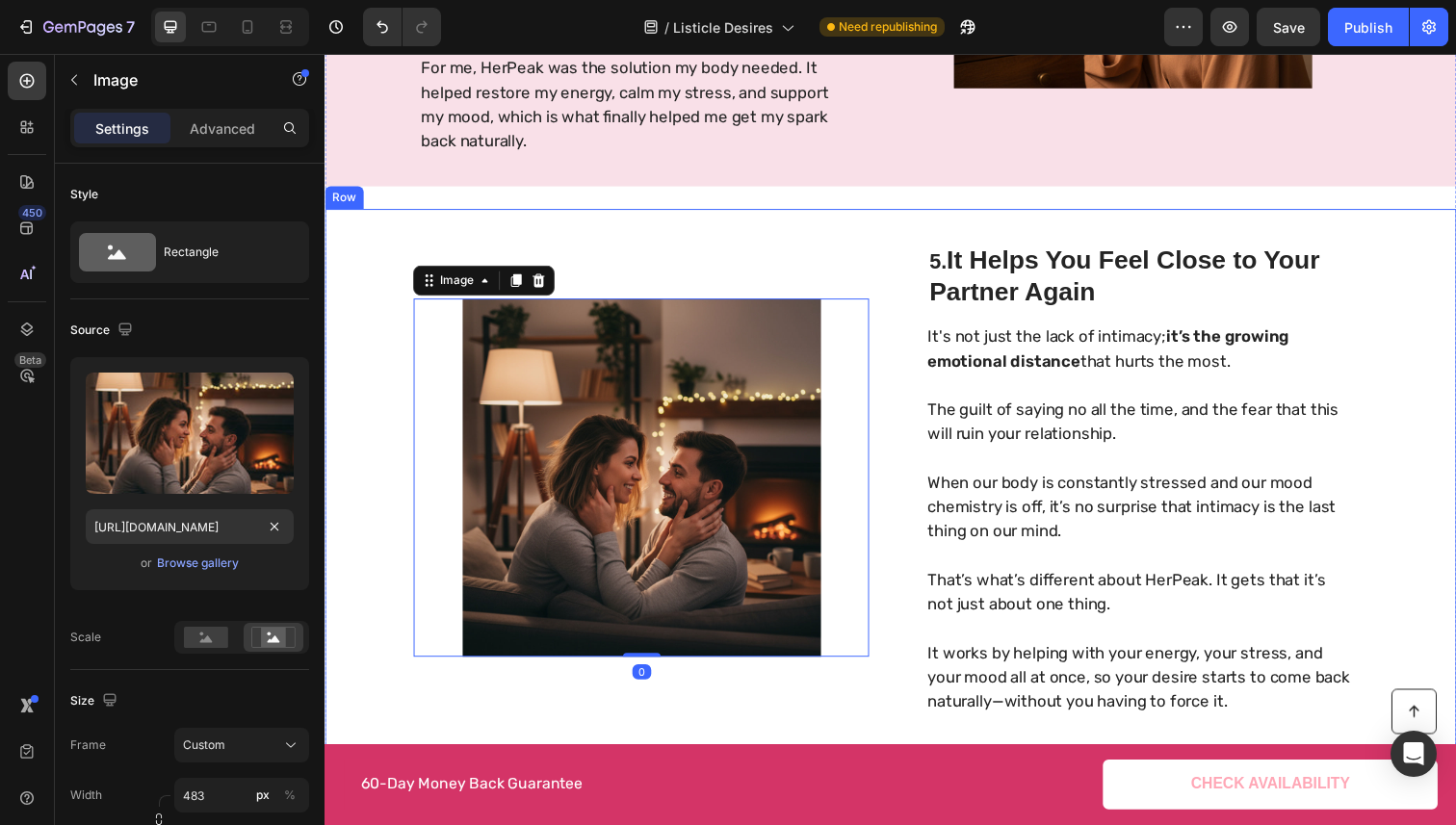
click at [894, 224] on div "5. It Helps You Feel Close to Your Partner Again Heading It's not just the lack…" at bounding box center [902, 487] width 1156 height 549
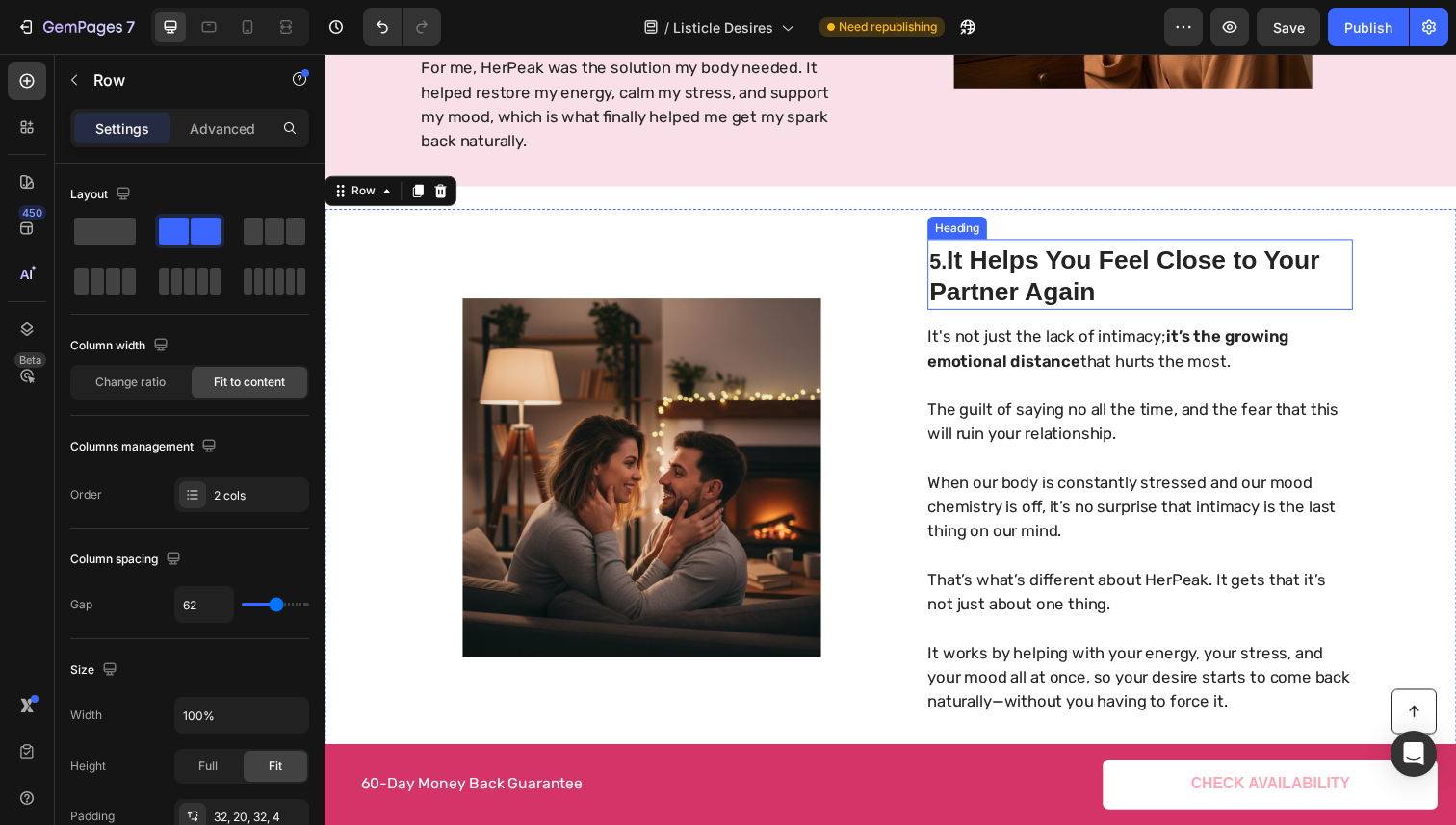
click at [987, 281] on h2 "5. It Helps You Feel Close to Your Partner Again" at bounding box center [1157, 281] width 434 height 69
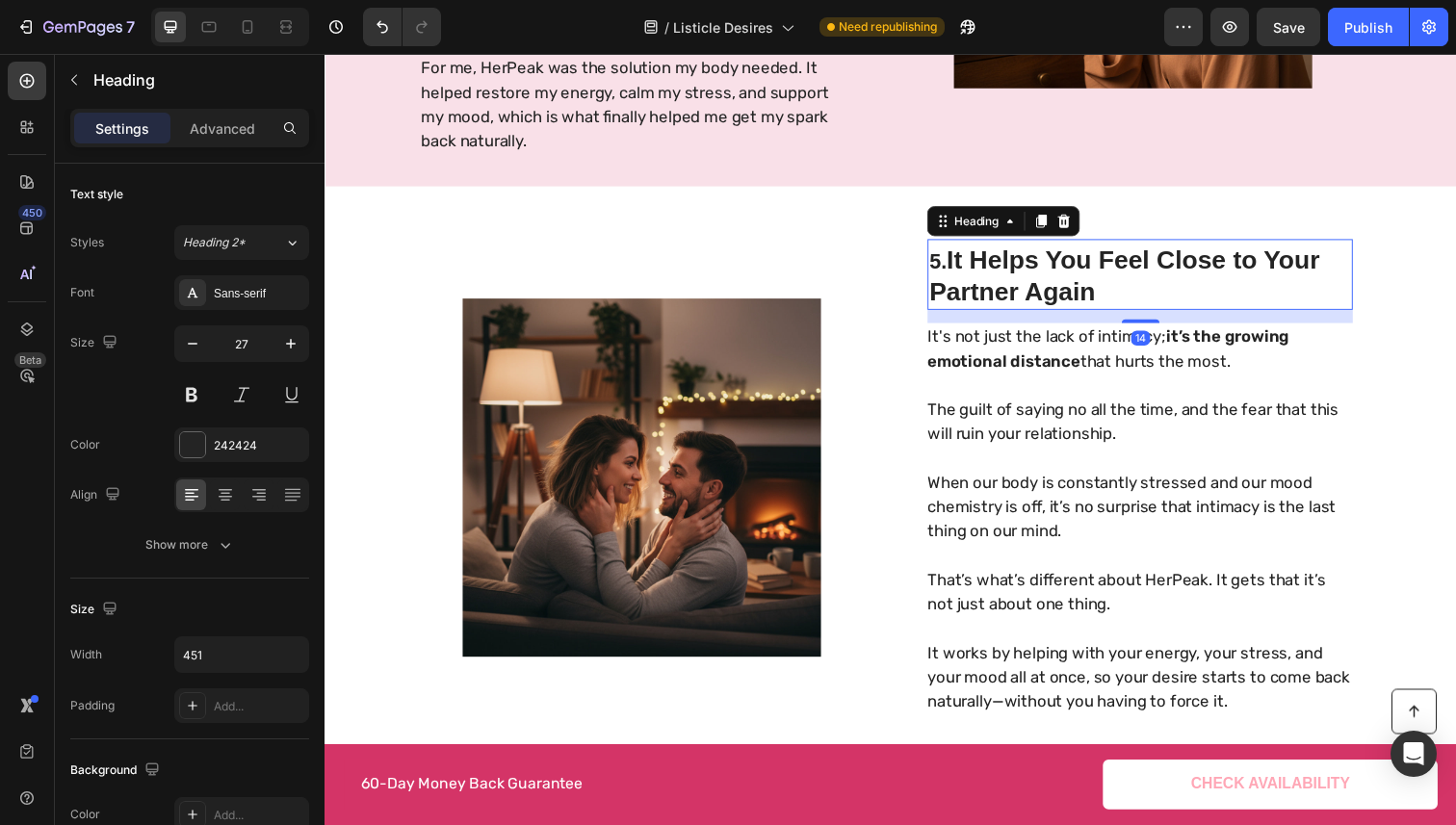
click at [978, 280] on h2 "5. It Helps You Feel Close to Your Partner Again" at bounding box center [1157, 281] width 434 height 69
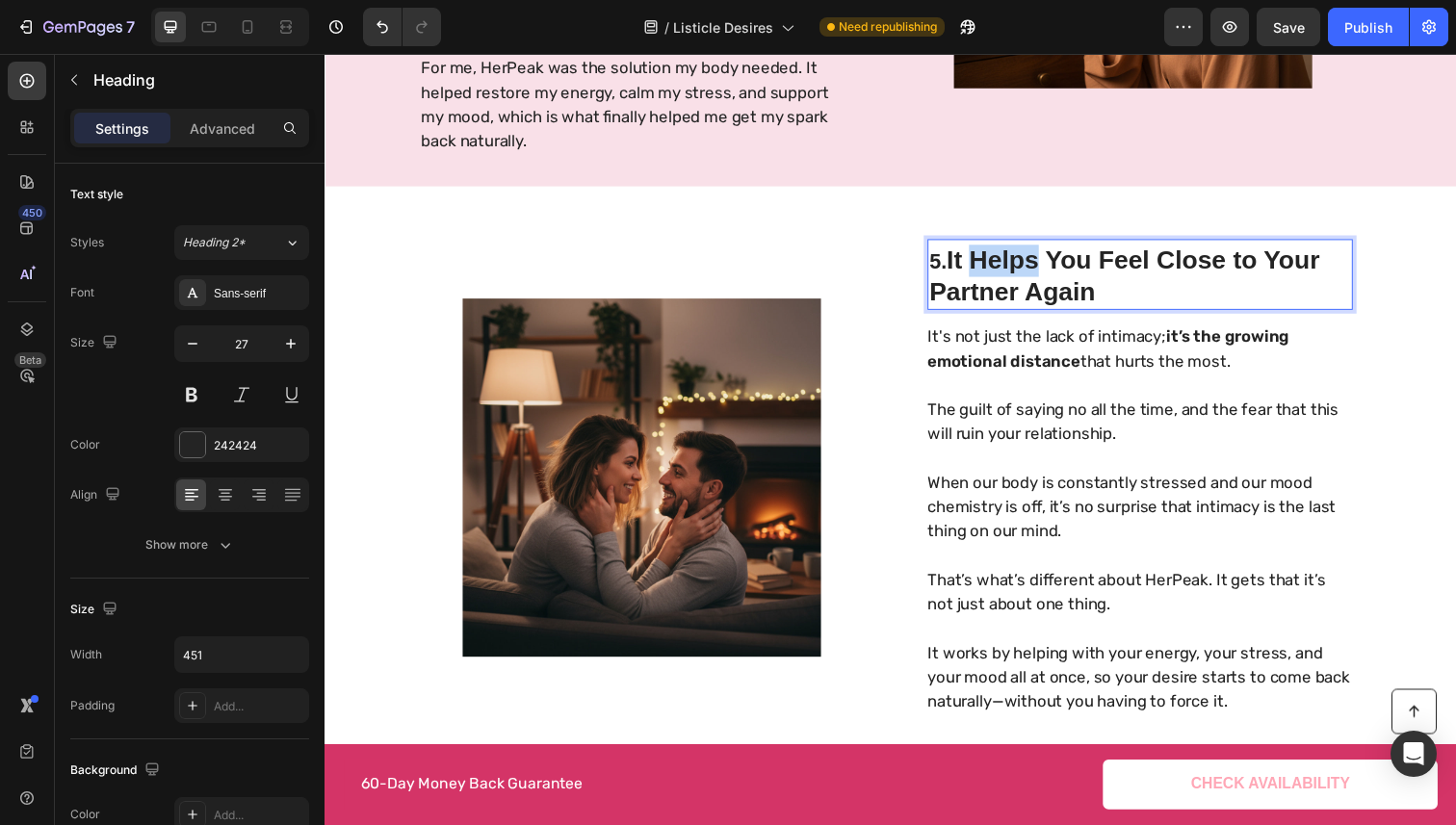
click at [978, 280] on p "5. It Helps You Feel Close to Your Partner Again" at bounding box center [1157, 281] width 430 height 65
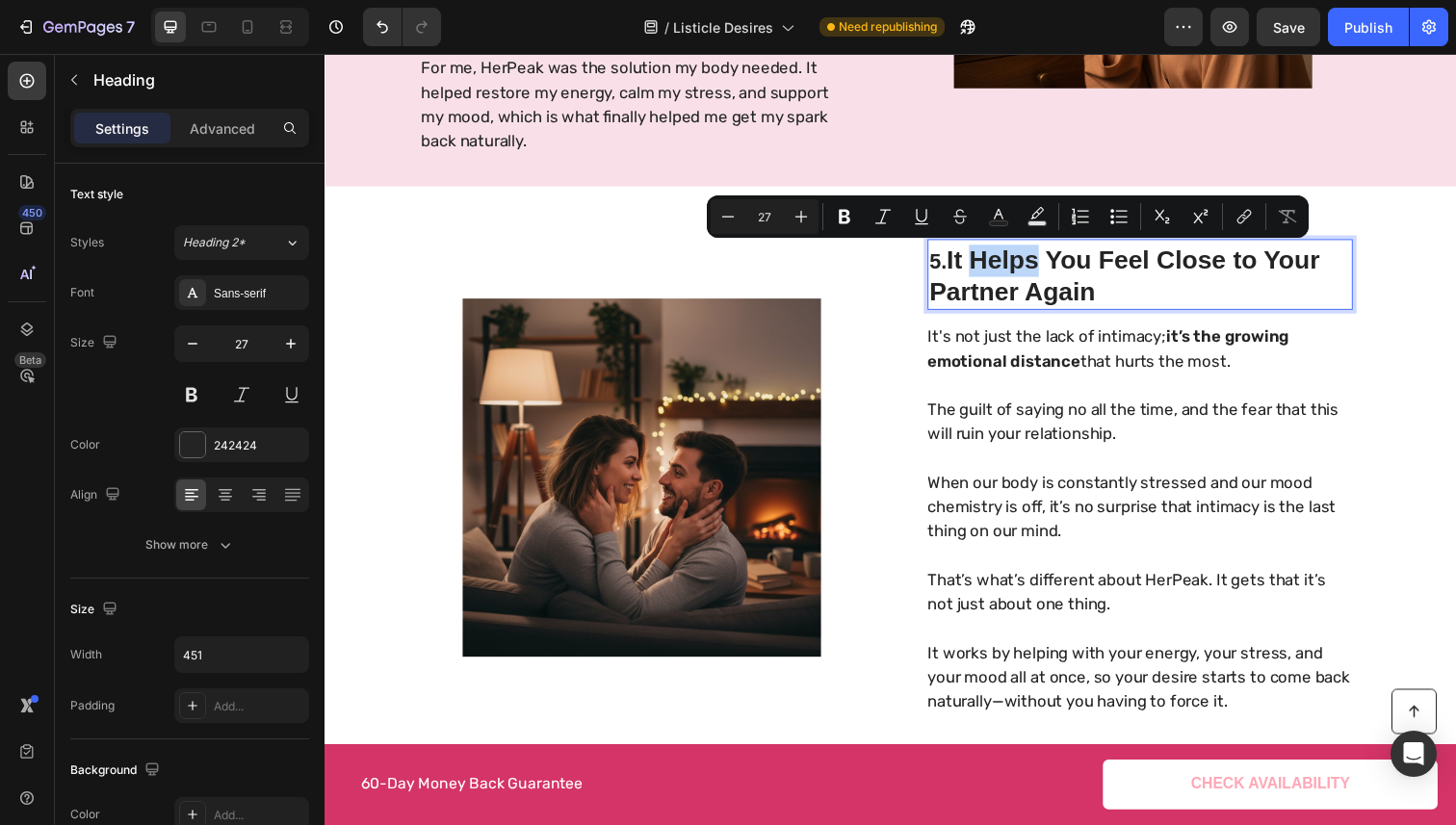
type input "22"
click at [954, 274] on span "5." at bounding box center [950, 266] width 17 height 24
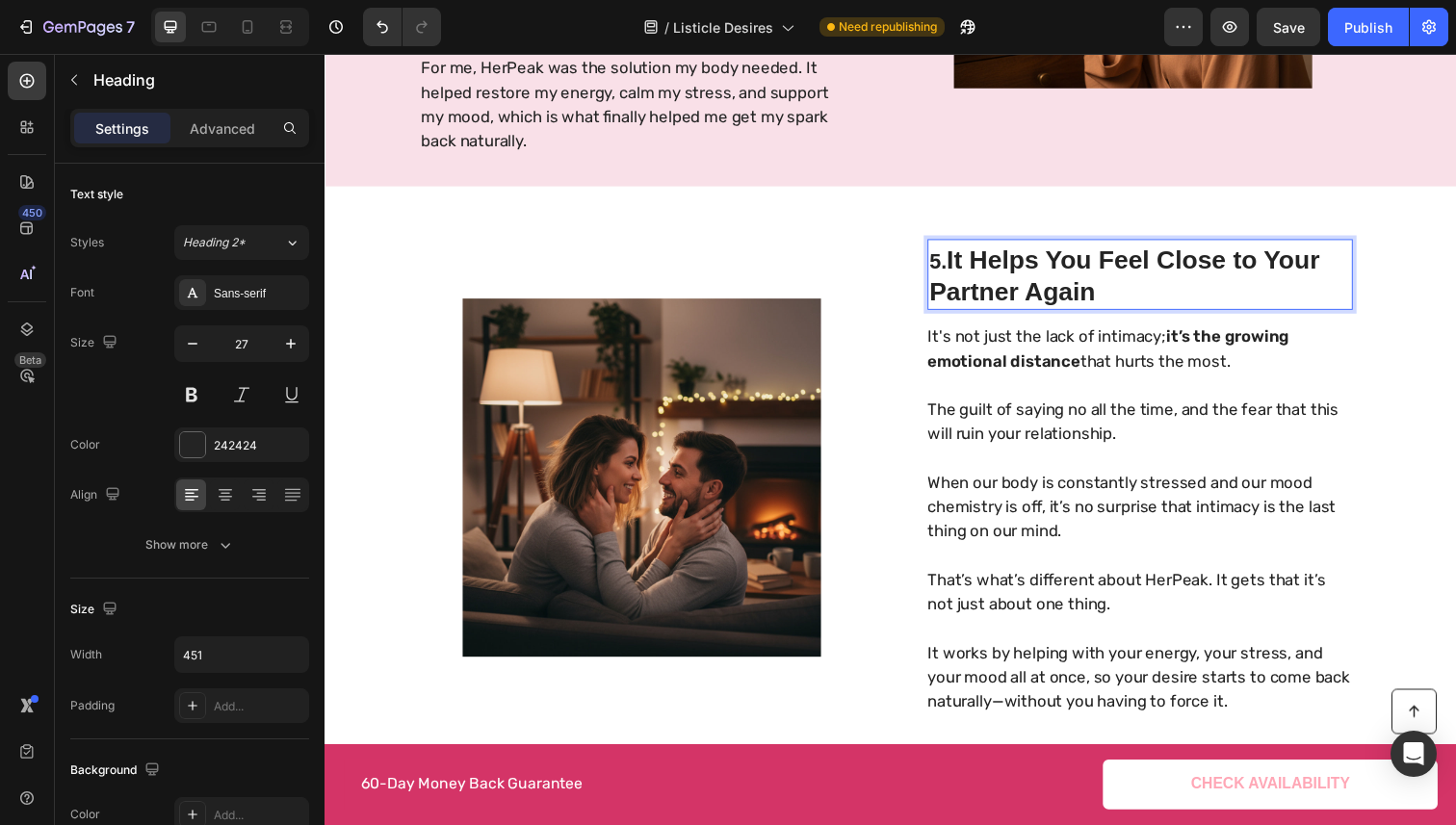
drag, startPoint x: 954, startPoint y: 274, endPoint x: 931, endPoint y: 271, distance: 23.2
click at [931, 271] on div "5. It Helps You Feel Close to Your Partner Again Heading 14 It's not just the l…" at bounding box center [902, 487] width 1156 height 549
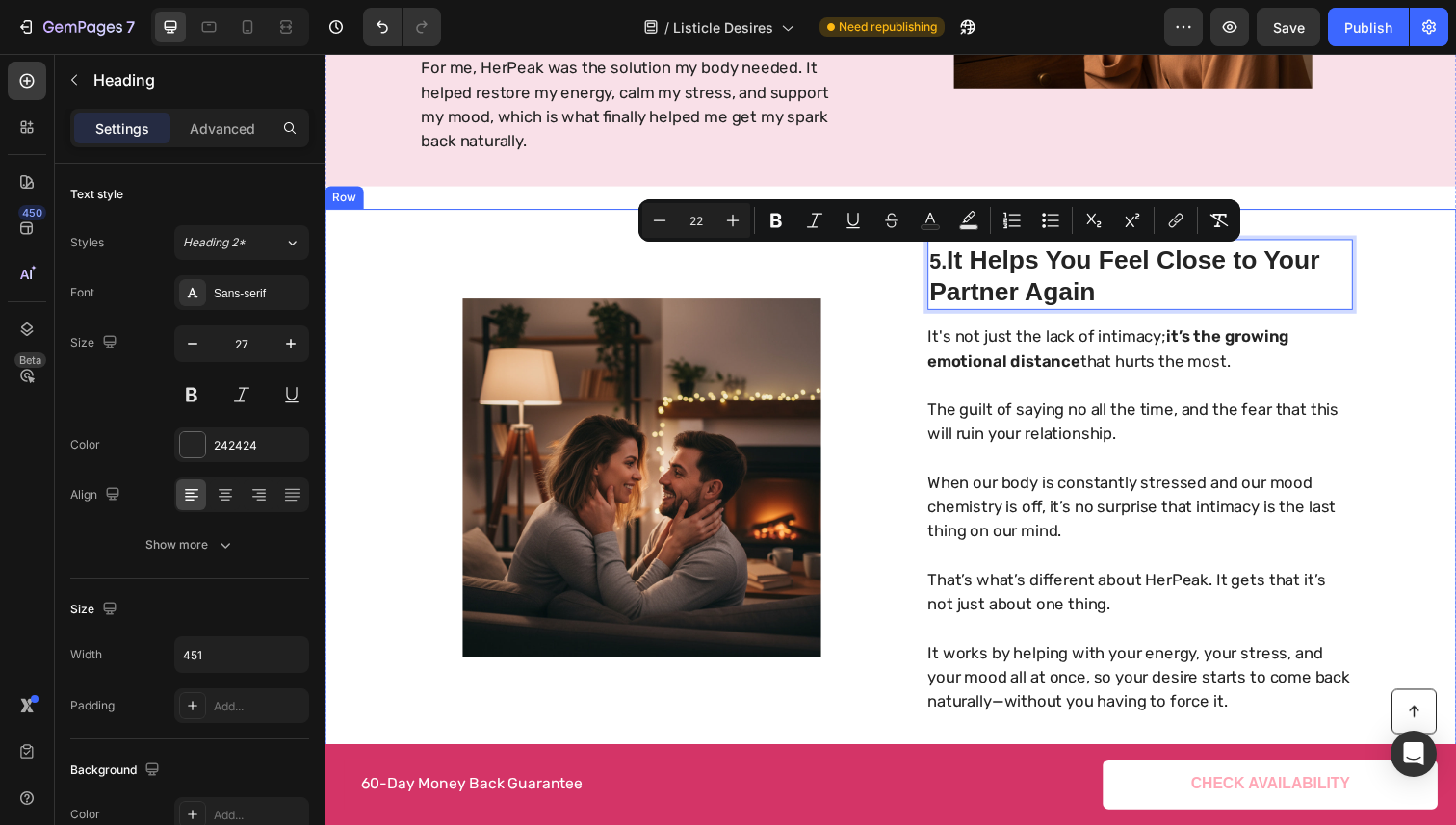
type input "27"
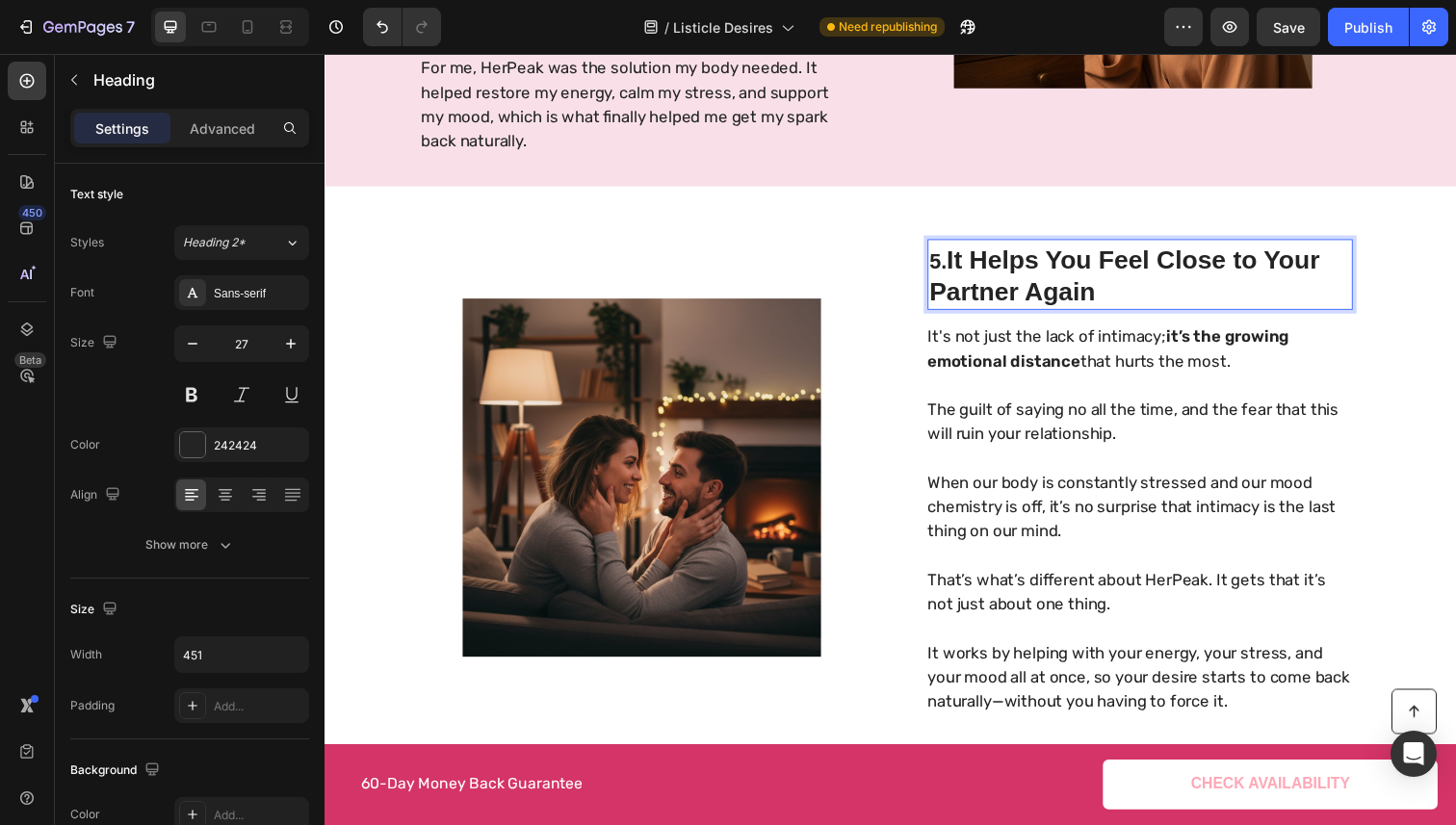
click at [975, 281] on p "5. It Helps You Feel Close to Your Partner Again" at bounding box center [1157, 281] width 430 height 65
click at [971, 277] on p "5. It Helps You Feel Close to Your Partner Again" at bounding box center [1157, 281] width 430 height 65
click at [968, 275] on p "5. It Helps You Feel Close to Your Partner Again" at bounding box center [1157, 281] width 430 height 65
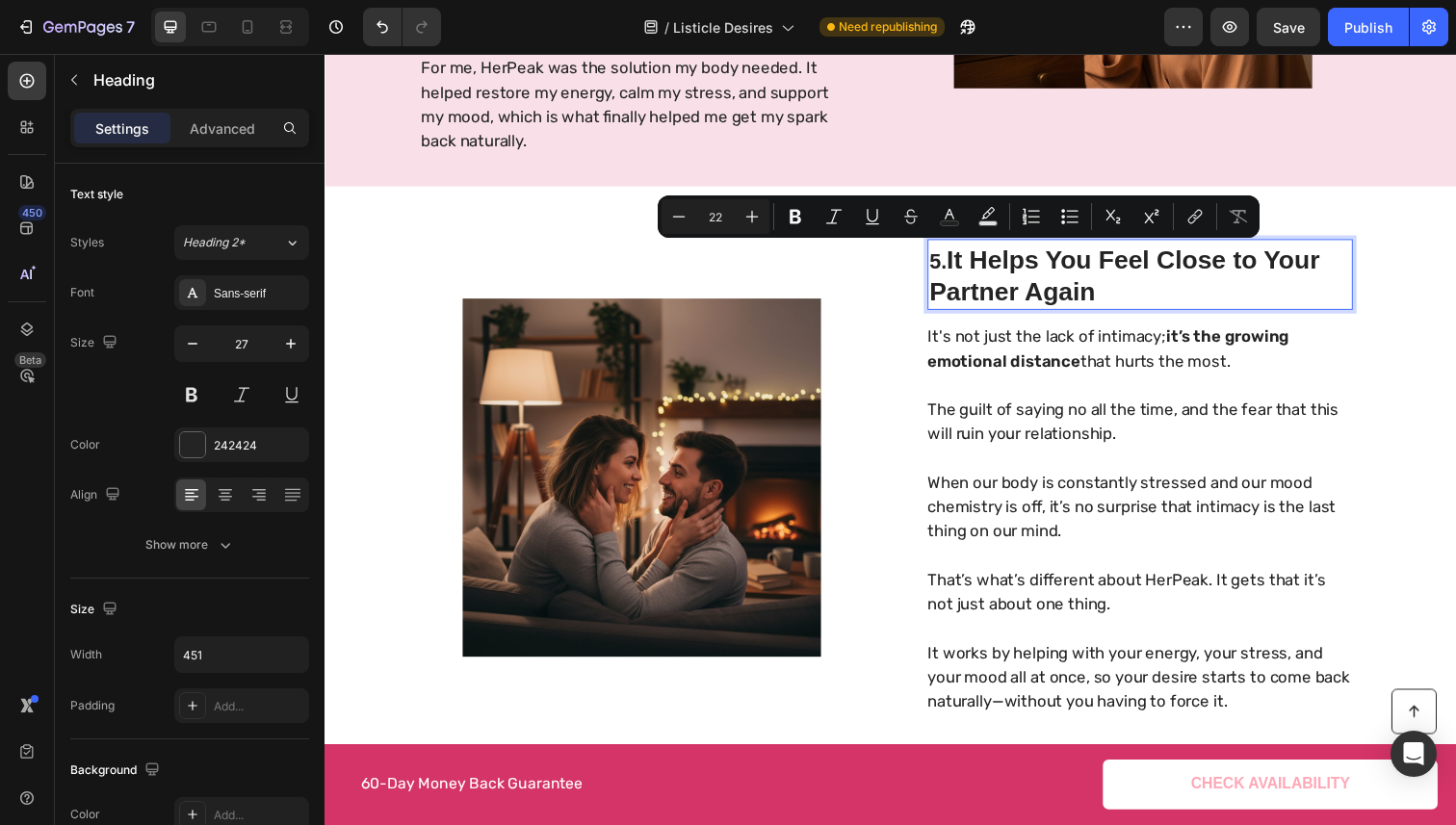
click at [953, 271] on span "5." at bounding box center [950, 266] width 17 height 24
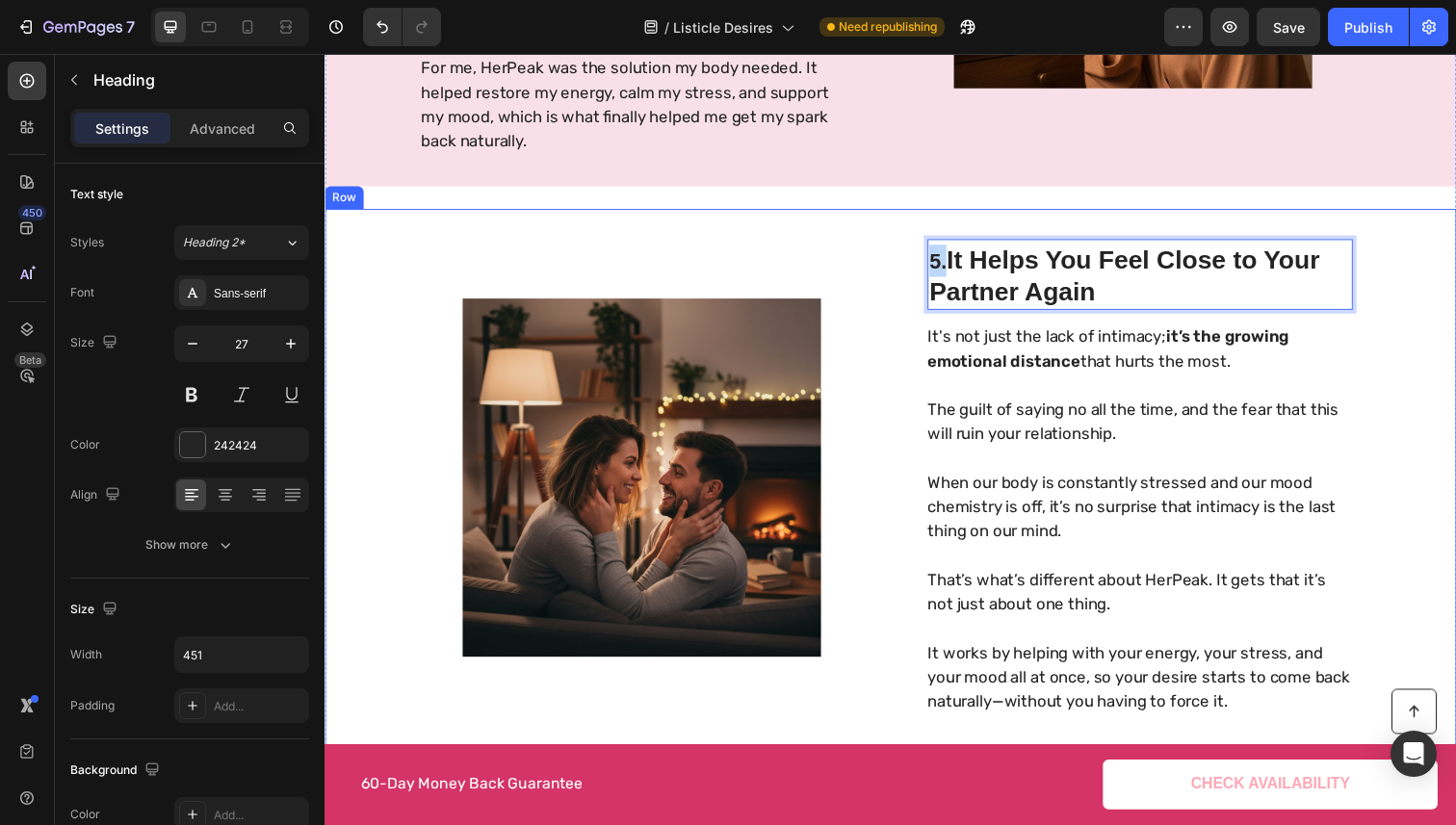
drag, startPoint x: 955, startPoint y: 271, endPoint x: 920, endPoint y: 270, distance: 35.0
click at [920, 270] on div "5. It Helps You Feel Close to Your Partner Again Heading 14 It's not just the l…" at bounding box center [902, 487] width 1156 height 549
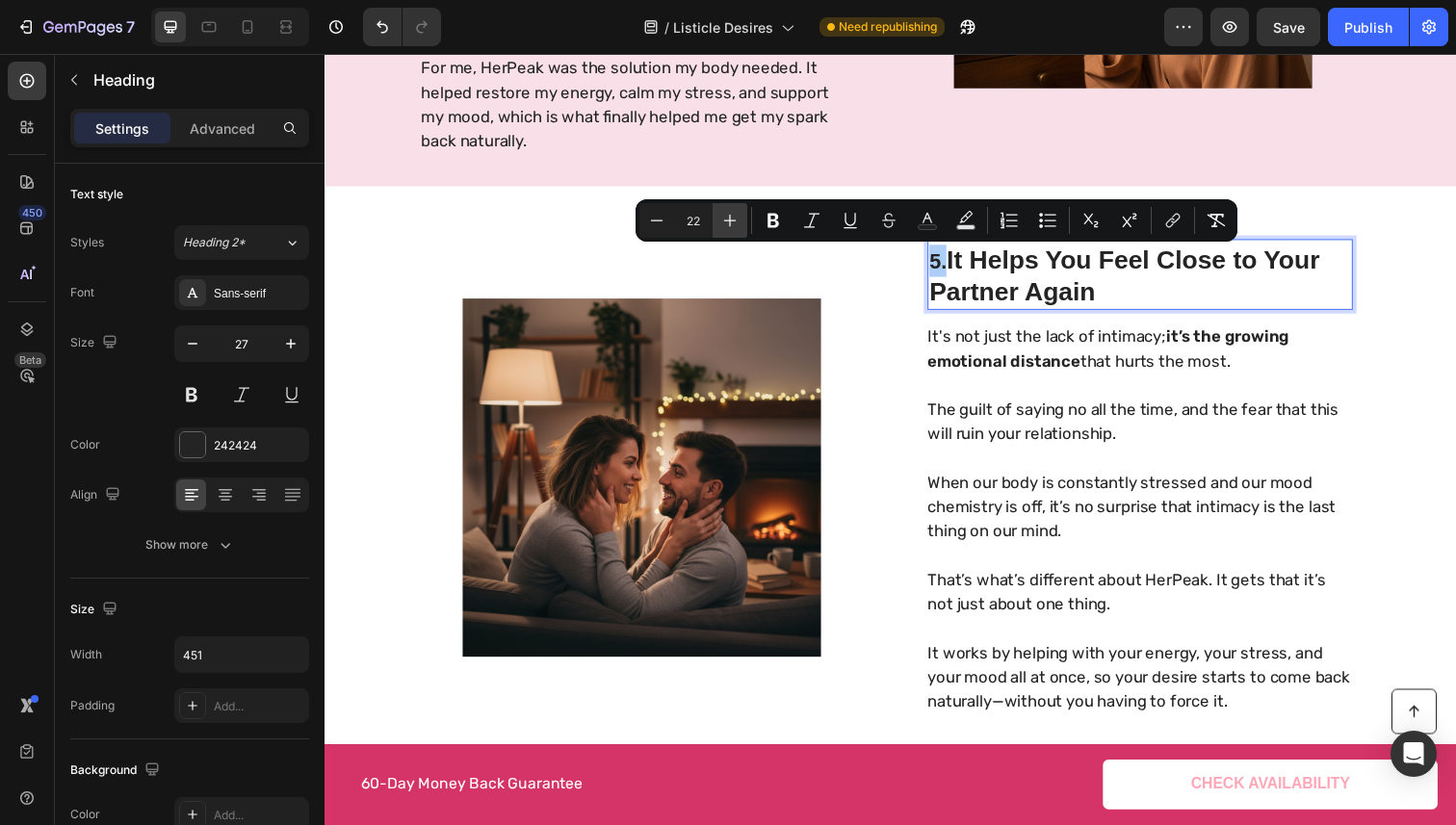
click at [721, 217] on icon "Editor contextual toolbar" at bounding box center [729, 219] width 19 height 19
drag, startPoint x: 721, startPoint y: 217, endPoint x: 782, endPoint y: 439, distance: 230.2
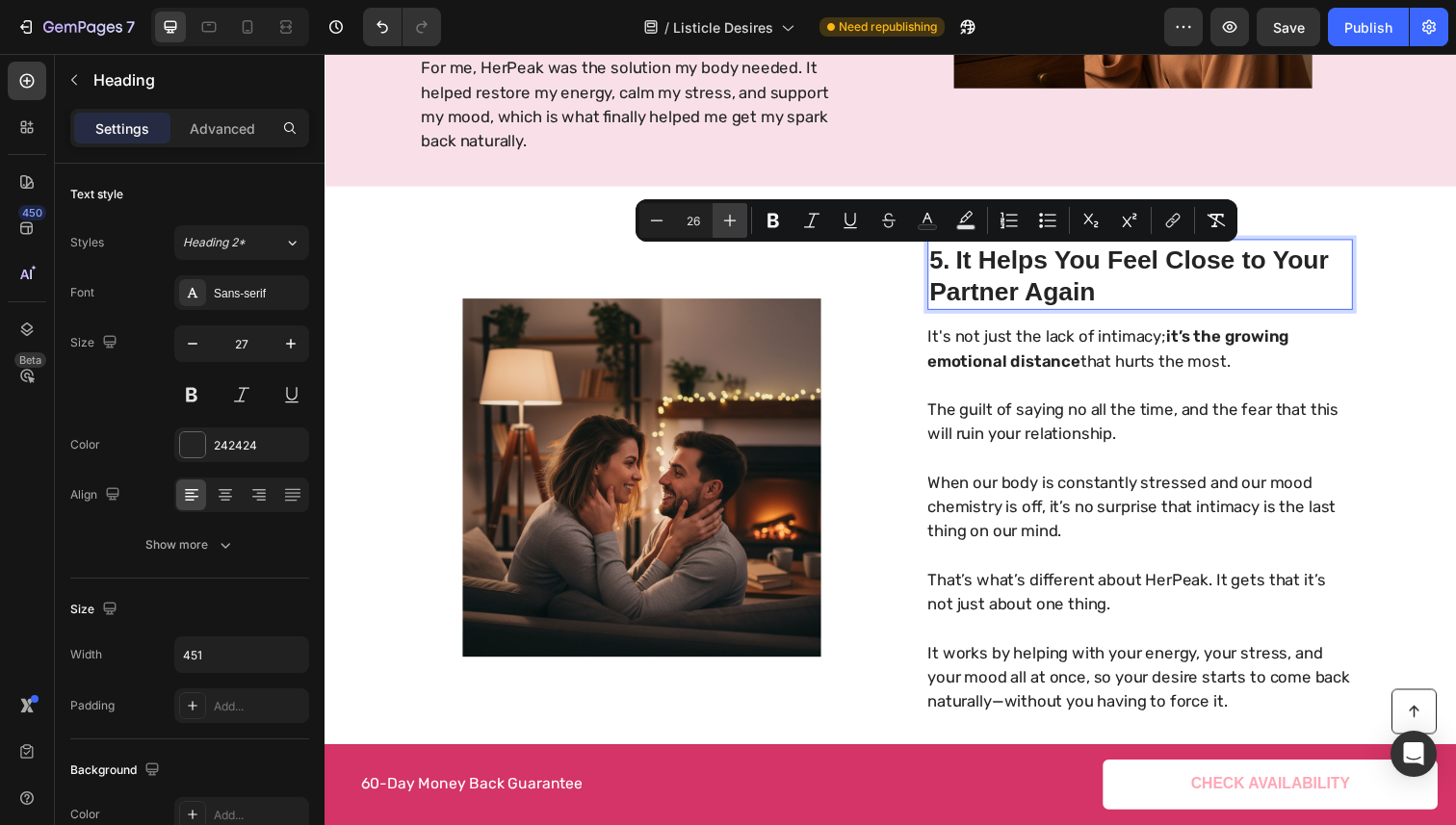
click at [721, 217] on icon "Editor contextual toolbar" at bounding box center [729, 219] width 19 height 19
type input "27"
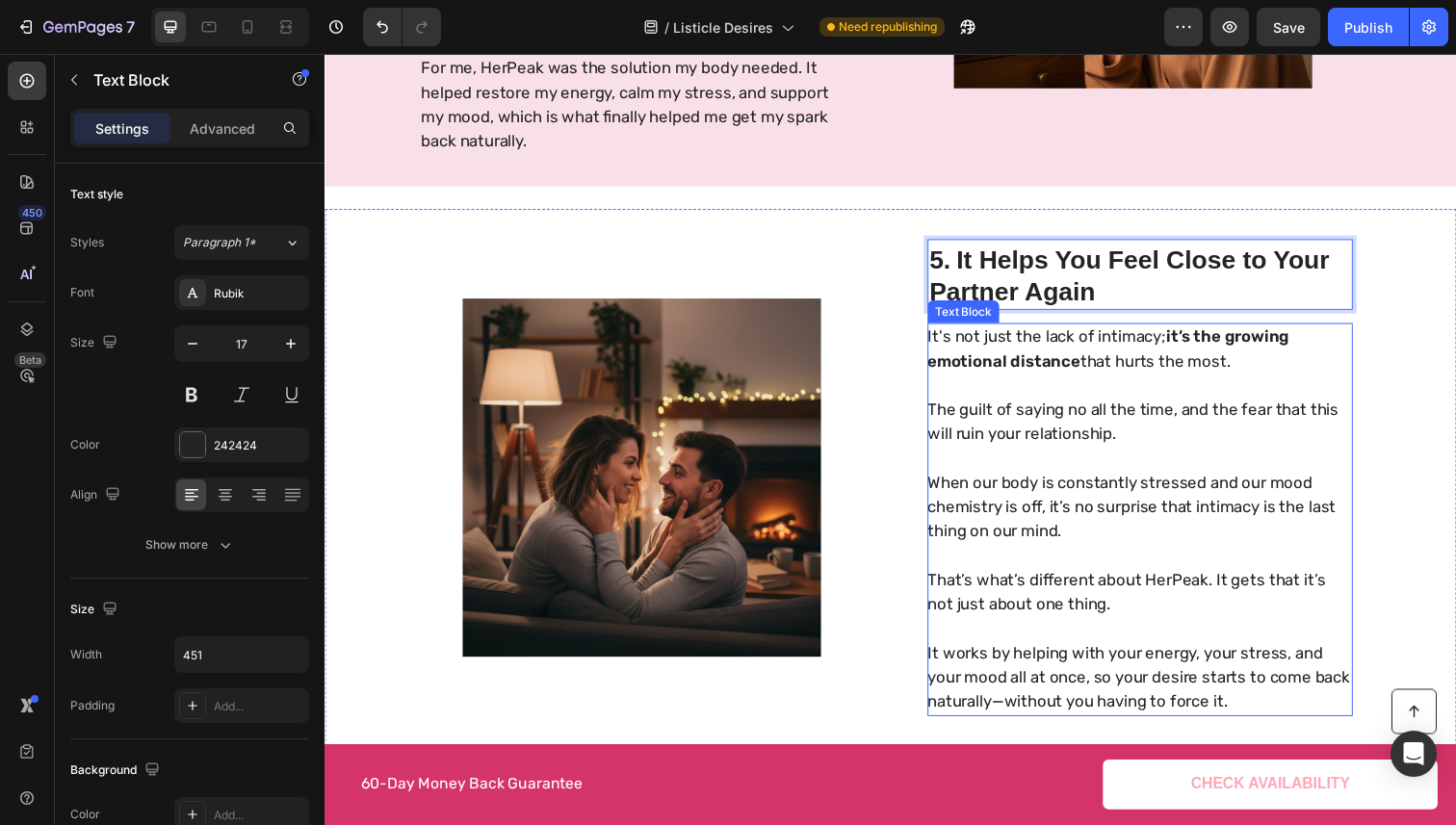
click at [1153, 499] on p "When our body is constantly stressed and our mood chemistry is off, it’s no sur…" at bounding box center [1156, 517] width 432 height 75
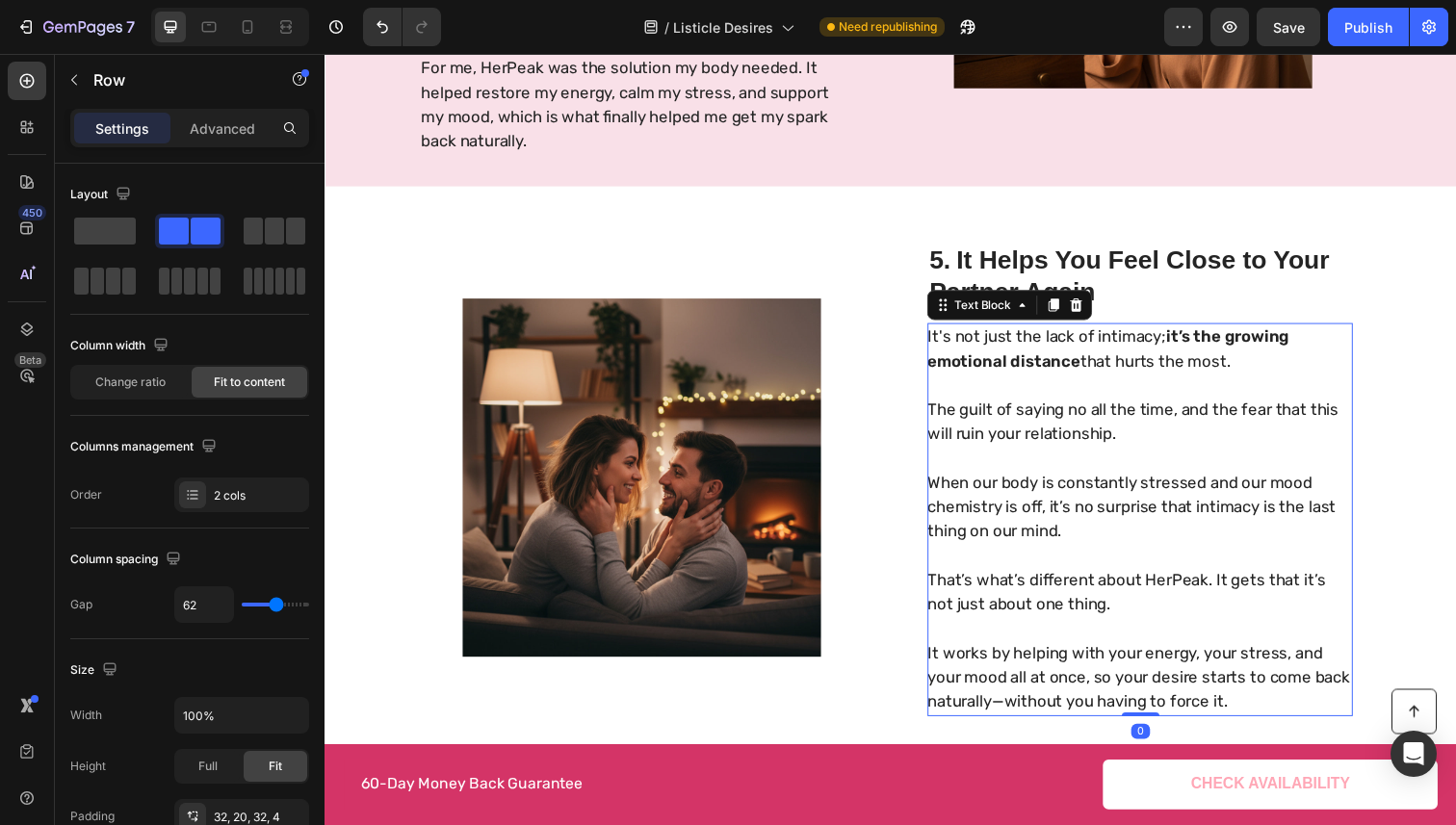
click at [1293, 321] on div "⁠⁠⁠⁠⁠⁠⁠ 5. It Helps You Feel Close to Your Partner Again Heading It's not just …" at bounding box center [1157, 487] width 434 height 487
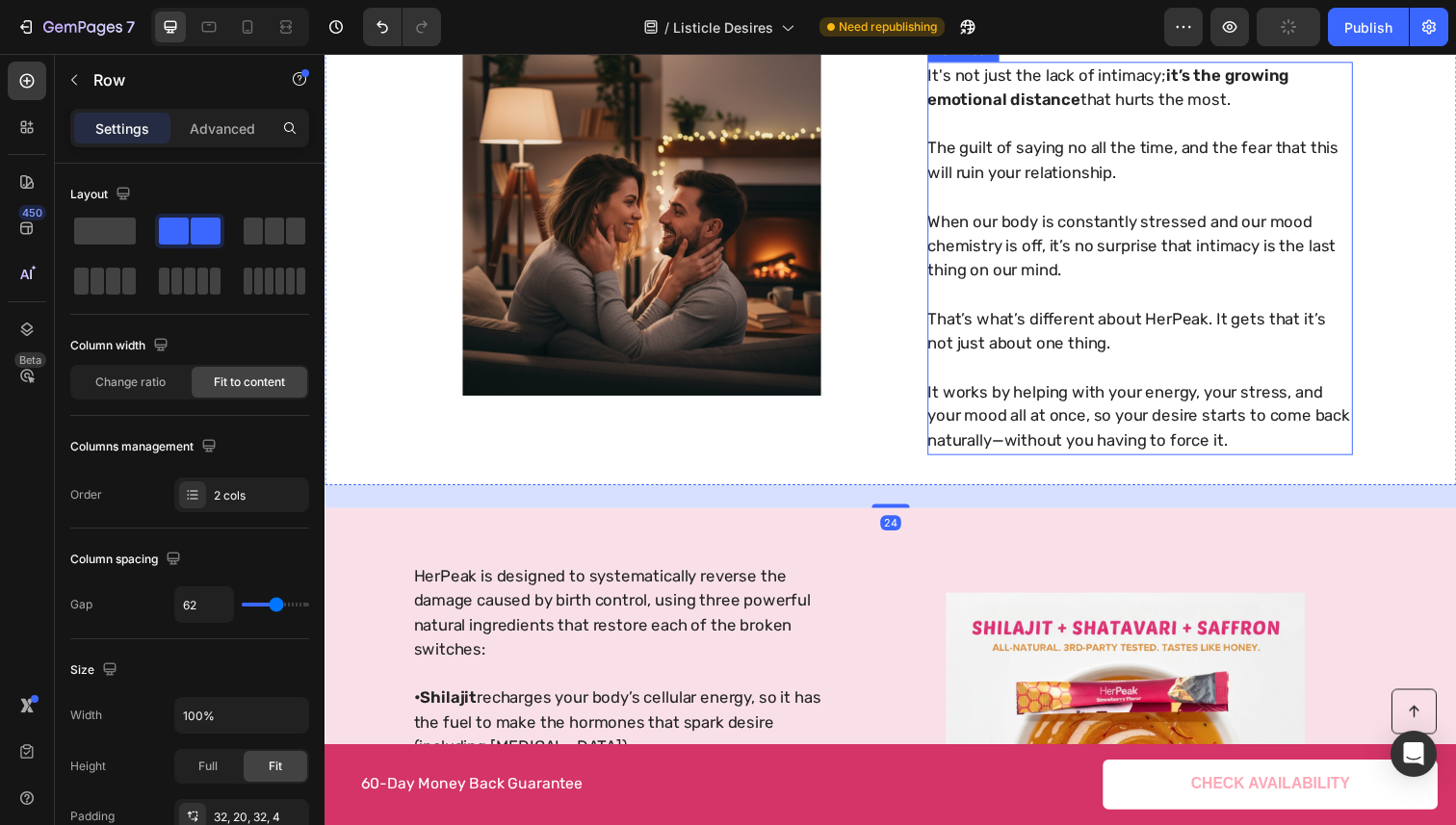
scroll to position [2565, 0]
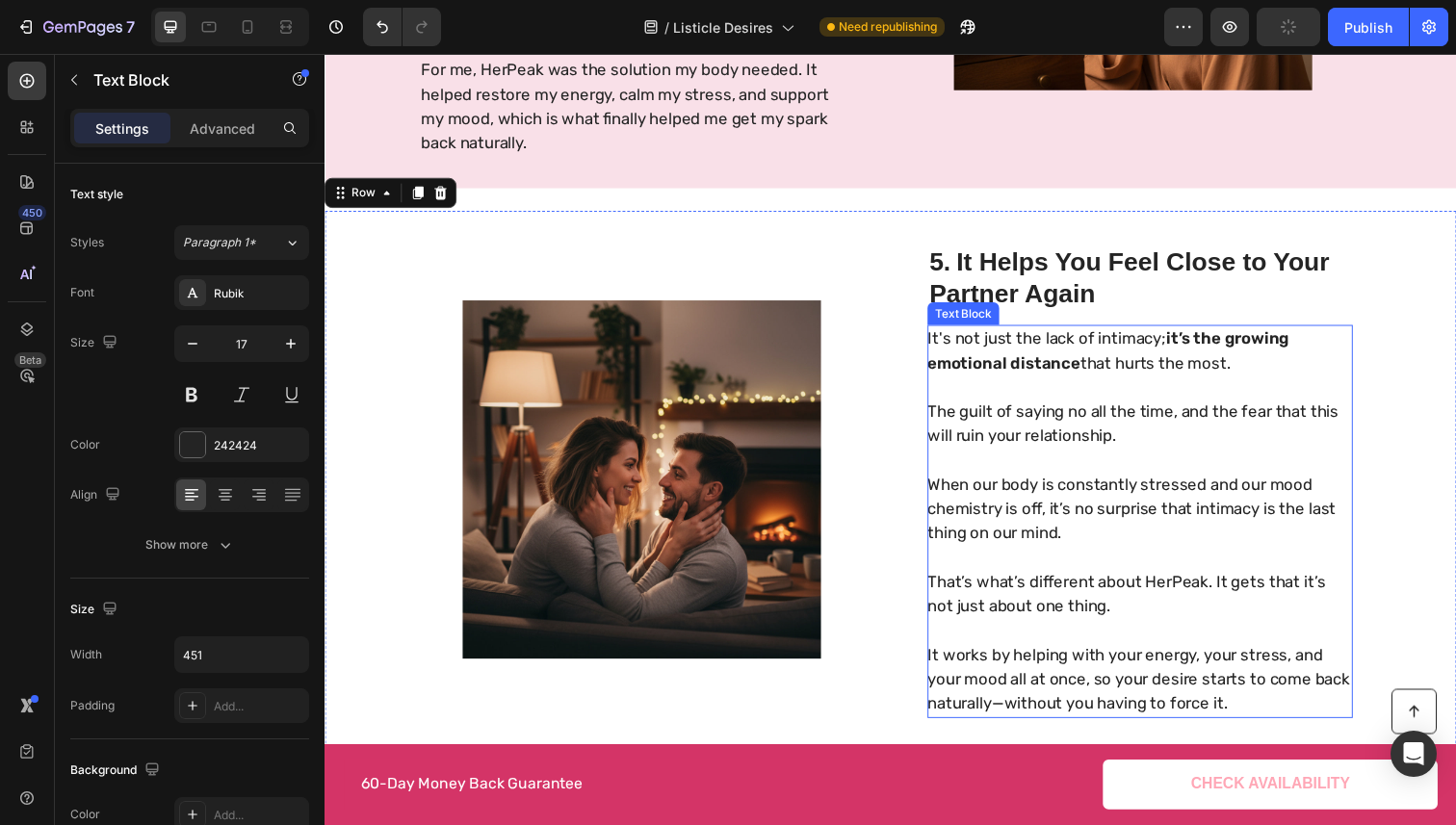
click at [1237, 457] on p at bounding box center [1156, 469] width 432 height 25
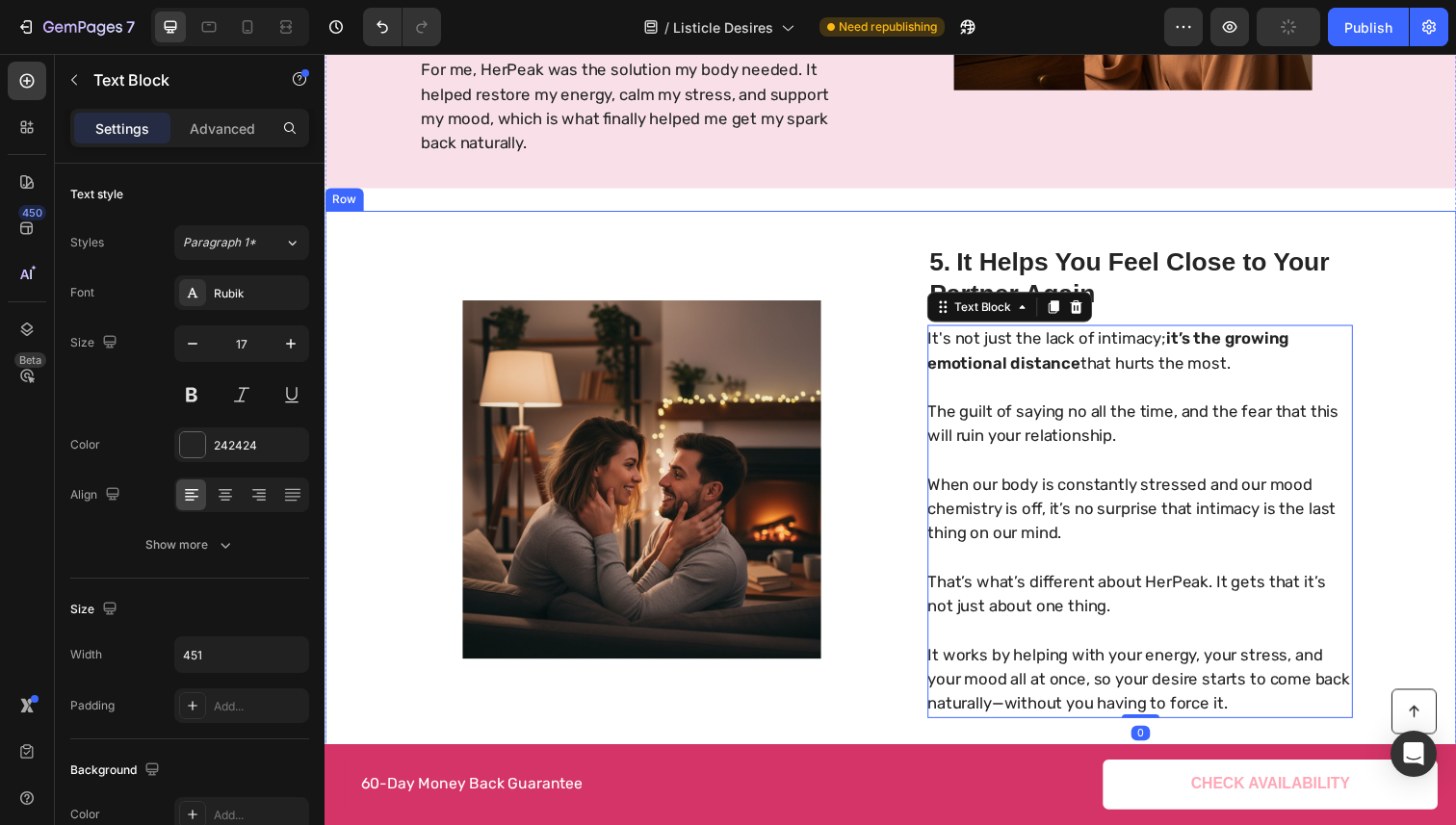
click at [1443, 290] on div "⁠⁠⁠⁠⁠⁠⁠ 5. It Helps You Feel Close to Your Partner Again Heading It's not just …" at bounding box center [902, 489] width 1156 height 549
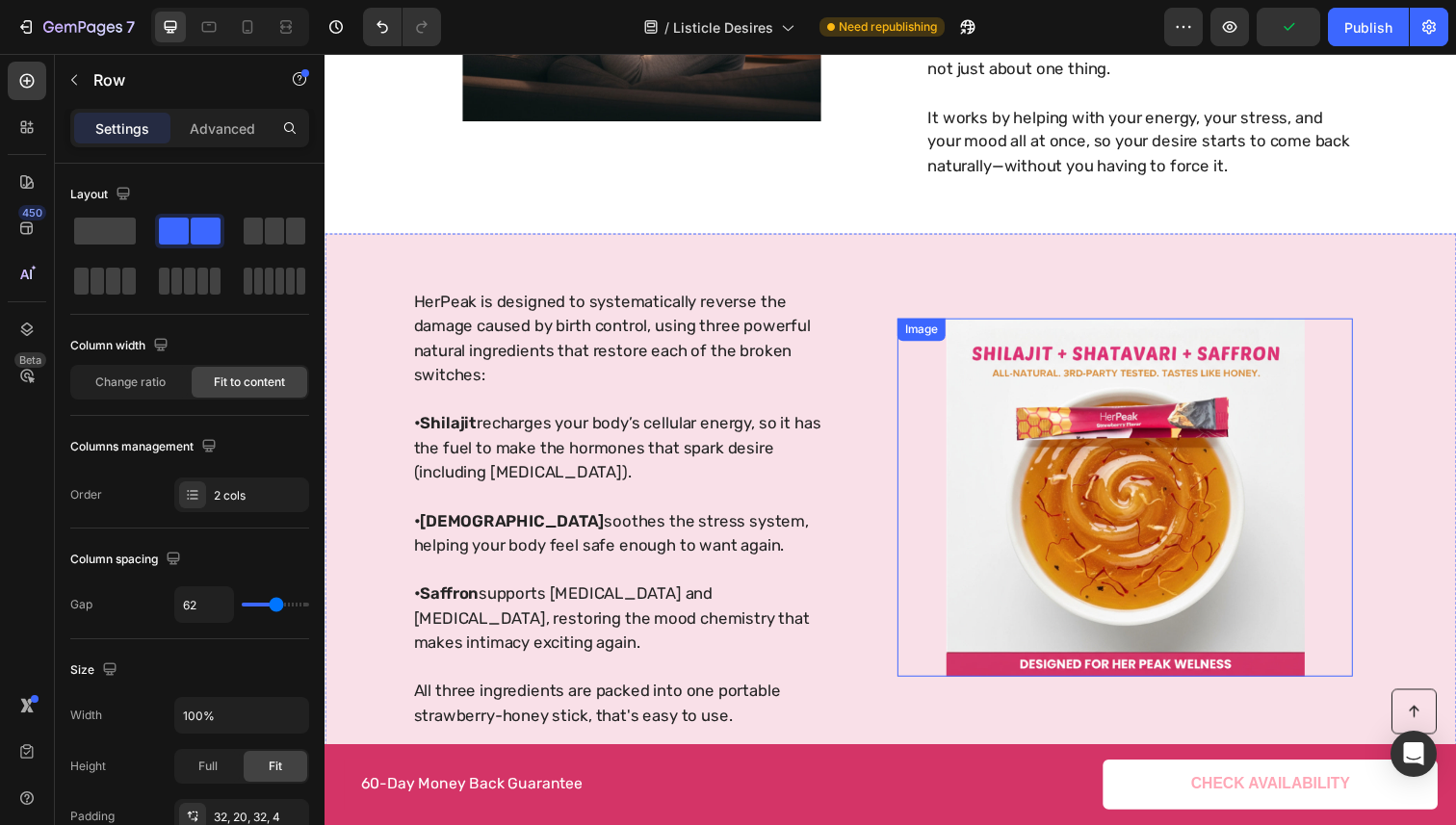
scroll to position [3036, 0]
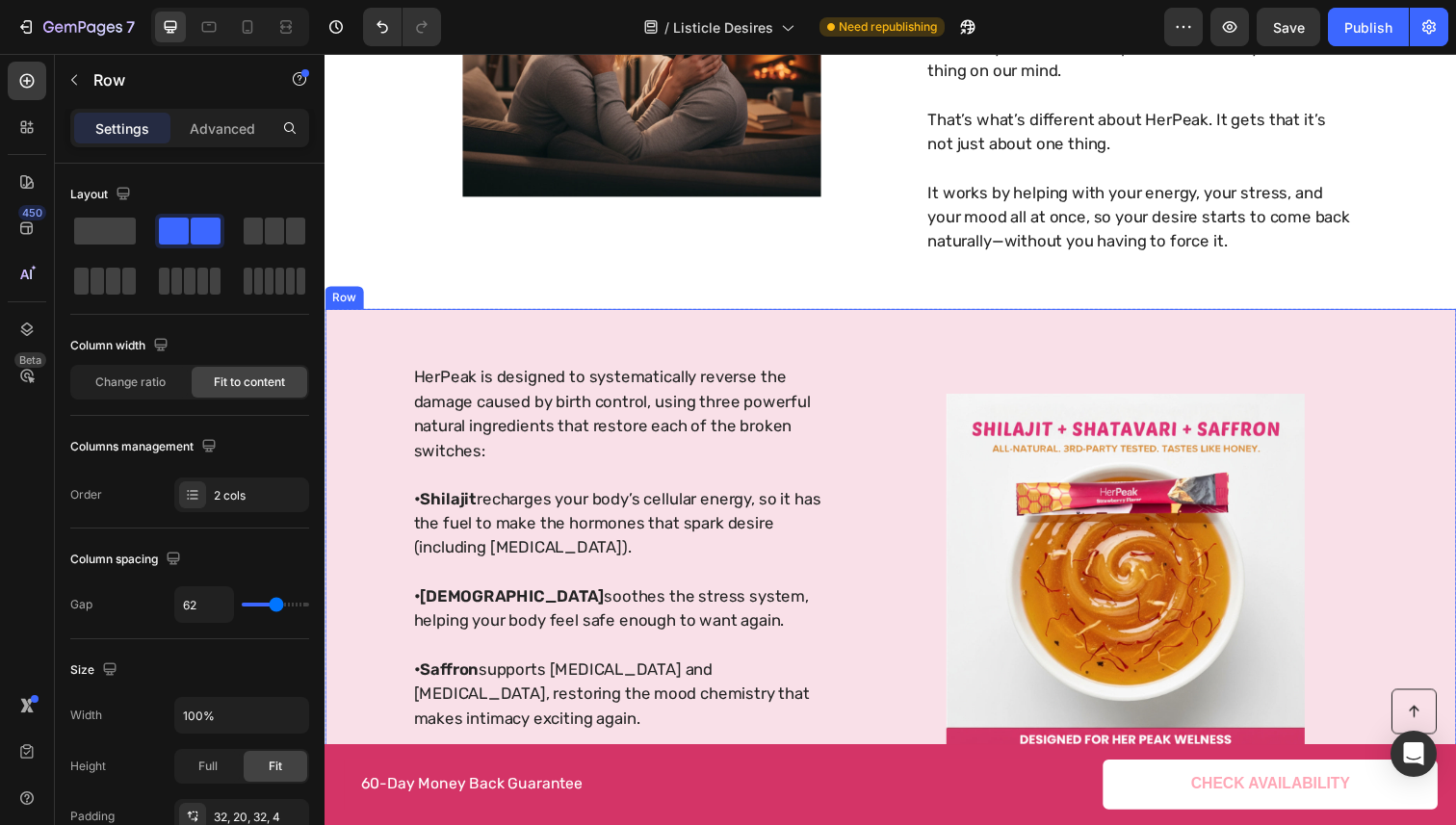
click at [927, 369] on div "Image" at bounding box center [1142, 584] width 465 height 477
click at [26, 328] on icon at bounding box center [26, 328] width 19 height 19
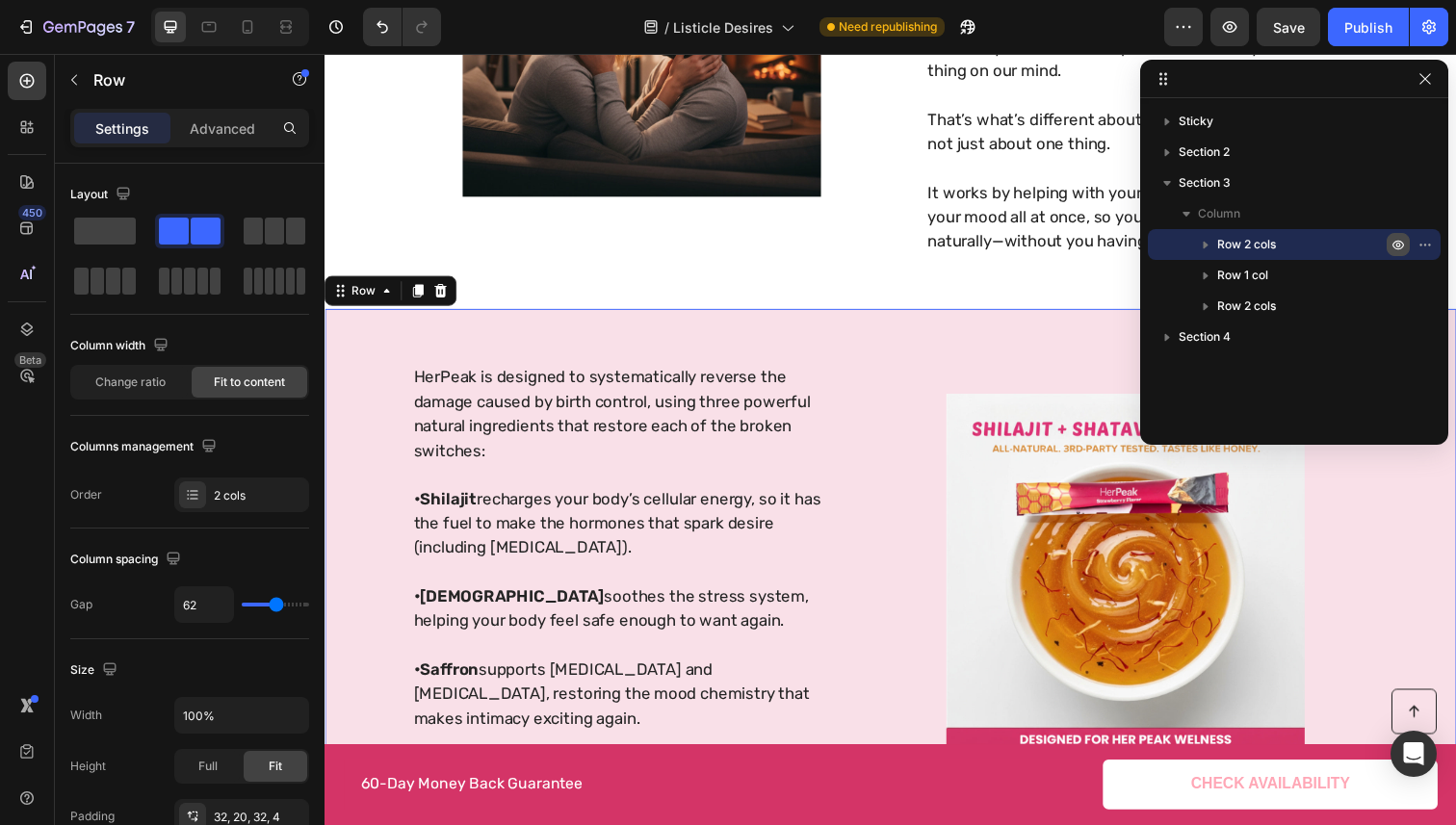
click at [1403, 243] on icon "button" at bounding box center [1398, 245] width 12 height 10
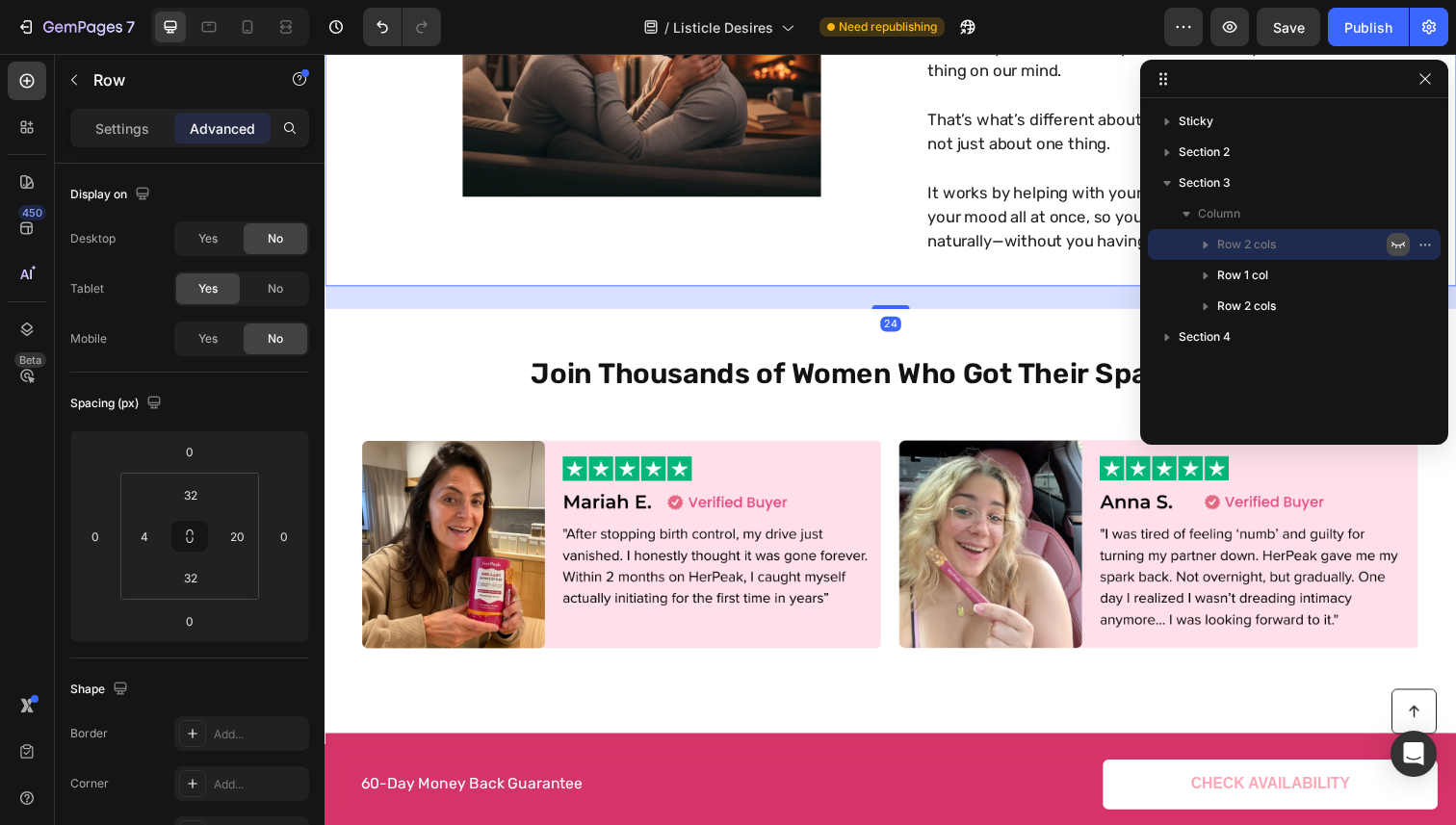
click at [780, 267] on div "5. It Helps You Feel Close to Your Partner Again Heading It's not just the lack…" at bounding box center [902, 17] width 1156 height 549
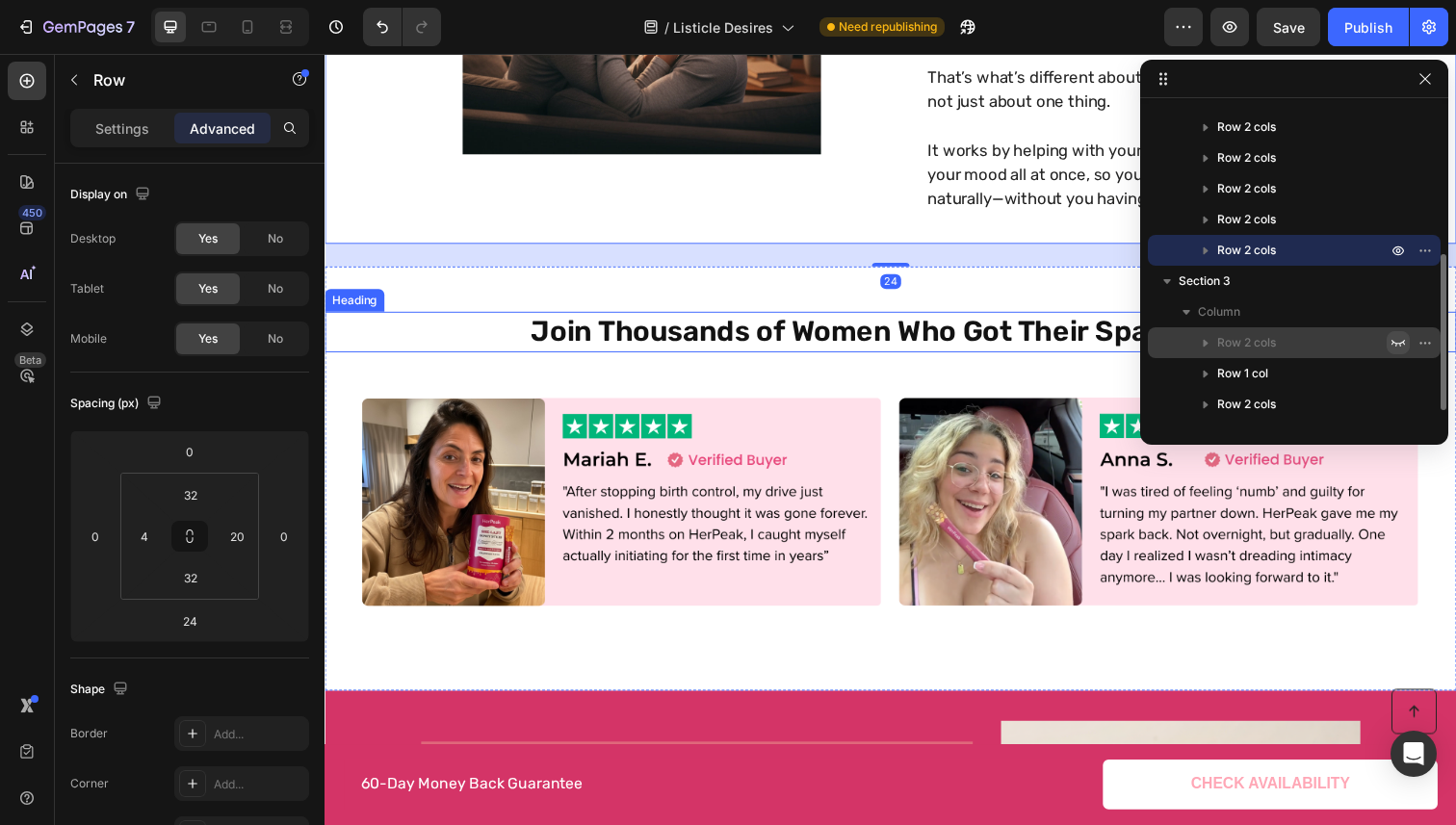
scroll to position [3081, 0]
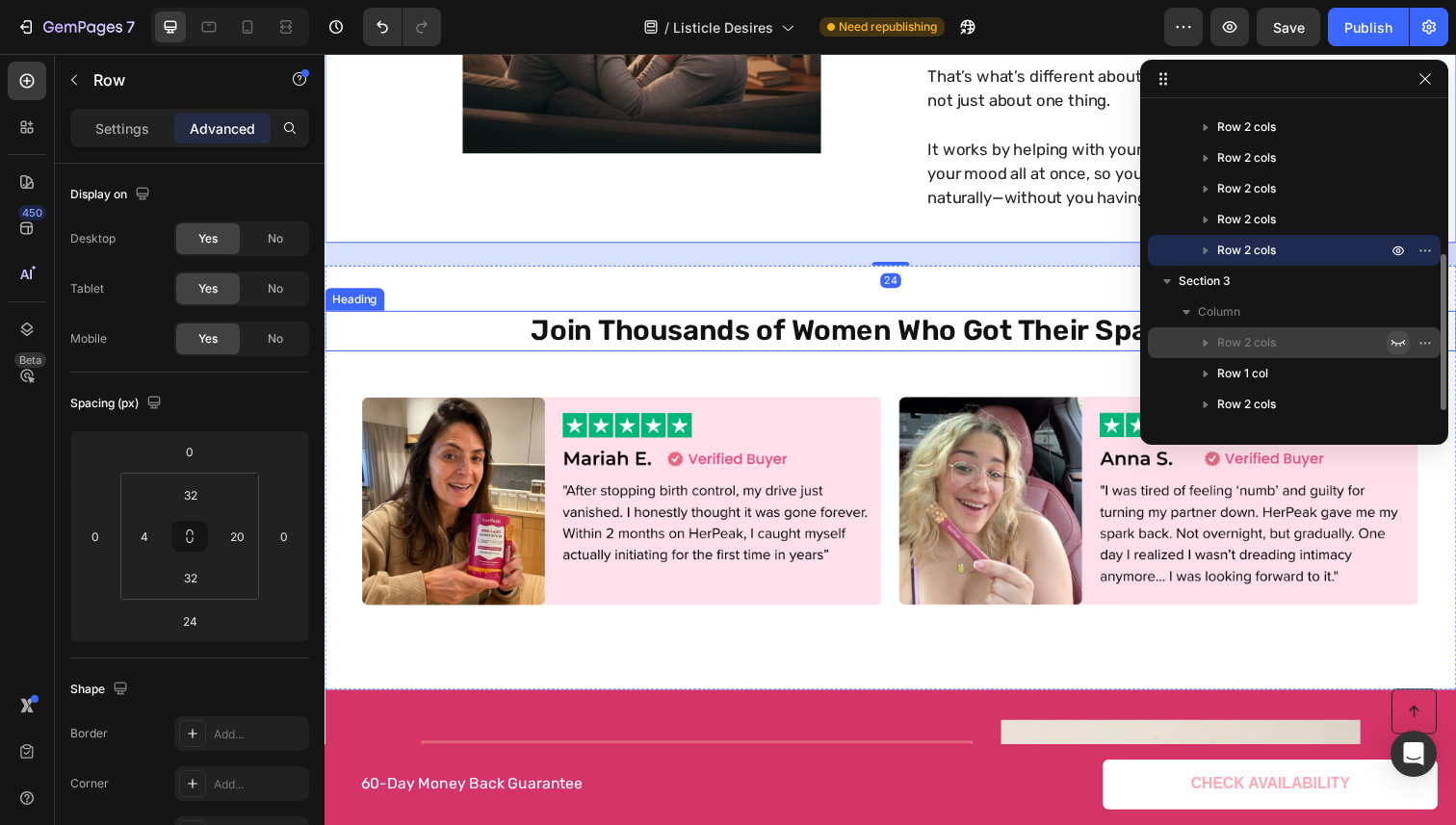
click at [926, 331] on strong "Join Thousands of Women Who Got Their Spark Back" at bounding box center [902, 336] width 734 height 35
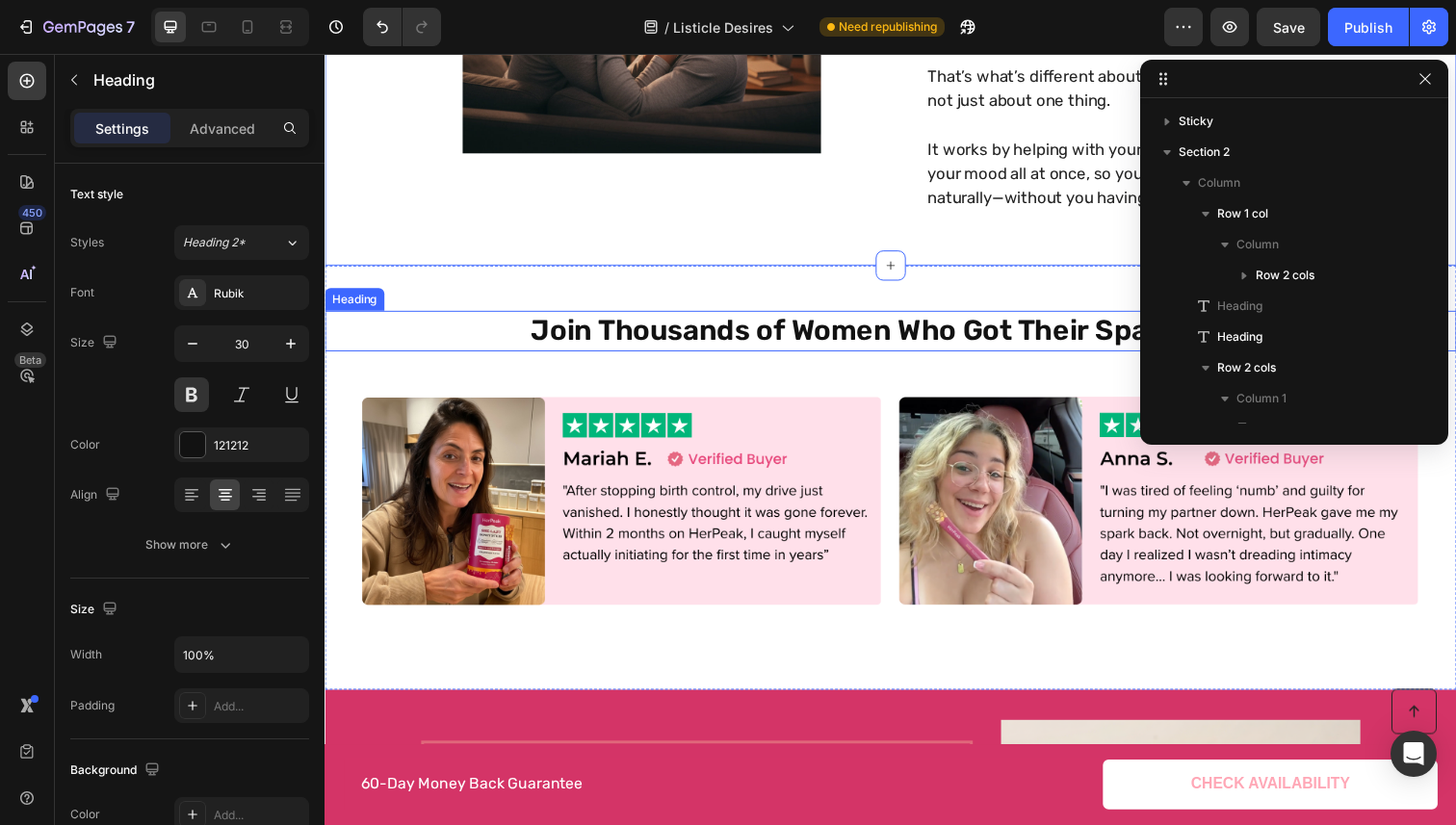
click at [1055, 316] on h2 "Join Thousands of Women Who Got Their Spark Back" at bounding box center [902, 336] width 1156 height 41
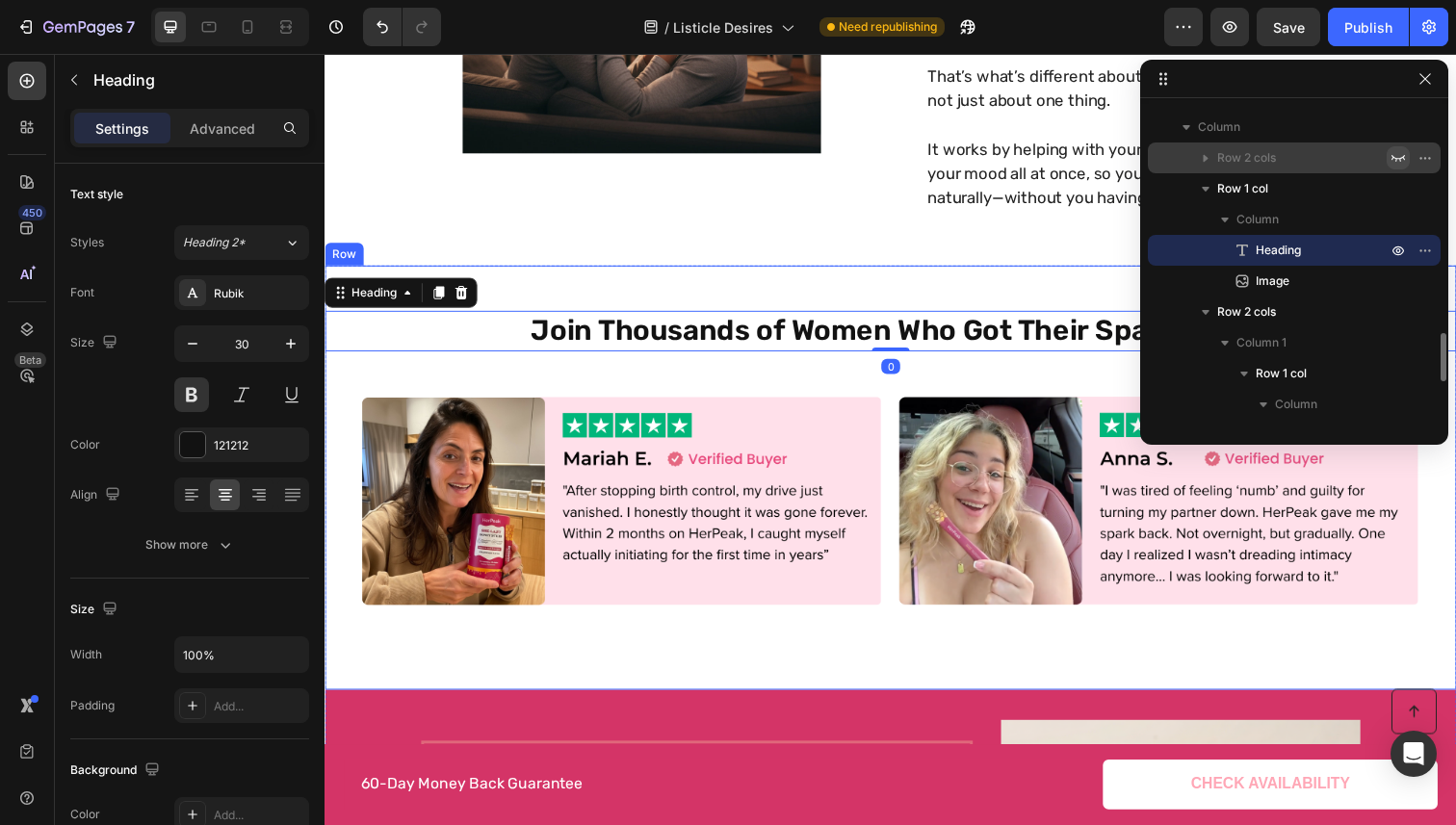
click at [1056, 305] on div "Join Thousands of Women Who Got Their Spark Back Heading 0 Image Row" at bounding box center [902, 487] width 1156 height 433
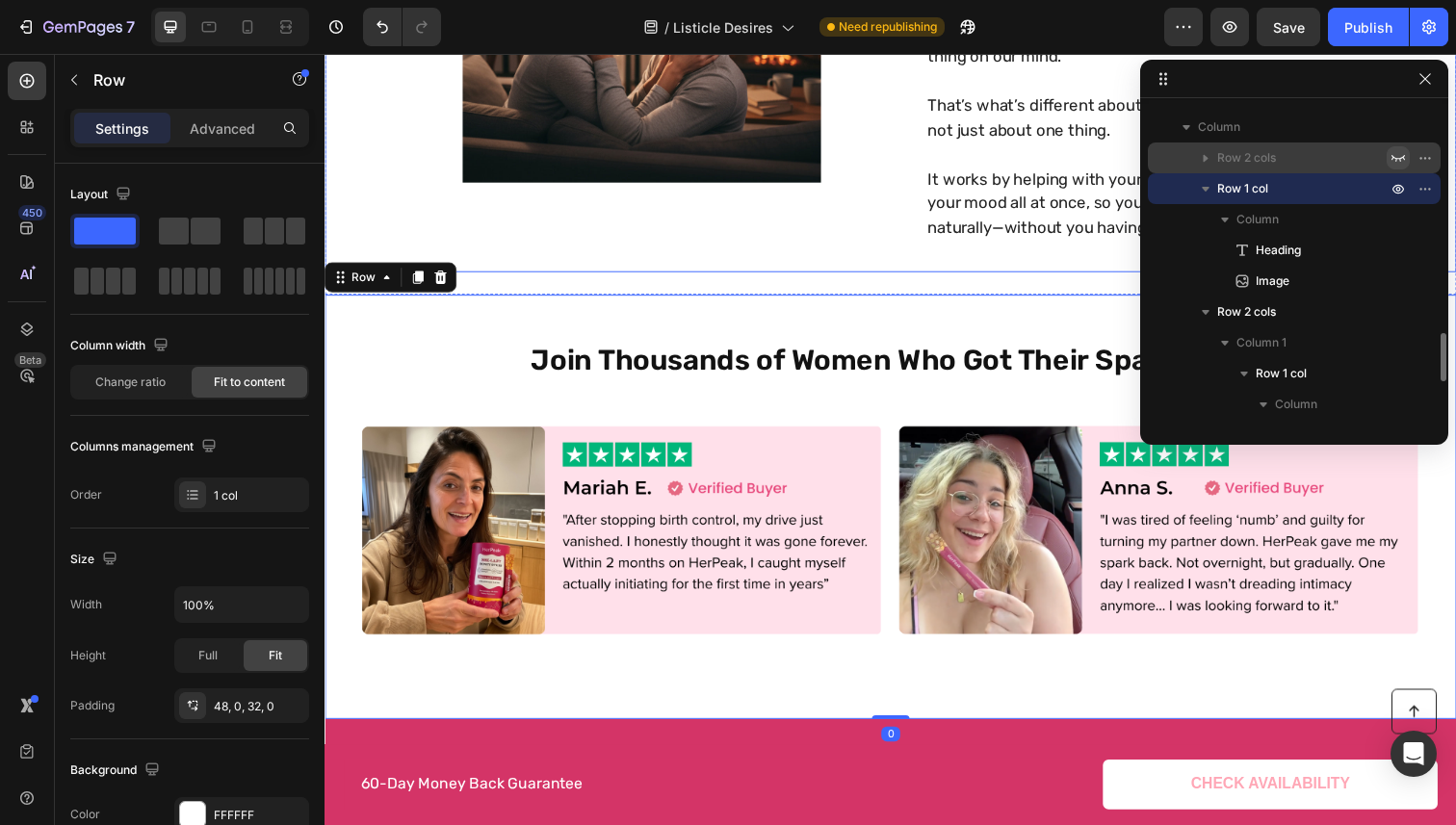
scroll to position [3044, 0]
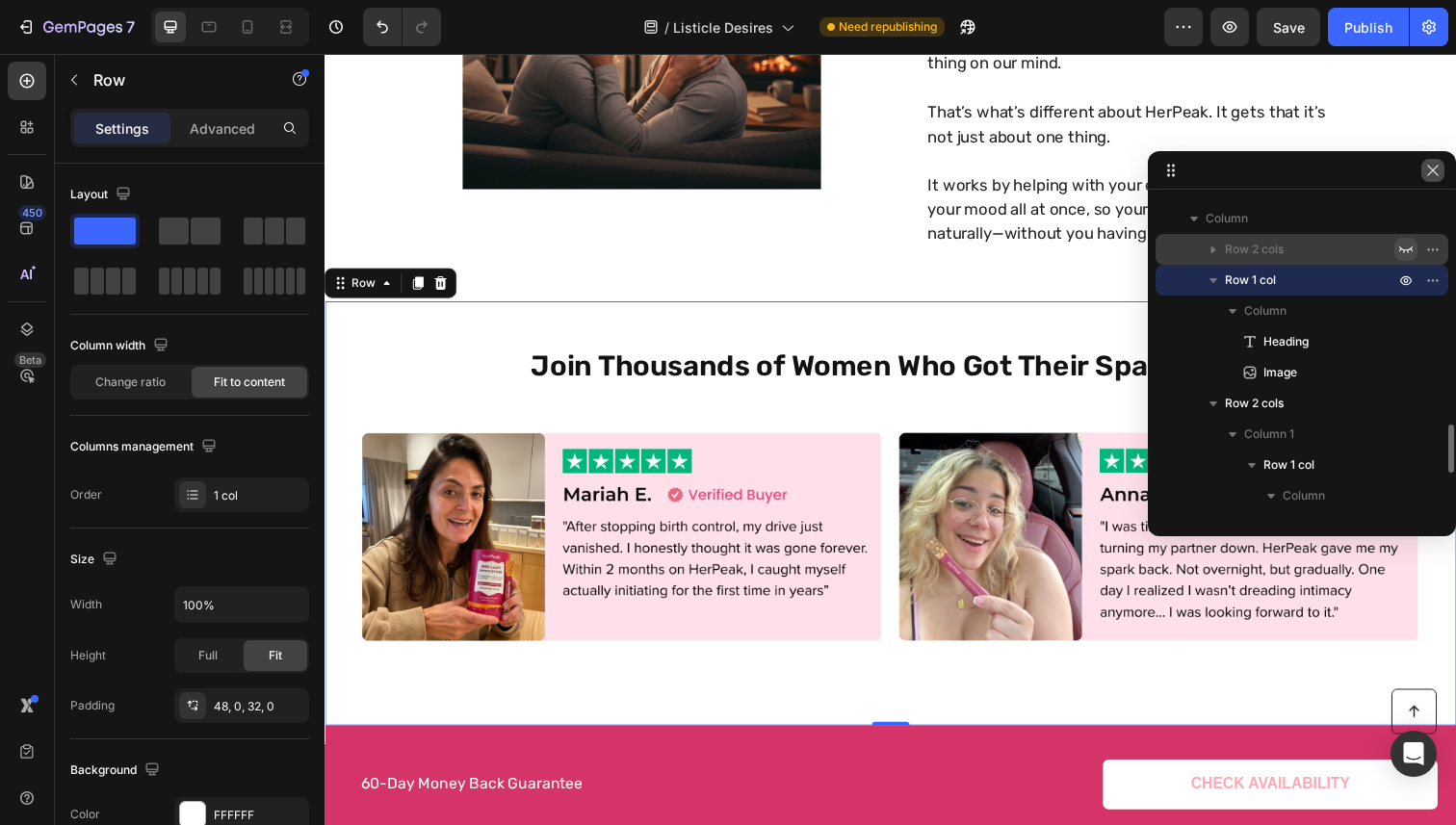
click at [1438, 179] on button "button" at bounding box center [1432, 170] width 23 height 23
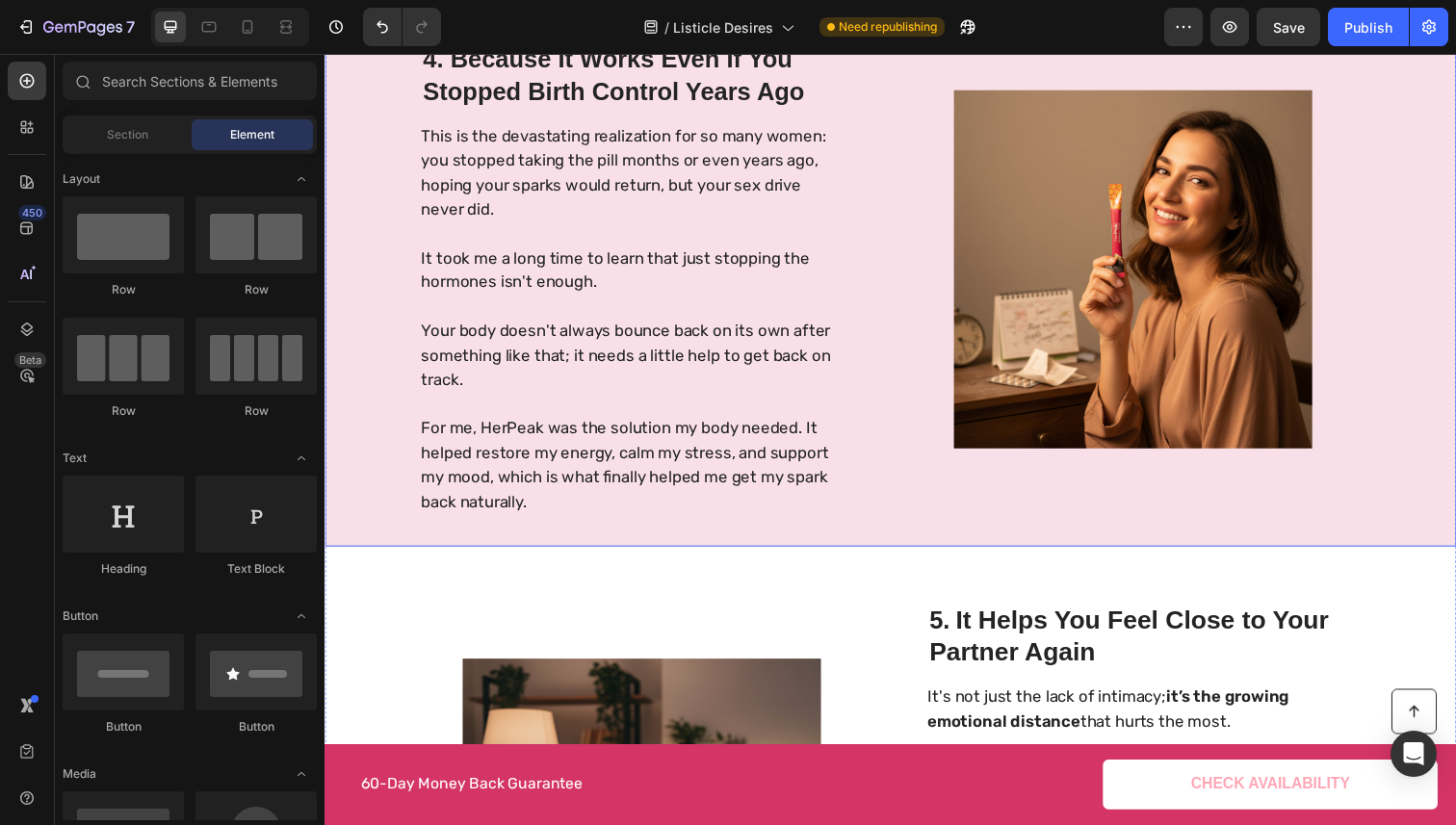
click at [1423, 399] on div "4. Because It Works Even If You Stopped Birth Control Years Ago Heading This is…" at bounding box center [902, 281] width 1156 height 553
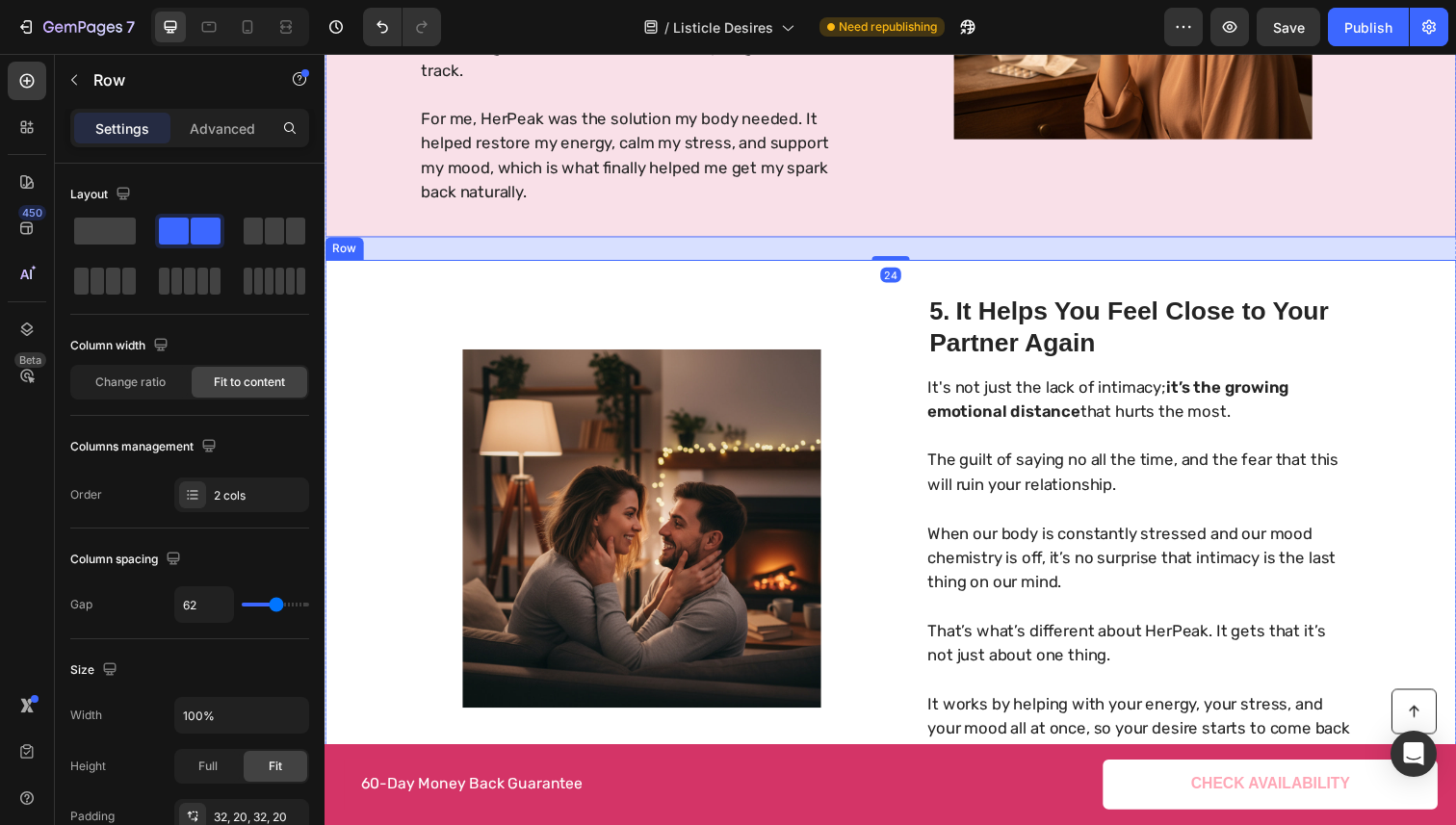
scroll to position [3129, 0]
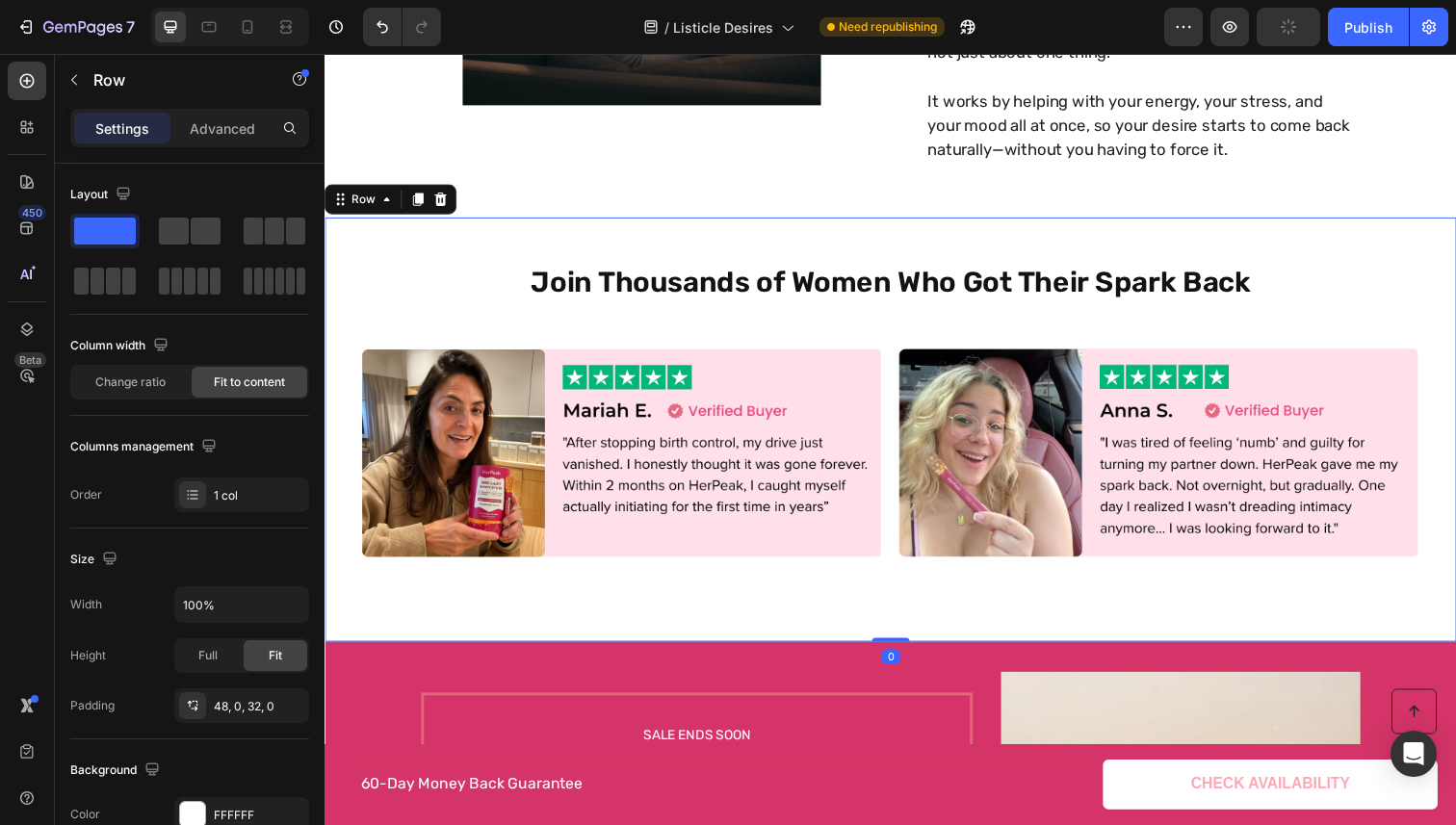
click at [865, 240] on div "Join Thousands of Women Who Got Their Spark Back Heading Image Row 0" at bounding box center [902, 438] width 1156 height 433
click at [201, 143] on div "Advanced" at bounding box center [223, 128] width 96 height 31
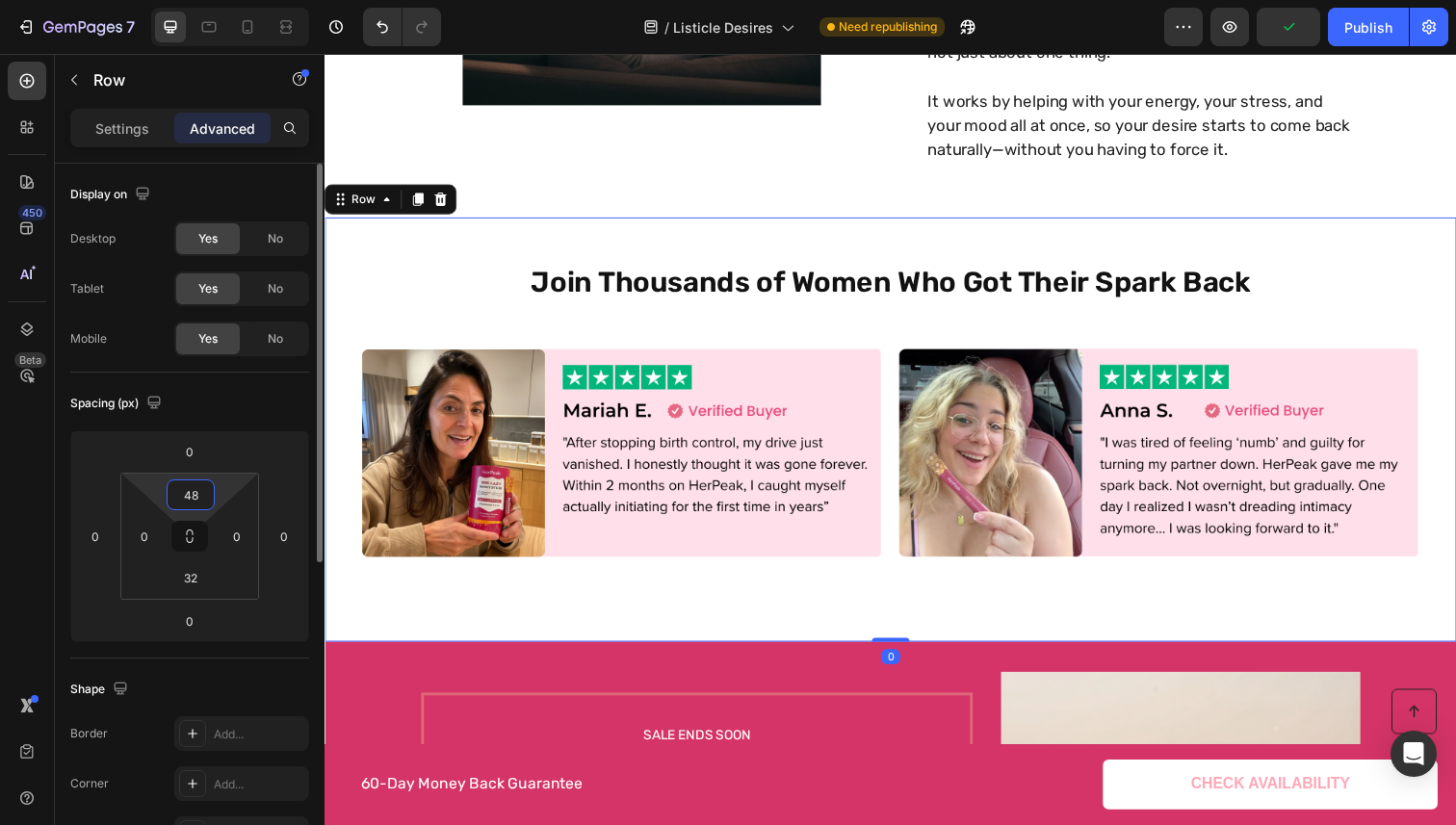
click at [196, 497] on input "48" at bounding box center [191, 494] width 39 height 29
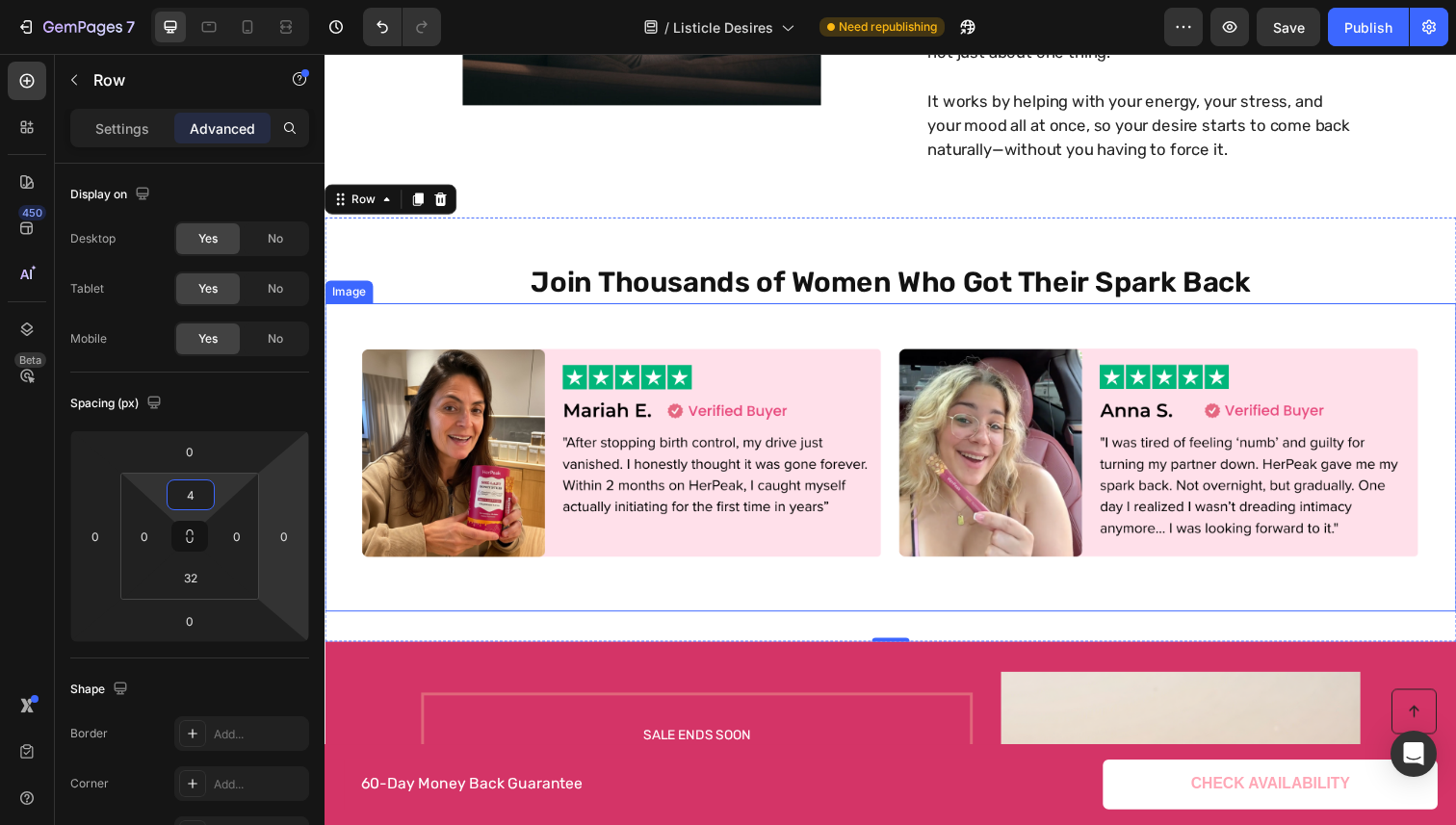
type input "40"
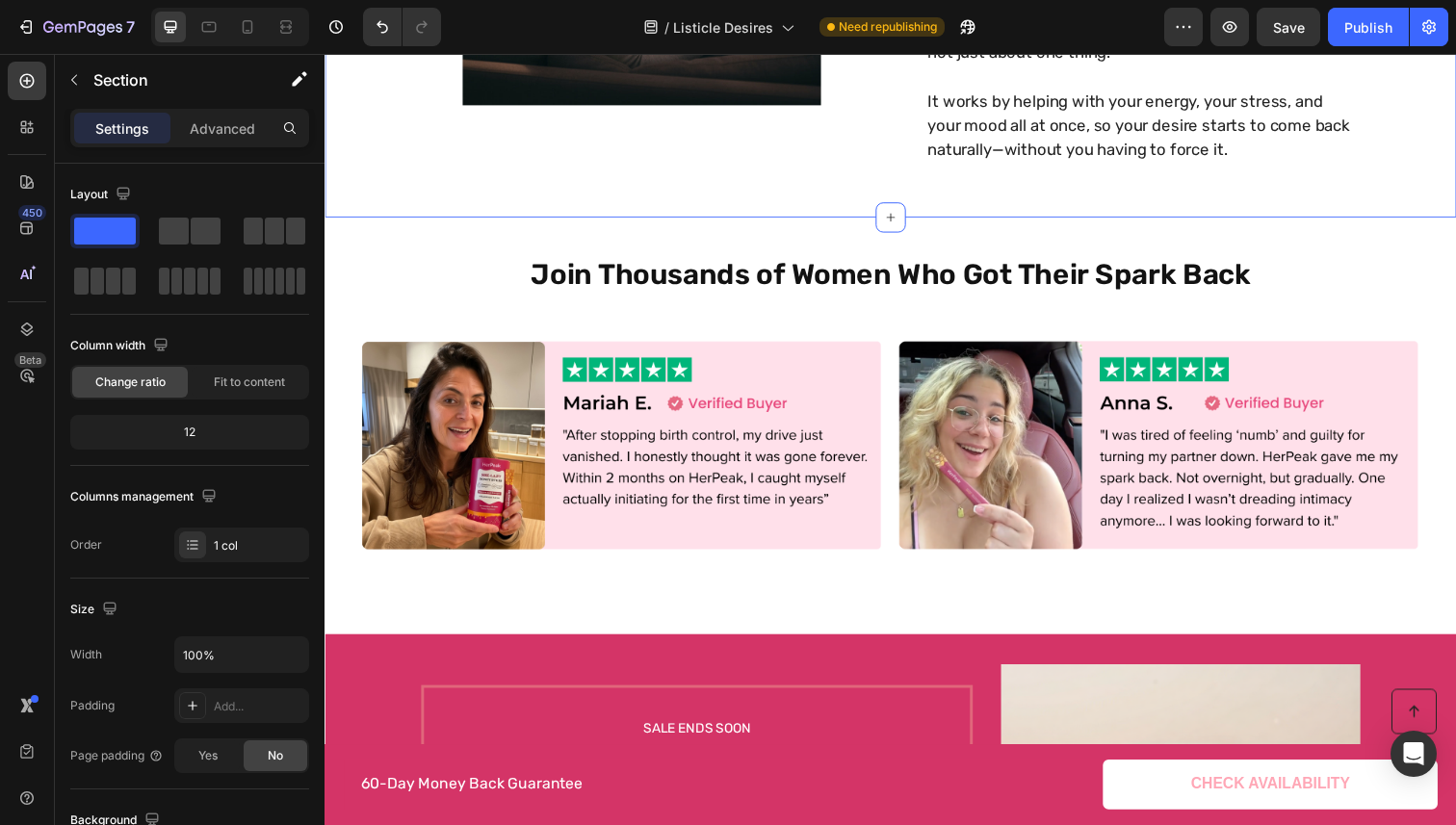
click at [1369, 40] on button "Publish" at bounding box center [1368, 27] width 81 height 39
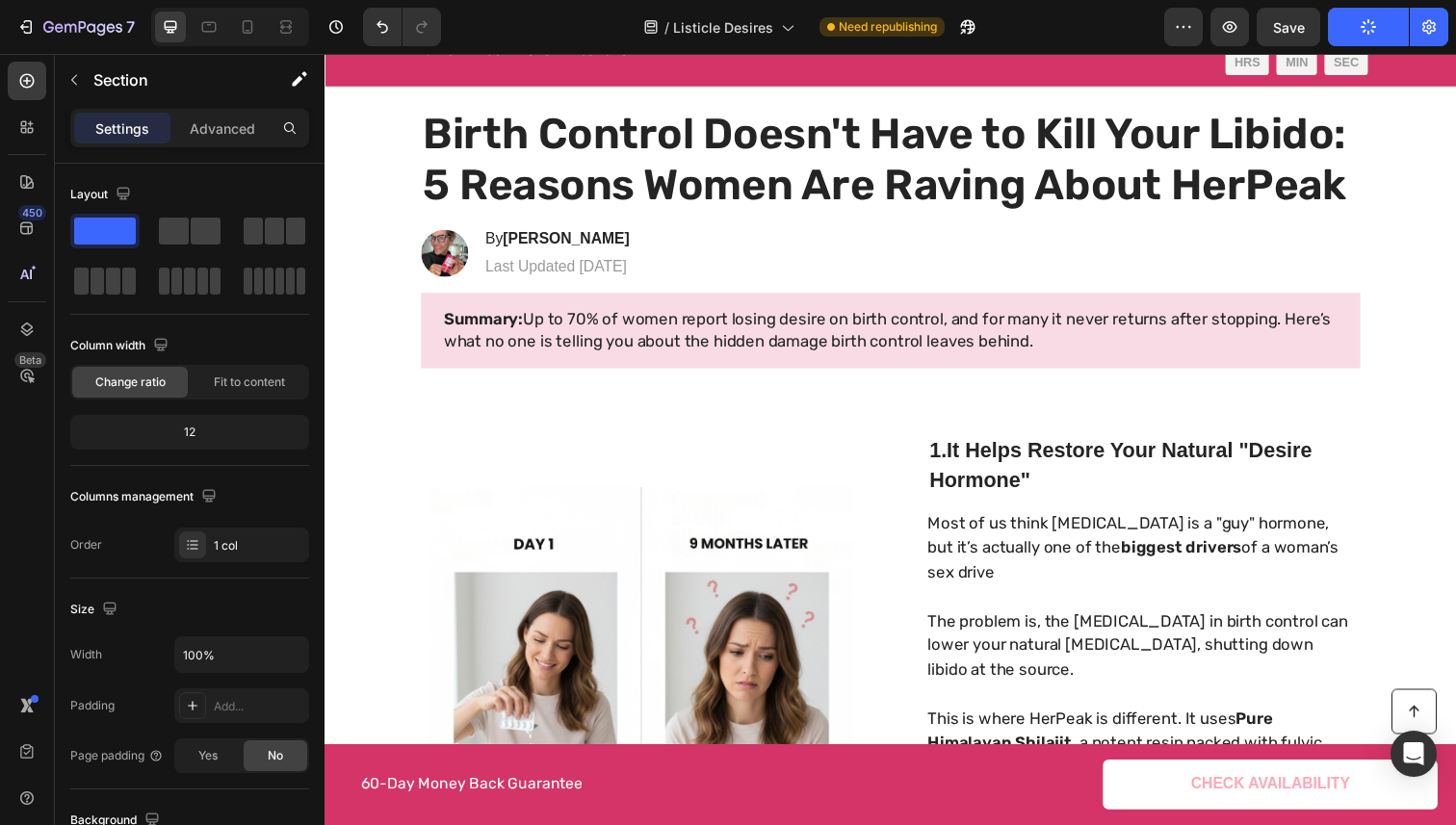
scroll to position [0, 0]
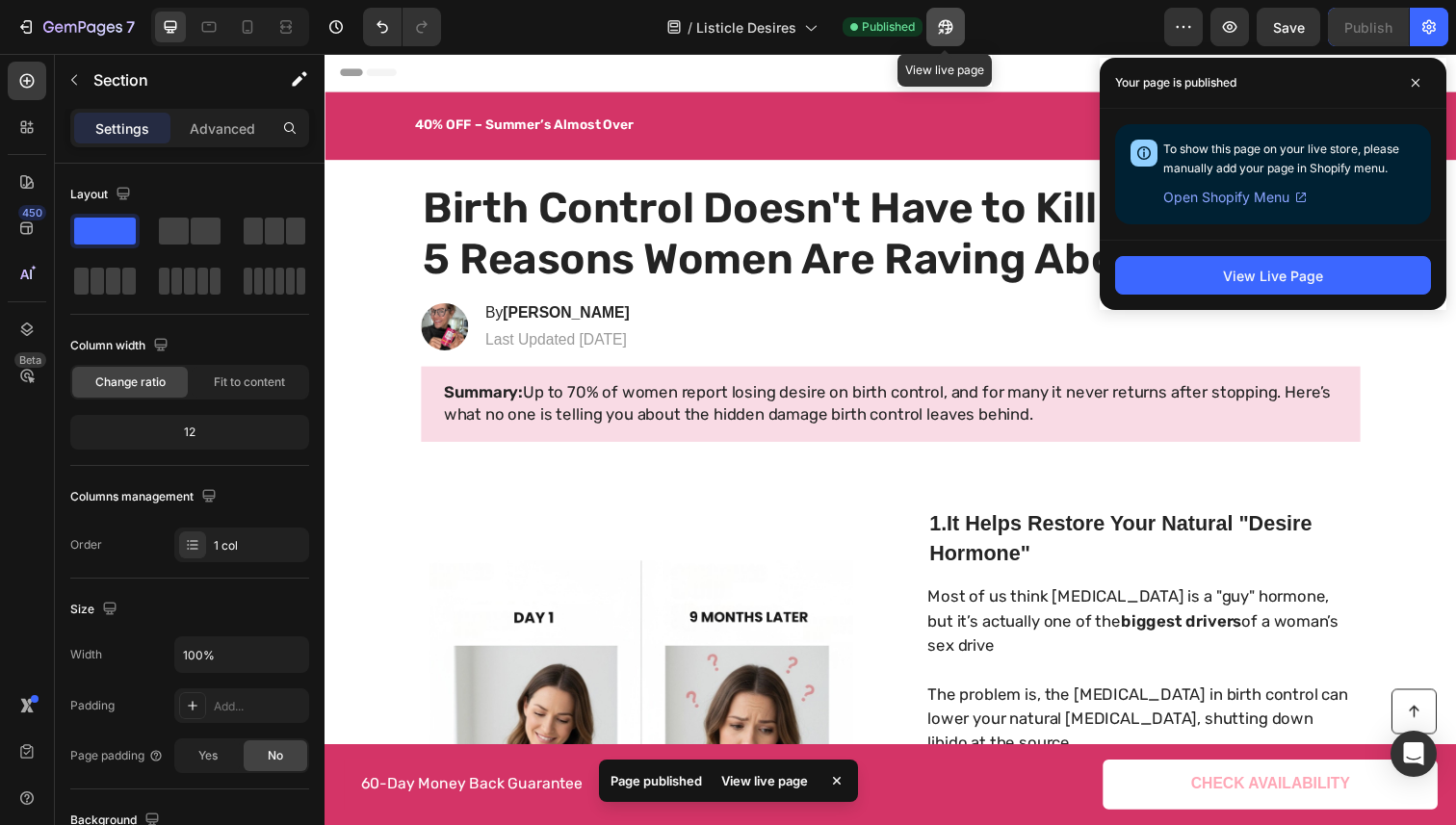
click at [939, 21] on icon "button" at bounding box center [945, 26] width 19 height 19
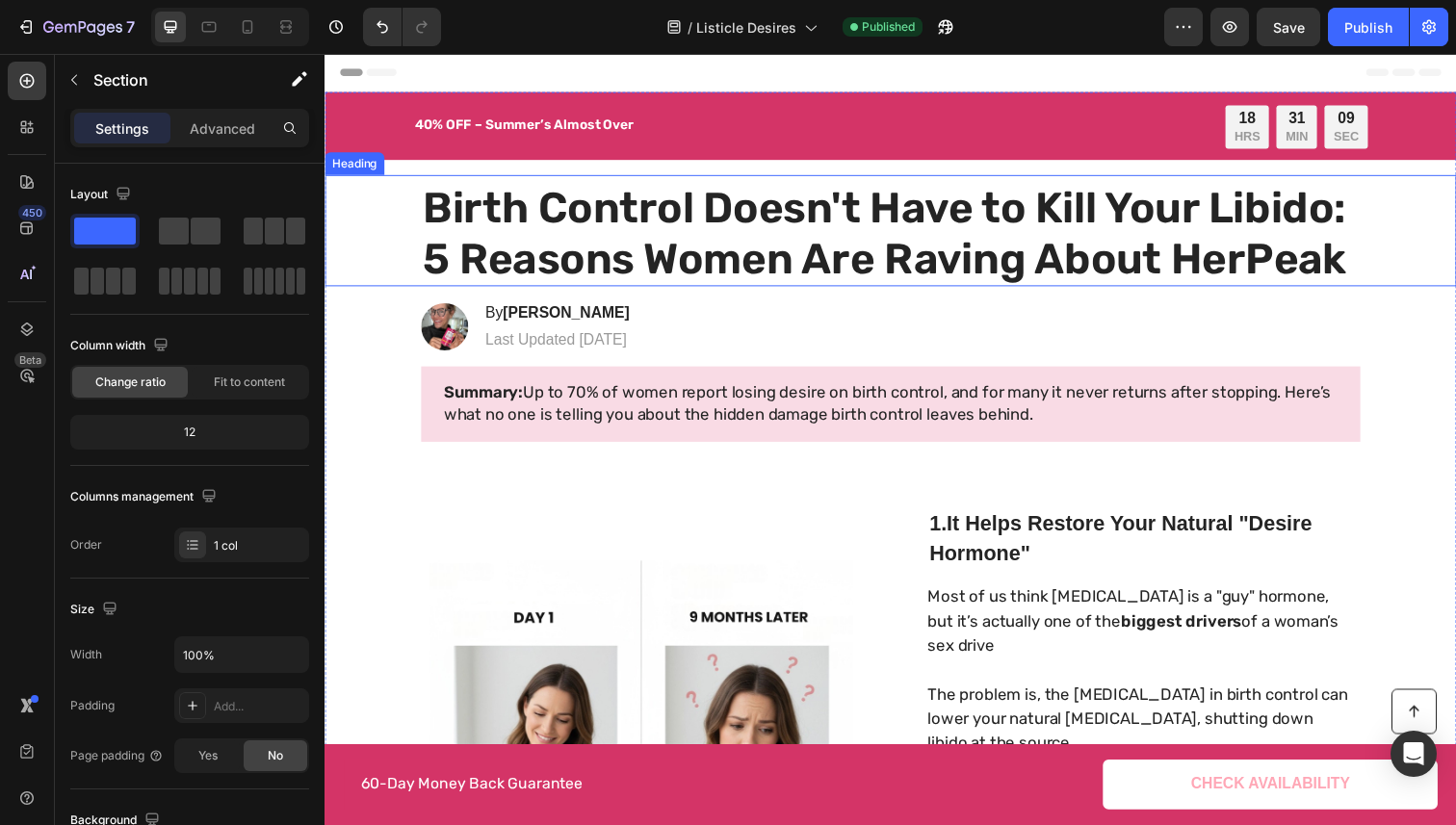
click at [519, 259] on h1 "Birth Control Doesn't Have to Kill Your Libido: 5 Reasons Women Are Raving Abou…" at bounding box center [902, 237] width 959 height 108
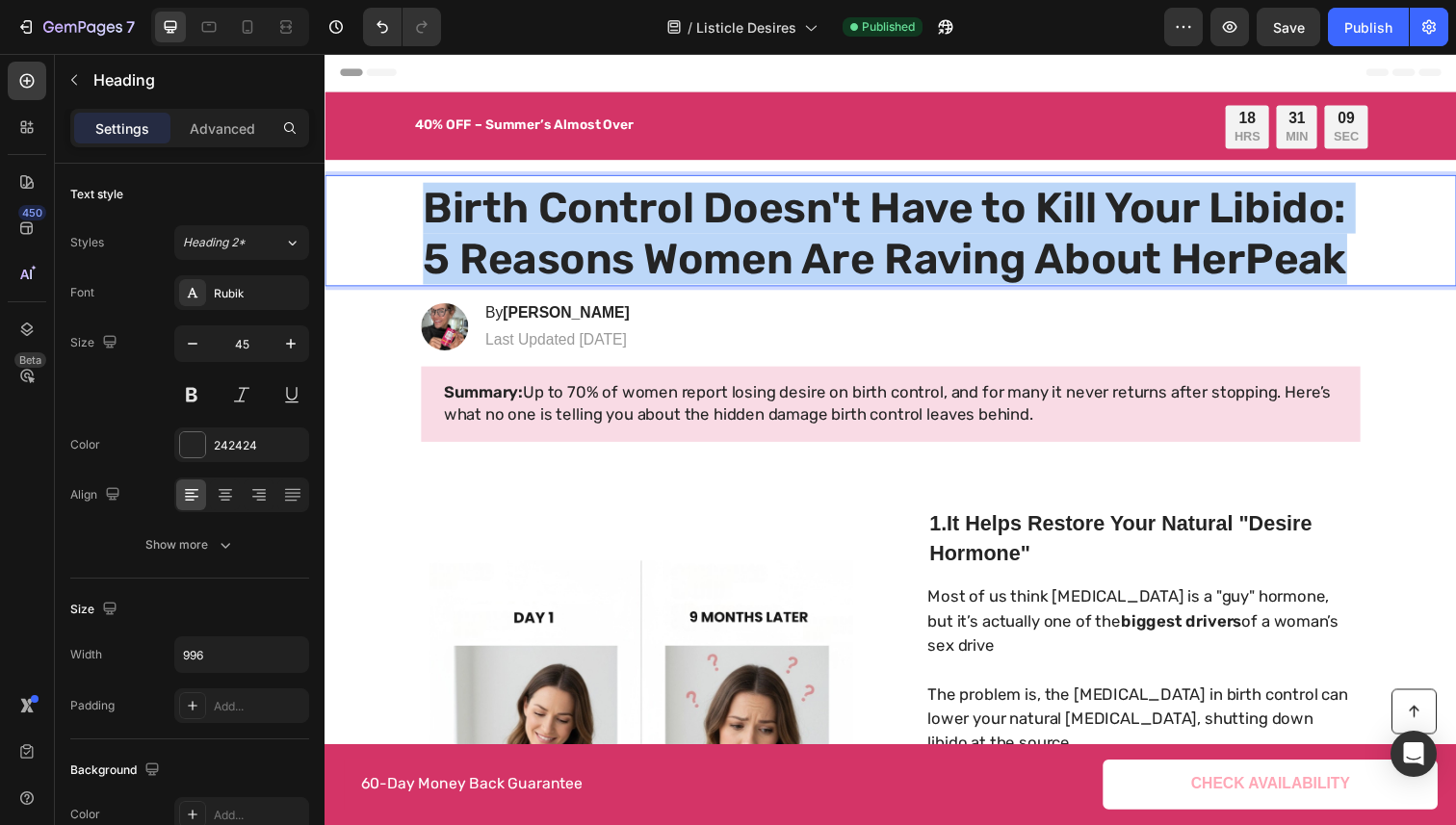
click at [519, 259] on p "Birth Control Doesn't Have to Kill Your Libido: 5 Reasons Women Are Raving Abou…" at bounding box center [902, 237] width 955 height 104
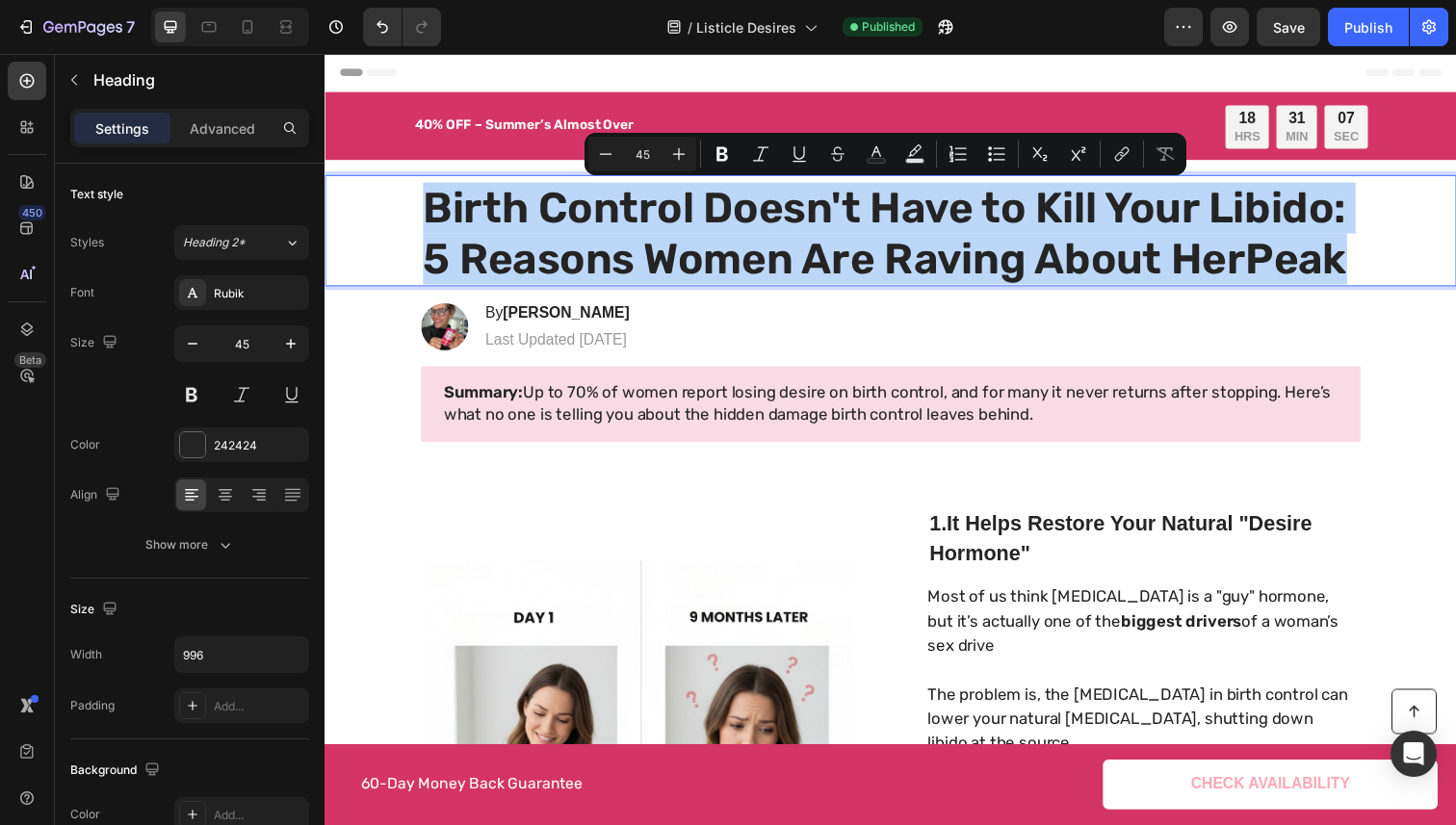
copy p "Birth Control Doesn't Have to Kill Your Libido: 5 Reasons Women Are Raving Abou…"
click at [586, 259] on p "Birth Control Doesn't Have to Kill Your Libido: 5 Reasons Women Are Raving Abou…" at bounding box center [902, 237] width 955 height 104
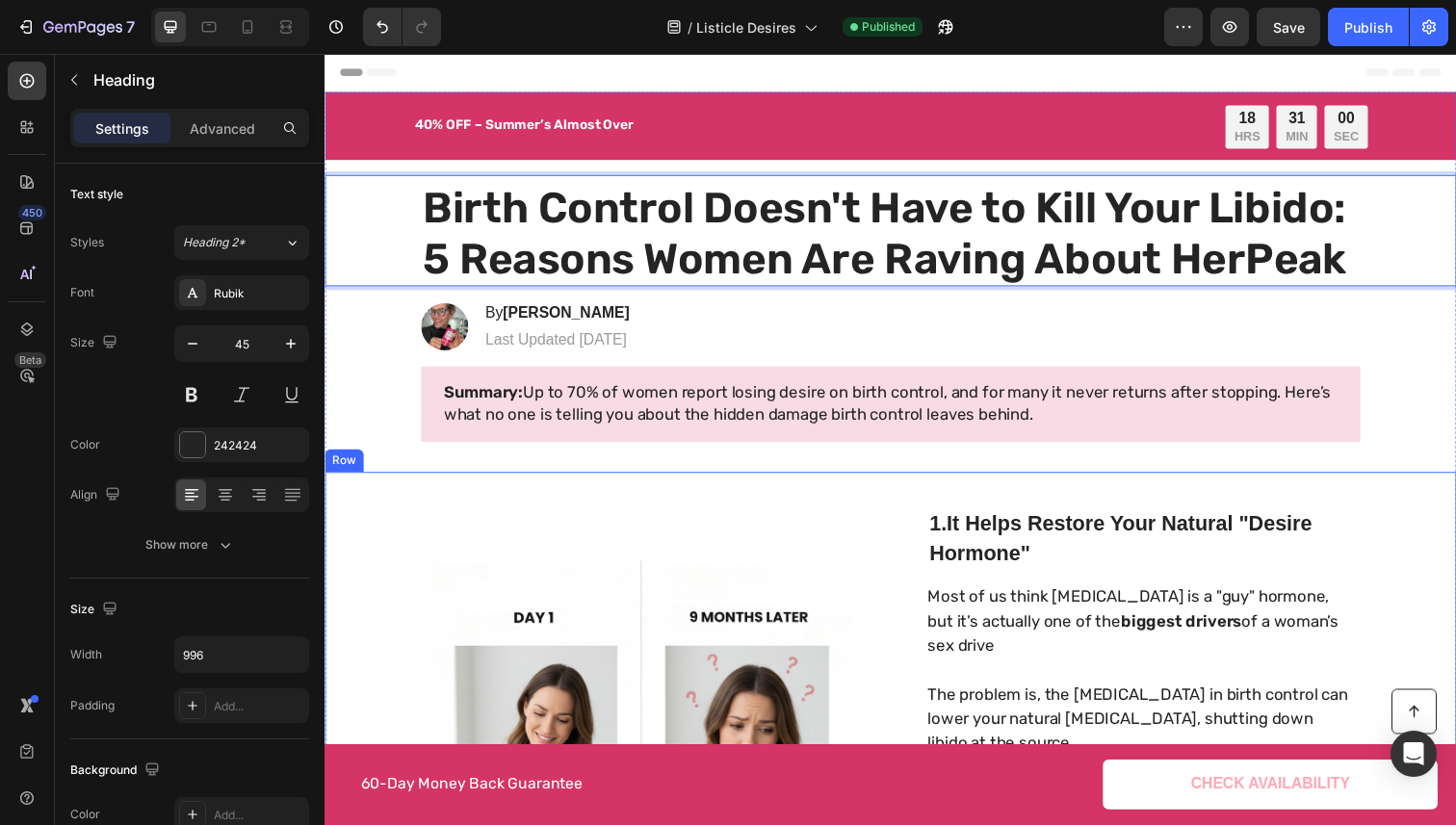
click at [586, 626] on img at bounding box center [648, 754] width 465 height 366
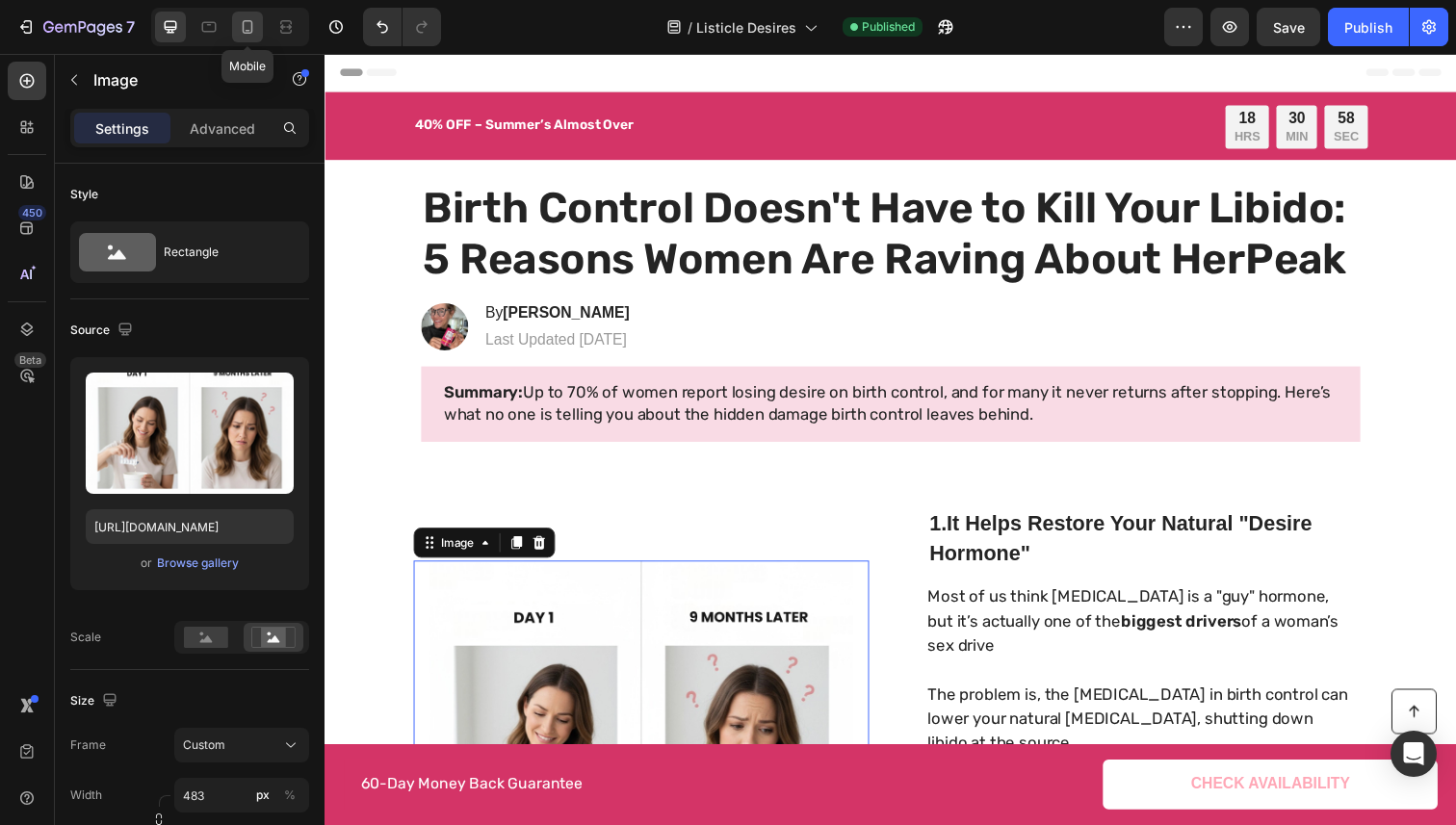
click at [243, 23] on icon at bounding box center [247, 27] width 11 height 14
type input "[URL][DOMAIN_NAME]"
type input "335"
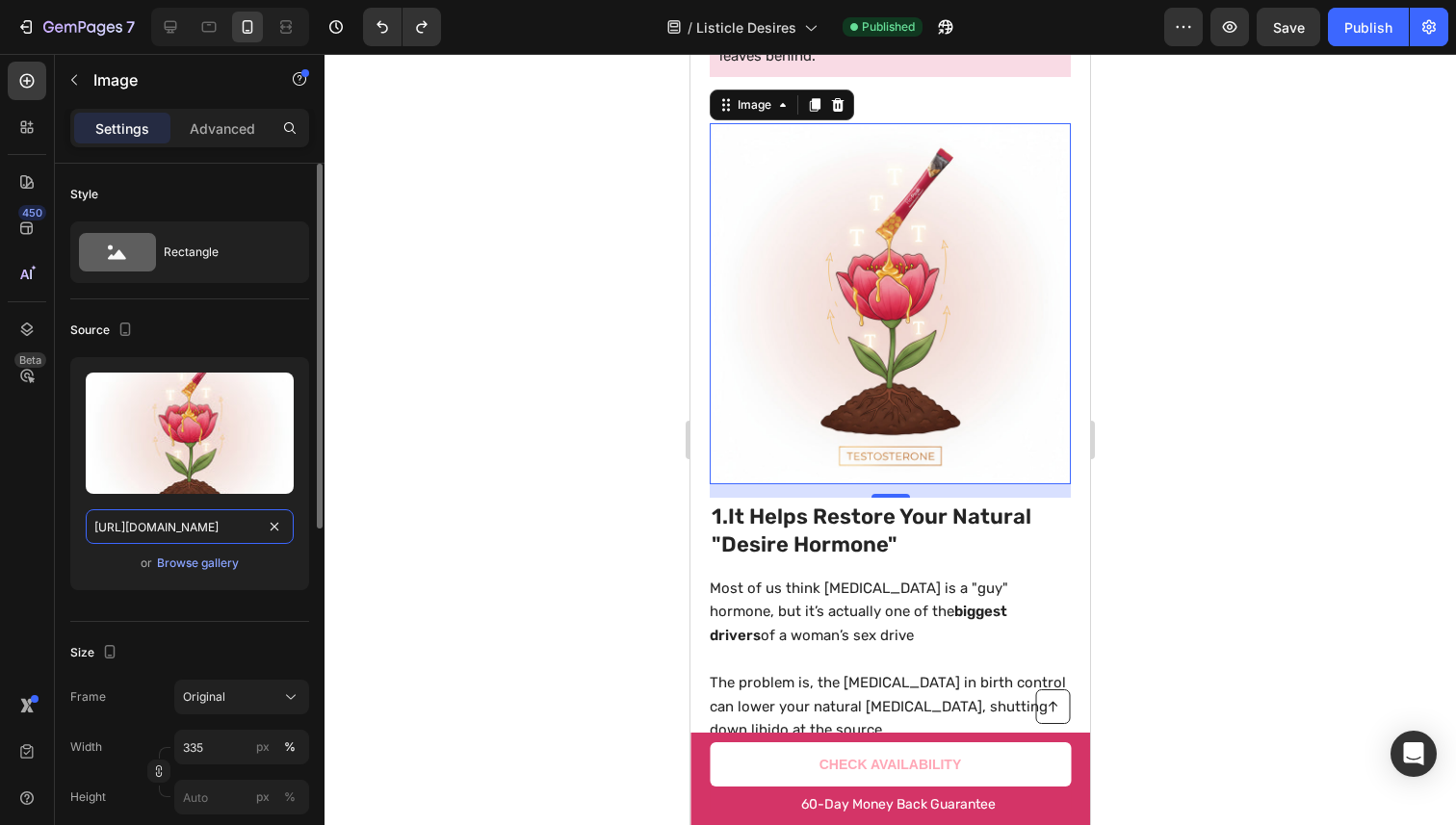
click at [242, 527] on input "[URL][DOMAIN_NAME]" at bounding box center [190, 526] width 208 height 35
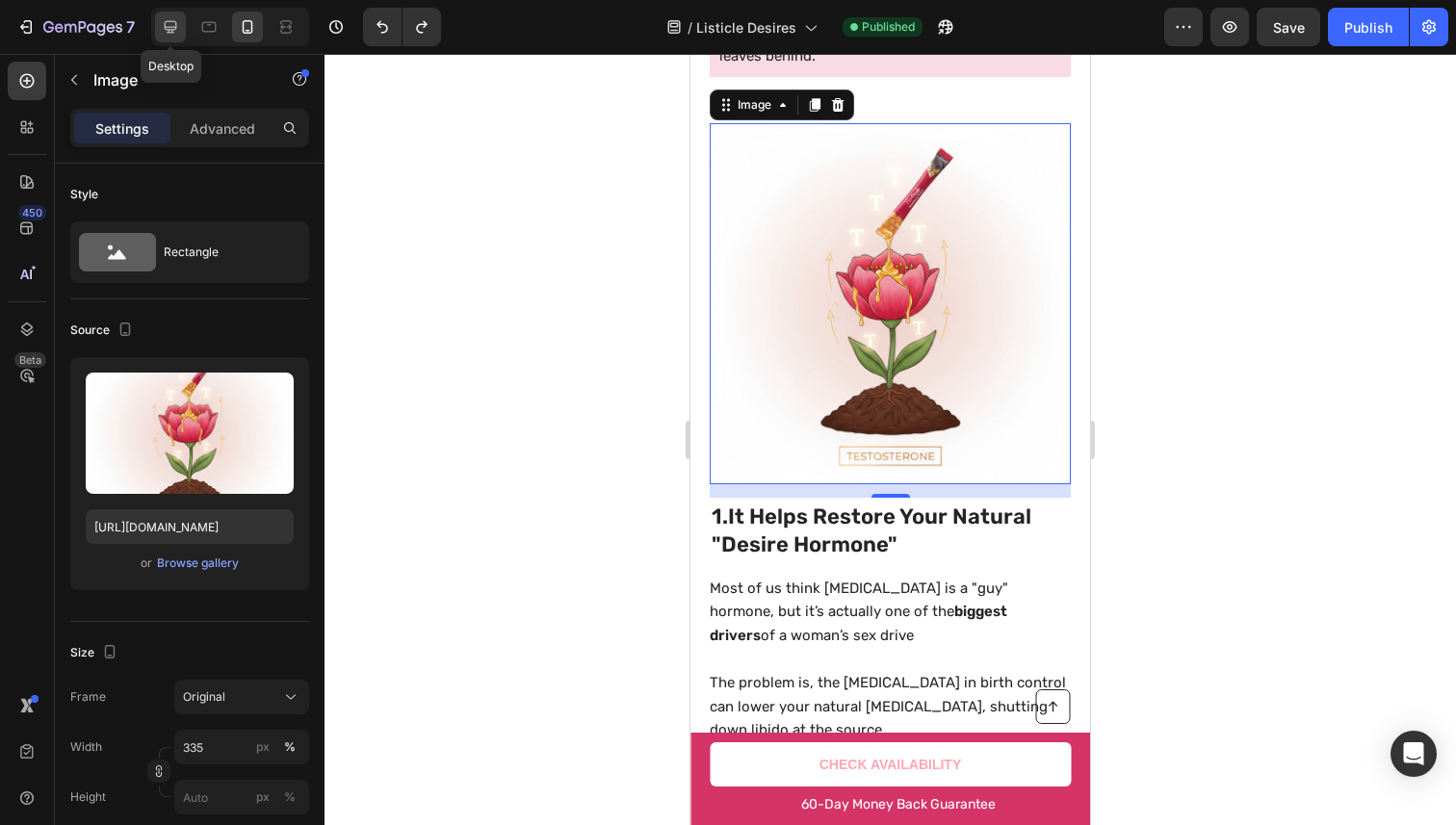
click at [173, 23] on icon at bounding box center [170, 26] width 19 height 19
type input "[URL][DOMAIN_NAME]"
type input "483"
type input "380"
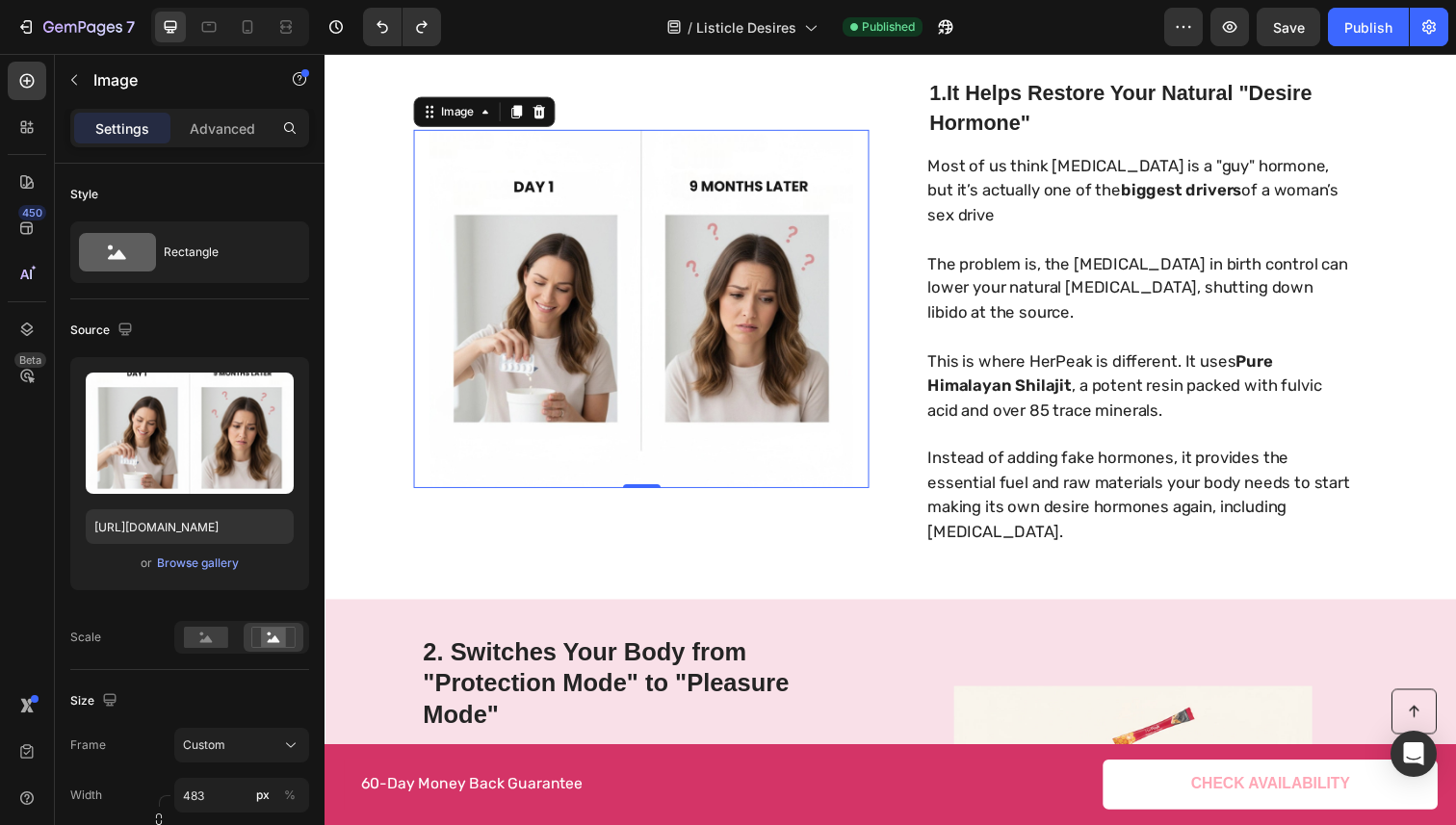
scroll to position [450, 0]
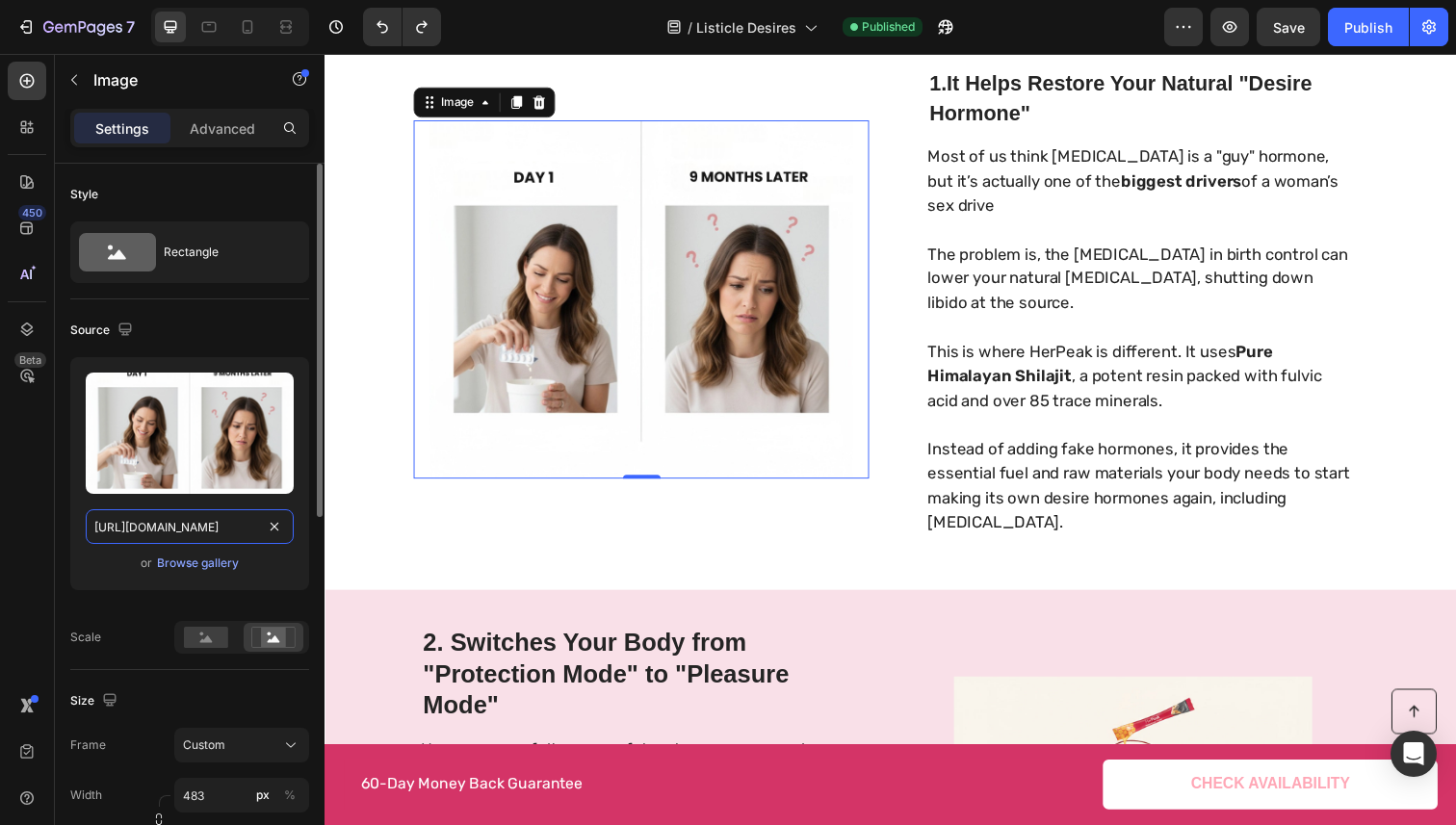
click at [234, 517] on input "[URL][DOMAIN_NAME]" at bounding box center [190, 526] width 208 height 35
paste input "[DOMAIN_NAME]"
type input "[URL][DOMAIN_NAME]"
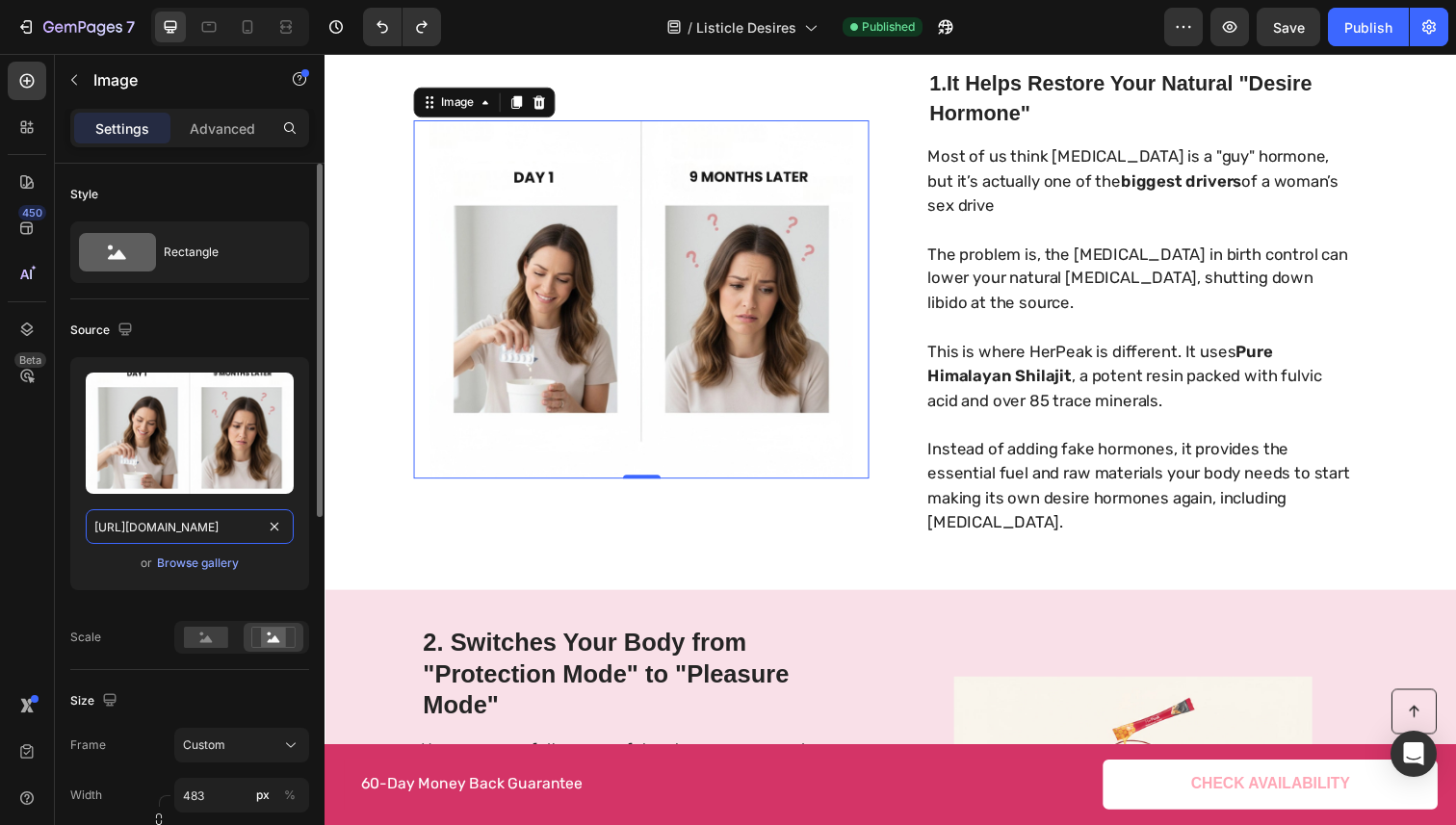
scroll to position [0, 579]
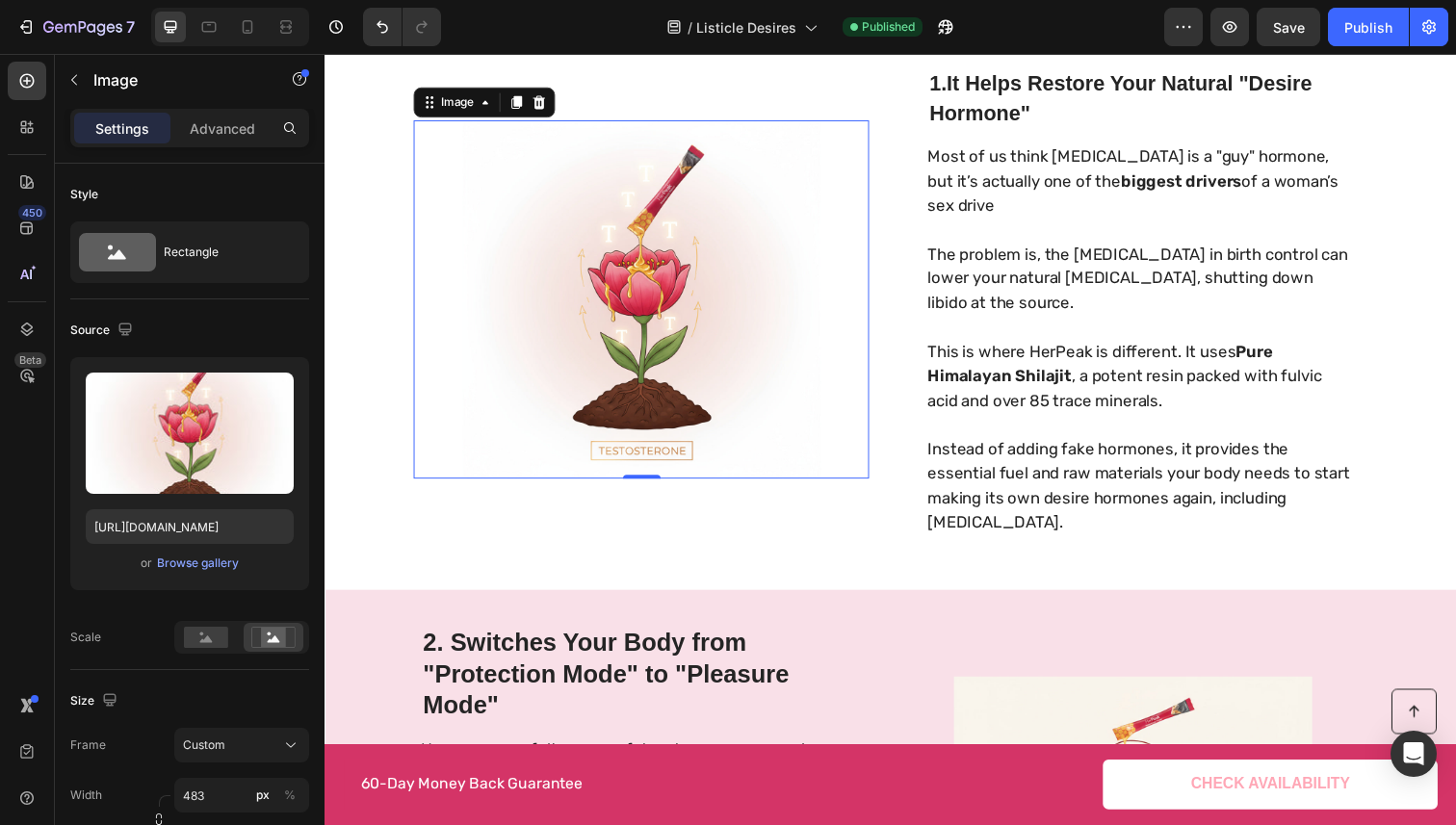
click at [968, 416] on p "This is where HerPeak is different. It uses Pure Himalayan Shilajit , a potent …" at bounding box center [1156, 383] width 432 height 75
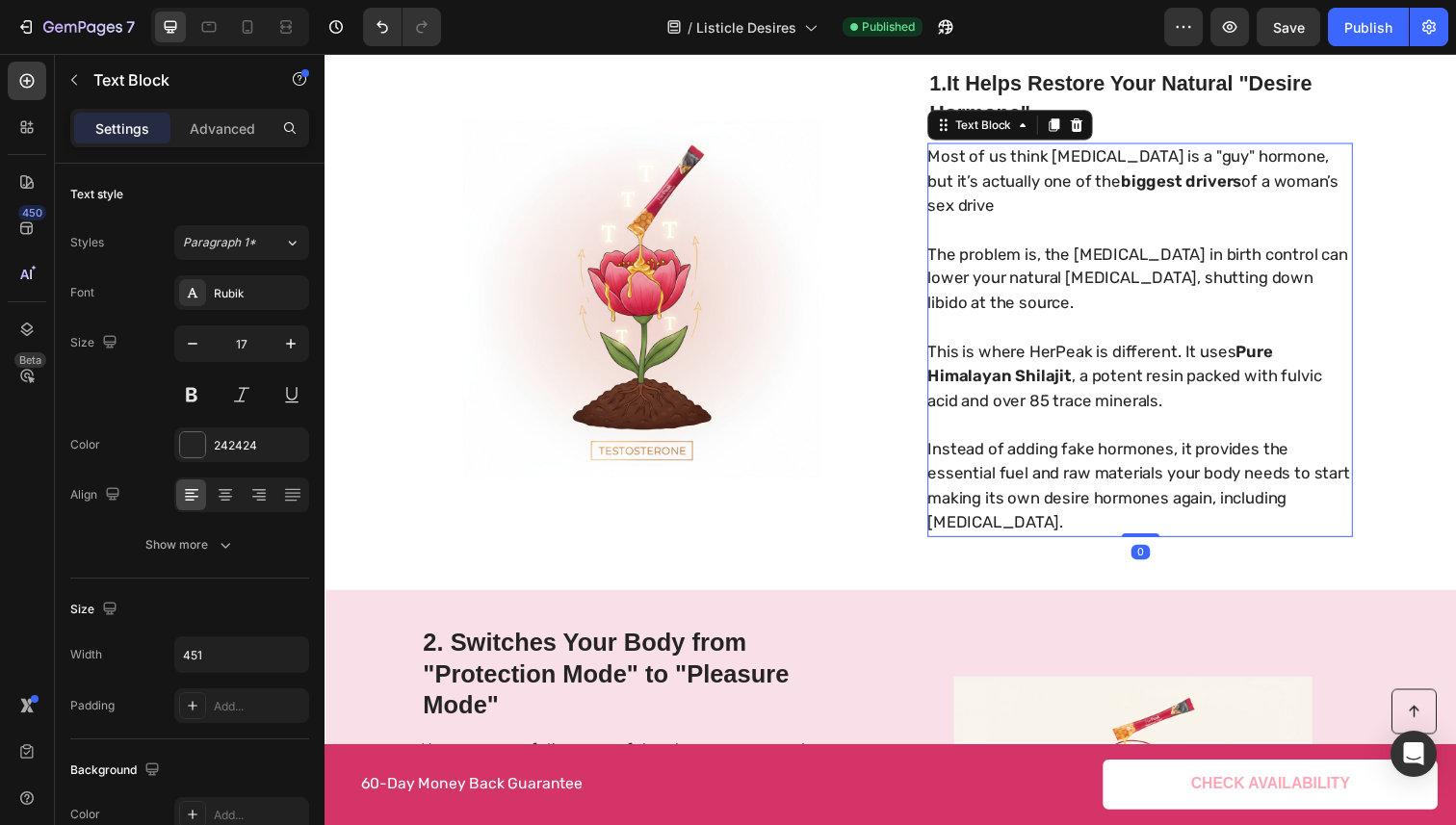
scroll to position [85, 0]
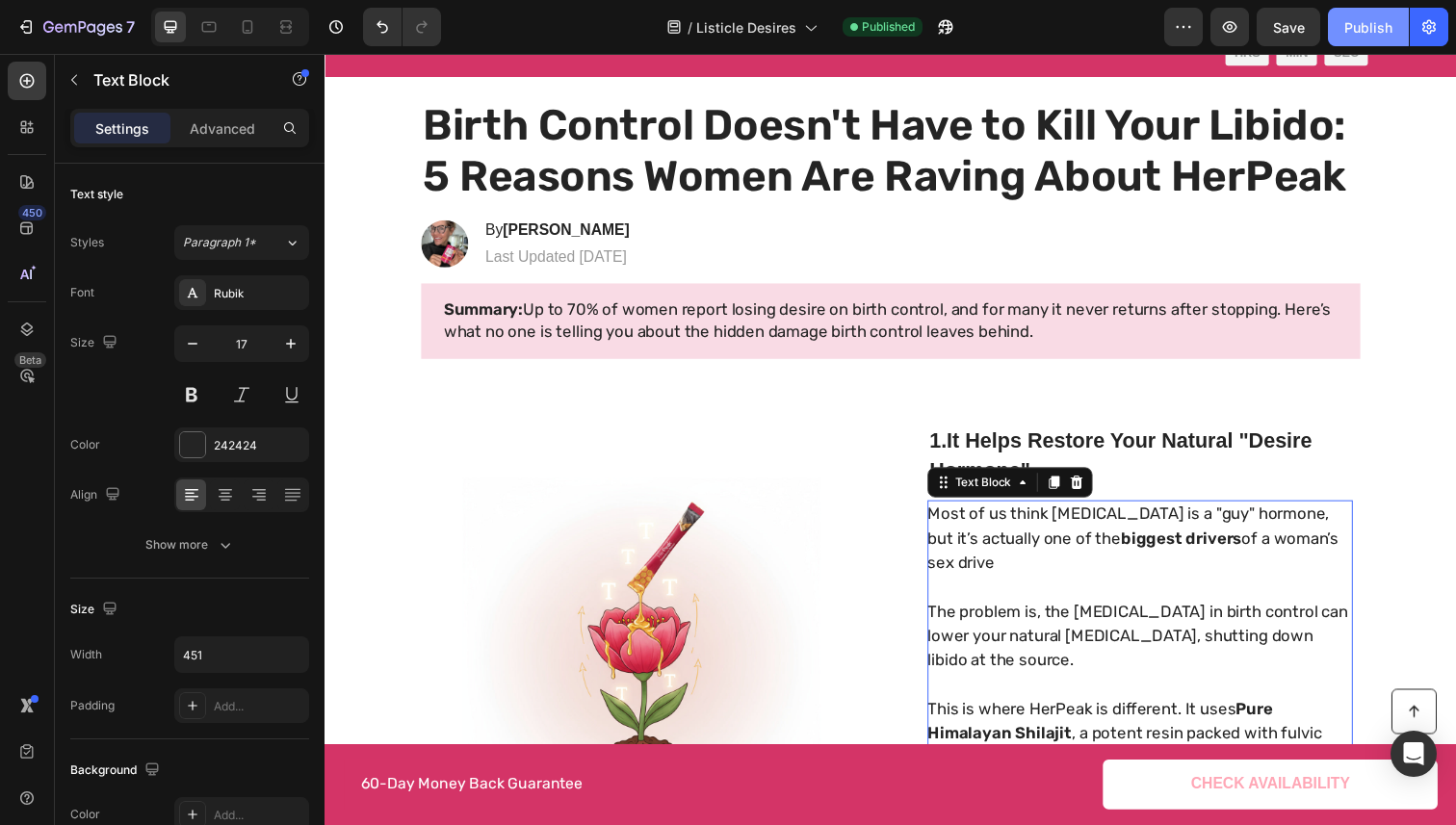
click at [1359, 37] on button "Publish" at bounding box center [1368, 27] width 81 height 39
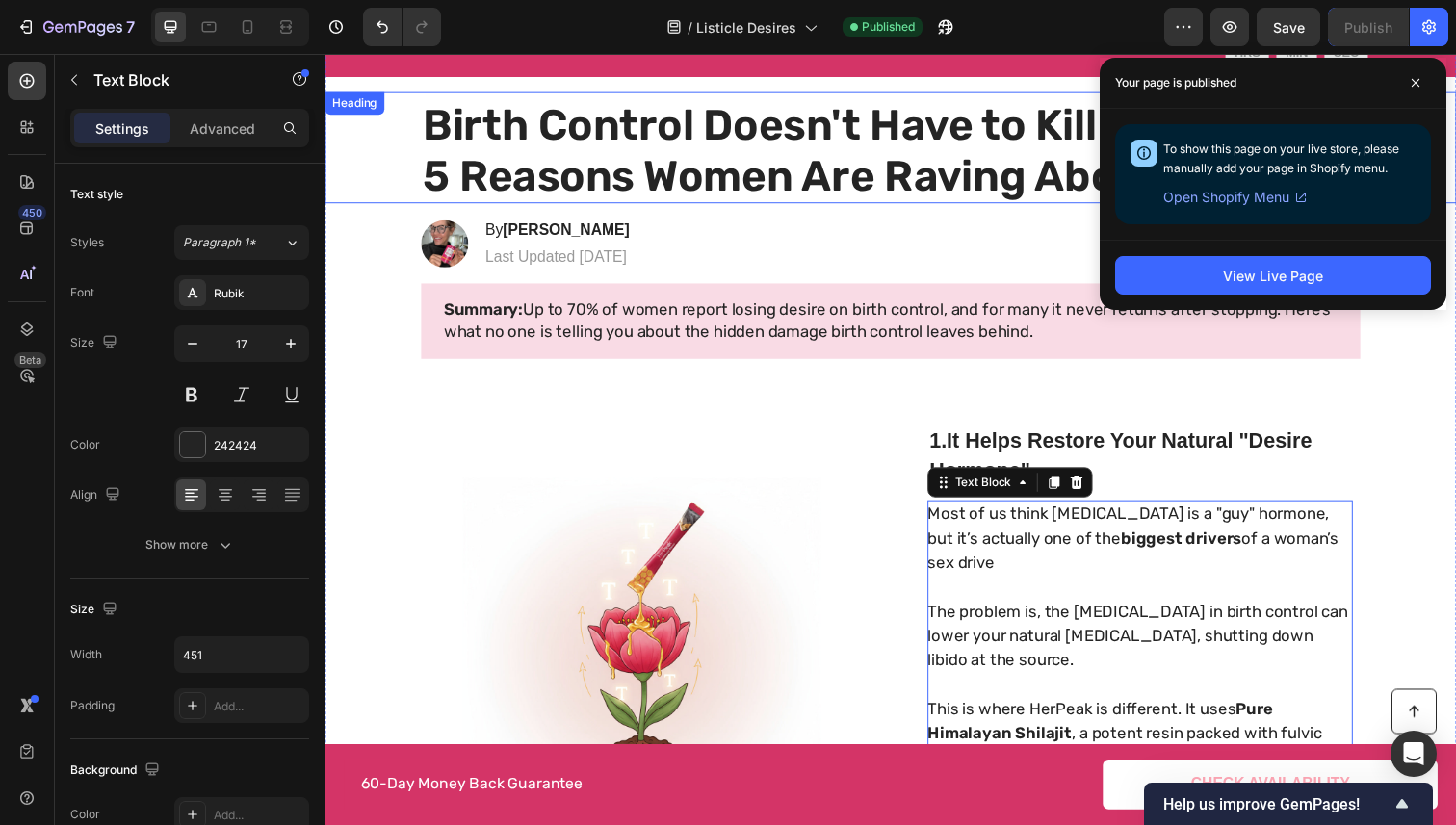
click at [730, 206] on h1 "Birth Control Doesn't Have to Kill Your Libido: 5 Reasons Women Are Raving Abou…" at bounding box center [902, 153] width 959 height 108
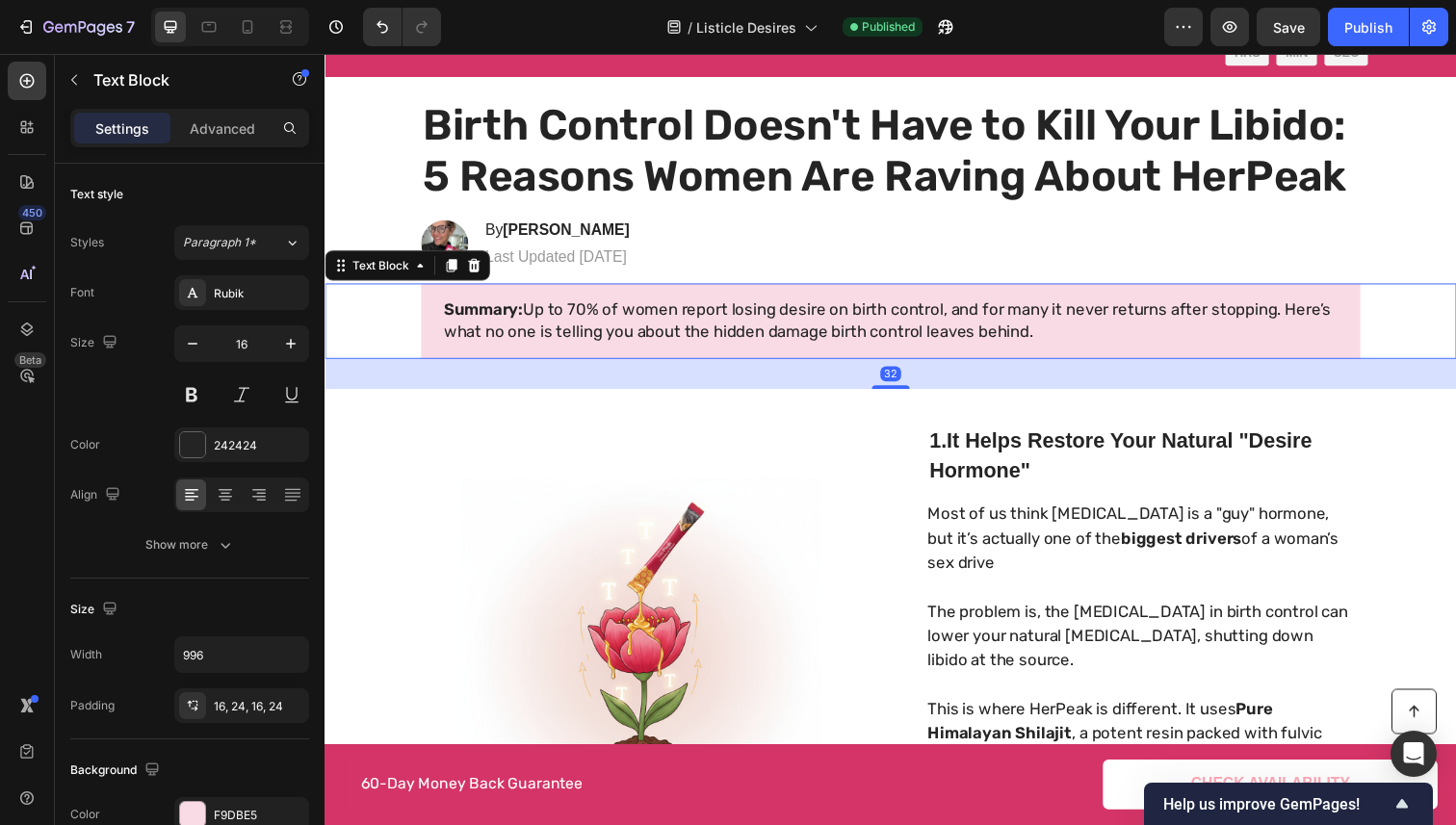
click at [657, 289] on div "Summary: Up to 70% of women report losing desire on birth control, and for many…" at bounding box center [902, 326] width 959 height 76
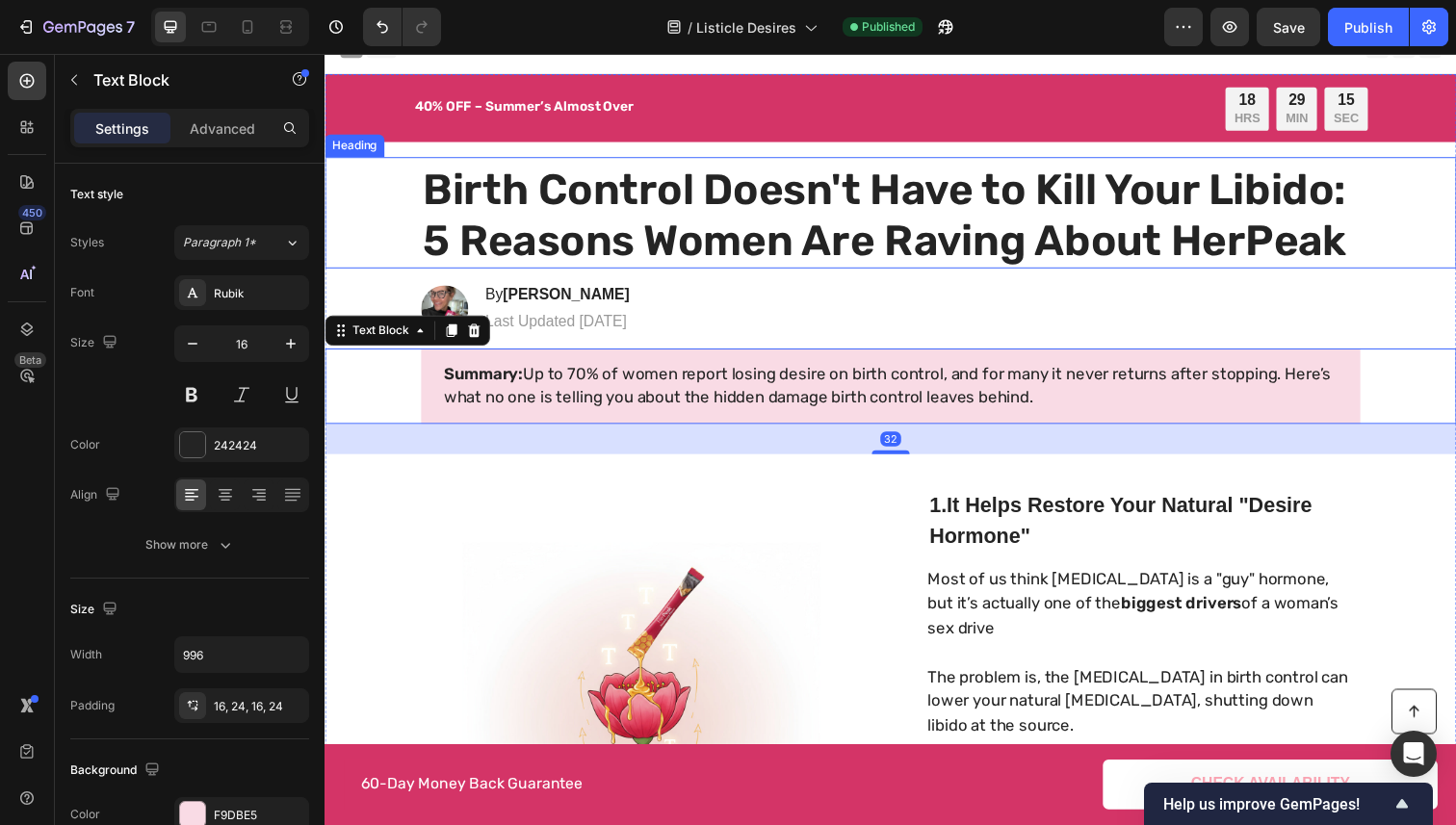
scroll to position [16, 0]
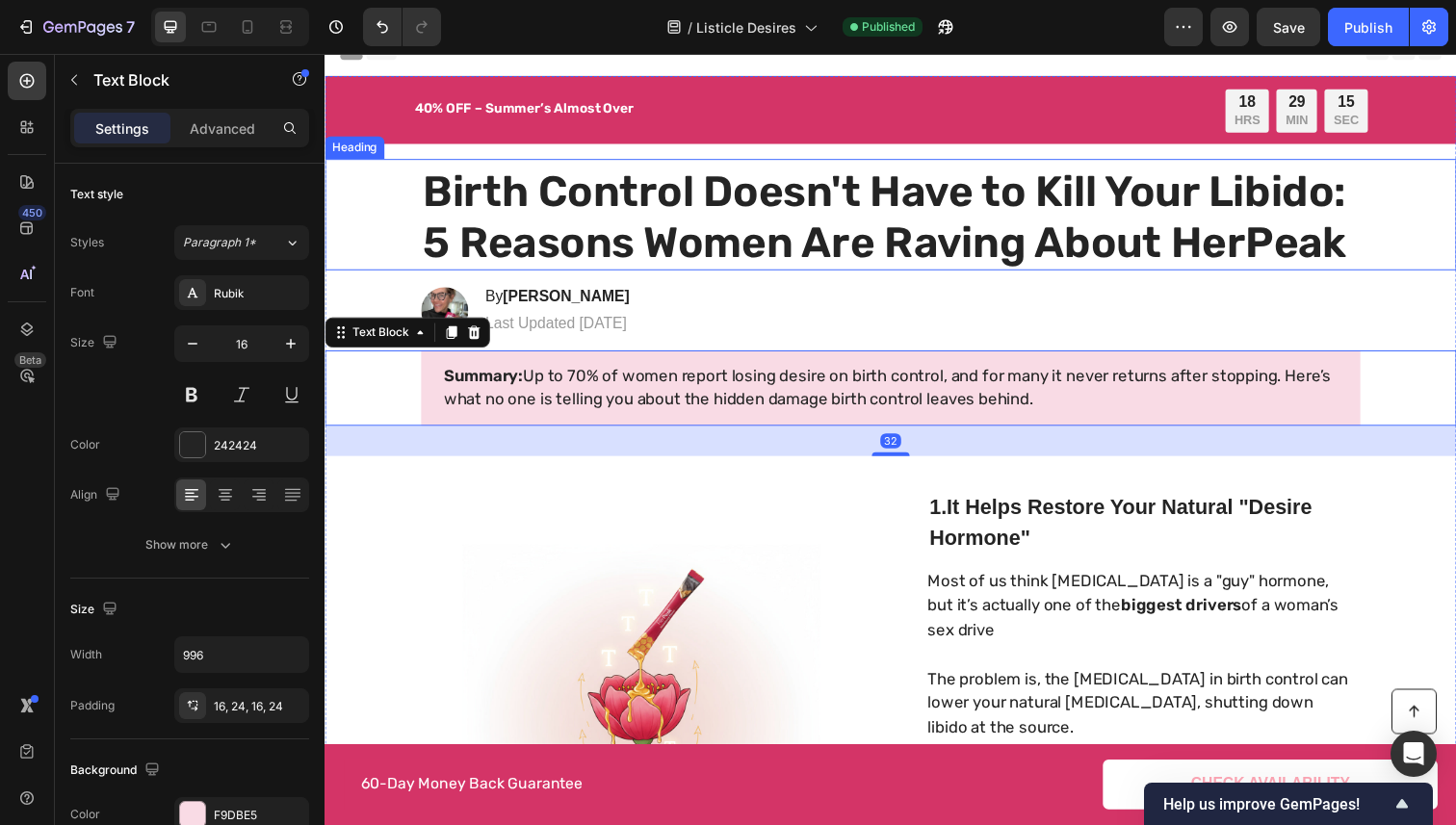
click at [760, 203] on p "Birth Control Doesn't Have to Kill Your Libido: 5 Reasons Women Are Raving Abou…" at bounding box center [902, 221] width 955 height 104
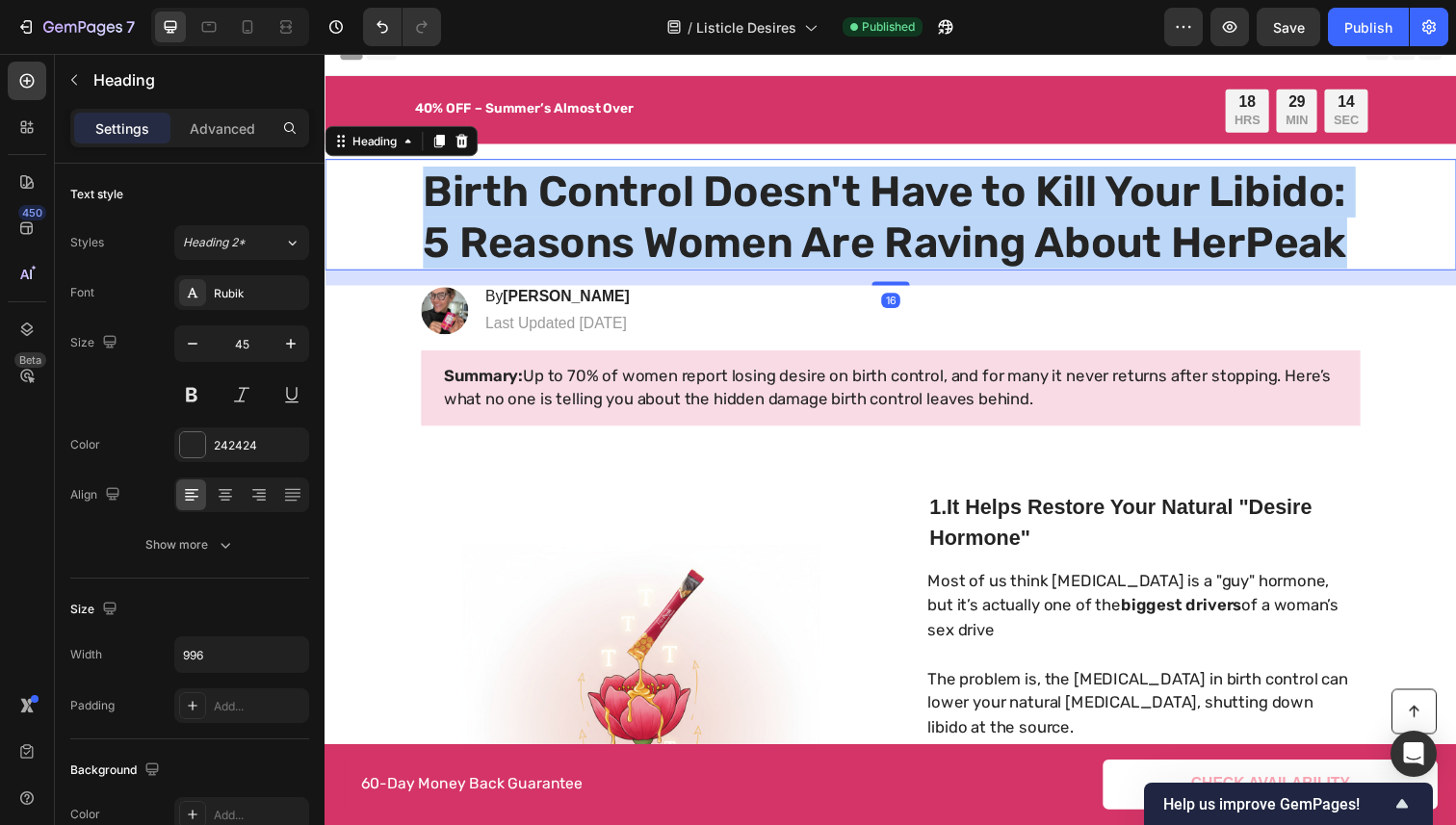
click at [760, 203] on p "Birth Control Doesn't Have to Kill Your Libido: 5 Reasons Women Are Raving Abou…" at bounding box center [902, 221] width 955 height 104
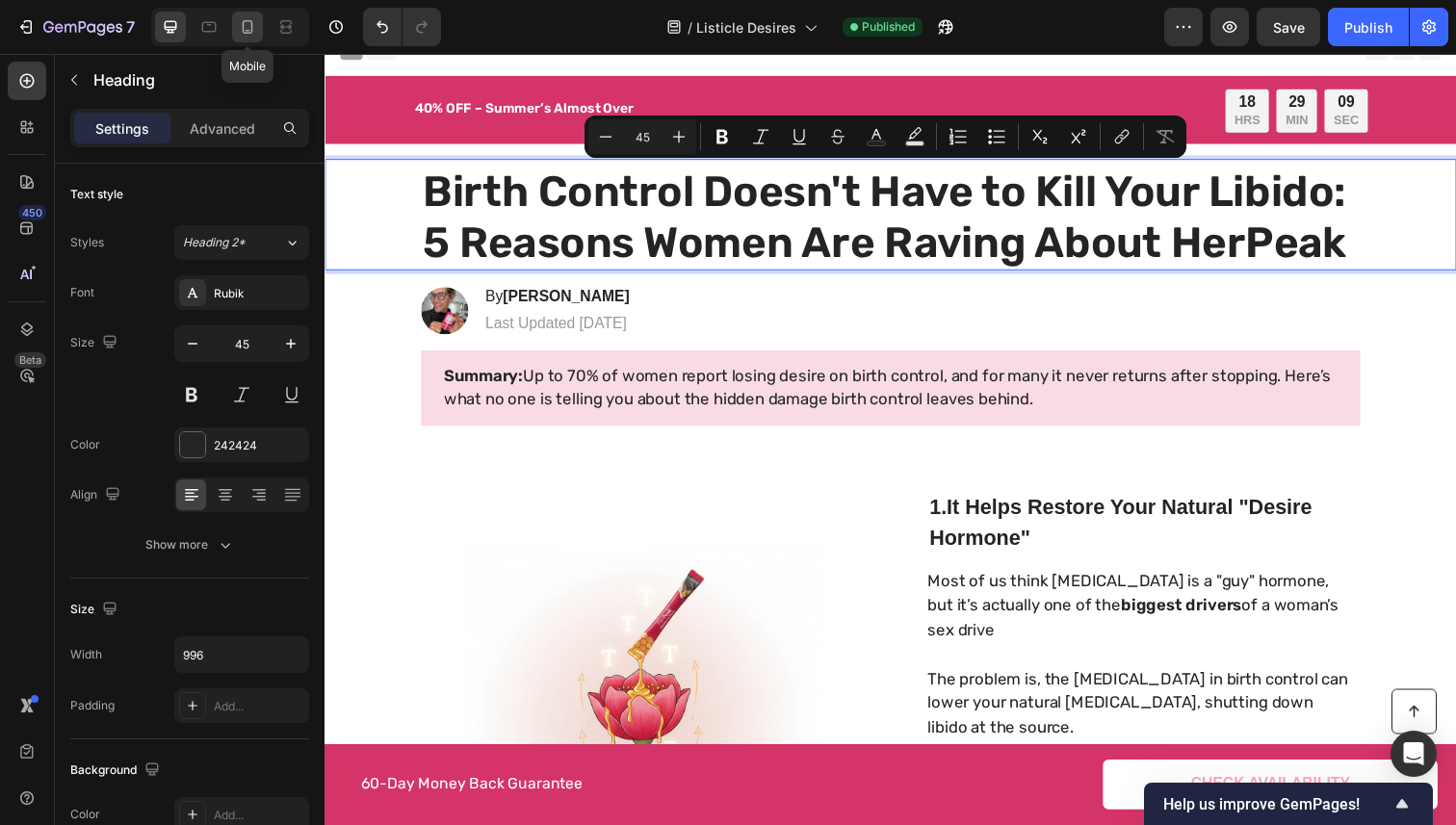
click at [251, 27] on icon at bounding box center [247, 27] width 11 height 14
type input "36"
type input "100%"
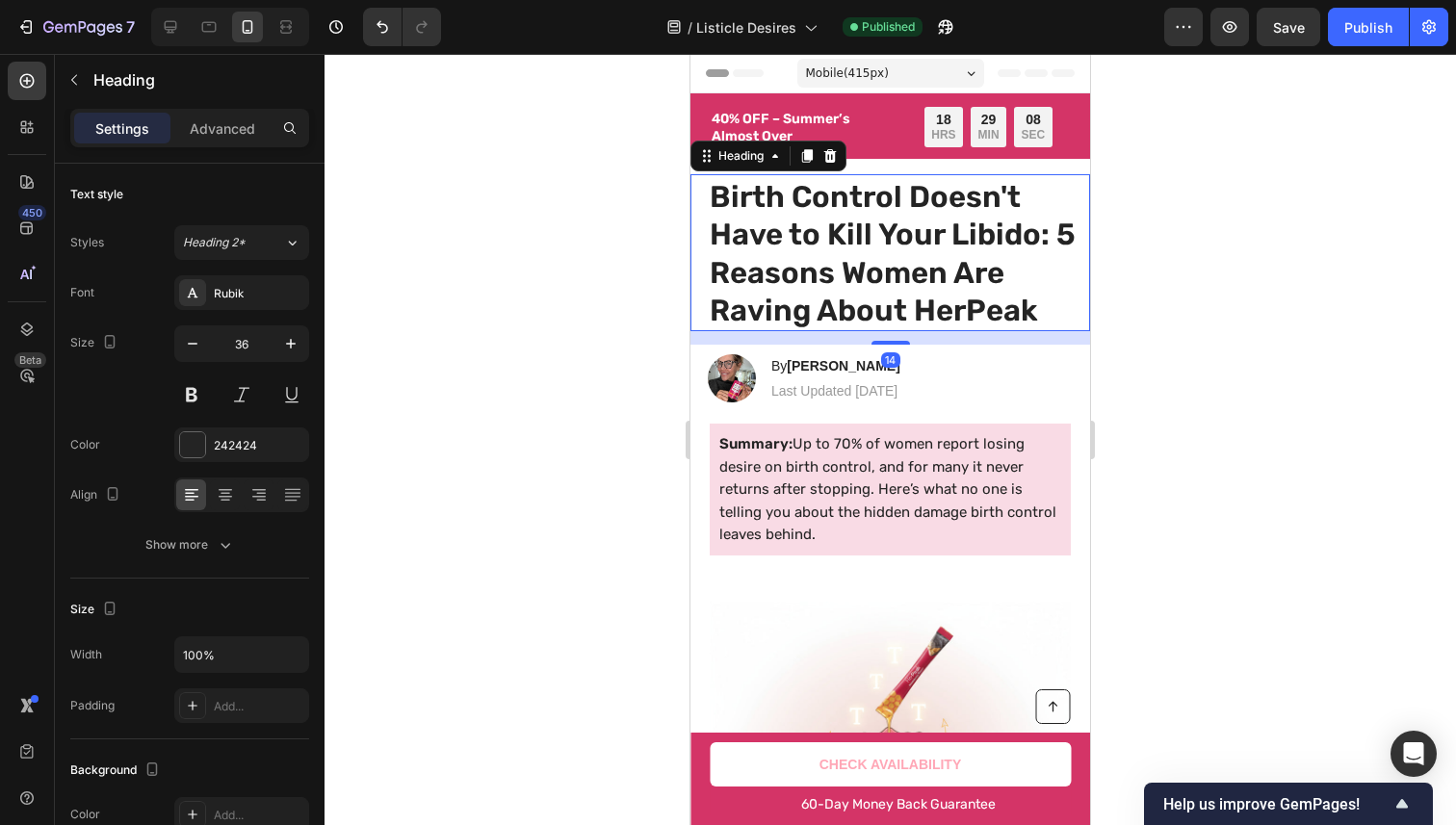
click at [749, 206] on h1 "Birth Control Doesn't Have to Kill Your Libido: 5 Reasons Women Are Raving Abou…" at bounding box center [892, 254] width 370 height 156
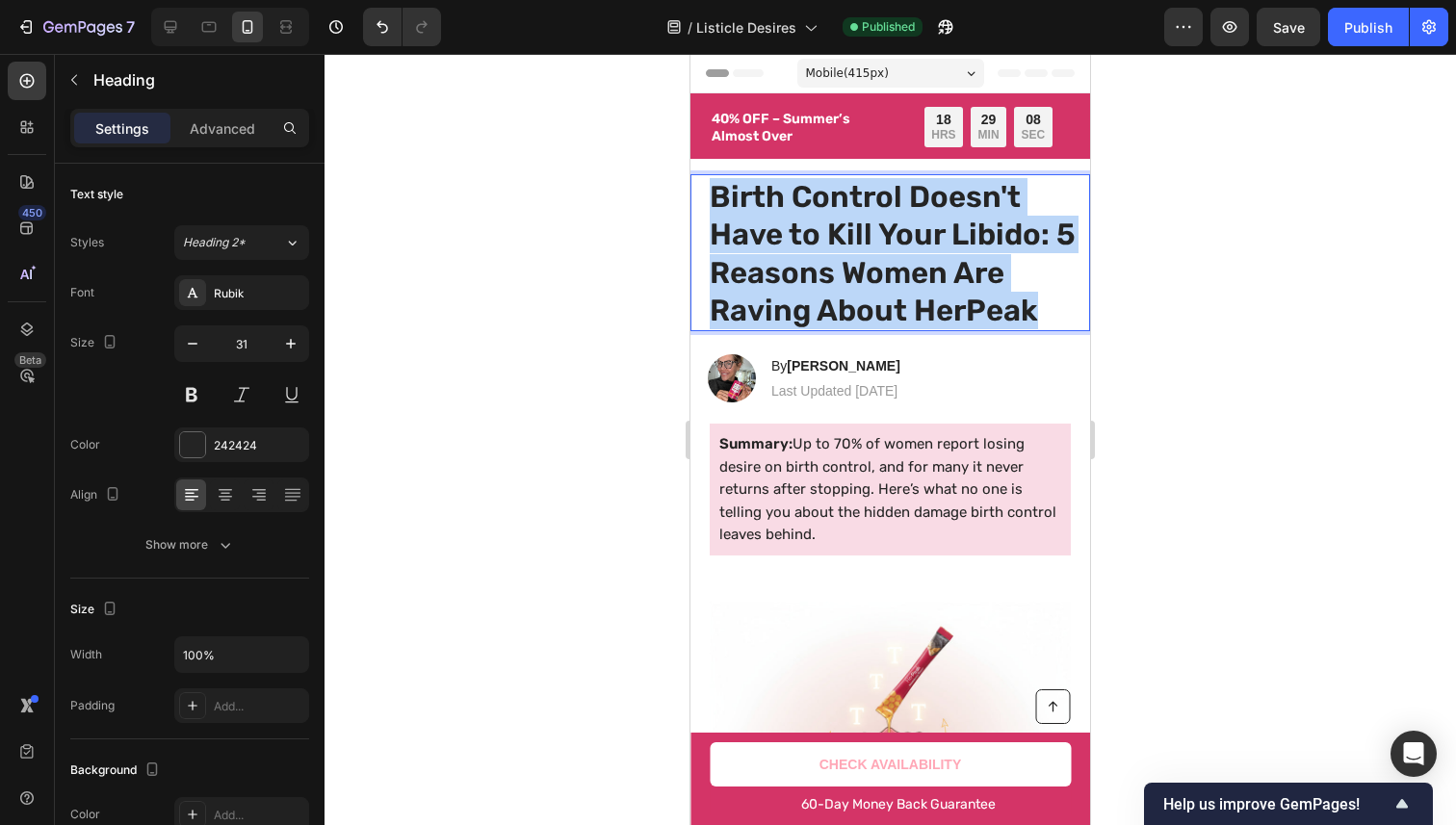
click at [749, 206] on p "Birth Control Doesn't Have to Kill Your Libido: 5 Reasons Women Are Raving Abou…" at bounding box center [893, 254] width 367 height 152
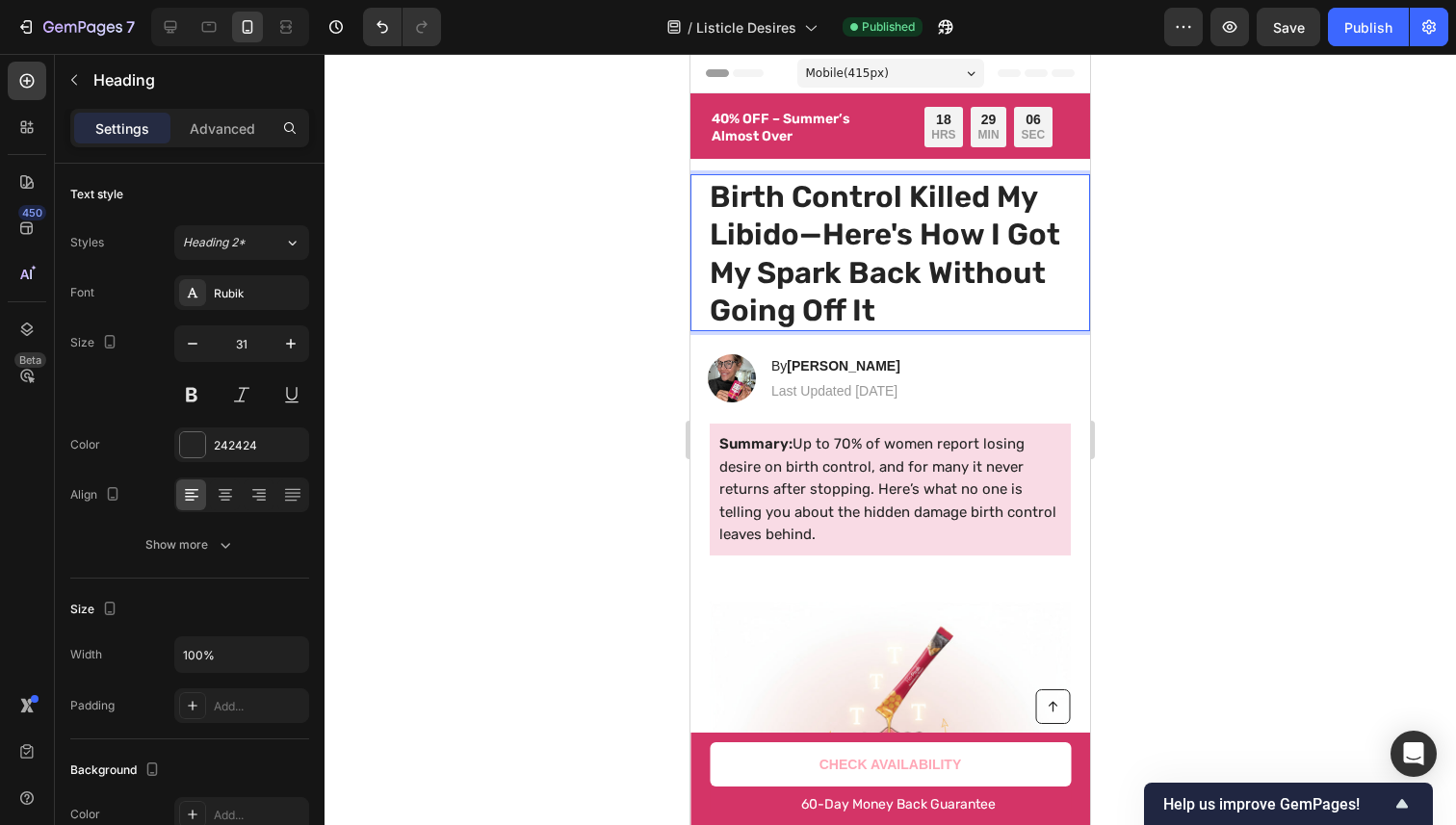
click at [1174, 250] on div at bounding box center [890, 439] width 1132 height 771
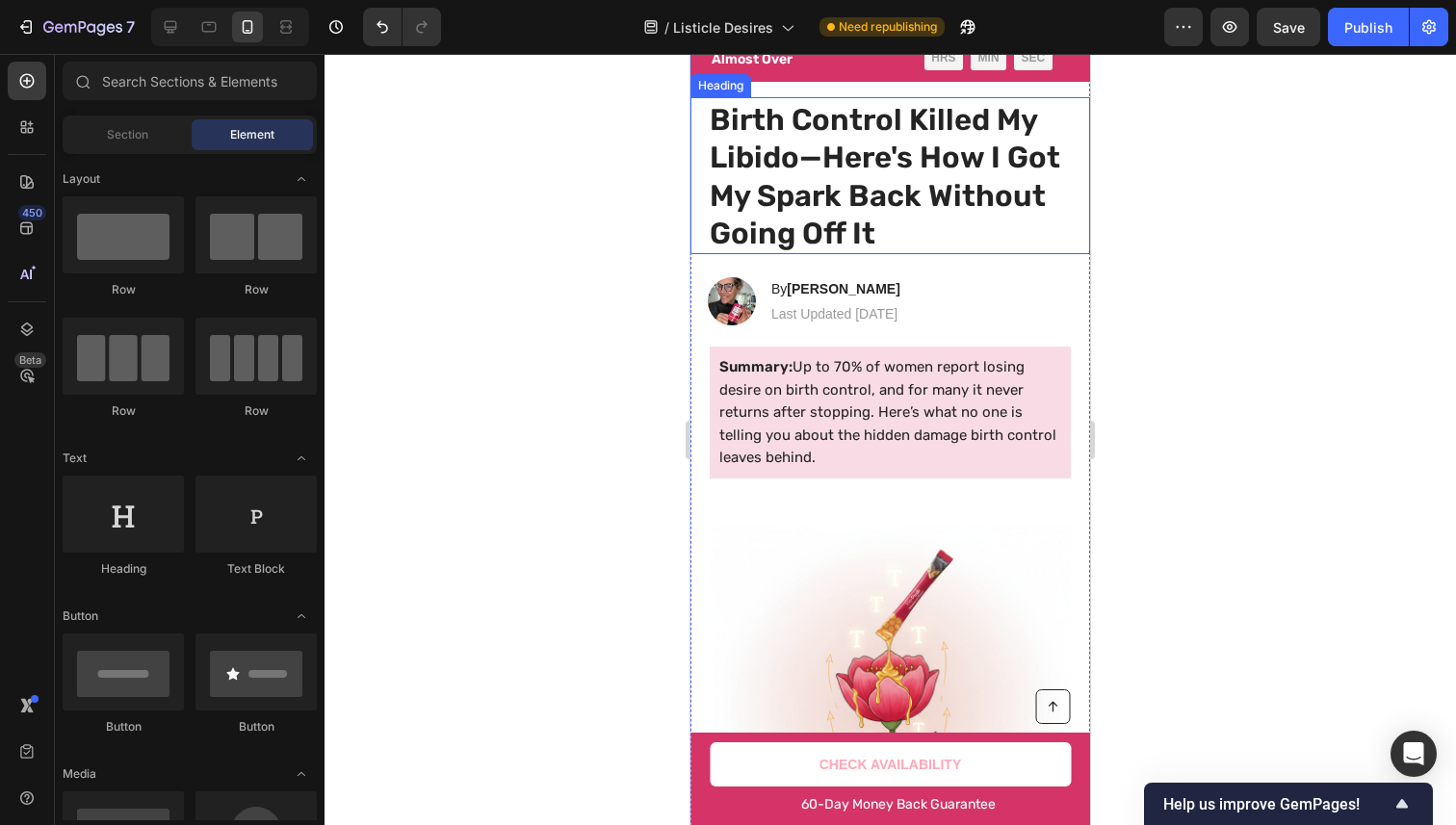
scroll to position [166, 0]
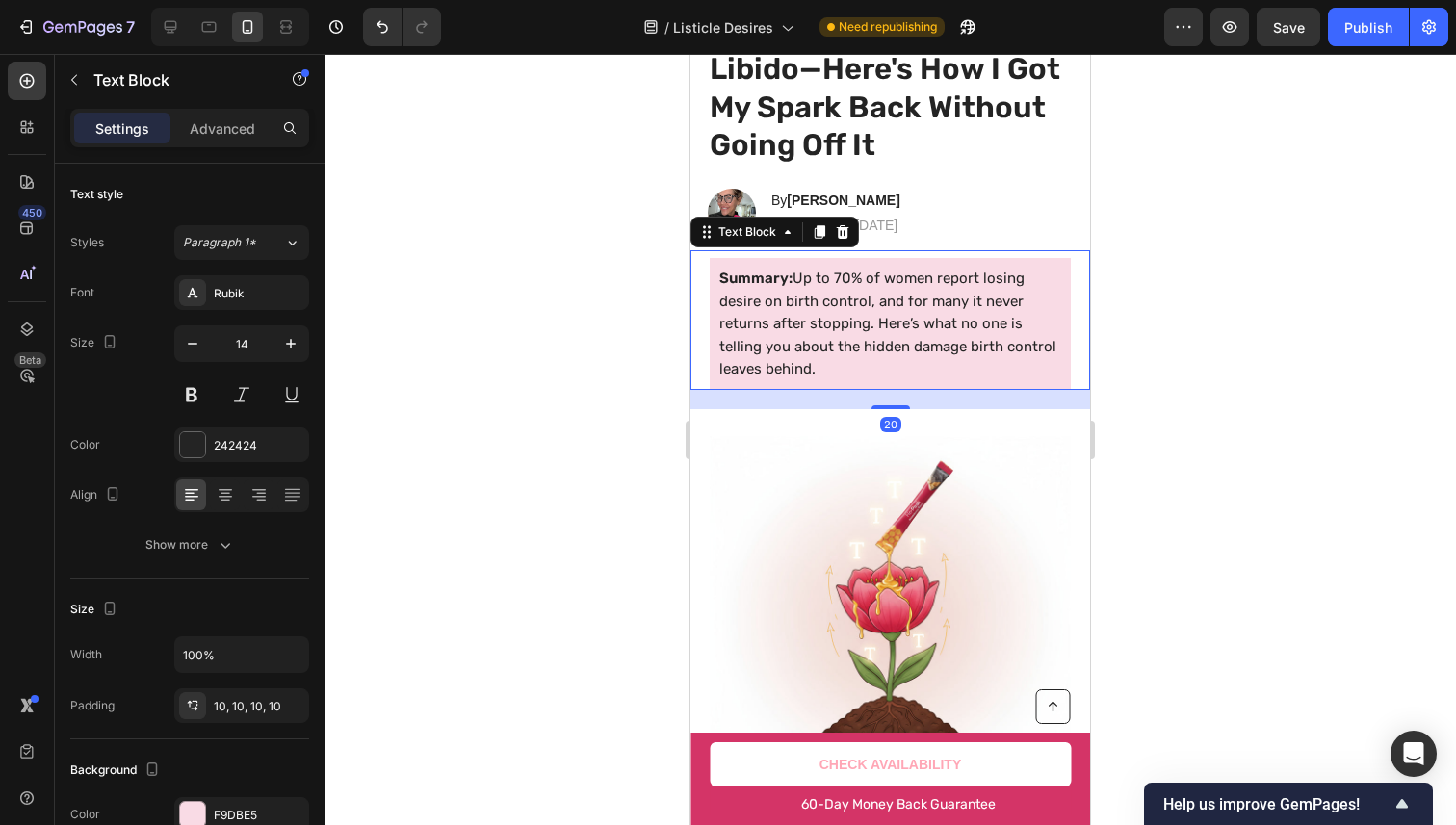
click at [837, 304] on span "Summary: Up to 70% of women report losing desire on birth control, and for many…" at bounding box center [888, 323] width 337 height 108
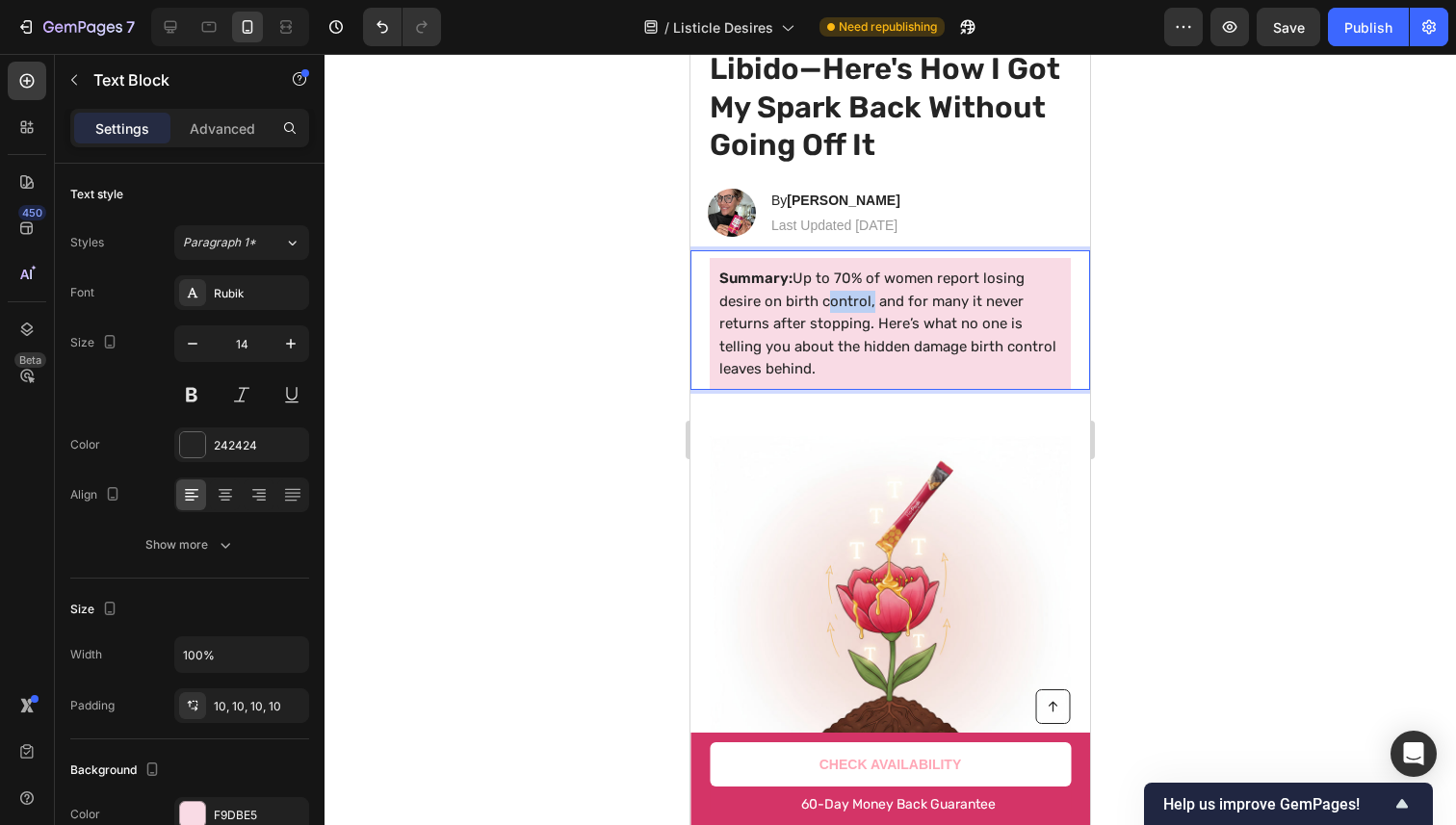
click at [837, 304] on span "Summary: Up to 70% of women report losing desire on birth control, and for many…" at bounding box center [888, 323] width 337 height 108
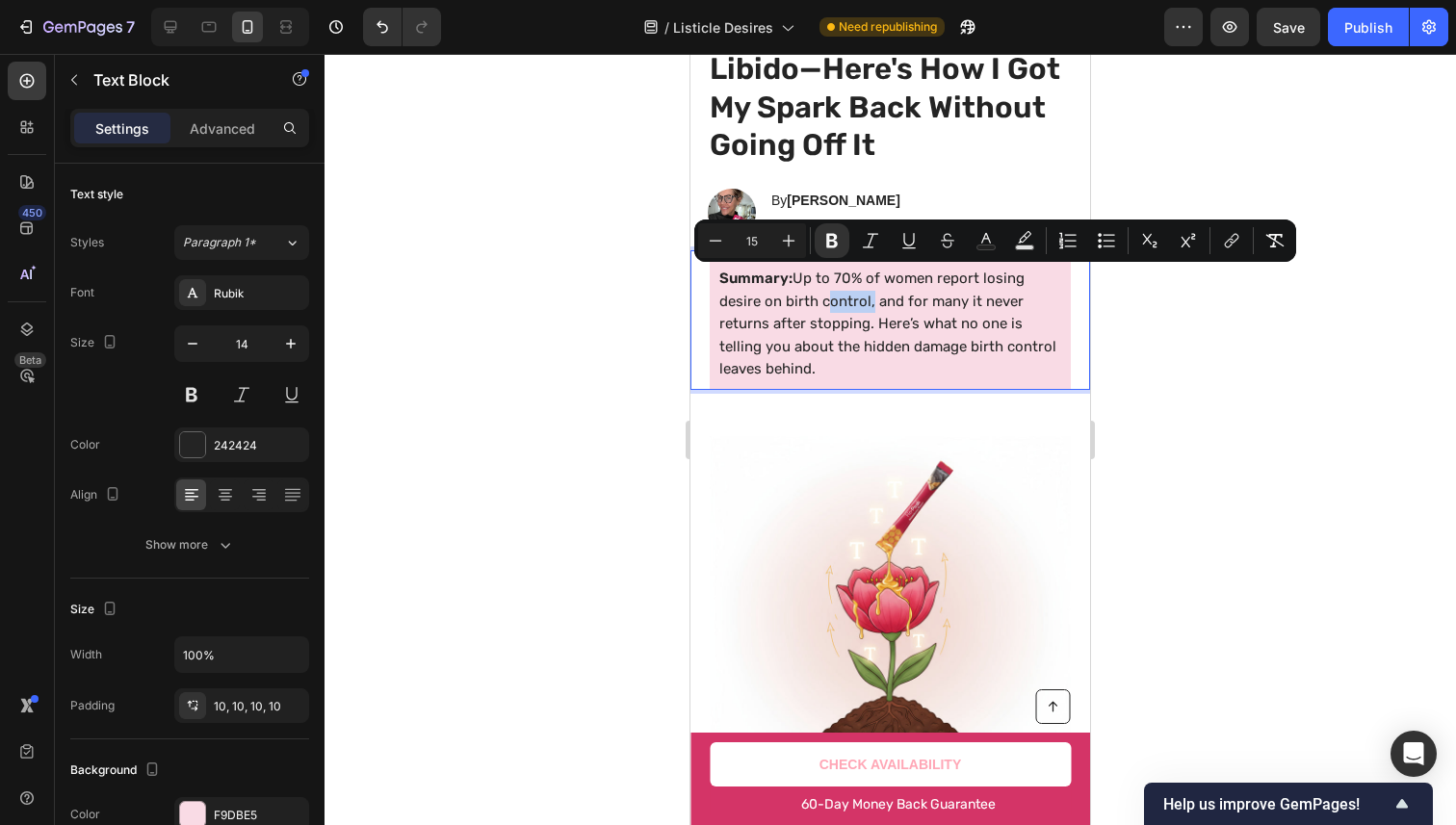
click at [858, 349] on span "Summary: Up to 70% of women report losing desire on birth control, and for many…" at bounding box center [888, 323] width 337 height 108
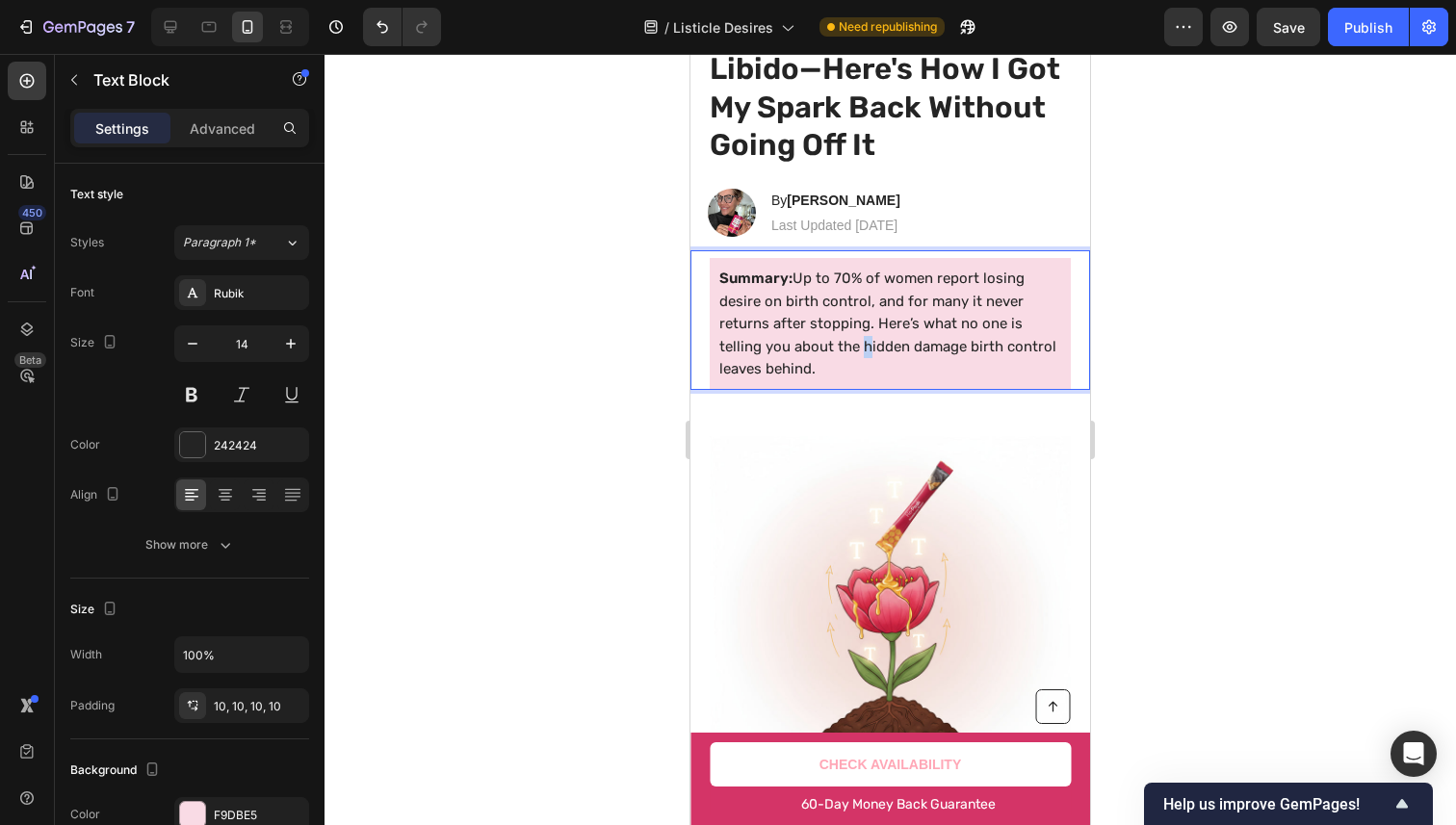
click at [858, 349] on span "Summary: Up to 70% of women report losing desire on birth control, and for many…" at bounding box center [888, 323] width 337 height 108
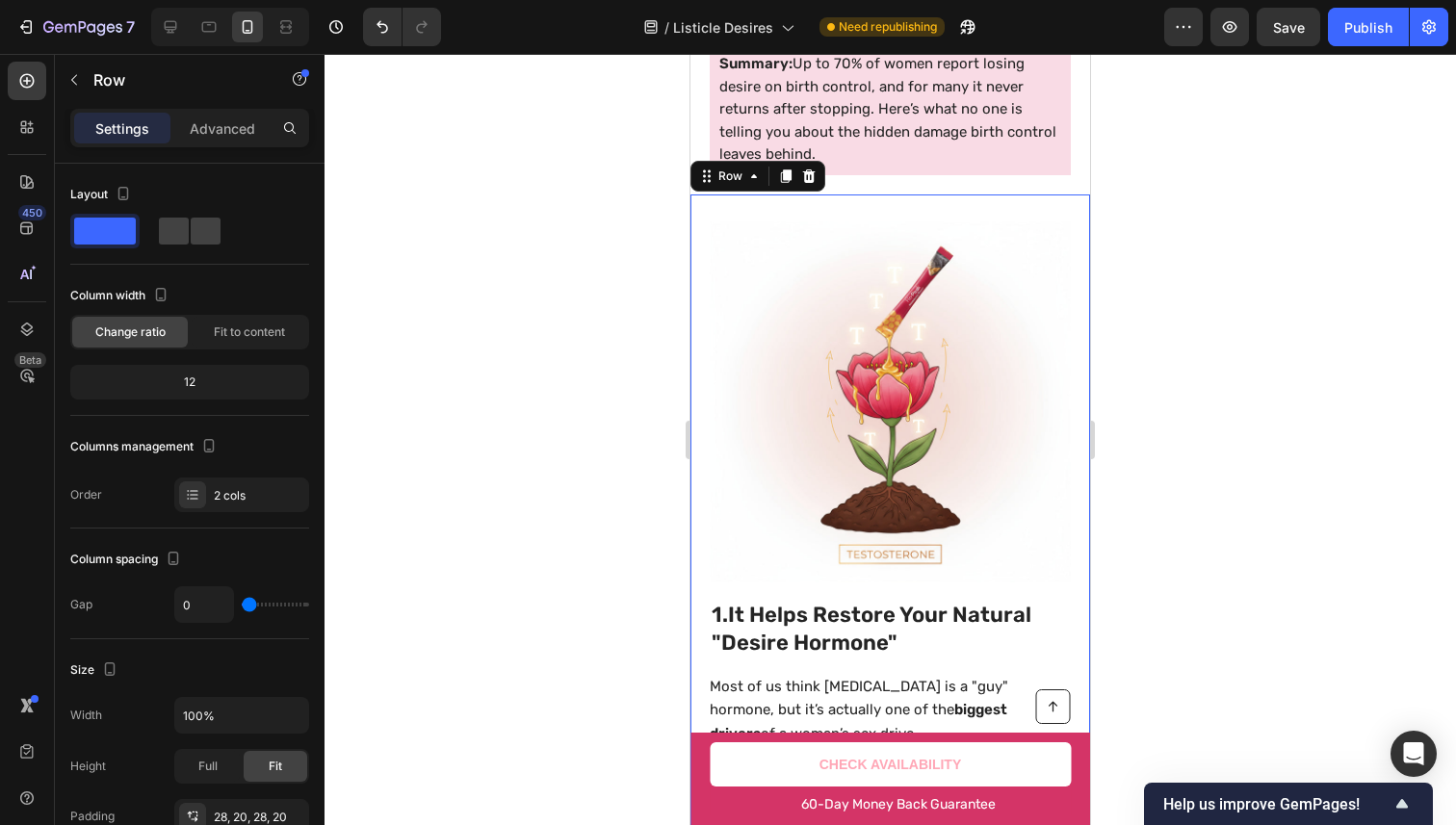
scroll to position [723, 0]
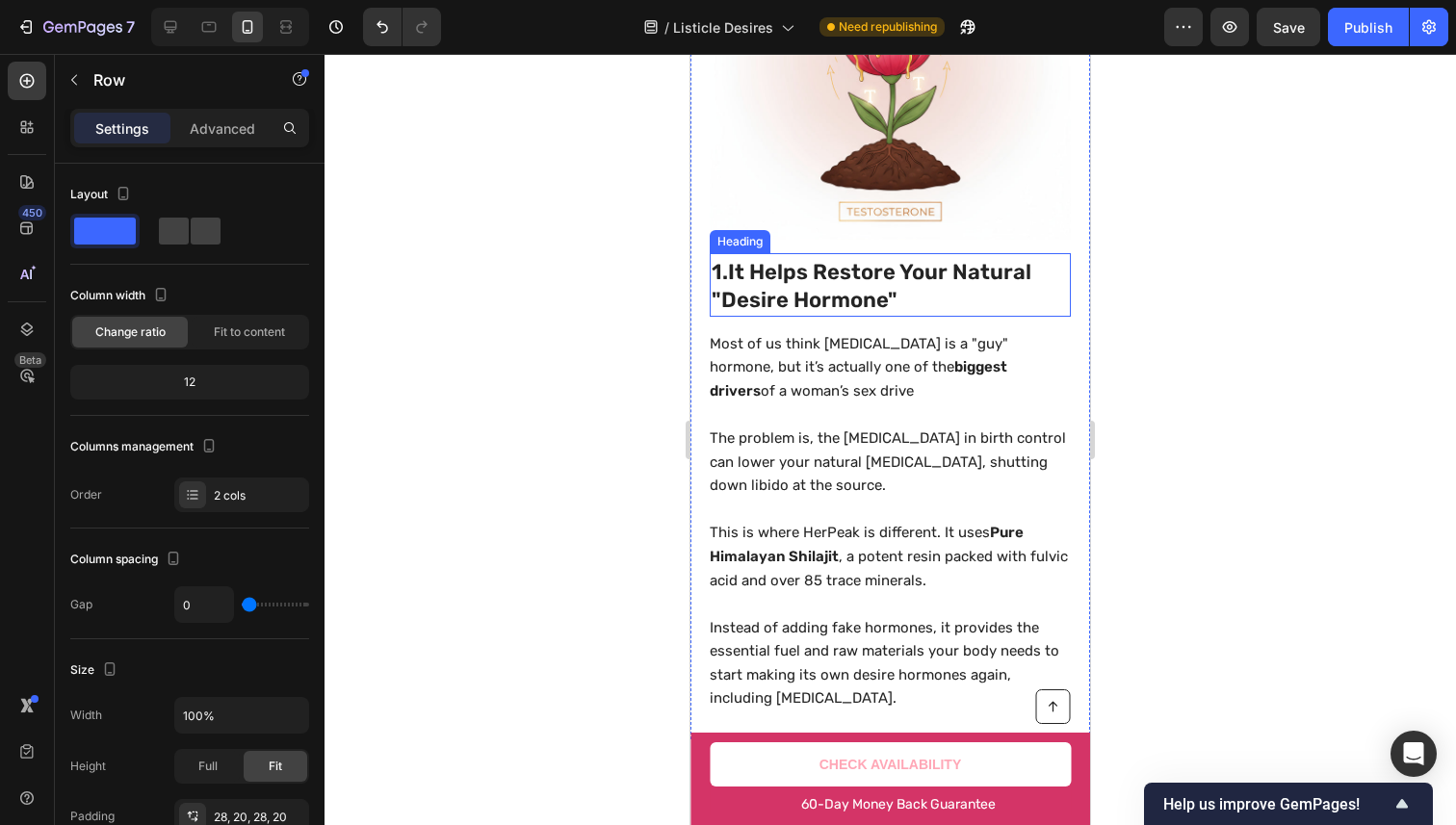
click at [889, 281] on span "1. It Helps Restore Your Natural "Desire Hormone"" at bounding box center [871, 286] width 319 height 54
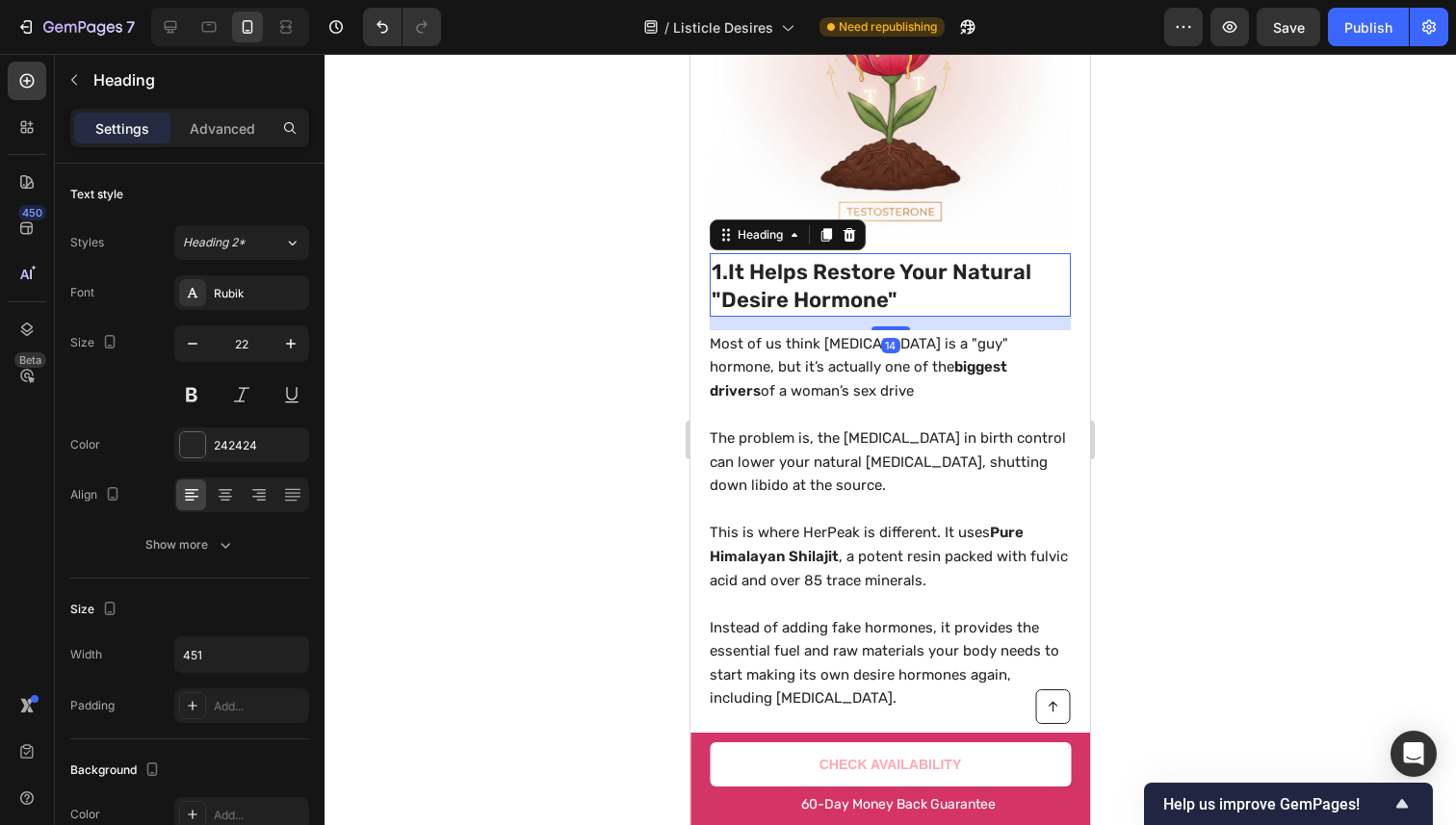
click at [889, 281] on span "1. It Helps Restore Your Natural "Desire Hormone"" at bounding box center [871, 286] width 319 height 54
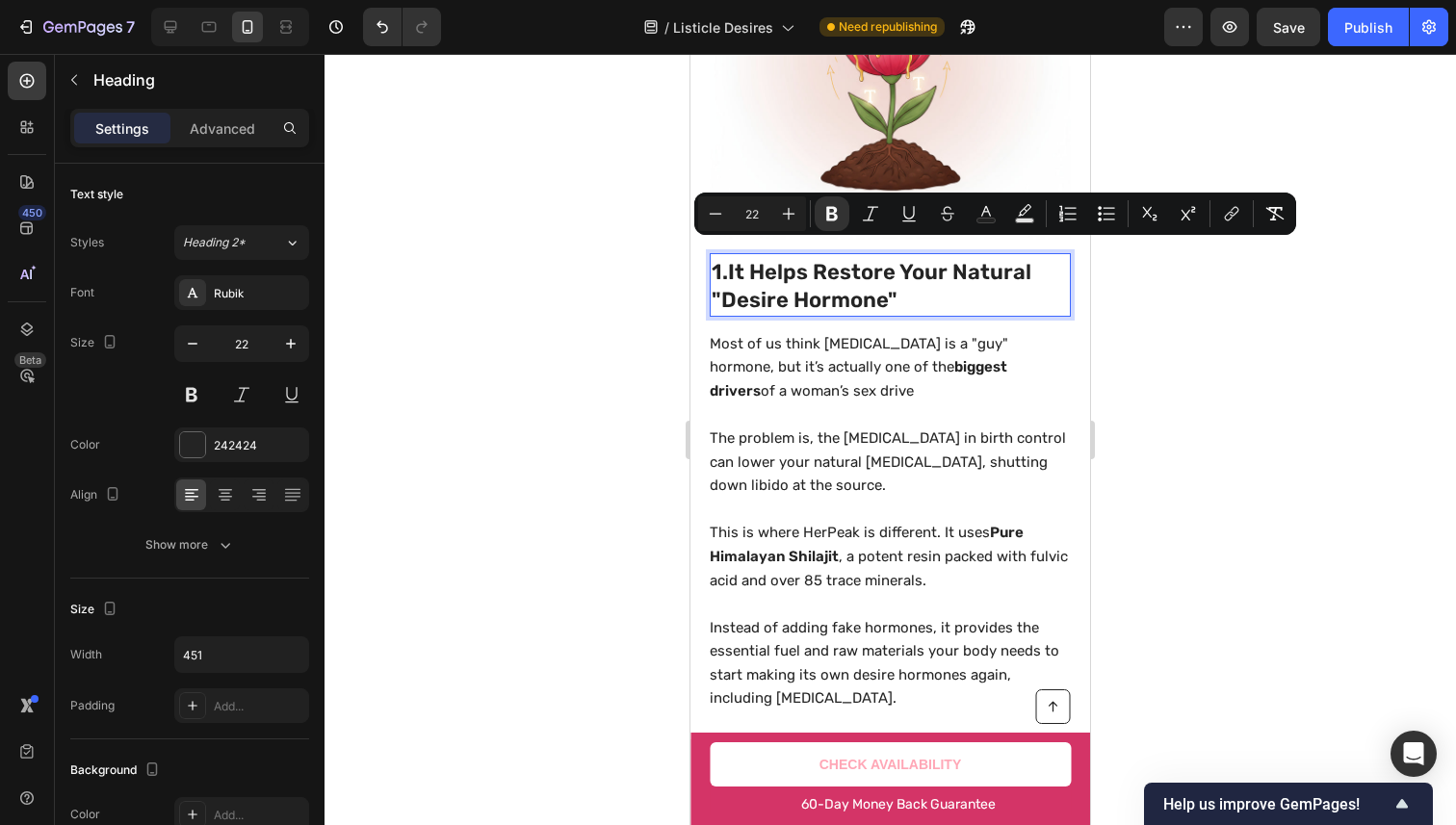
click at [887, 283] on span "1. It Helps Restore Your Natural "Desire Hormone"" at bounding box center [871, 286] width 319 height 54
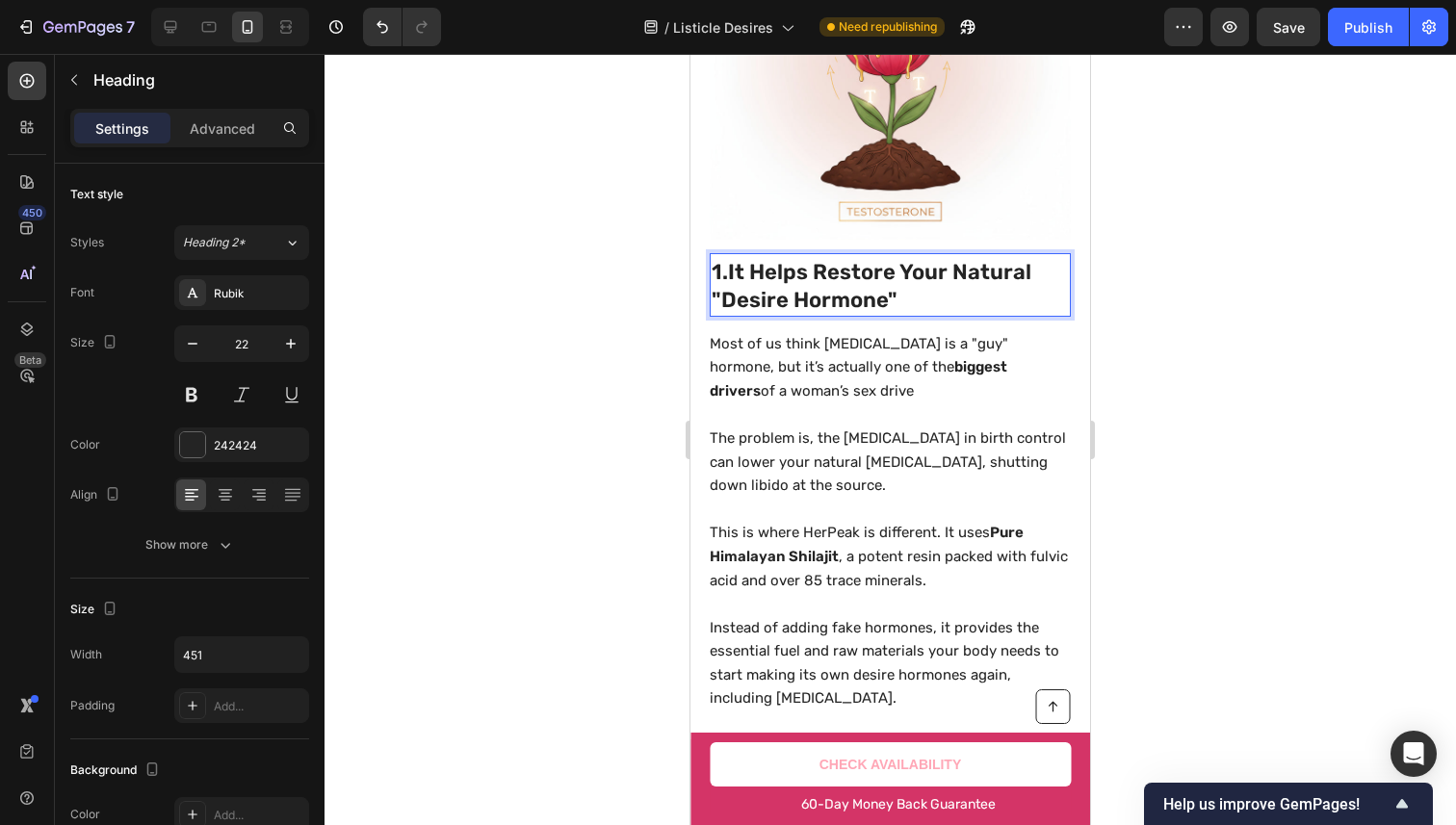
click at [887, 283] on span "1. It Helps Restore Your Natural "Desire Hormone"" at bounding box center [871, 286] width 319 height 54
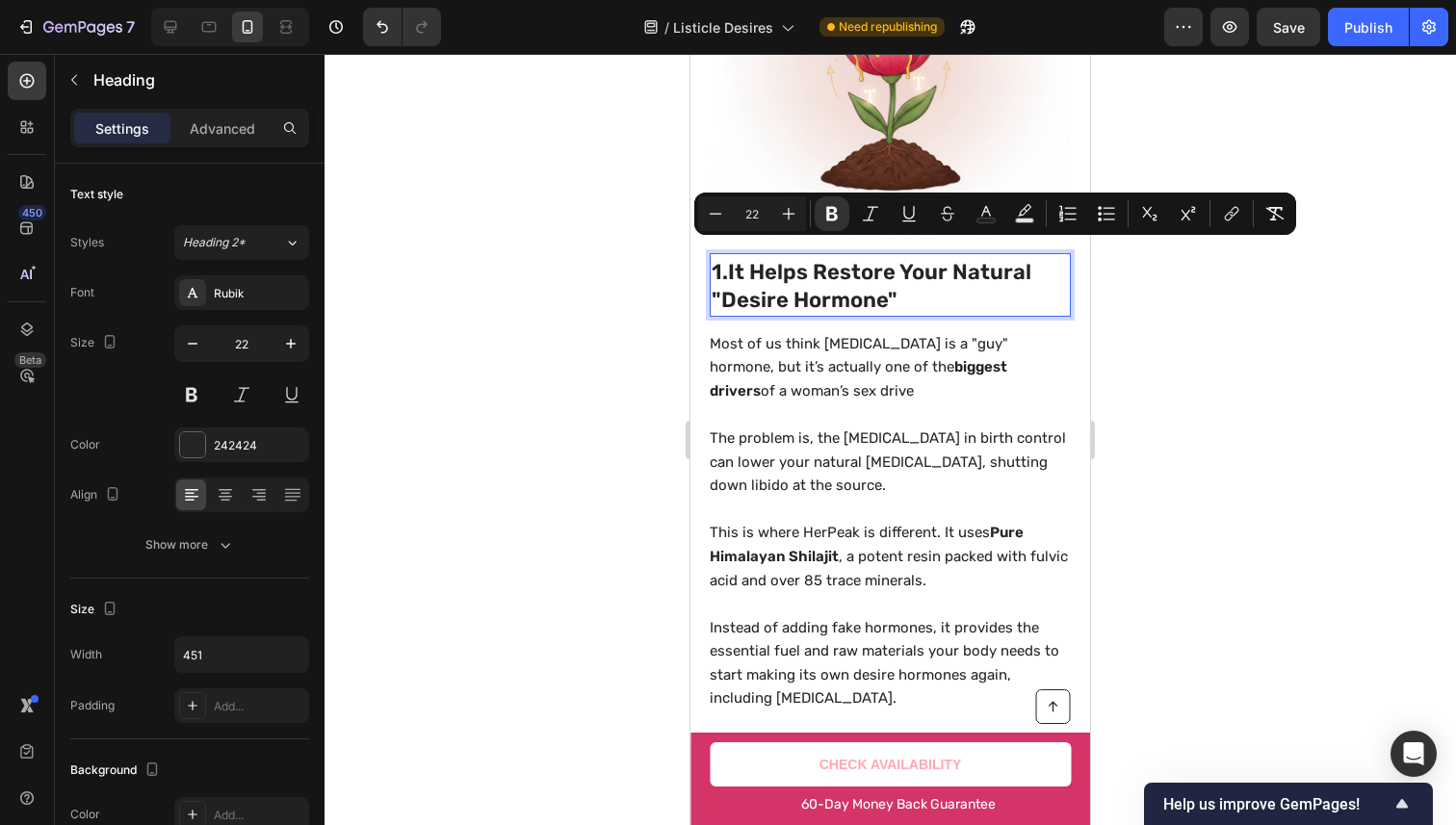
click at [887, 283] on span "1. It Helps Restore Your Natural "Desire Hormone"" at bounding box center [871, 286] width 319 height 54
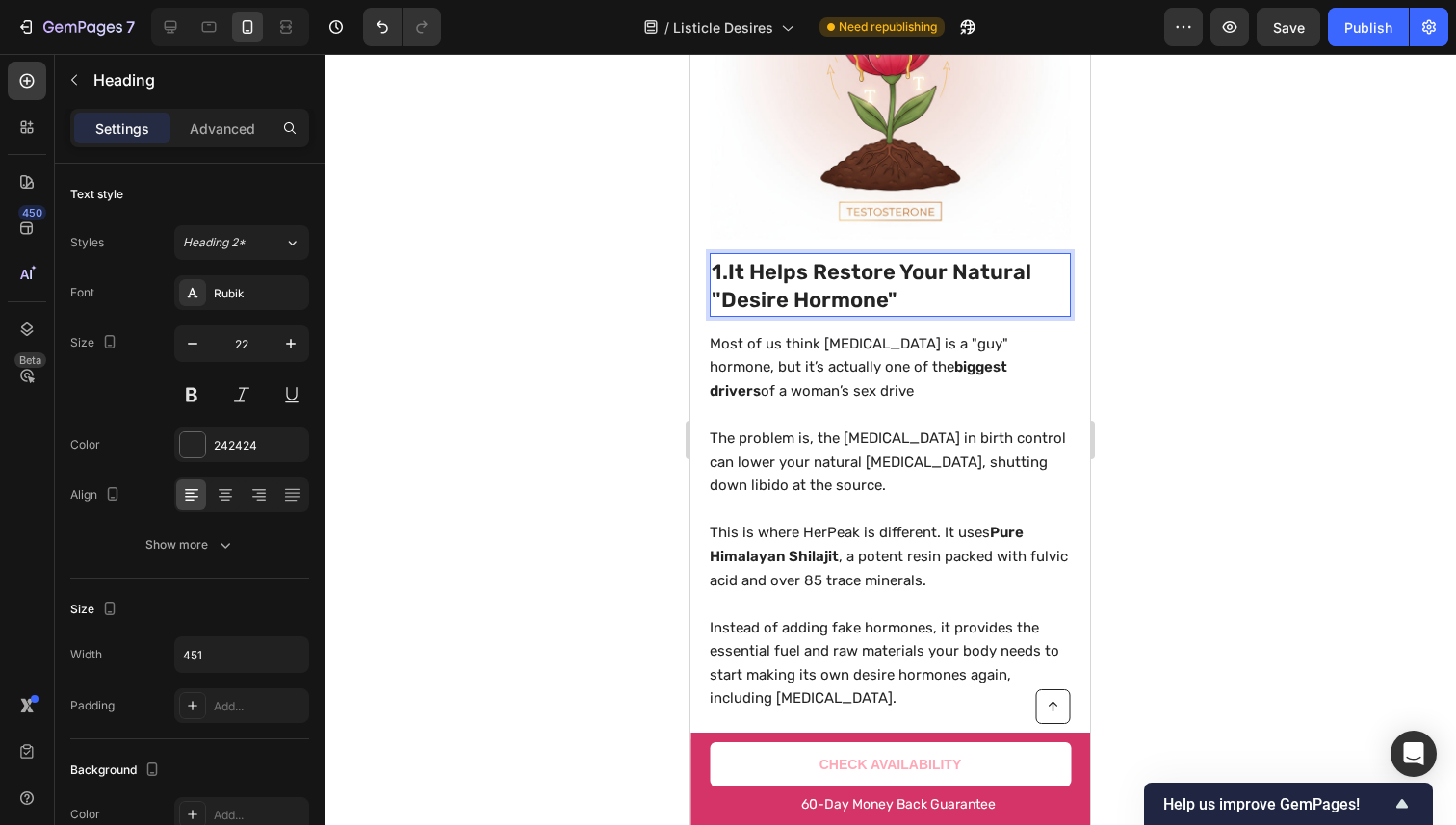
click at [887, 283] on span "1. It Helps Restore Your Natural "Desire Hormone"" at bounding box center [871, 286] width 319 height 54
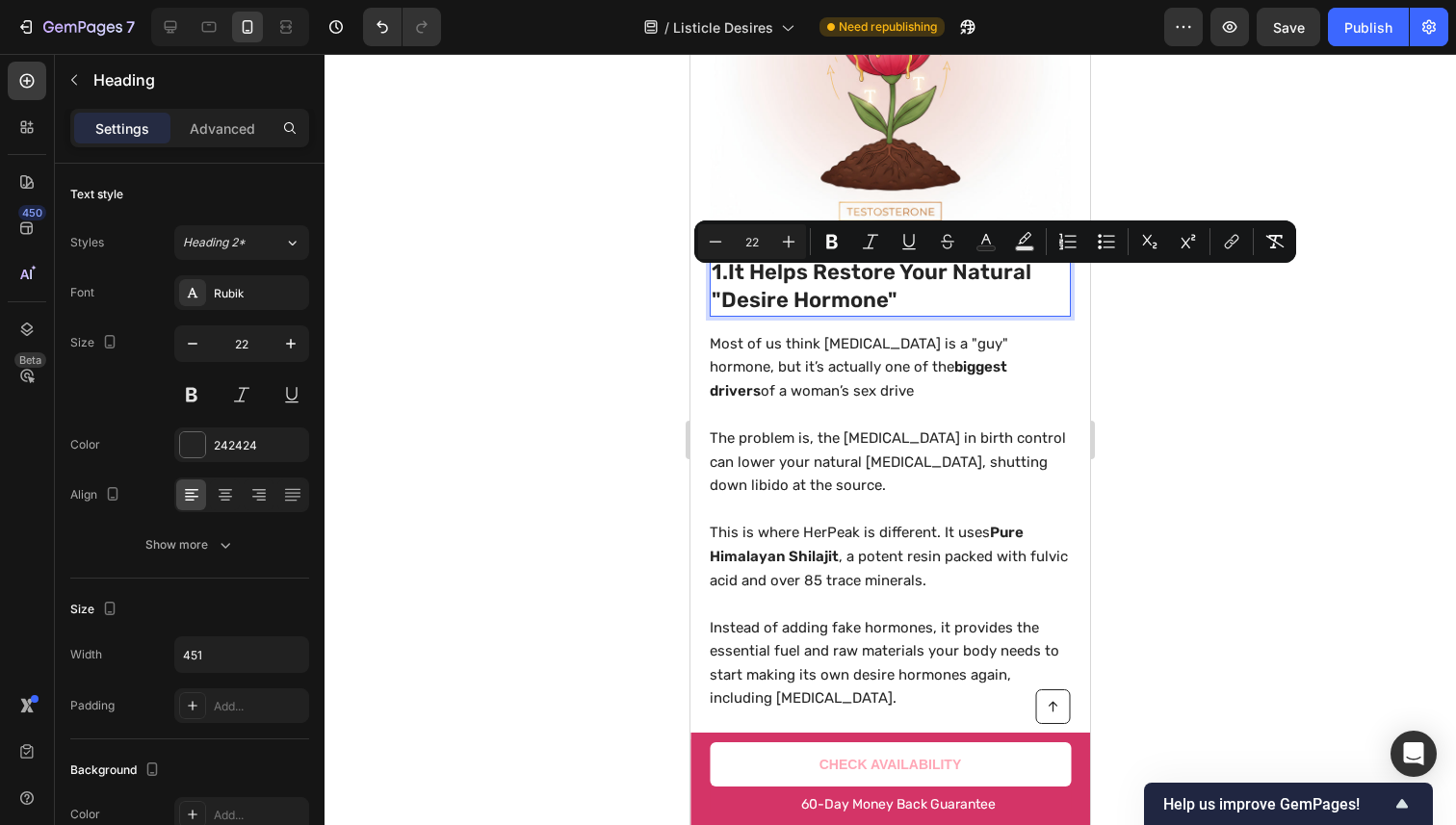
click at [887, 283] on span "1. It Helps Restore Your Natural "Desire Hormone"" at bounding box center [871, 286] width 319 height 54
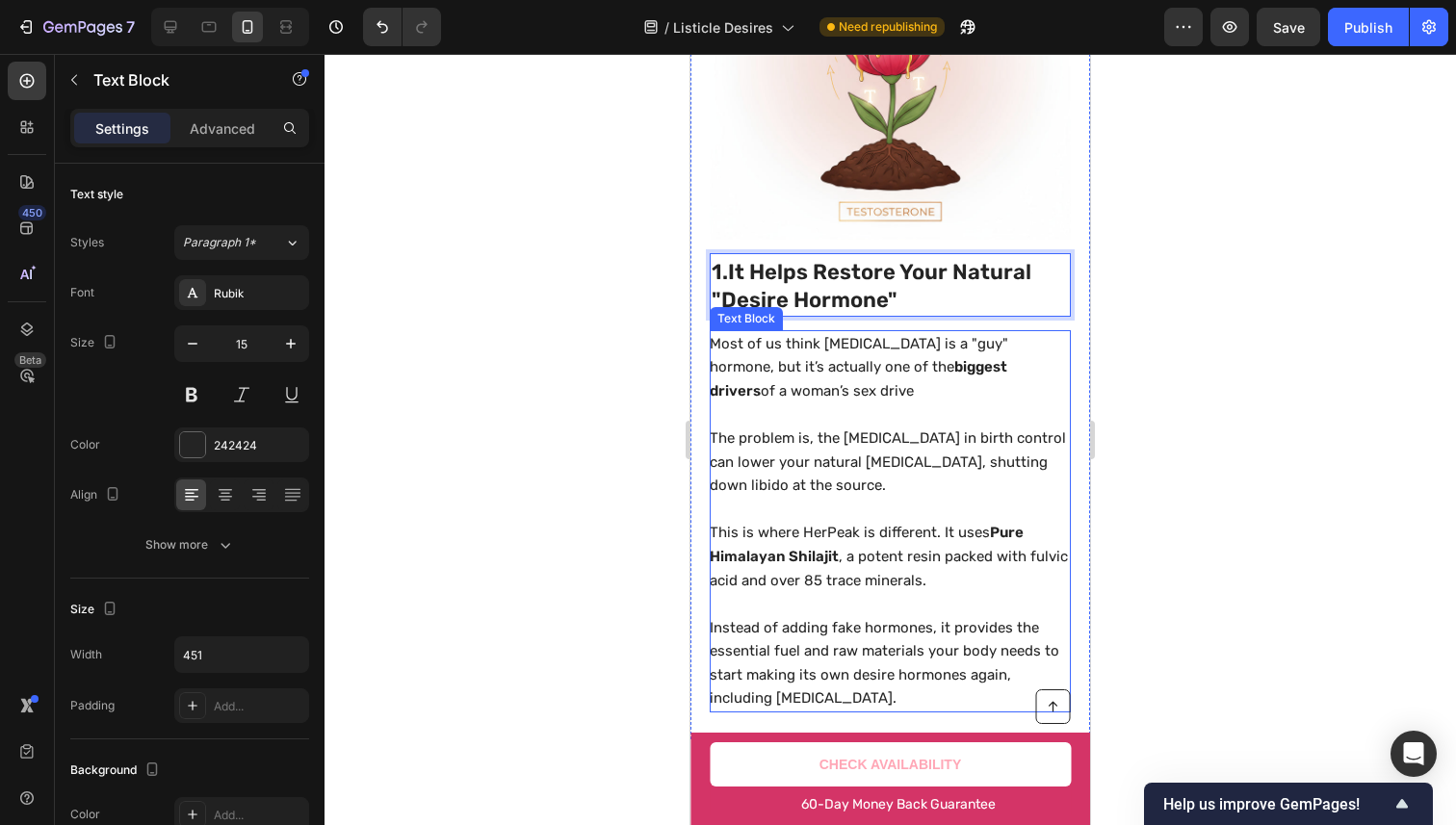
click at [842, 332] on p "Most of us think [MEDICAL_DATA] is a "guy" hormone, but it’s actually one of th…" at bounding box center [889, 367] width 359 height 71
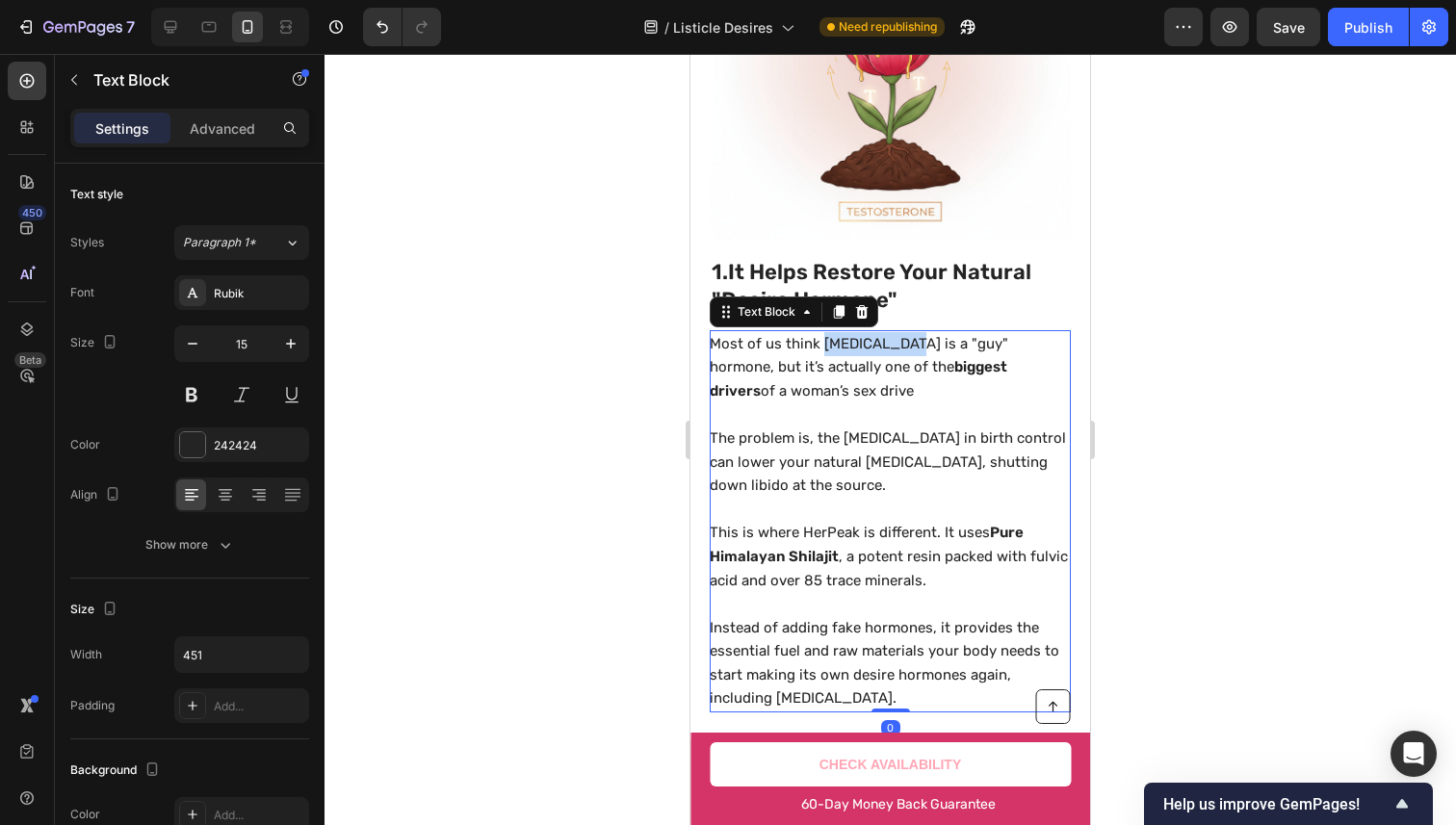
click at [842, 332] on p "Most of us think [MEDICAL_DATA] is a "guy" hormone, but it’s actually one of th…" at bounding box center [889, 367] width 359 height 71
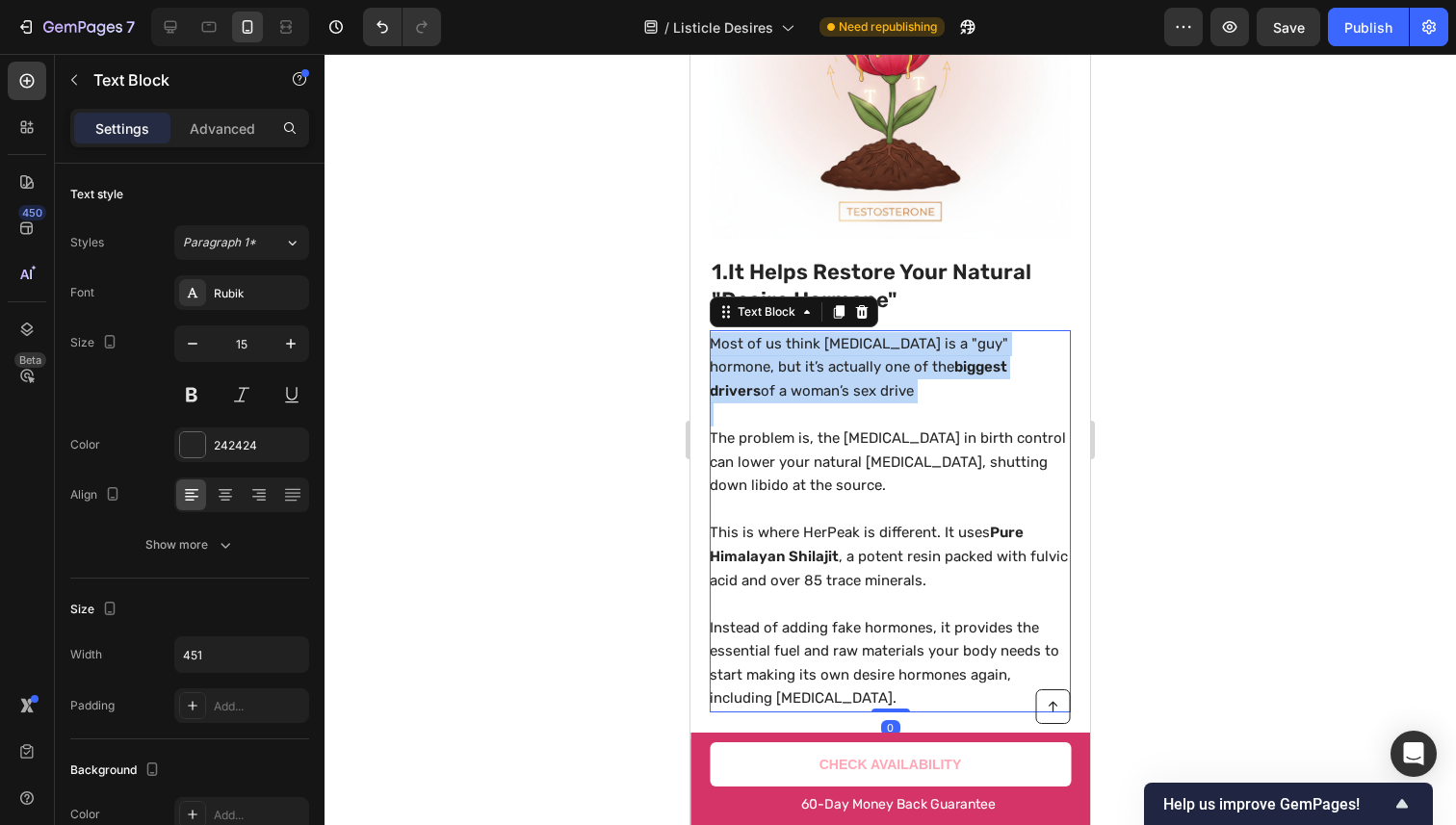
click at [842, 332] on p "Most of us think [MEDICAL_DATA] is a "guy" hormone, but it’s actually one of th…" at bounding box center [889, 367] width 359 height 71
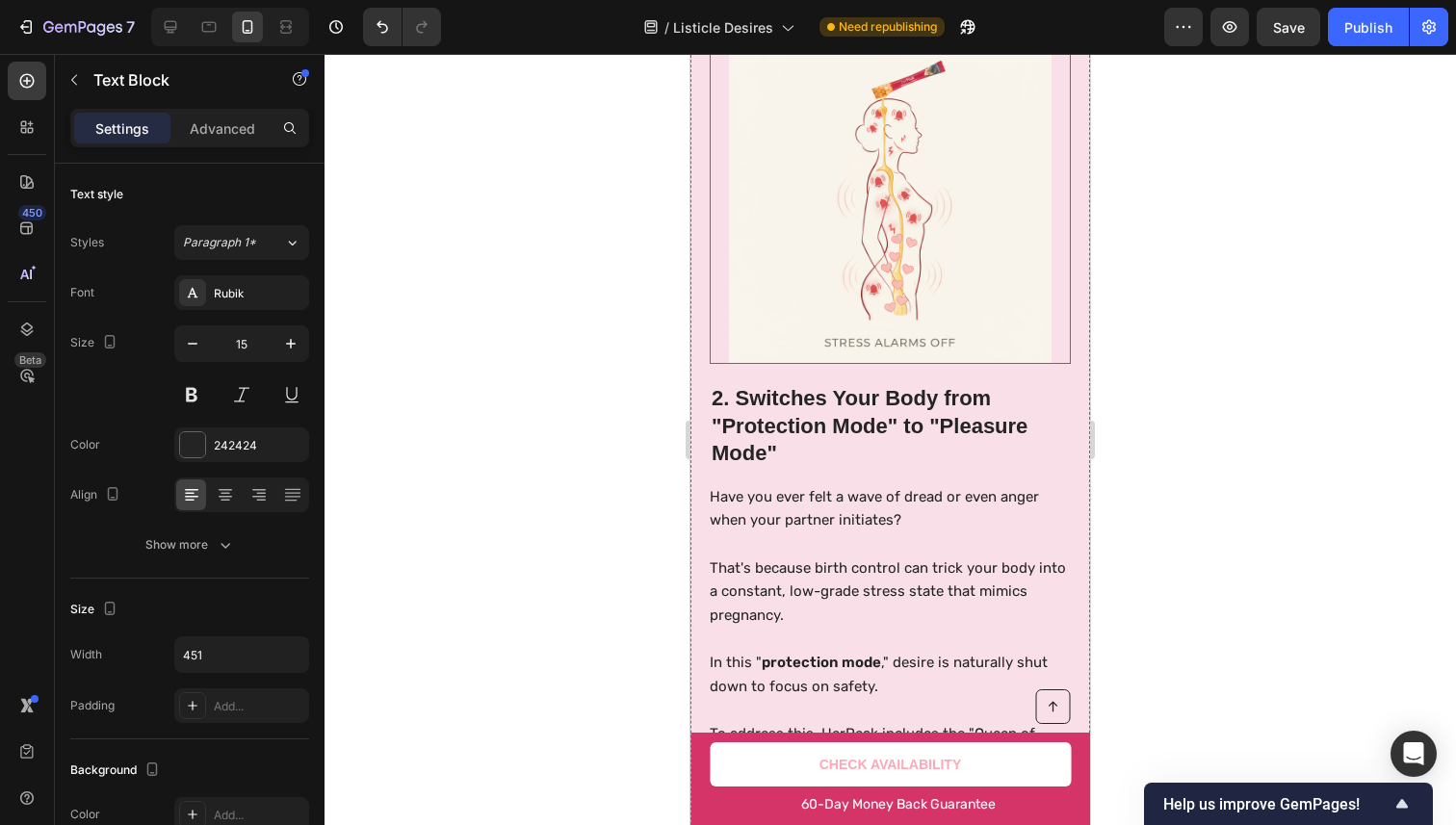
scroll to position [1530, 0]
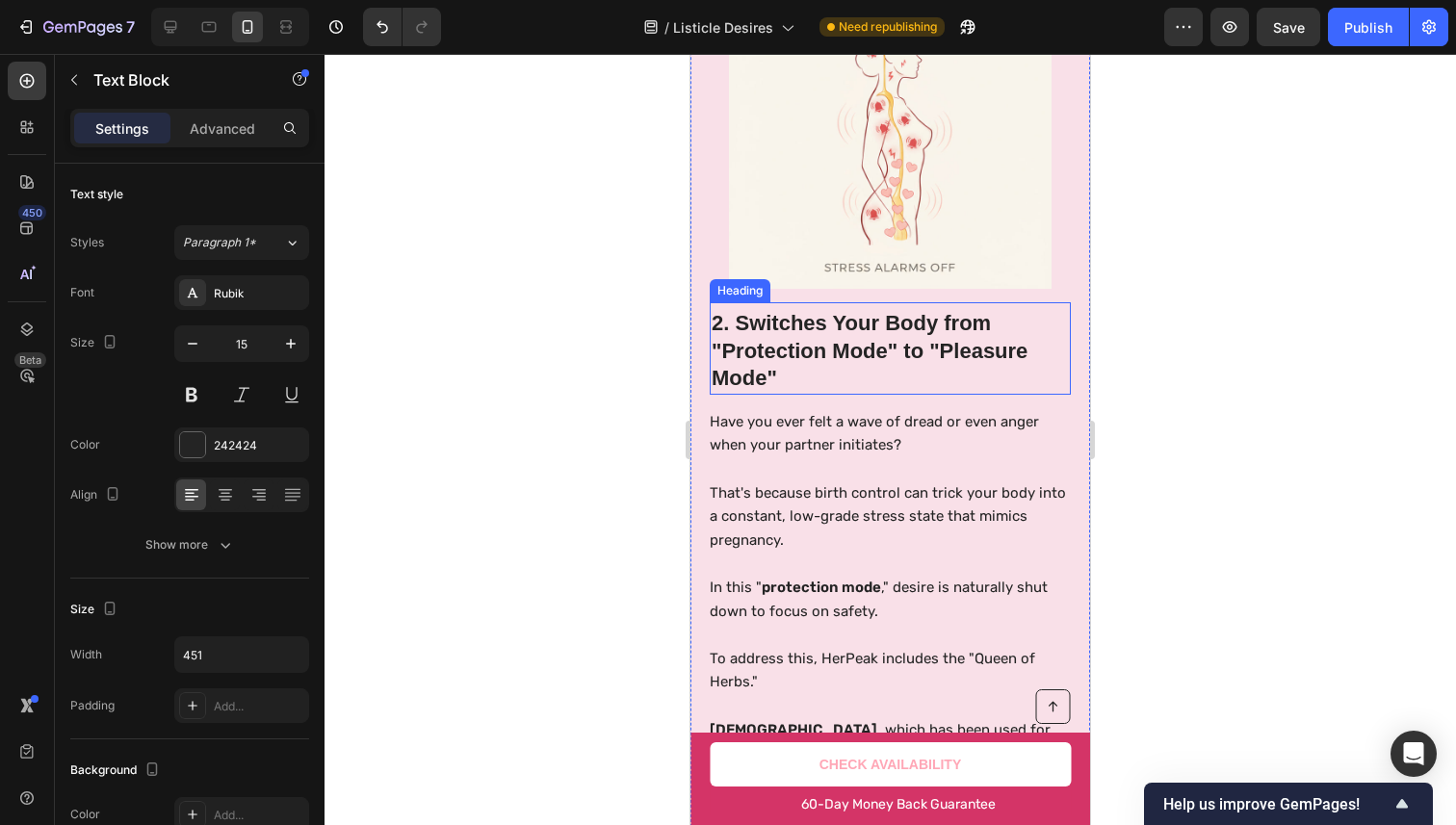
click at [877, 330] on h2 "2. Switches Your Body from "Protection Mode" to "Pleasure Mode"" at bounding box center [890, 351] width 361 height 87
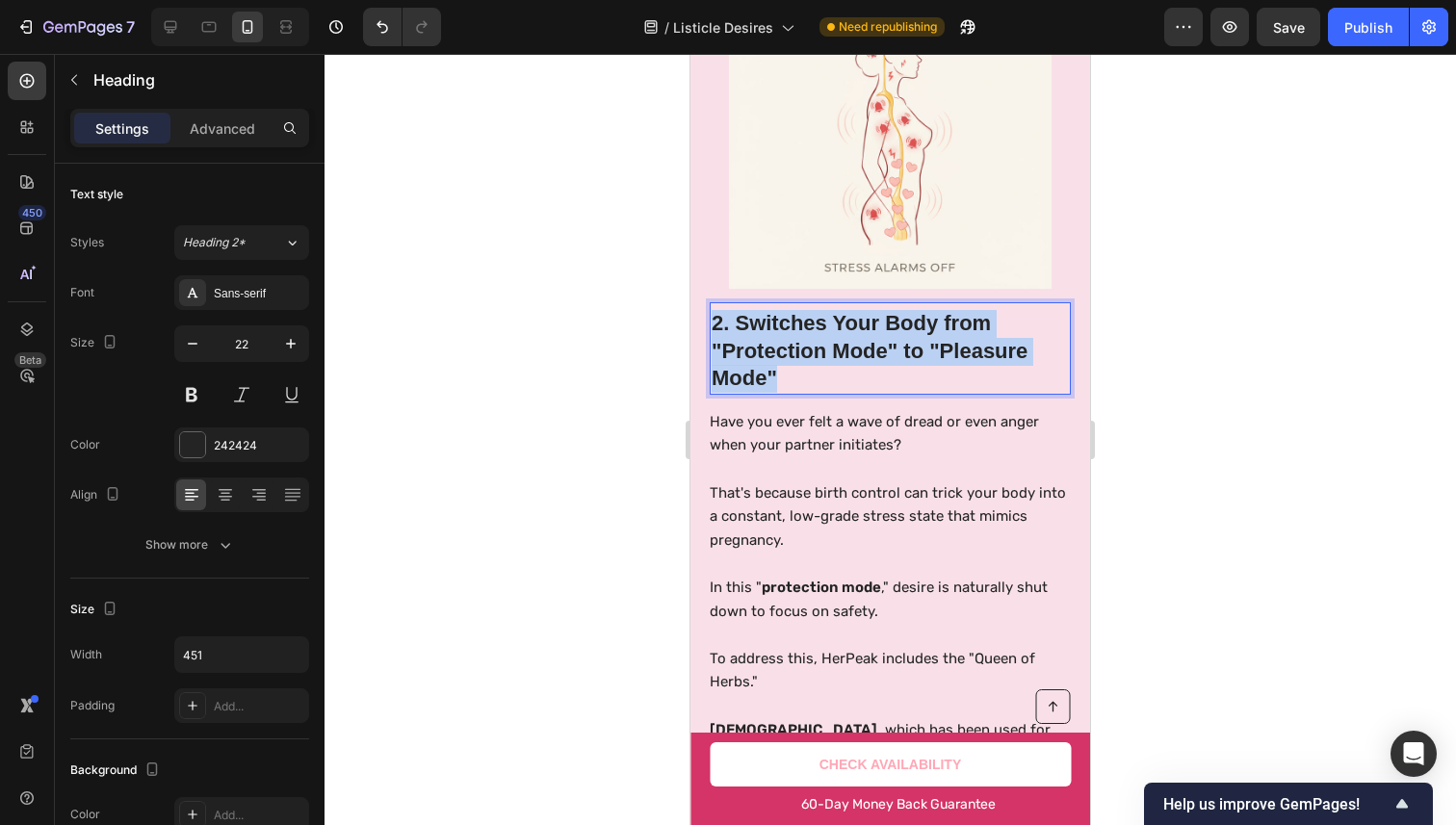
click at [877, 330] on p "2. Switches Your Body from "Protection Mode" to "Pleasure Mode"" at bounding box center [890, 351] width 357 height 83
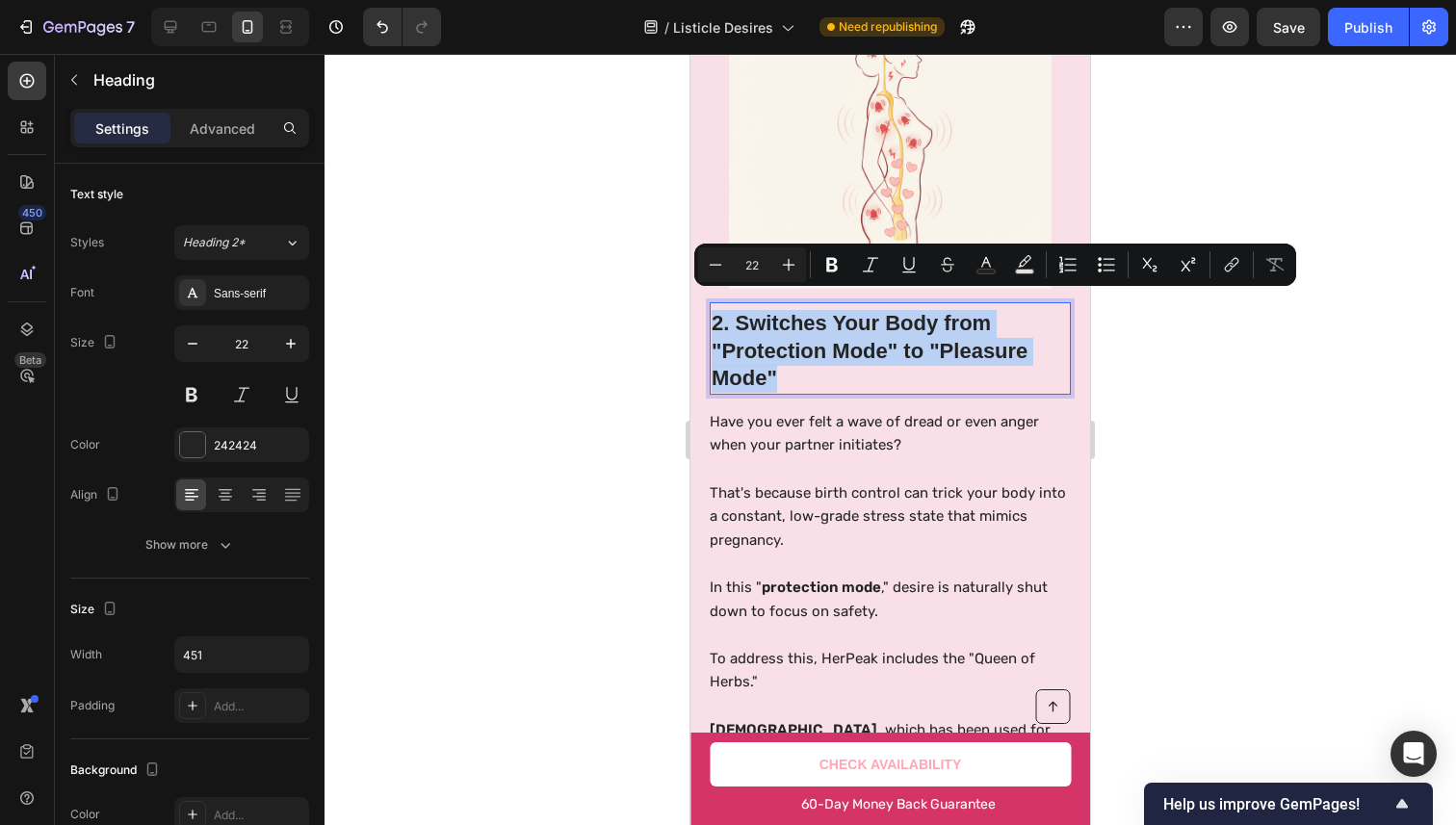
click at [875, 328] on p "2. Switches Your Body from "Protection Mode" to "Pleasure Mode"" at bounding box center [890, 351] width 357 height 83
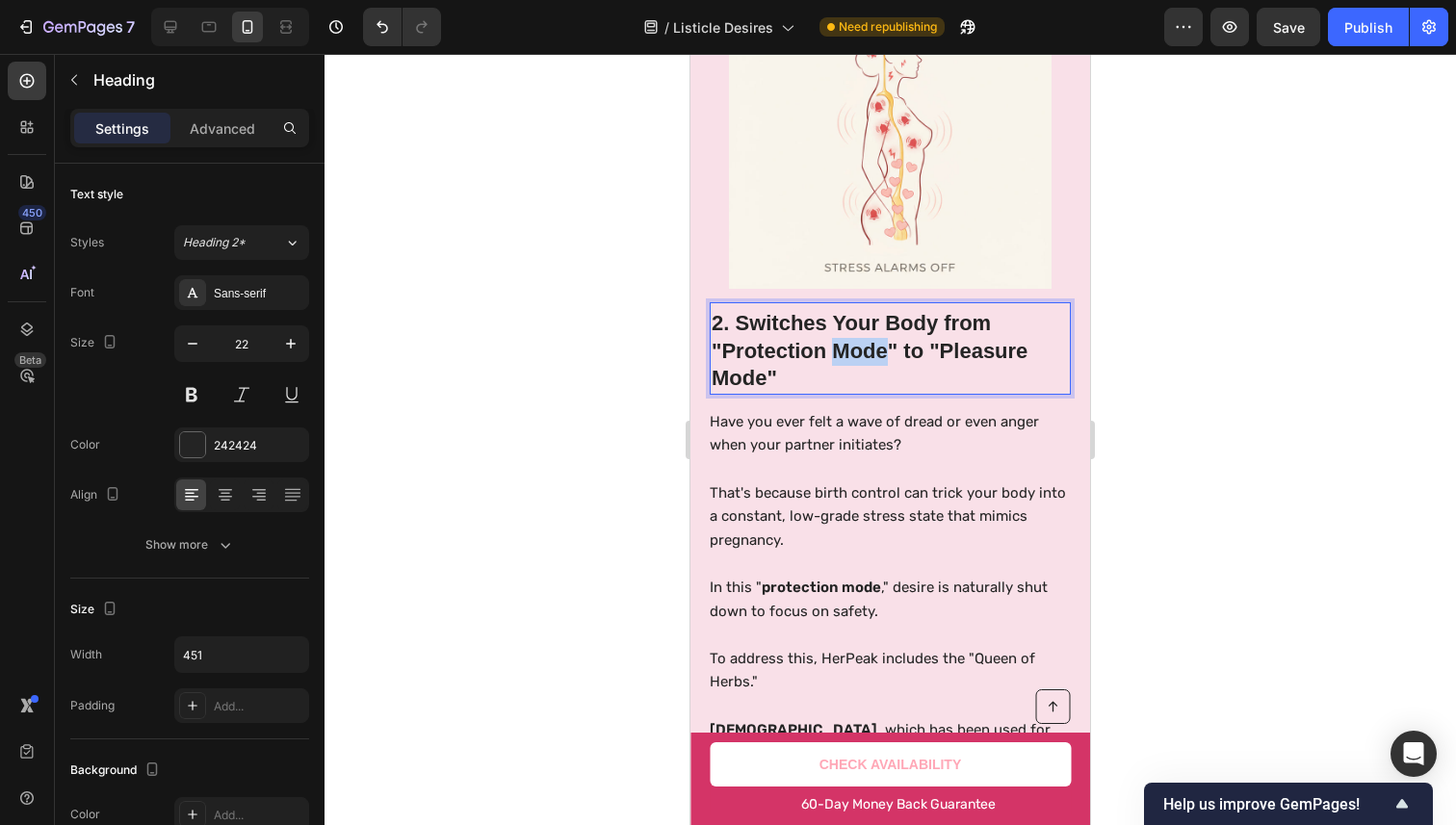
click at [875, 328] on p "2. Switches Your Body from "Protection Mode" to "Pleasure Mode"" at bounding box center [890, 351] width 357 height 83
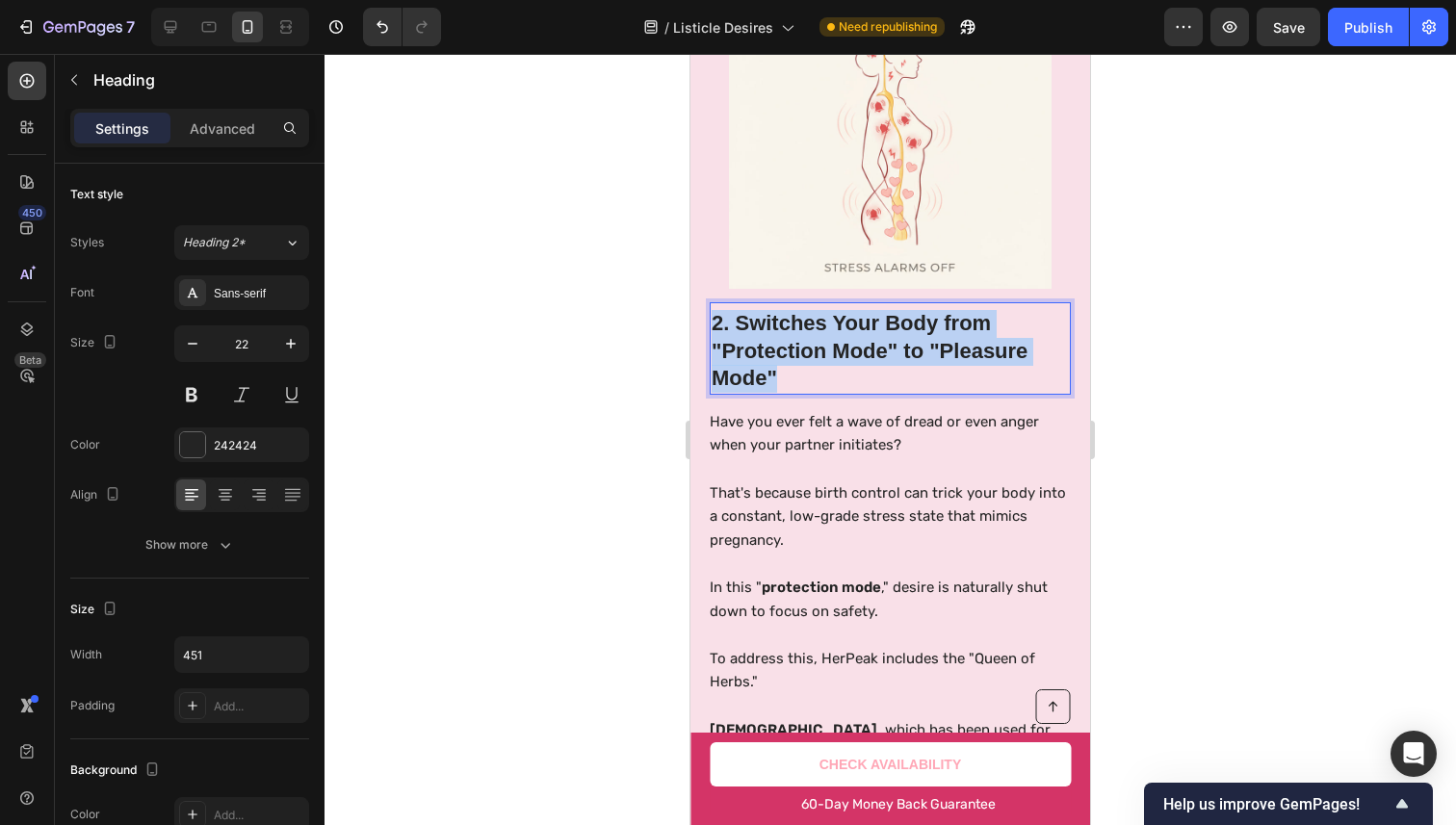
click at [875, 328] on p "2. Switches Your Body from "Protection Mode" to "Pleasure Mode"" at bounding box center [890, 351] width 357 height 83
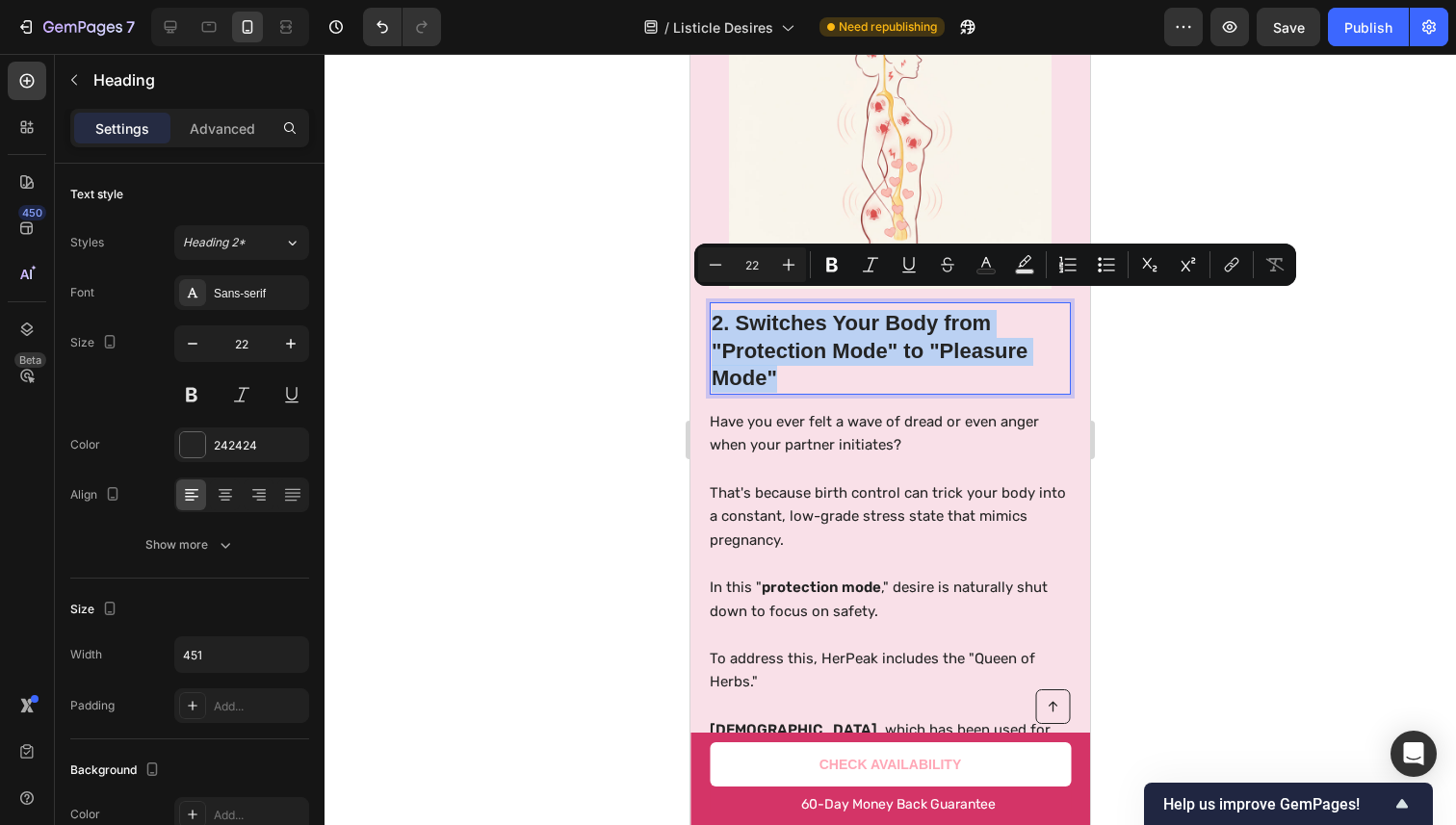
click at [872, 320] on p "2. Switches Your Body from "Protection Mode" to "Pleasure Mode"" at bounding box center [890, 351] width 357 height 83
click at [869, 317] on p "2. Switches Your Body from "Protection Mode" to "Pleasure Mode"" at bounding box center [890, 351] width 357 height 83
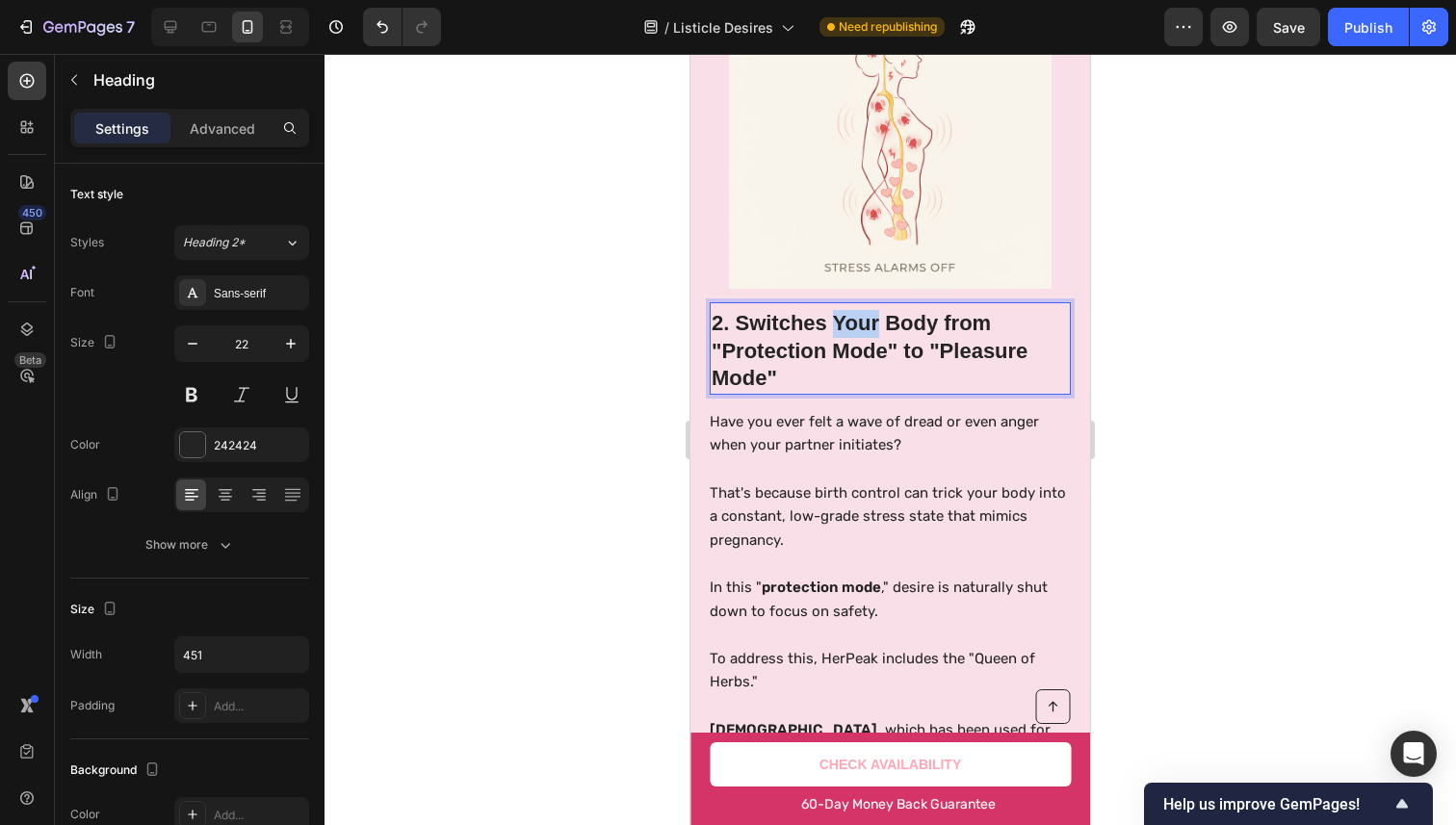
click at [869, 317] on p "2. Switches Your Body from "Protection Mode" to "Pleasure Mode"" at bounding box center [890, 351] width 357 height 83
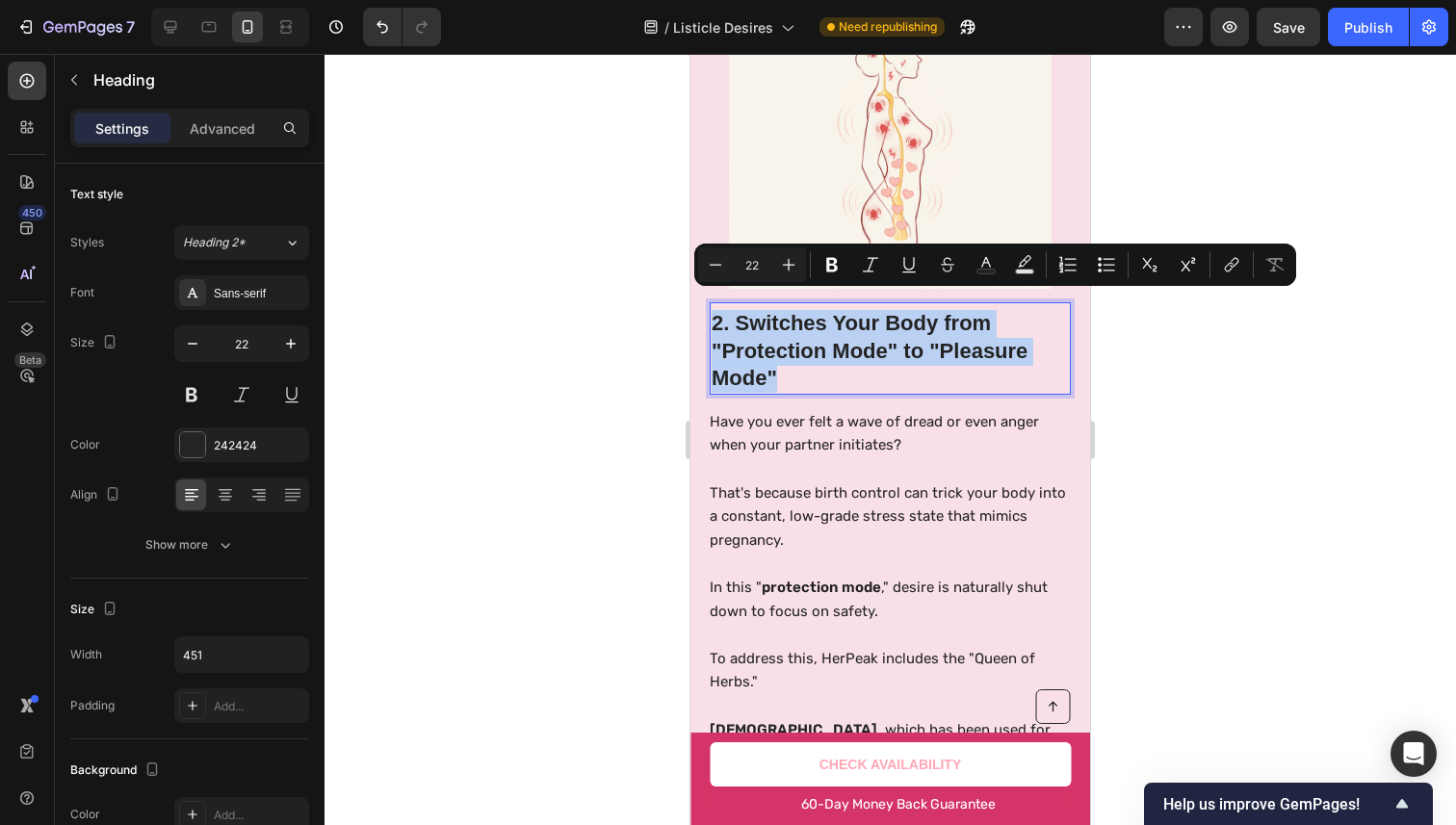
click at [869, 317] on p "2. Switches Your Body from "Protection Mode" to "Pleasure Mode"" at bounding box center [890, 351] width 357 height 83
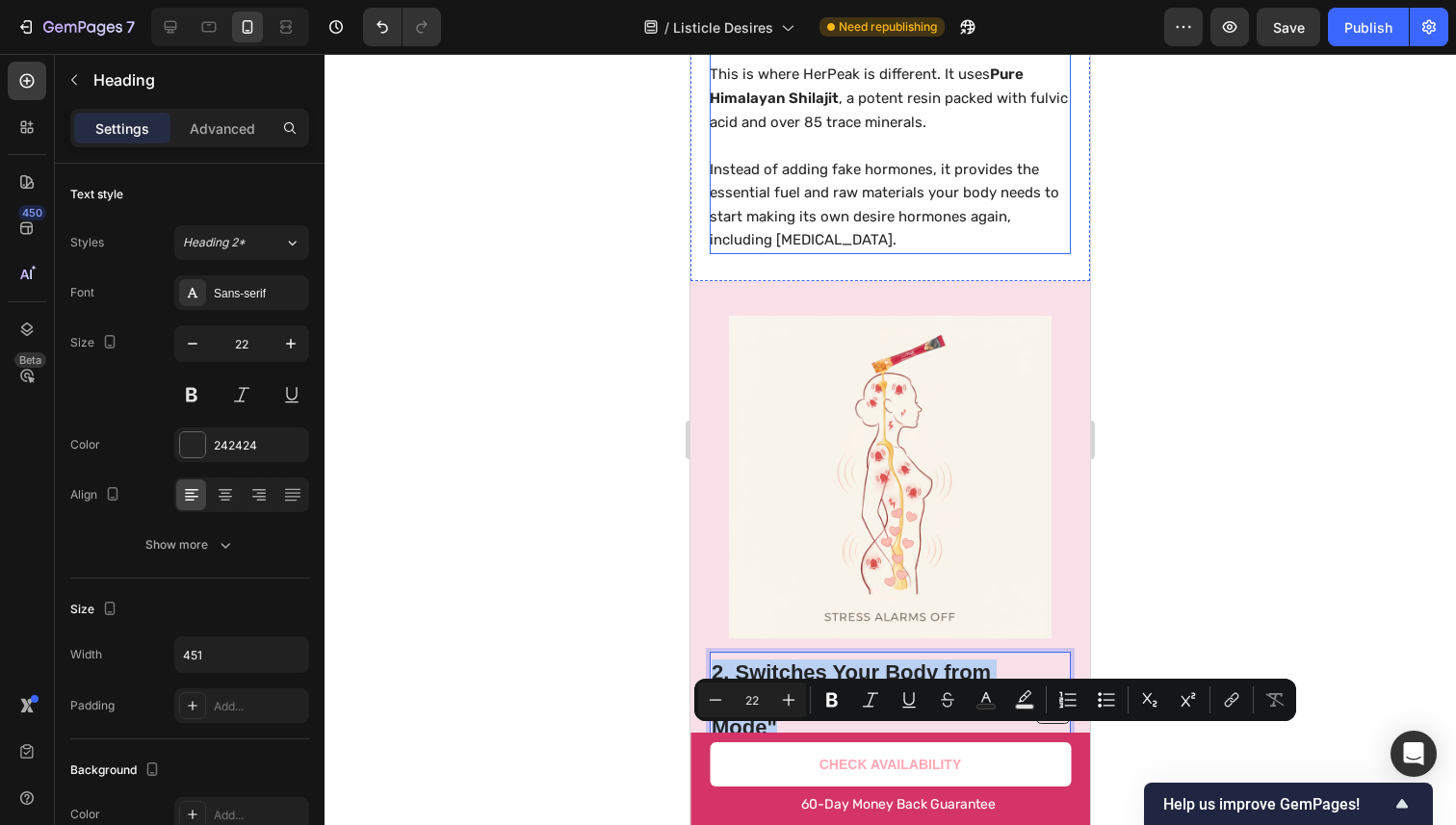
scroll to position [1448, 0]
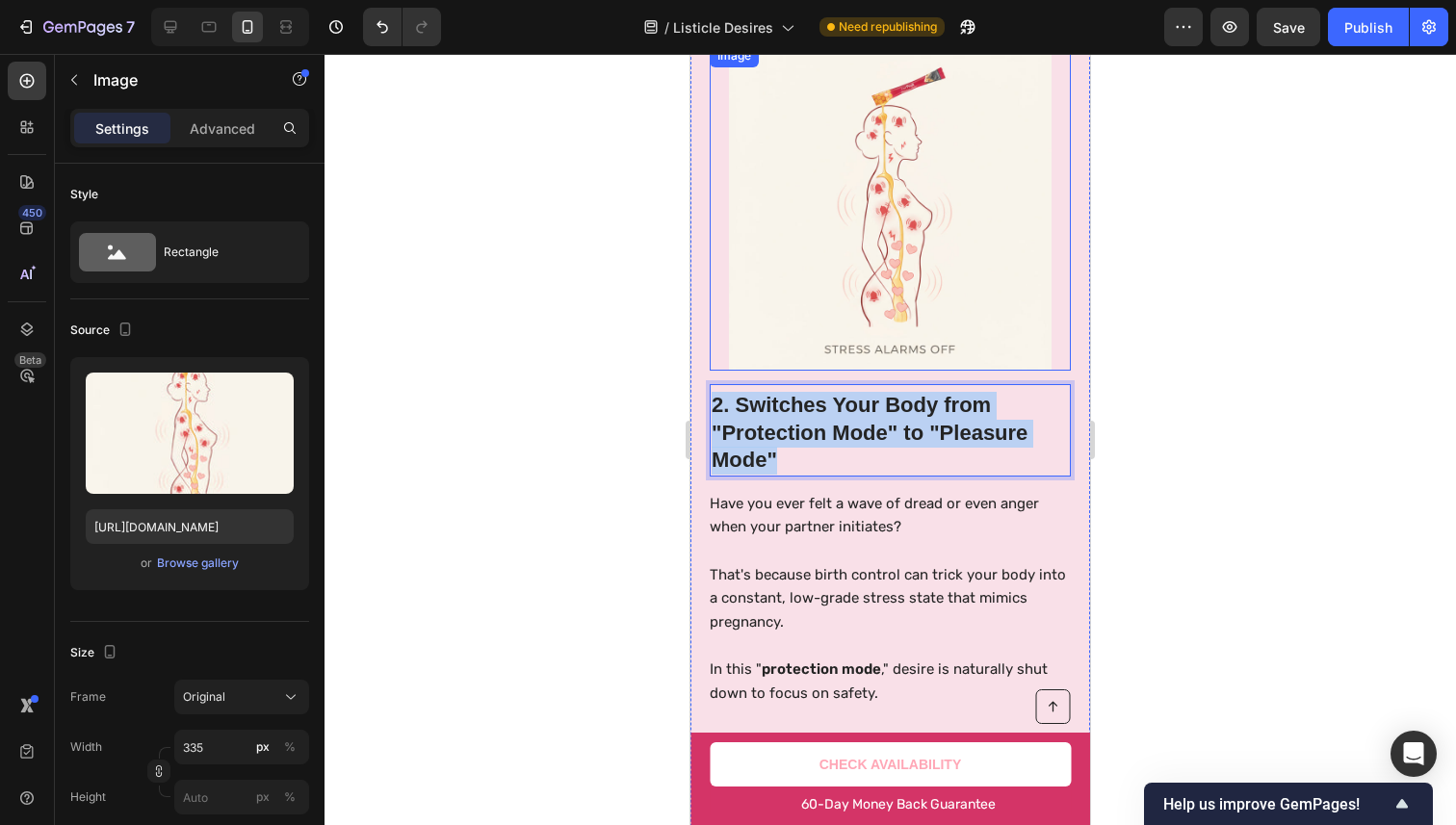
click at [868, 230] on img at bounding box center [889, 208] width 322 height 322
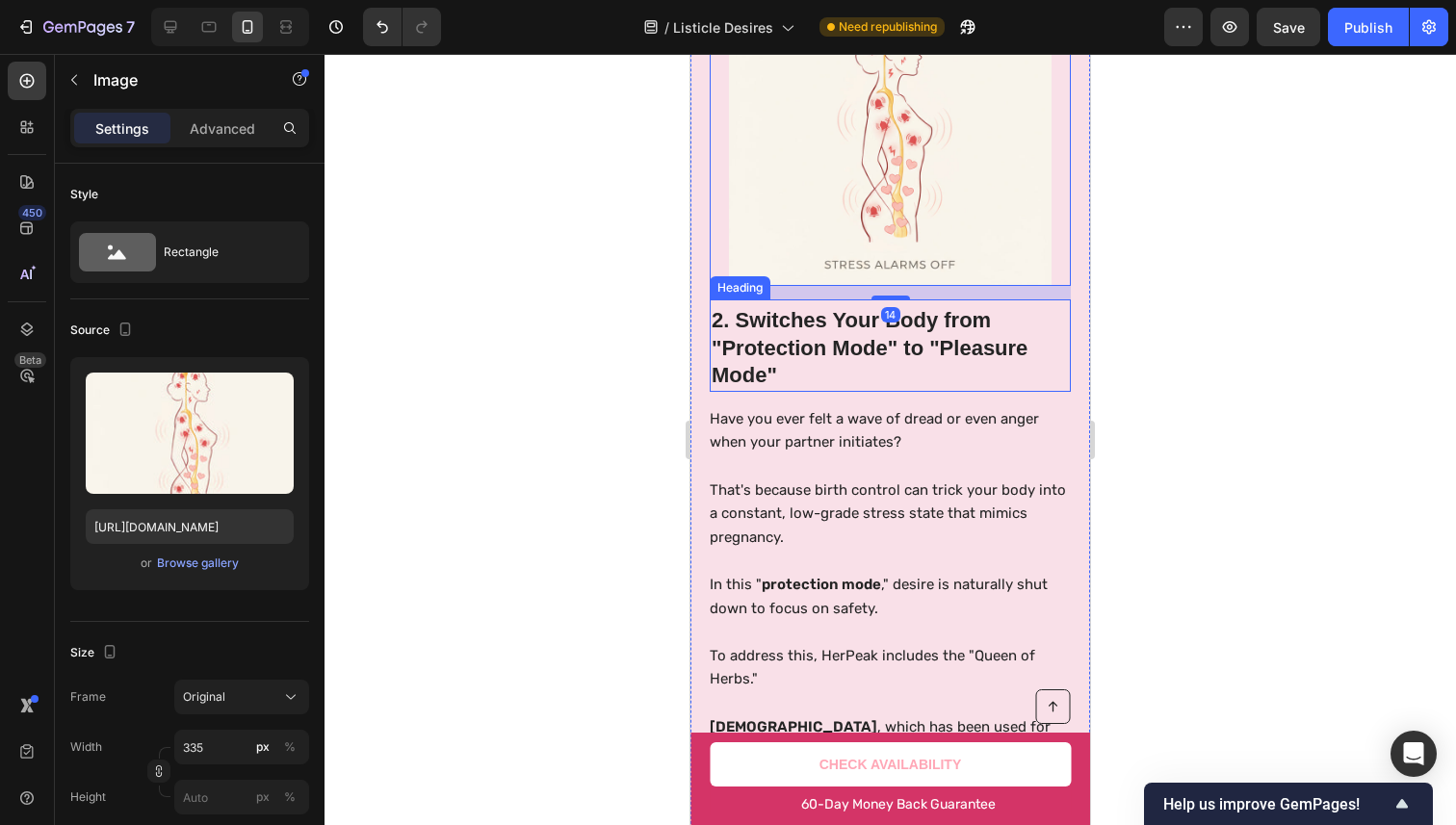
click at [805, 348] on p "2. Switches Your Body from "Protection Mode" to "Pleasure Mode"" at bounding box center [890, 348] width 357 height 83
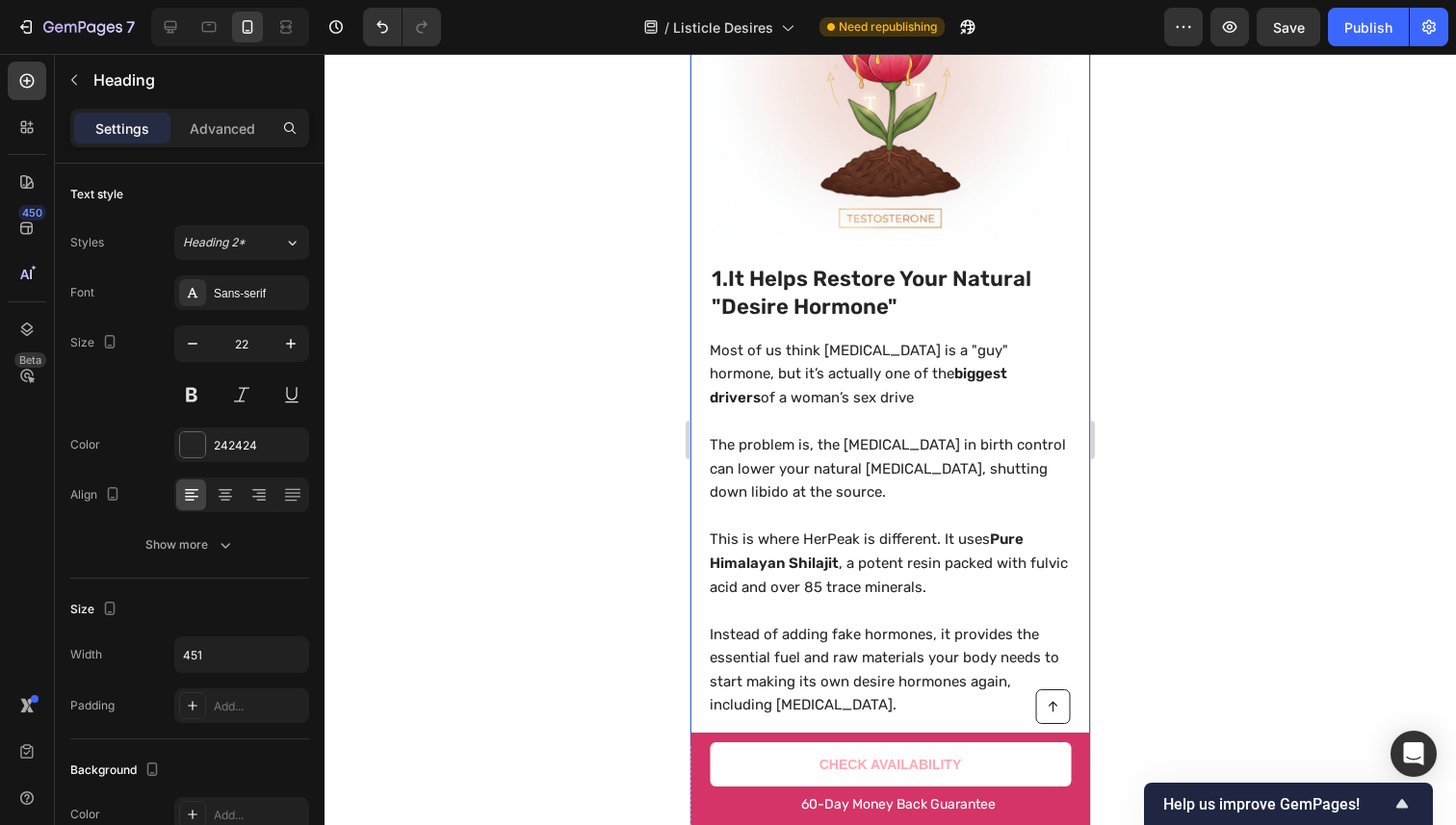
scroll to position [0, 0]
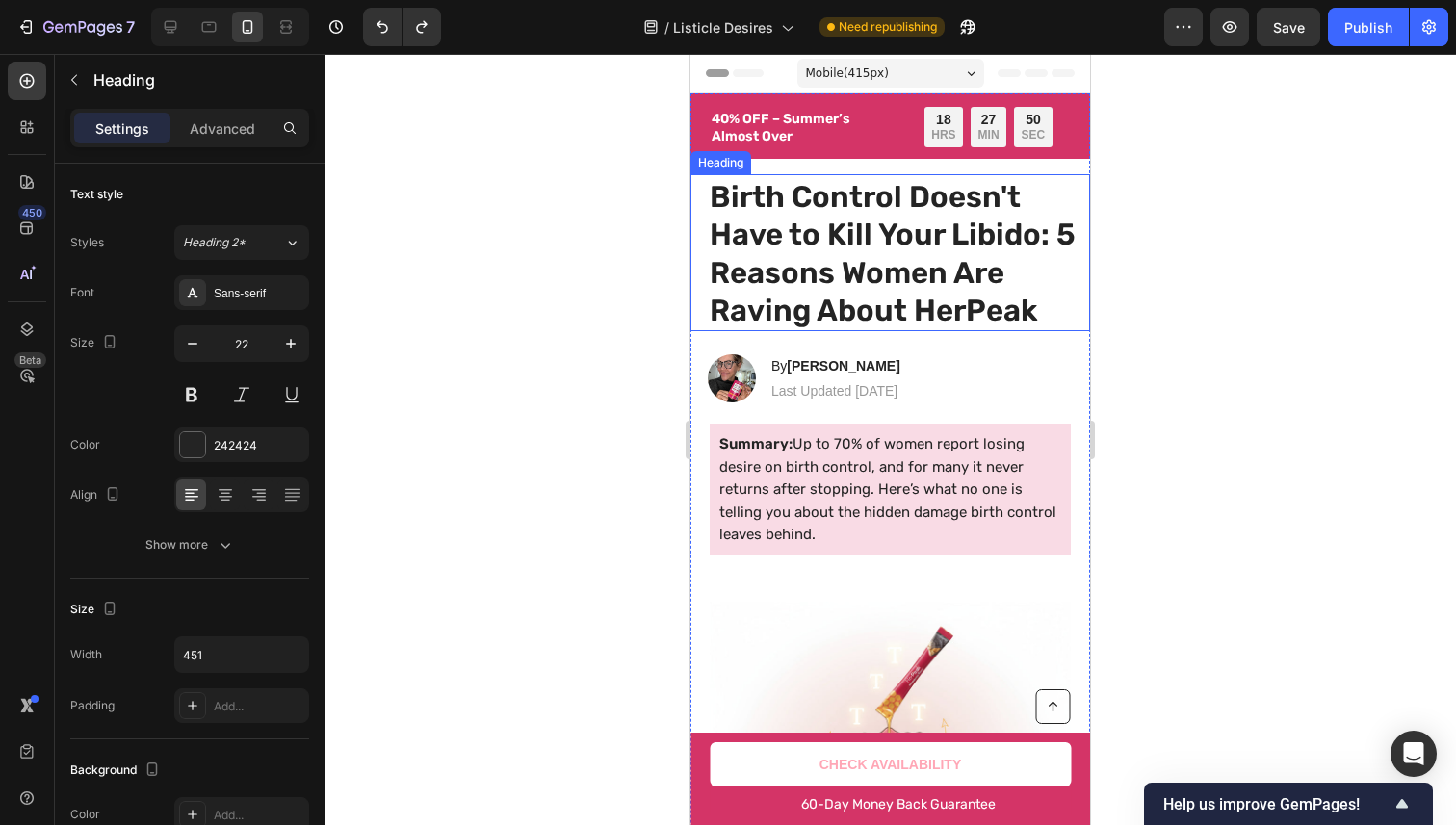
click at [1219, 199] on div at bounding box center [890, 439] width 1132 height 771
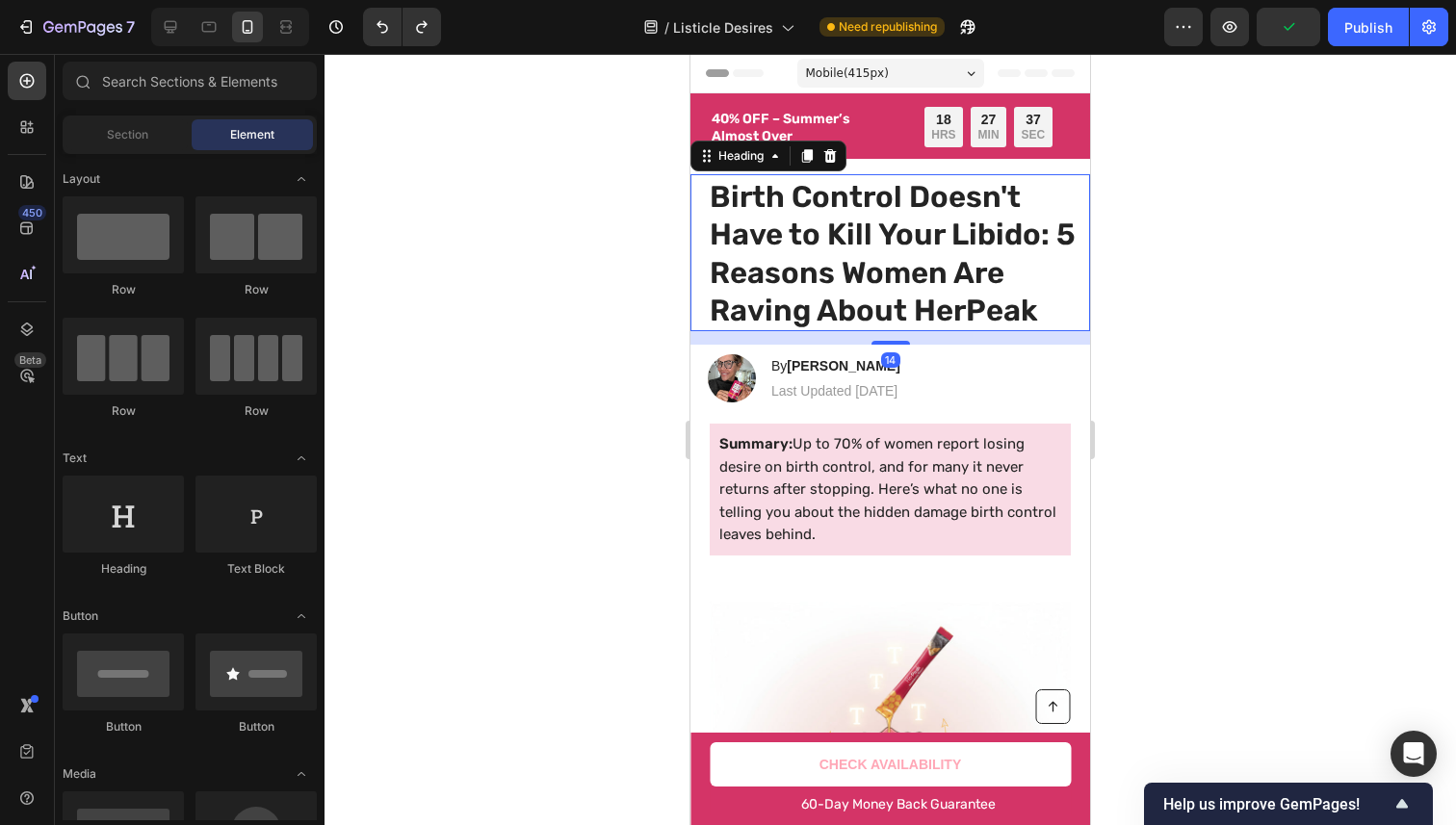
click at [912, 281] on h1 "Birth Control Doesn't Have to Kill Your Libido: 5 Reasons Women Are Raving Abou…" at bounding box center [892, 254] width 370 height 156
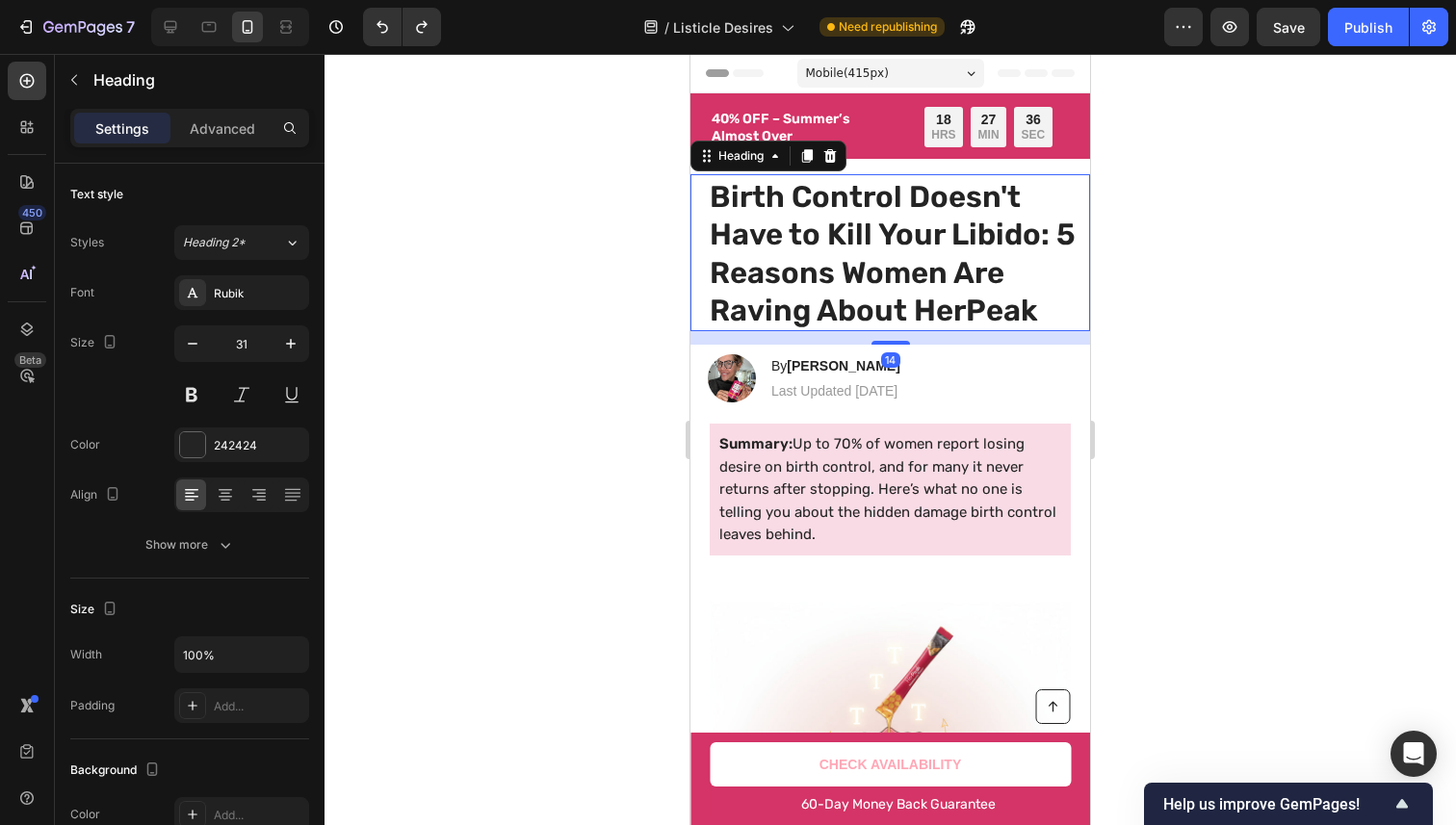
click at [910, 278] on p "Birth Control Doesn't Have to Kill Your Libido: 5 Reasons Women Are Raving Abou…" at bounding box center [893, 254] width 367 height 152
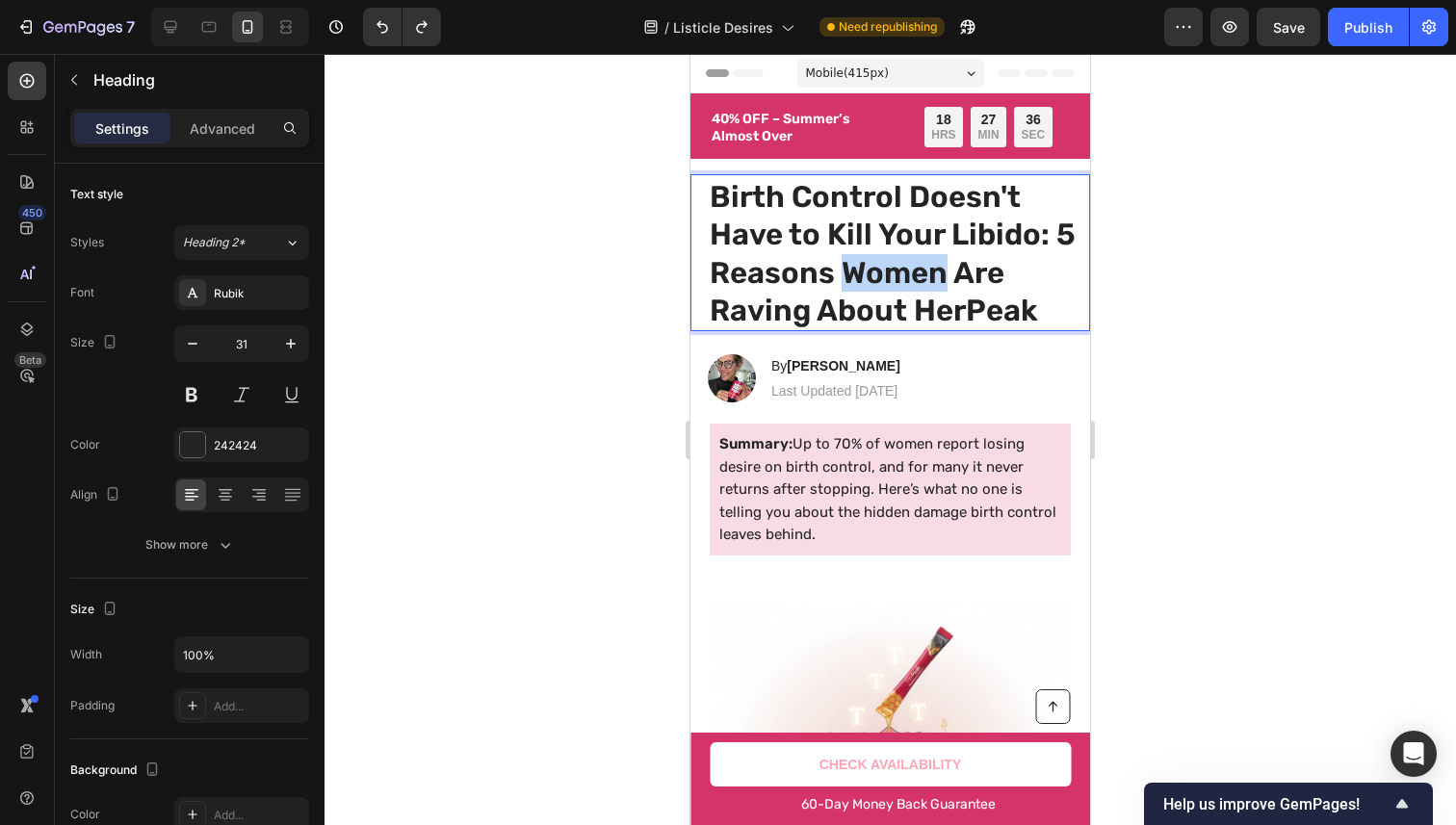
click at [910, 278] on p "Birth Control Doesn't Have to Kill Your Libido: 5 Reasons Women Are Raving Abou…" at bounding box center [893, 254] width 367 height 152
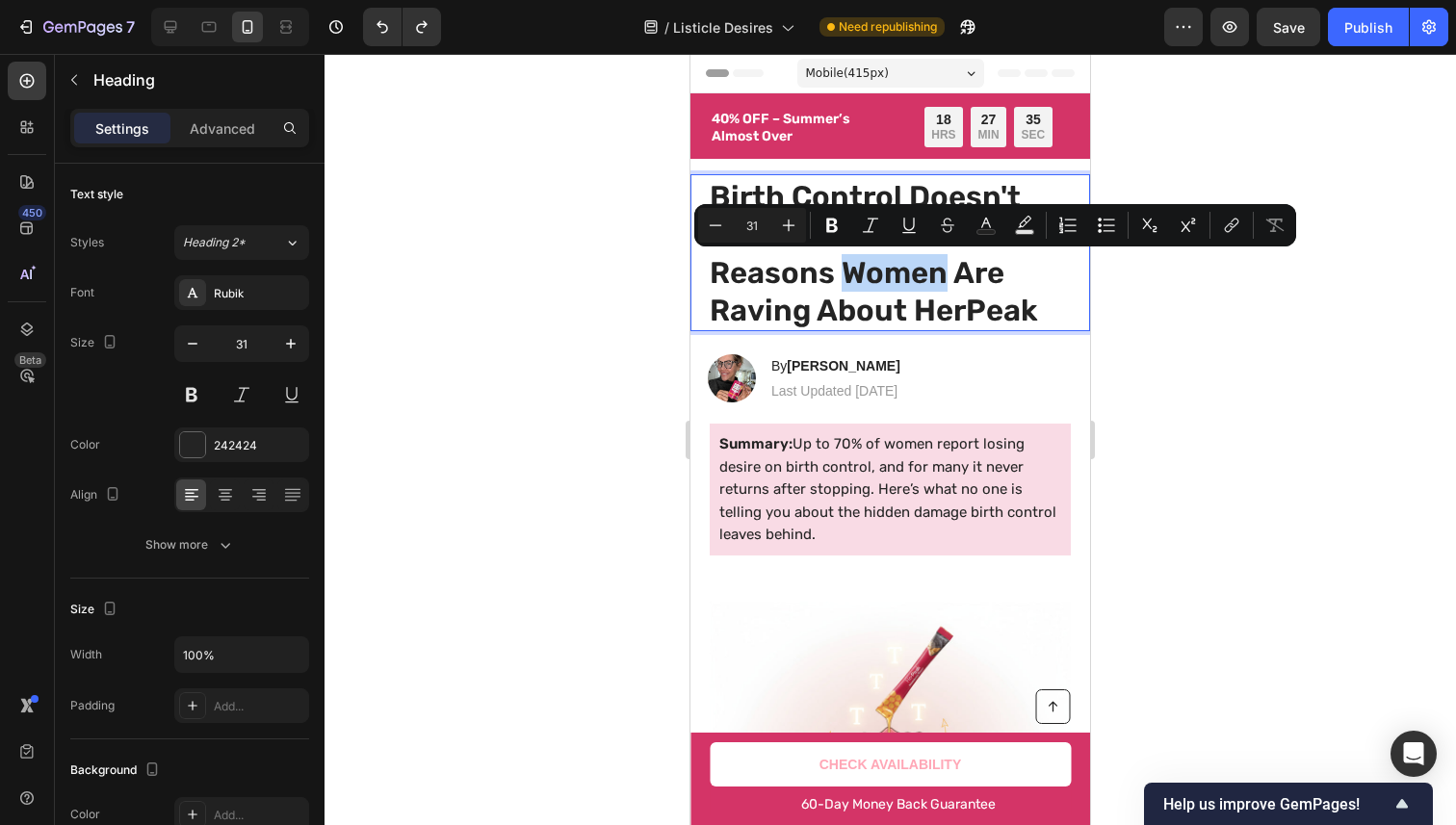
click at [896, 275] on p "Birth Control Doesn't Have to Kill Your Libido: 5 Reasons Women Are Raving Abou…" at bounding box center [893, 254] width 367 height 152
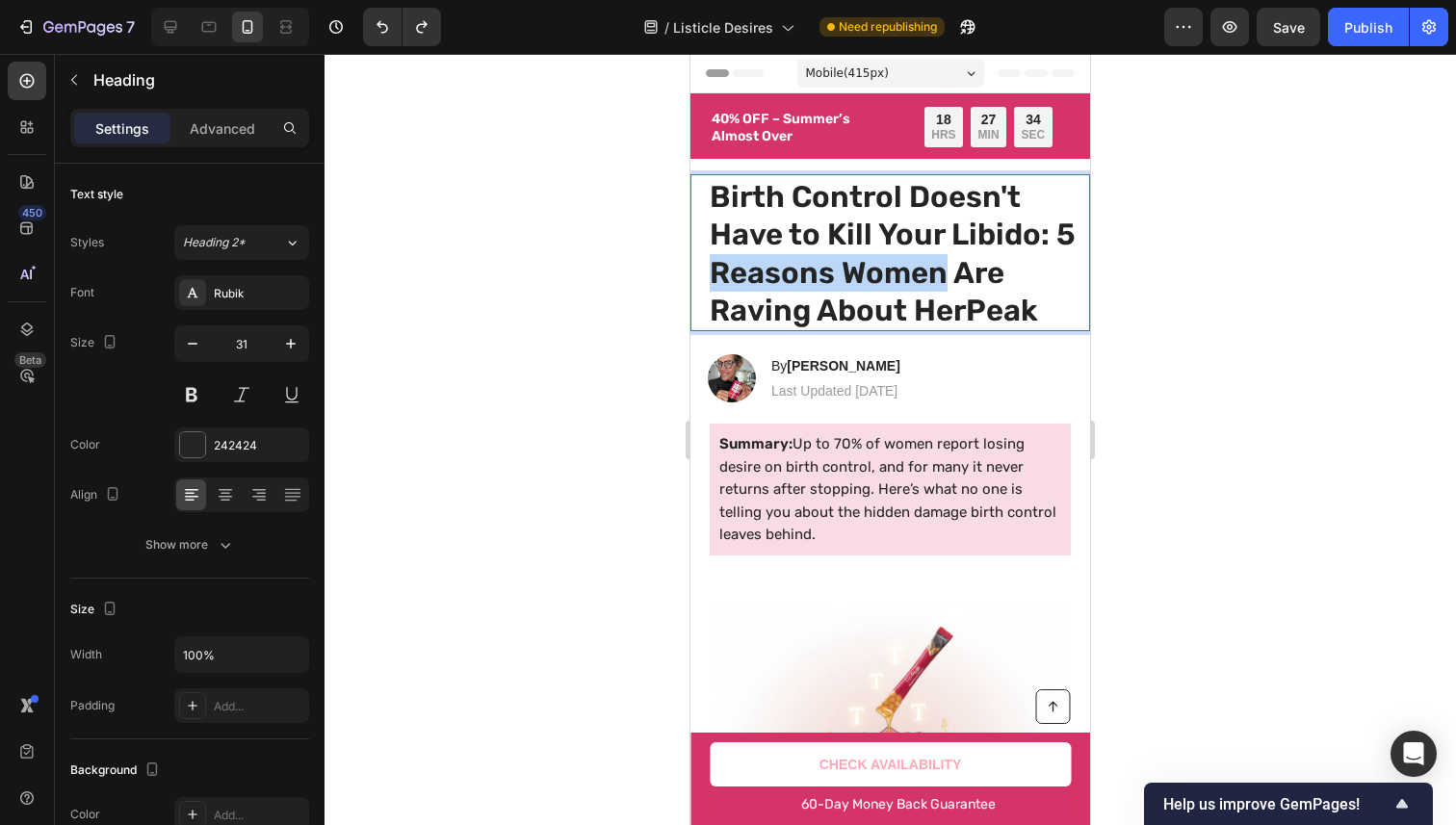
drag, startPoint x: 896, startPoint y: 275, endPoint x: 815, endPoint y: 263, distance: 81.9
click at [815, 263] on p "Birth Control Doesn't Have to Kill Your Libido: 5 Reasons Women Are Raving Abou…" at bounding box center [893, 254] width 367 height 152
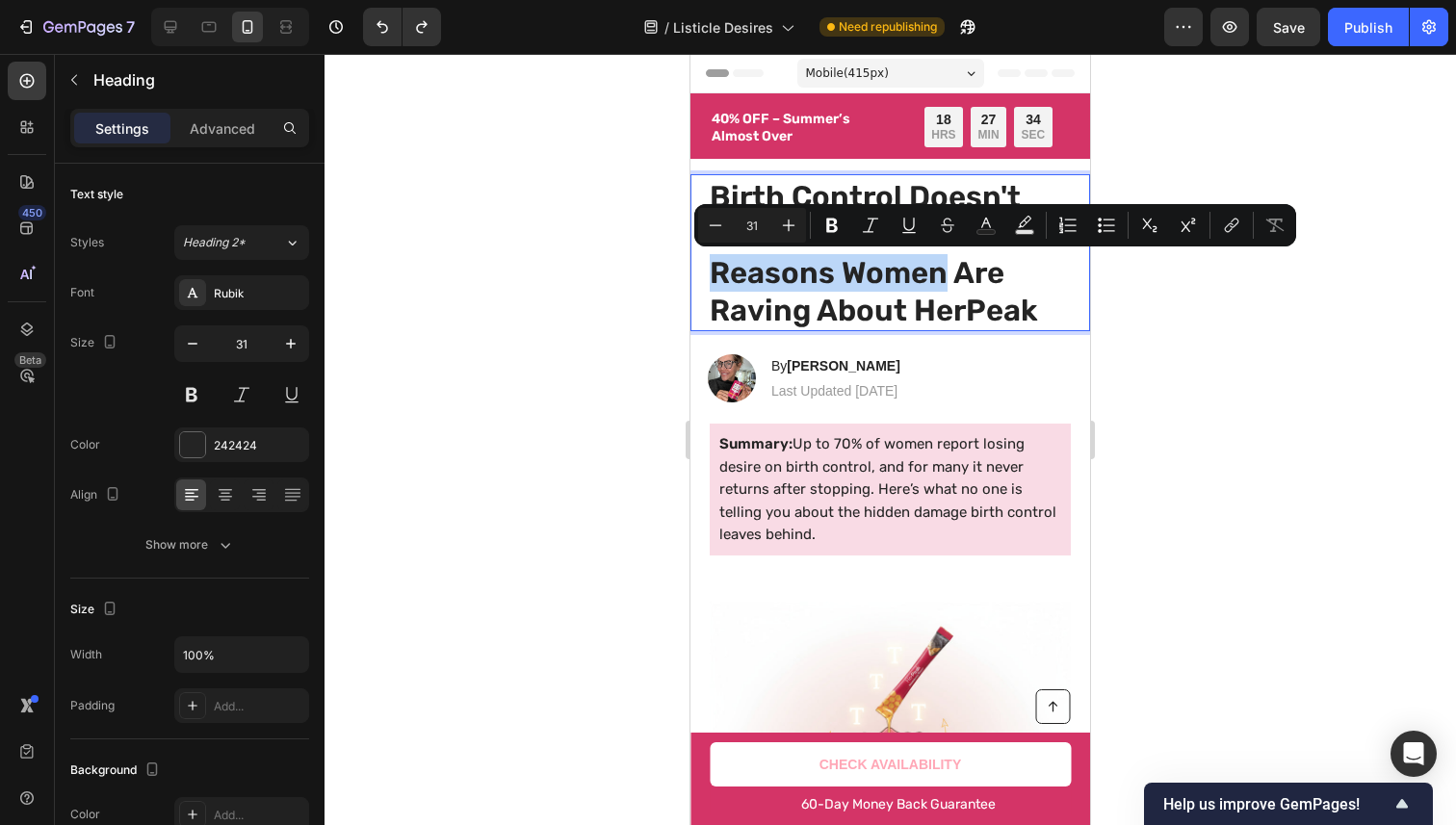
click at [815, 263] on p "Birth Control Doesn't Have to Kill Your Libido: 5 Reasons Women Are Raving Abou…" at bounding box center [893, 254] width 367 height 152
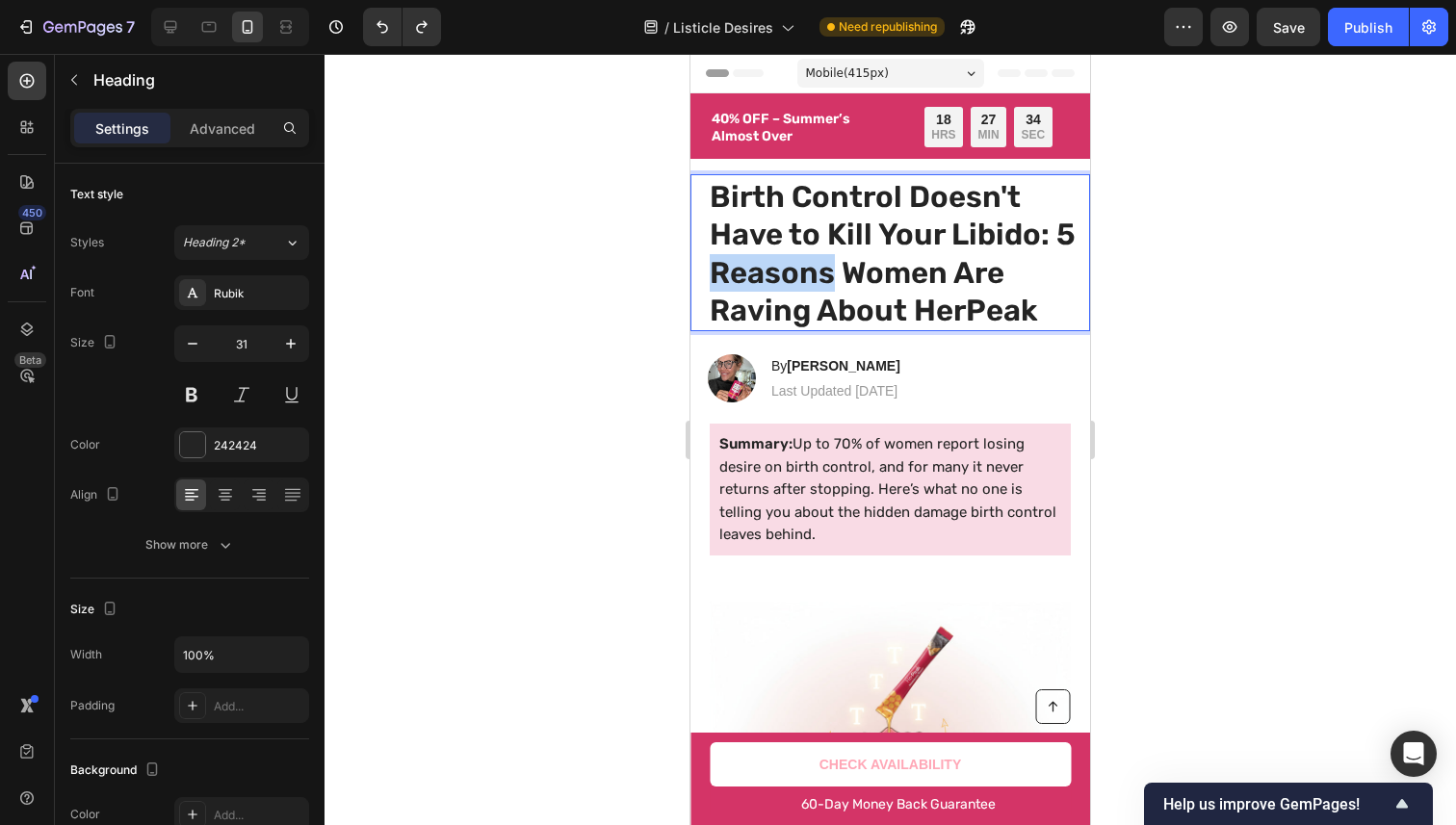
click at [815, 263] on p "Birth Control Doesn't Have to Kill Your Libido: 5 Reasons Women Are Raving Abou…" at bounding box center [893, 254] width 367 height 152
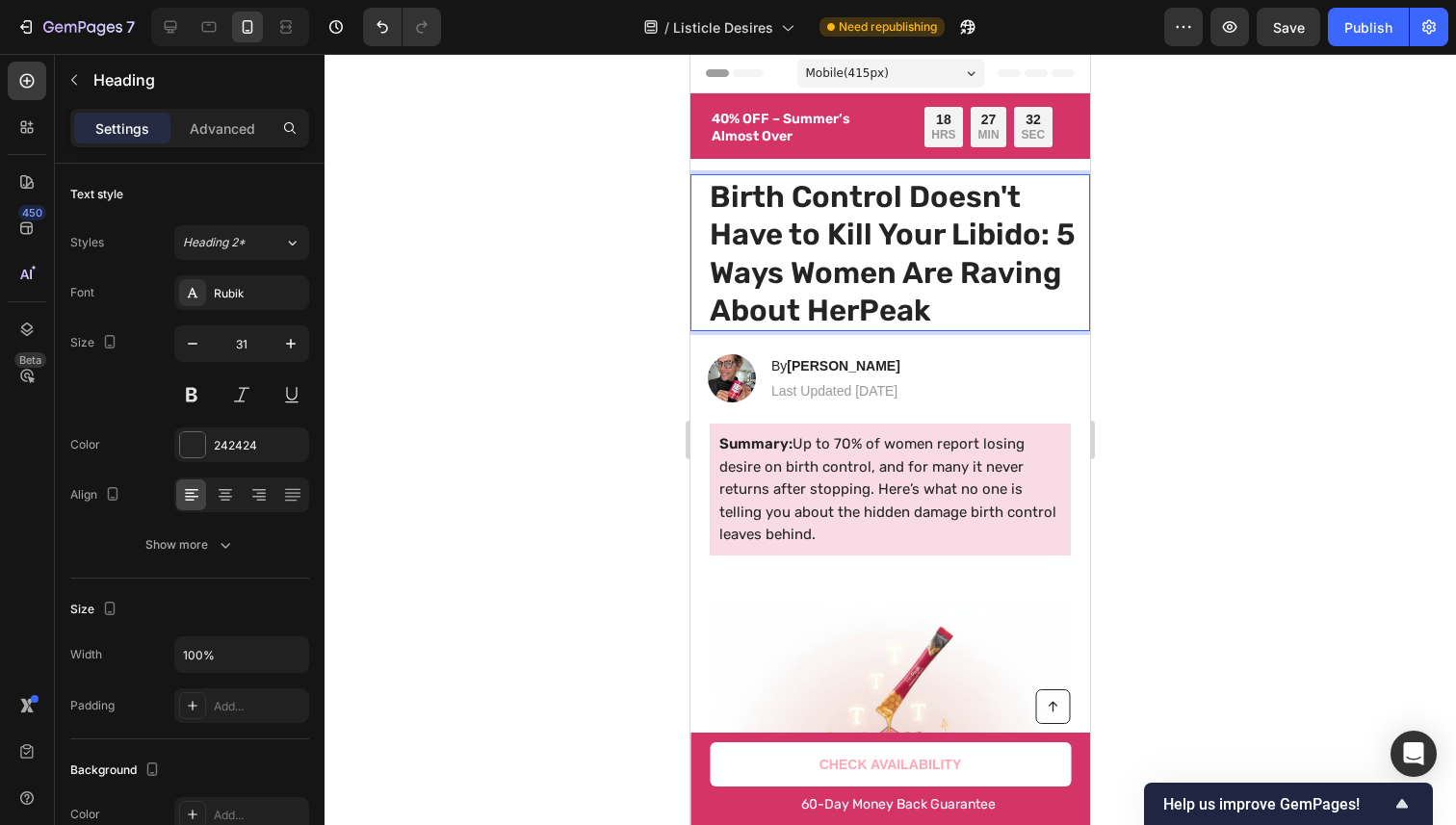
click at [854, 260] on p "Birth Control Doesn't Have to Kill Your Libido: 5 Ways Women Are Raving About H…" at bounding box center [893, 254] width 367 height 152
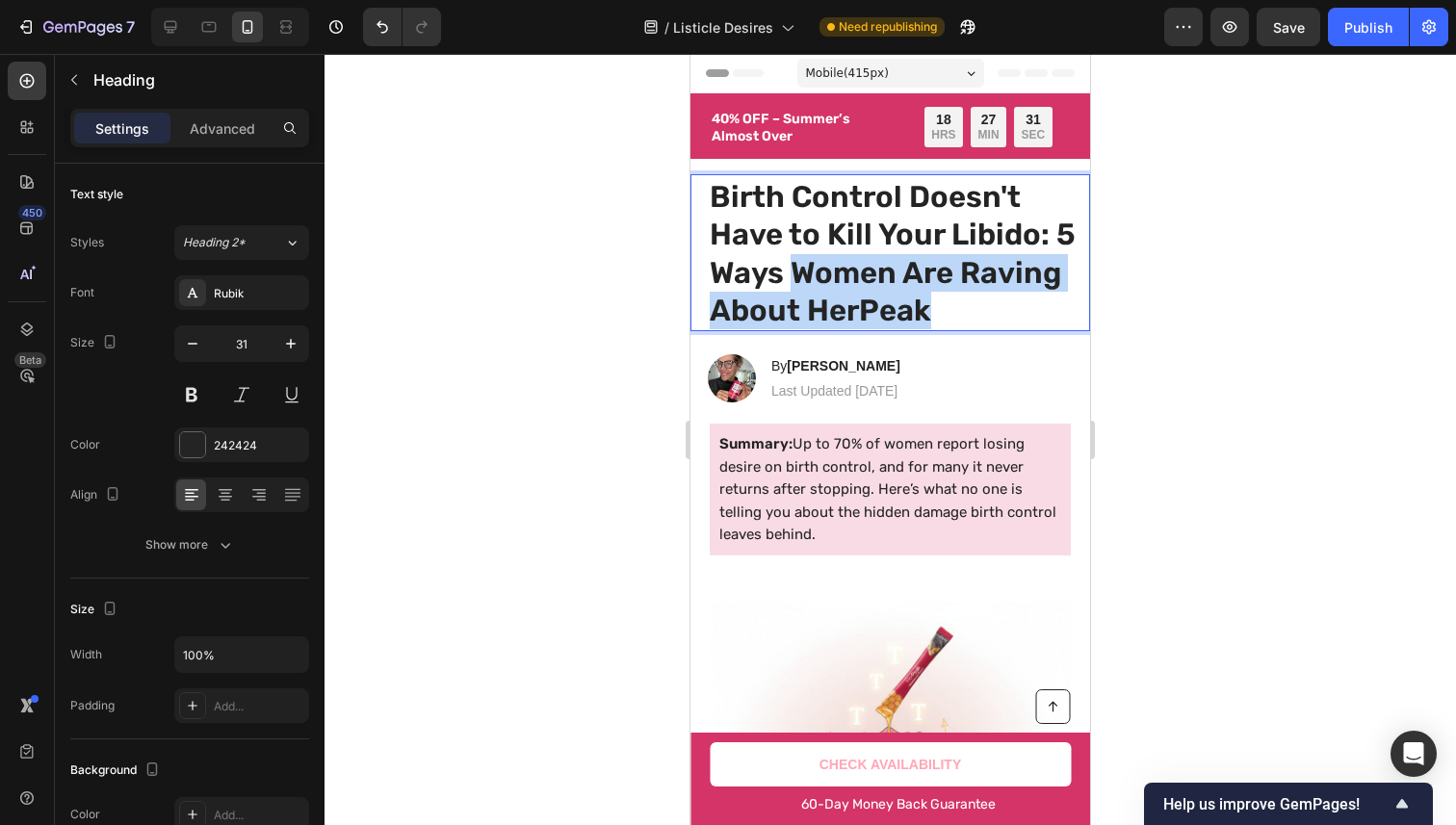
drag, startPoint x: 854, startPoint y: 260, endPoint x: 947, endPoint y: 311, distance: 106.1
click at [949, 311] on p "Birth Control Doesn't Have to Kill Your Libido: 5 Ways Women Are Raving About H…" at bounding box center [893, 254] width 367 height 152
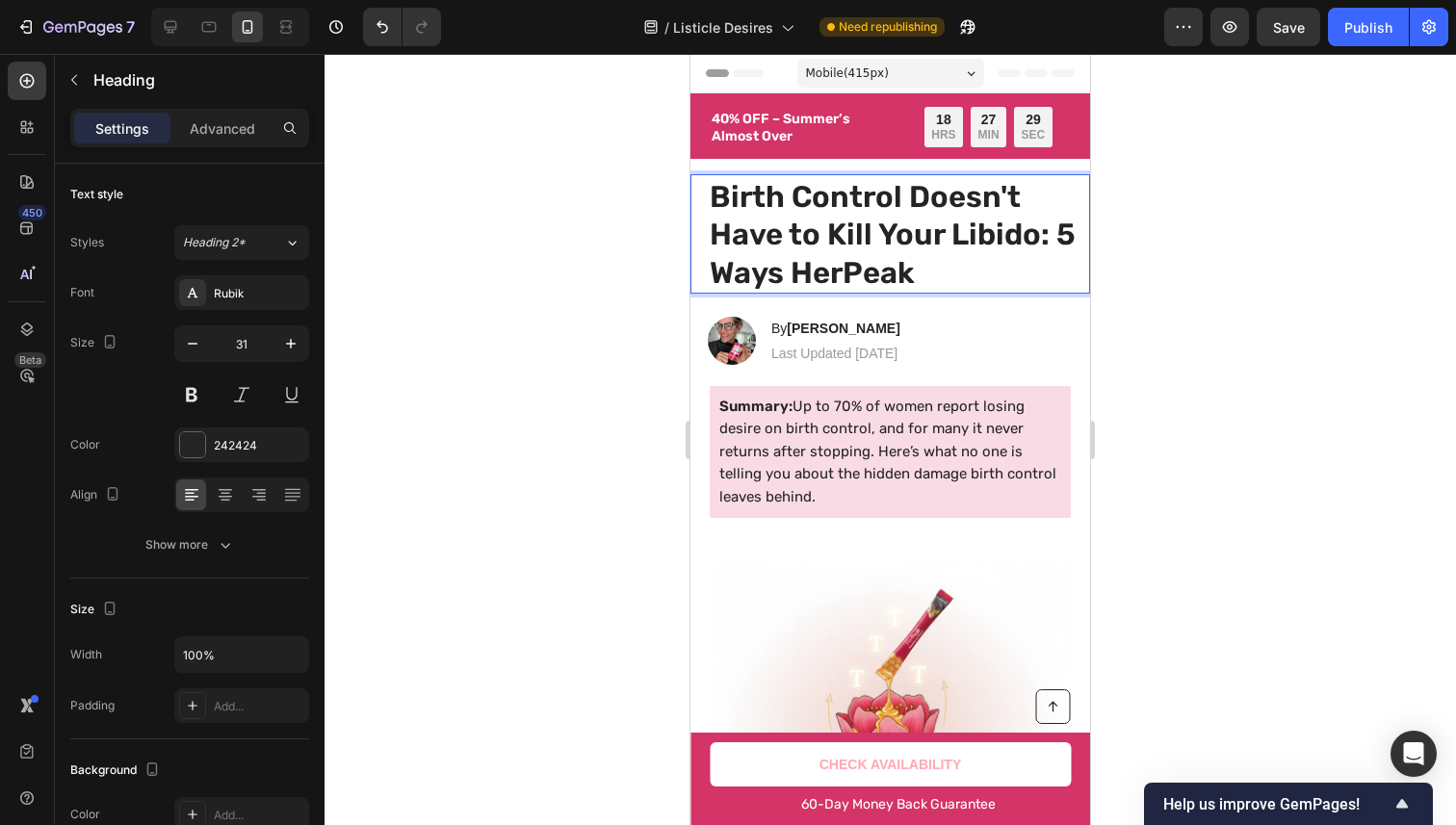
click at [946, 312] on div "Image By [PERSON_NAME] Heading Last Updated [DATE] Text Block Row" at bounding box center [890, 336] width 399 height 58
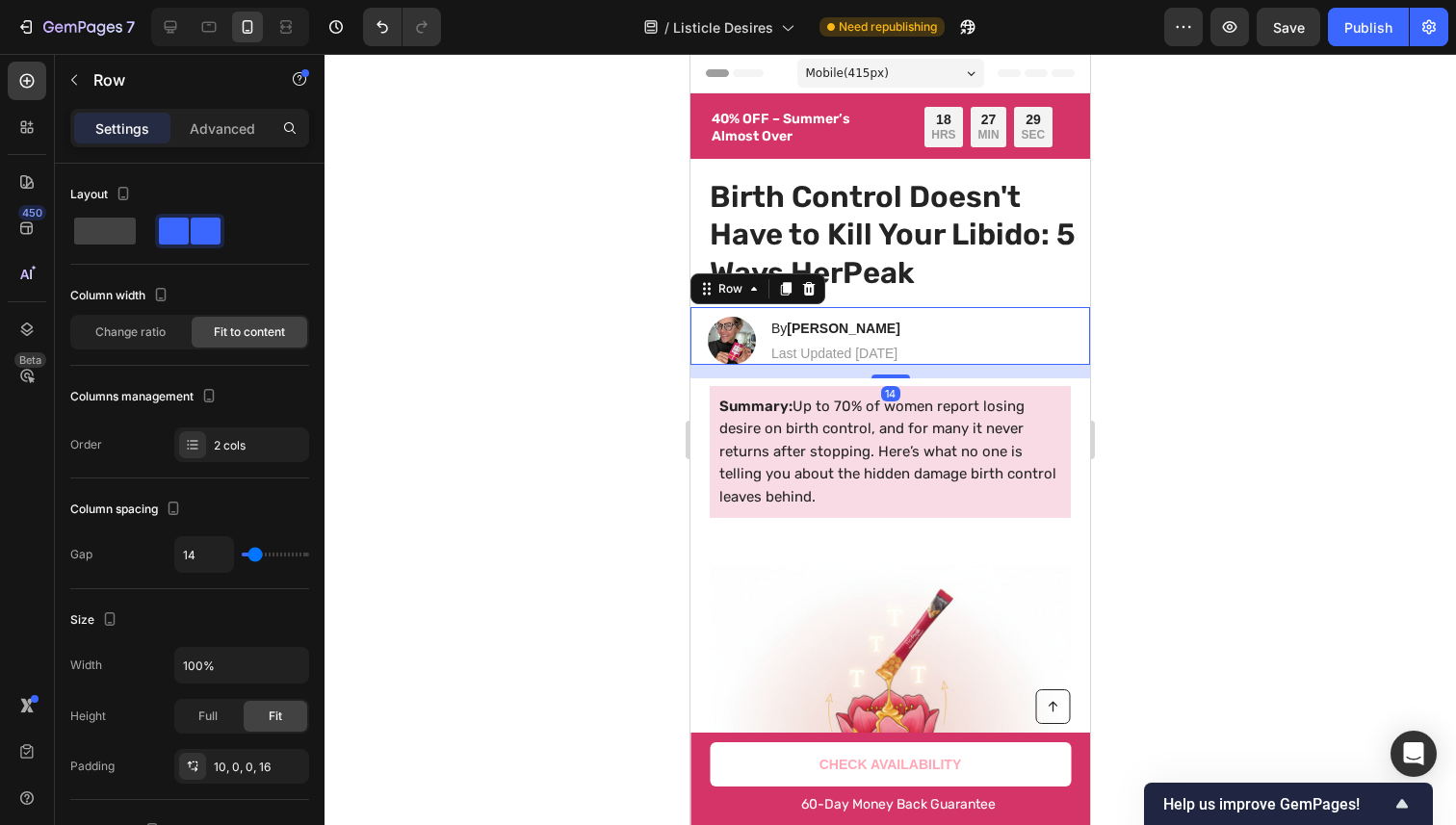
click at [946, 312] on div "Image By [PERSON_NAME] Heading Last Updated [DATE] Text Block Row 14" at bounding box center [890, 336] width 399 height 58
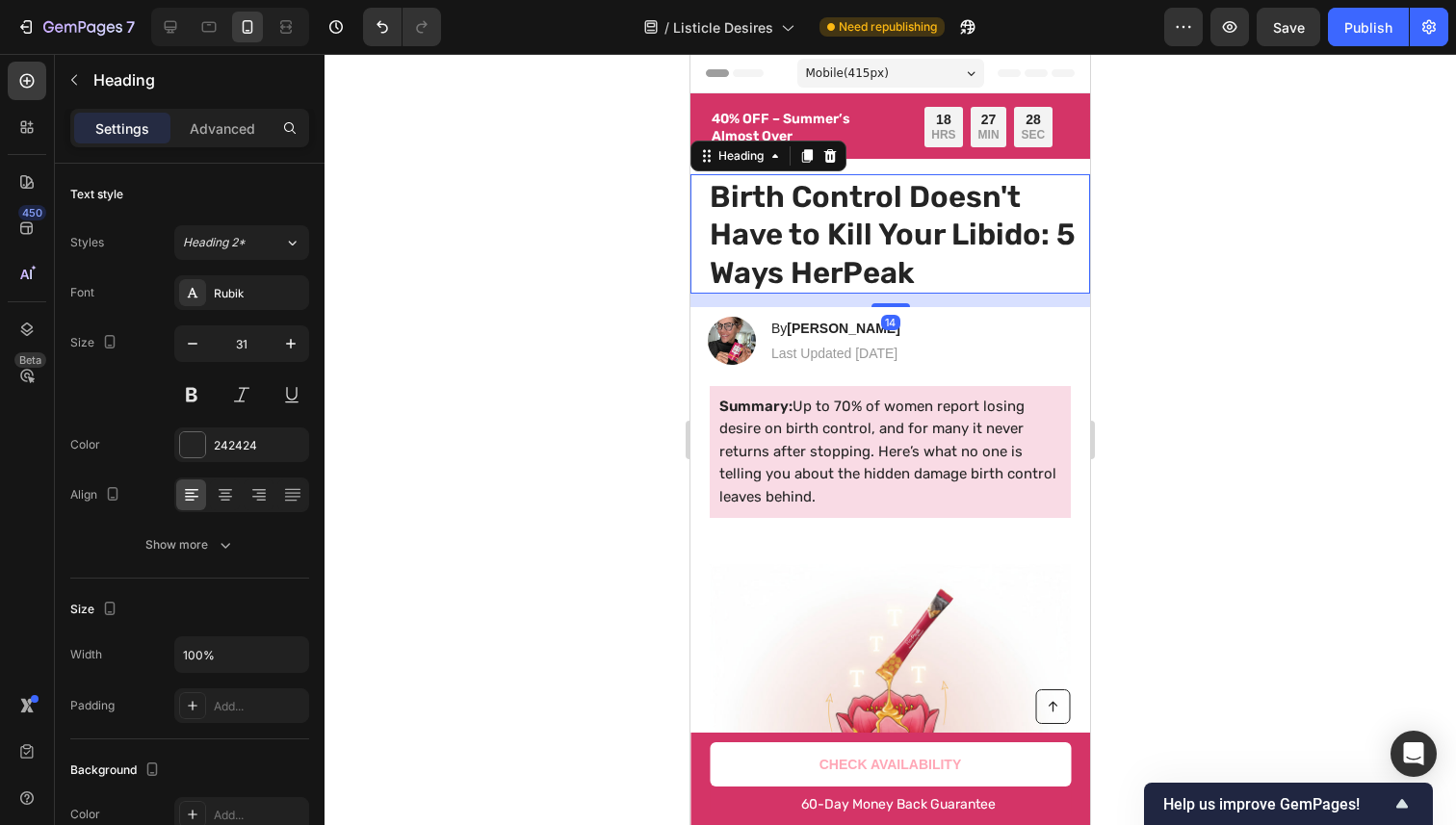
click at [965, 253] on p "Birth Control Doesn't Have to Kill Your Libido: 5 Ways HerPeak" at bounding box center [893, 235] width 367 height 114
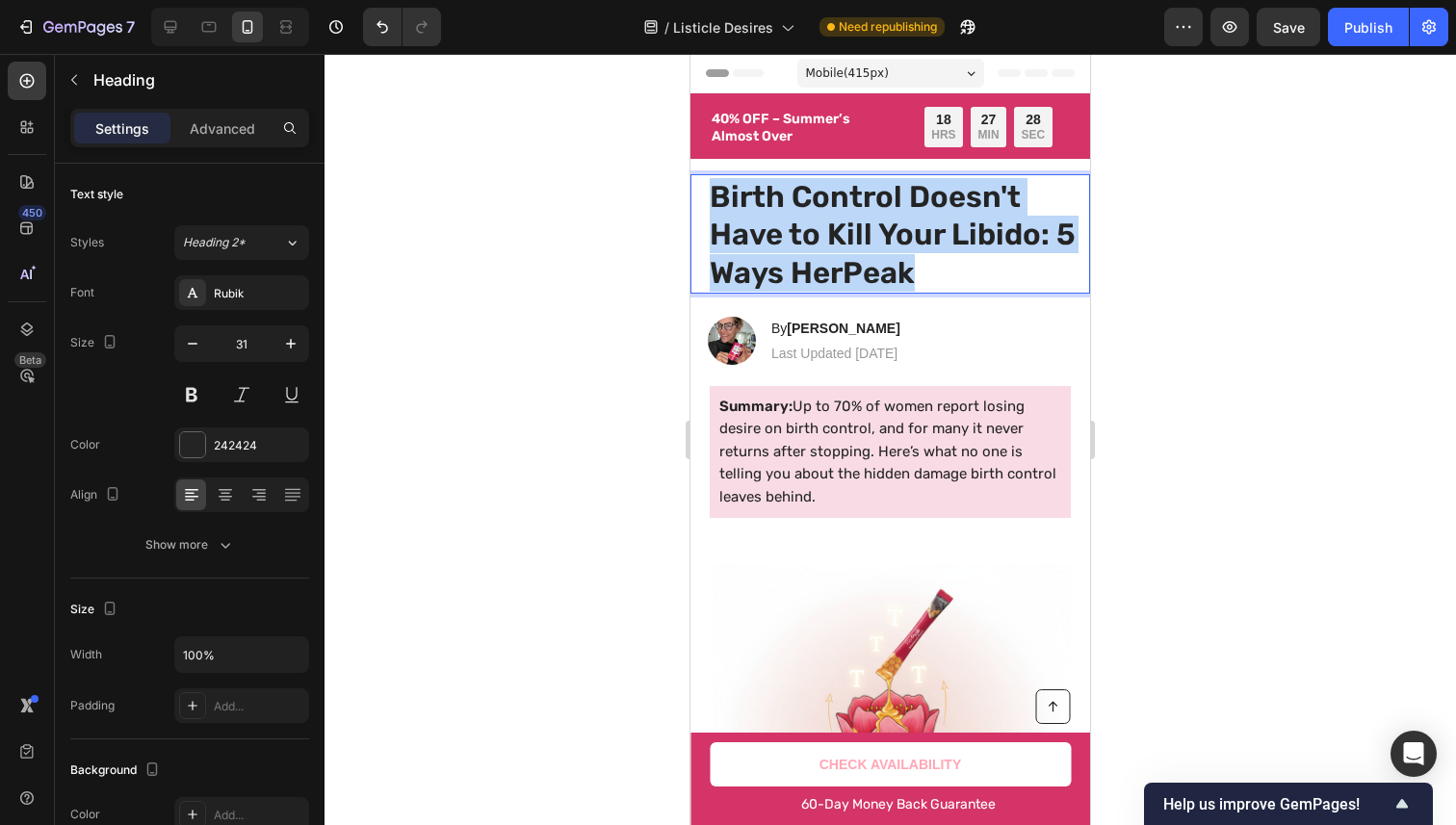
click at [965, 253] on p "Birth Control Doesn't Have to Kill Your Libido: 5 Ways HerPeak" at bounding box center [893, 235] width 367 height 114
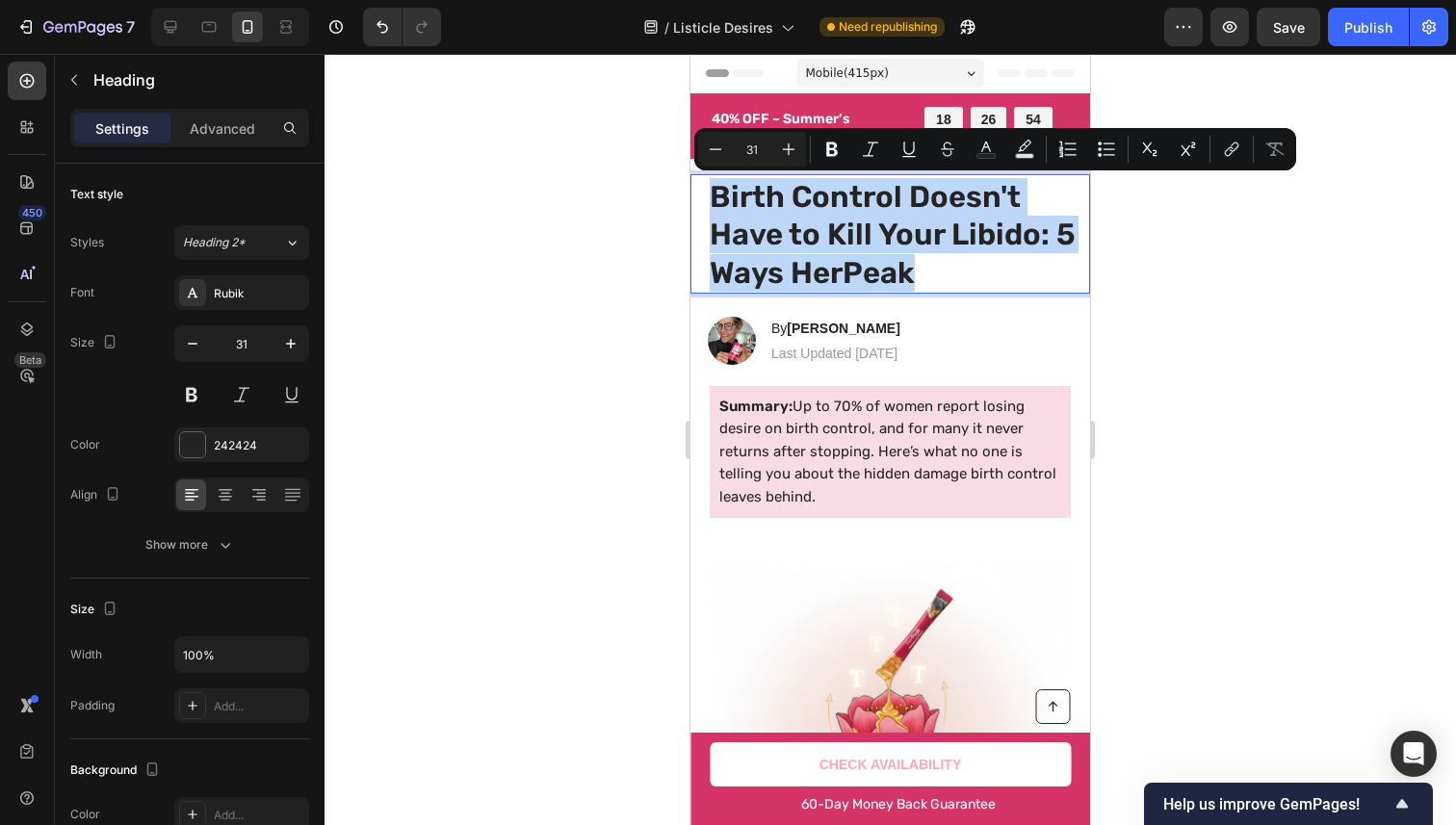
click at [1011, 235] on p "Birth Control Doesn't Have to Kill Your Libido: 5 Ways HerPeak" at bounding box center [893, 235] width 367 height 114
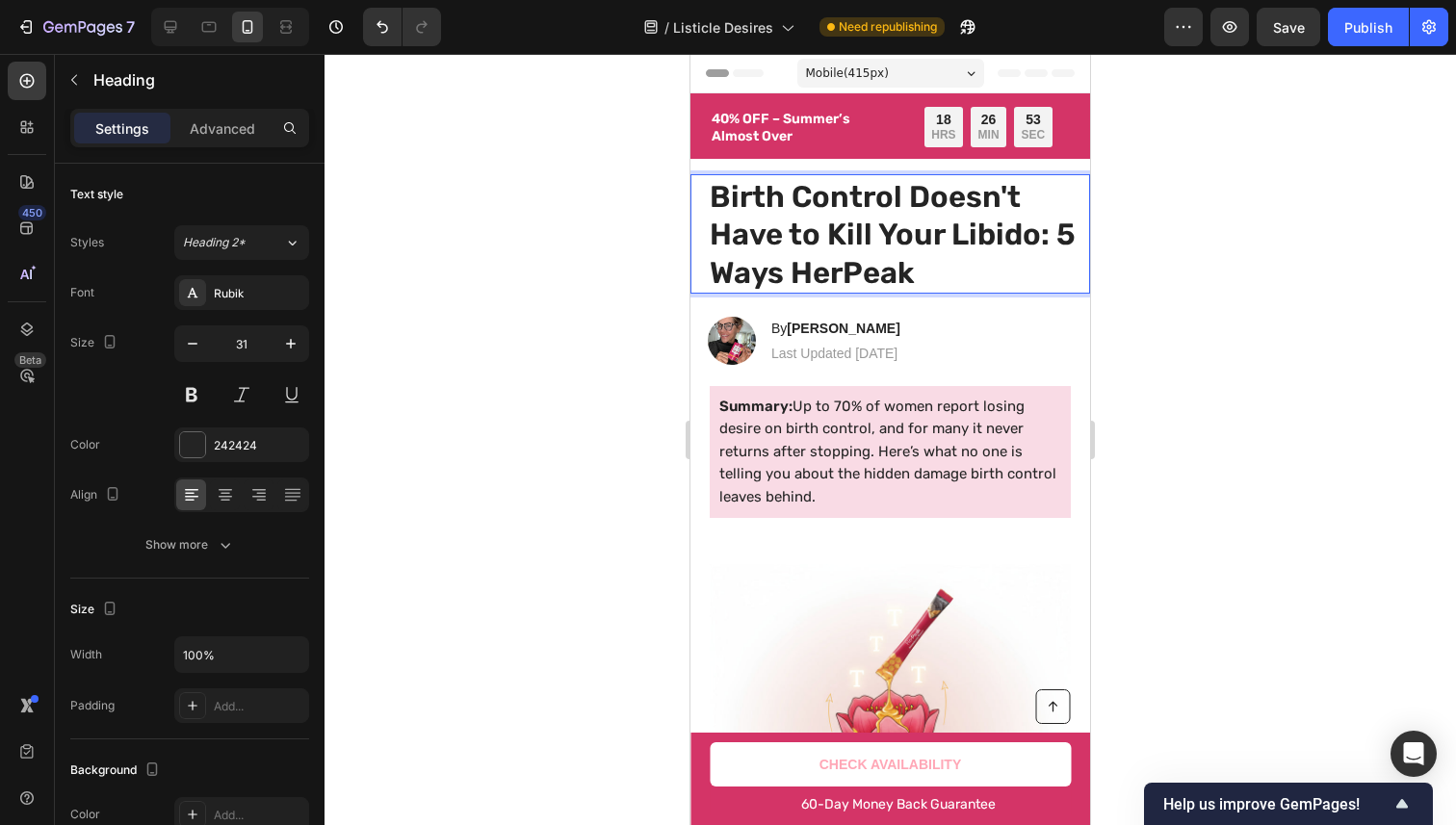
click at [883, 259] on p "Birth Control Doesn't Have to Kill Your Libido: 5 Ways HerPeak" at bounding box center [893, 235] width 367 height 114
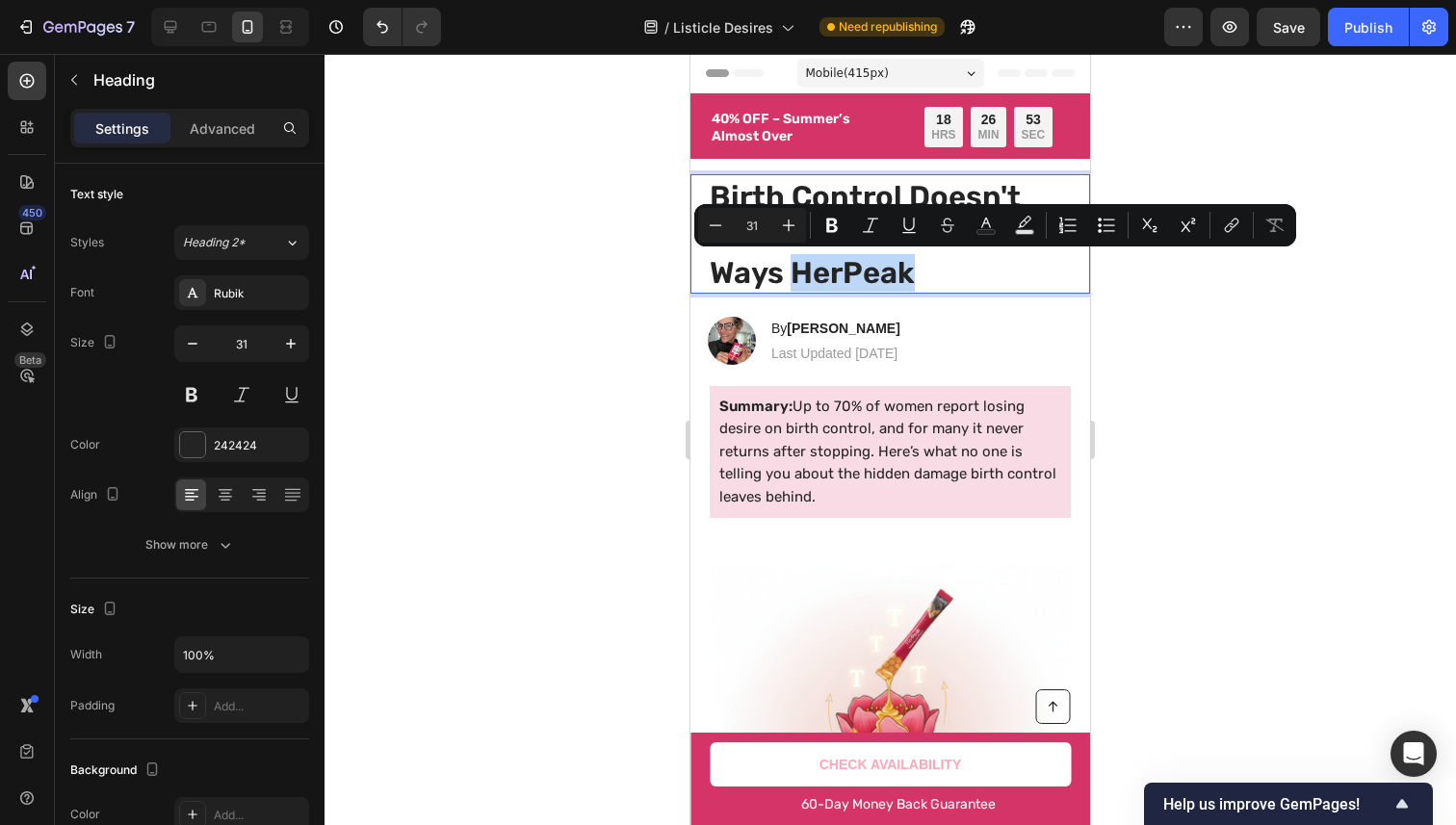
click at [894, 259] on p "Birth Control Doesn't Have to Kill Your Libido: 5 Ways HerPeak" at bounding box center [893, 235] width 367 height 114
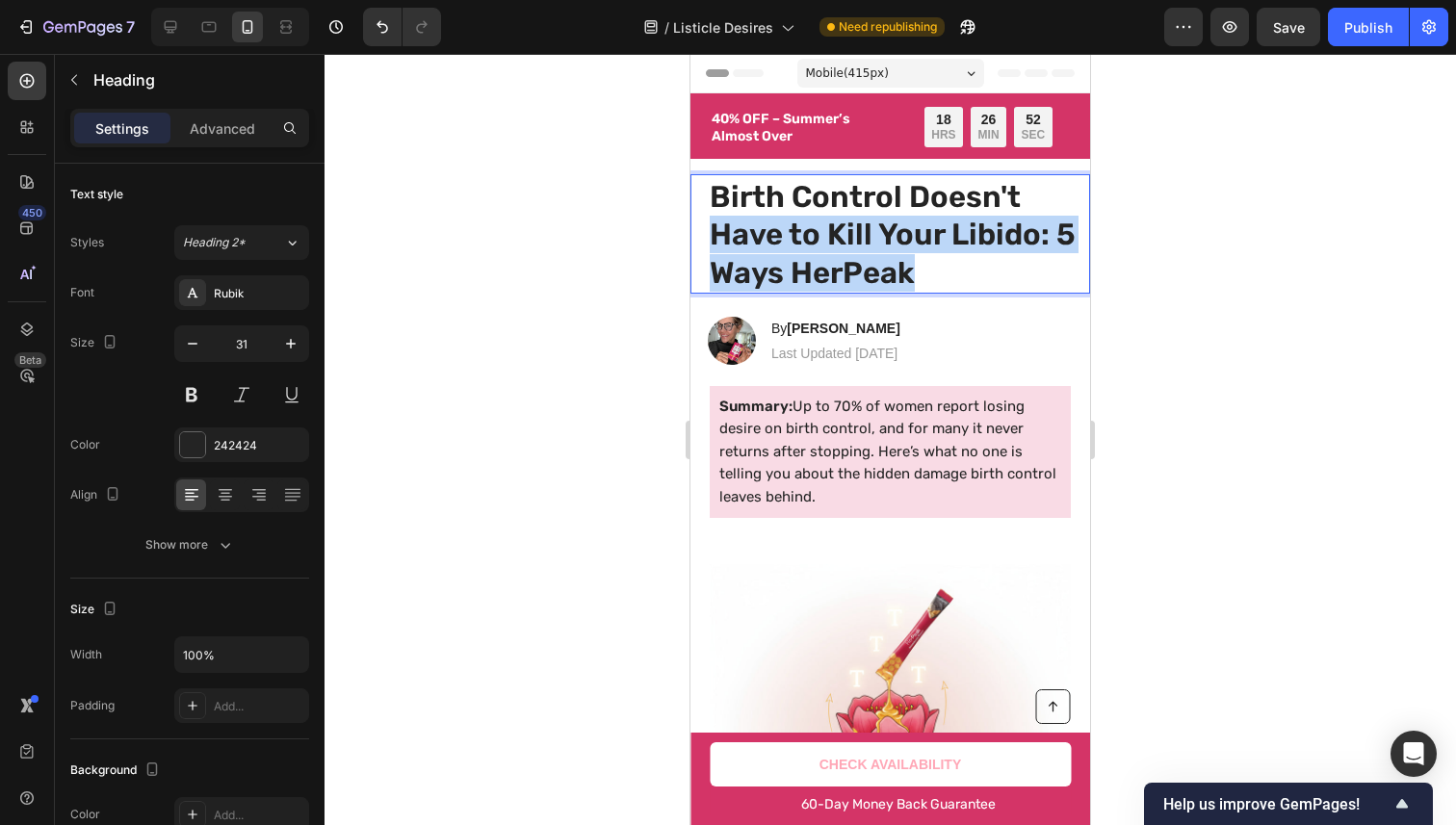
drag, startPoint x: 894, startPoint y: 259, endPoint x: 721, endPoint y: 250, distance: 173.2
click at [720, 249] on p "Birth Control Doesn't Have to Kill Your Libido: 5 Ways HerPeak" at bounding box center [893, 235] width 367 height 114
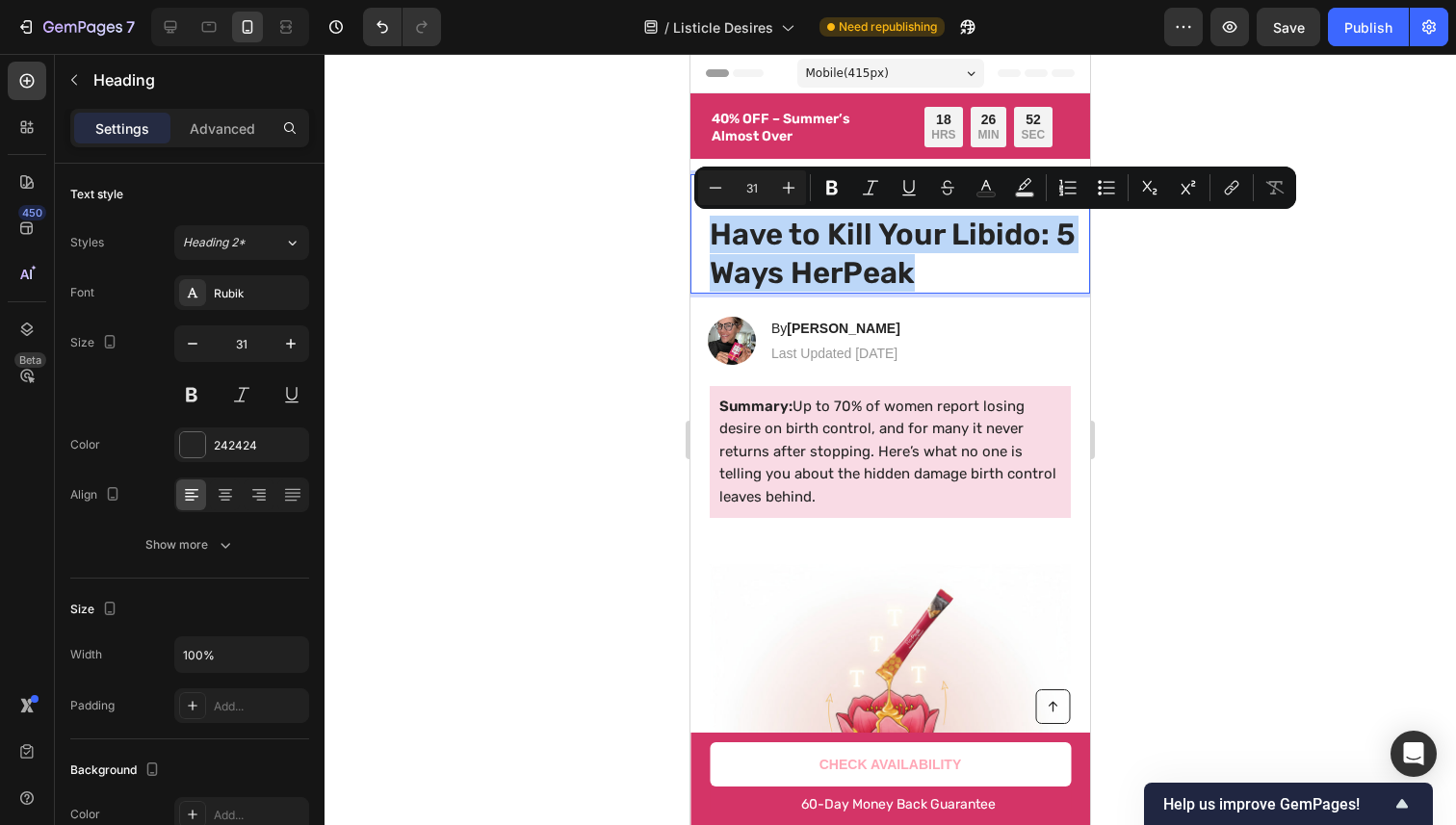
click at [714, 276] on p "Birth Control Doesn't Have to Kill Your Libido: 5 Ways HerPeak" at bounding box center [893, 235] width 367 height 114
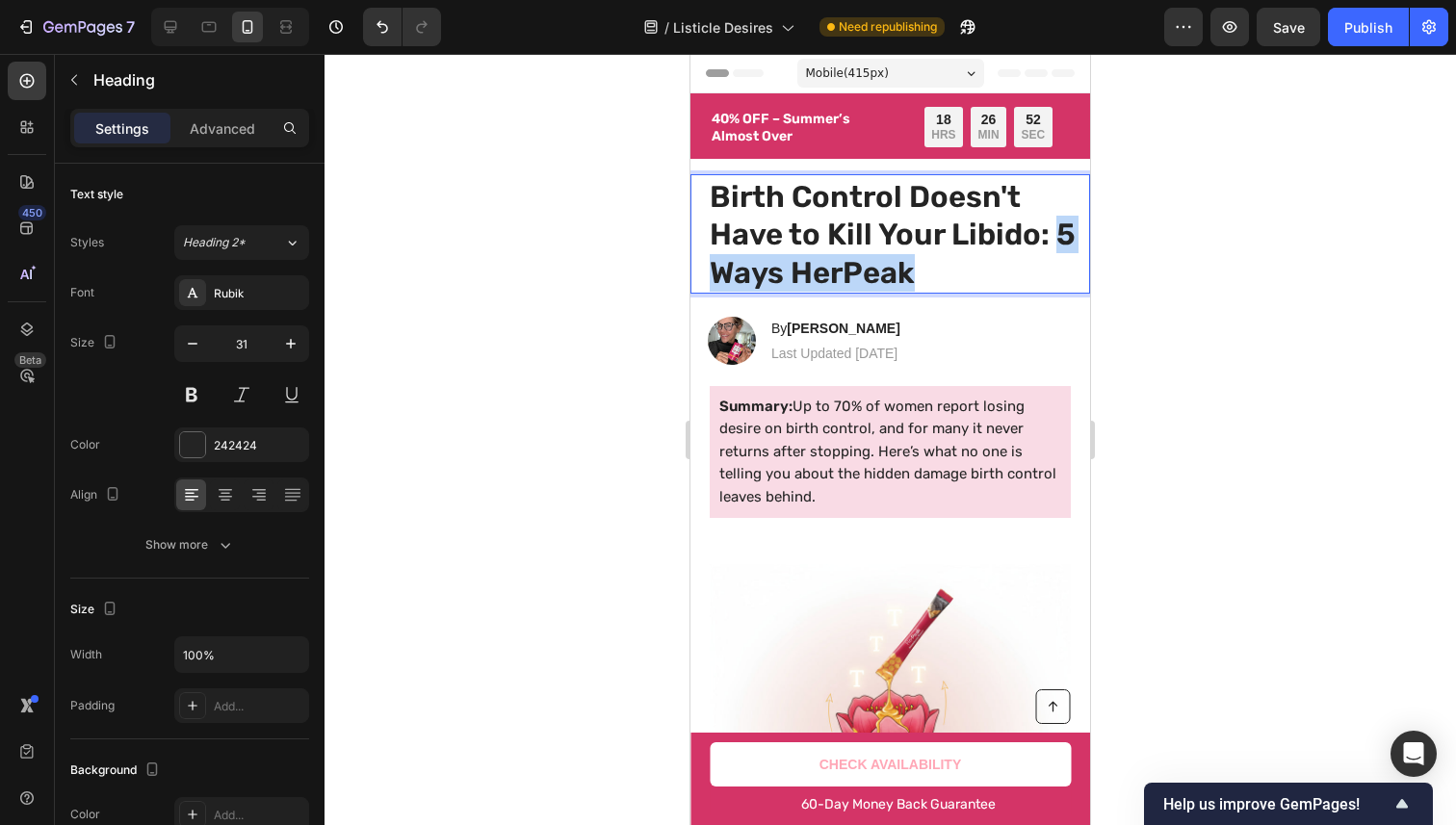
drag, startPoint x: 714, startPoint y: 276, endPoint x: 954, endPoint y: 278, distance: 240.0
click at [941, 278] on p "Birth Control Doesn't Have to Kill Your Libido: 5 Ways HerPeak" at bounding box center [893, 235] width 367 height 114
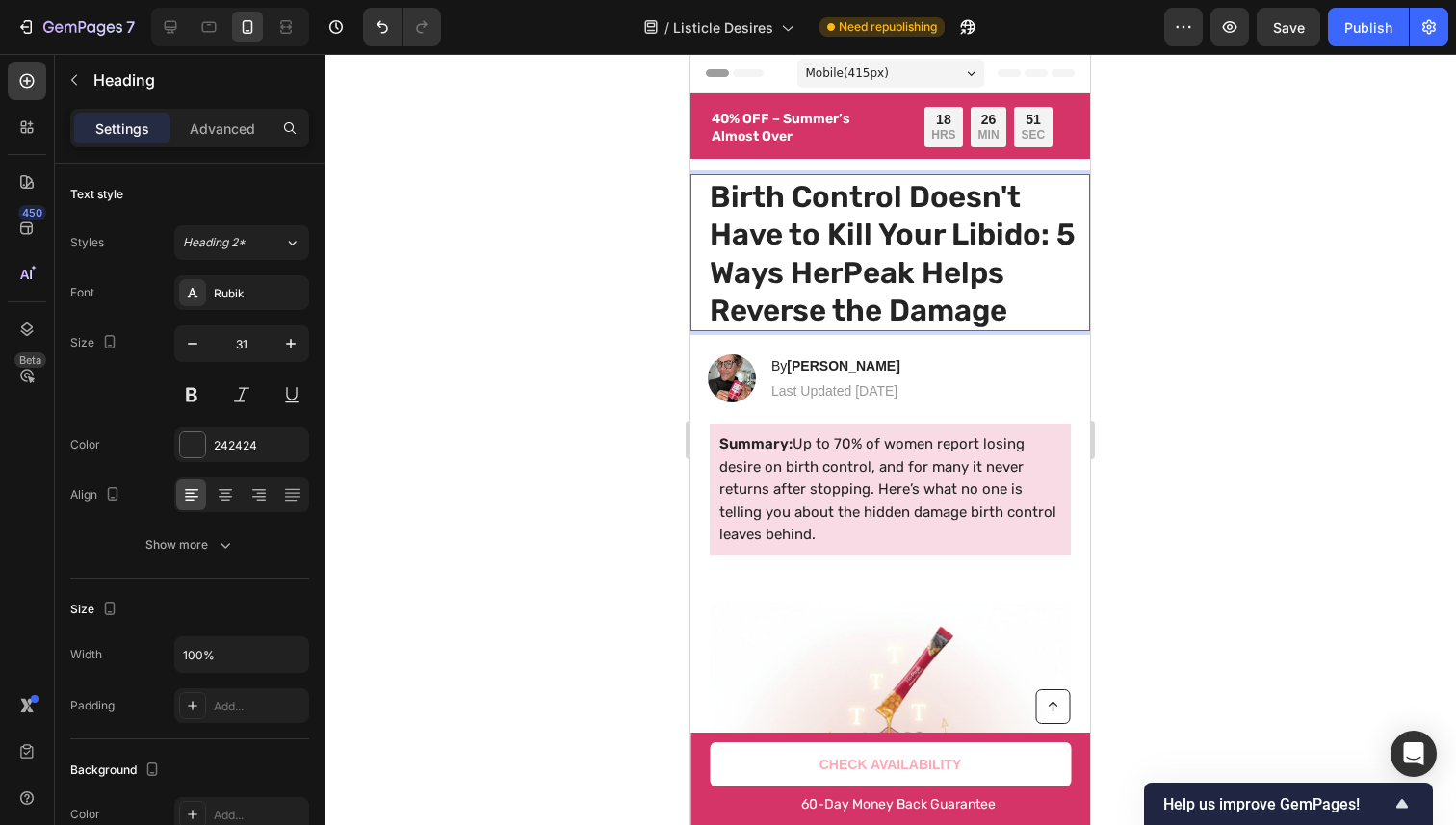
click at [1358, 221] on div at bounding box center [890, 439] width 1132 height 771
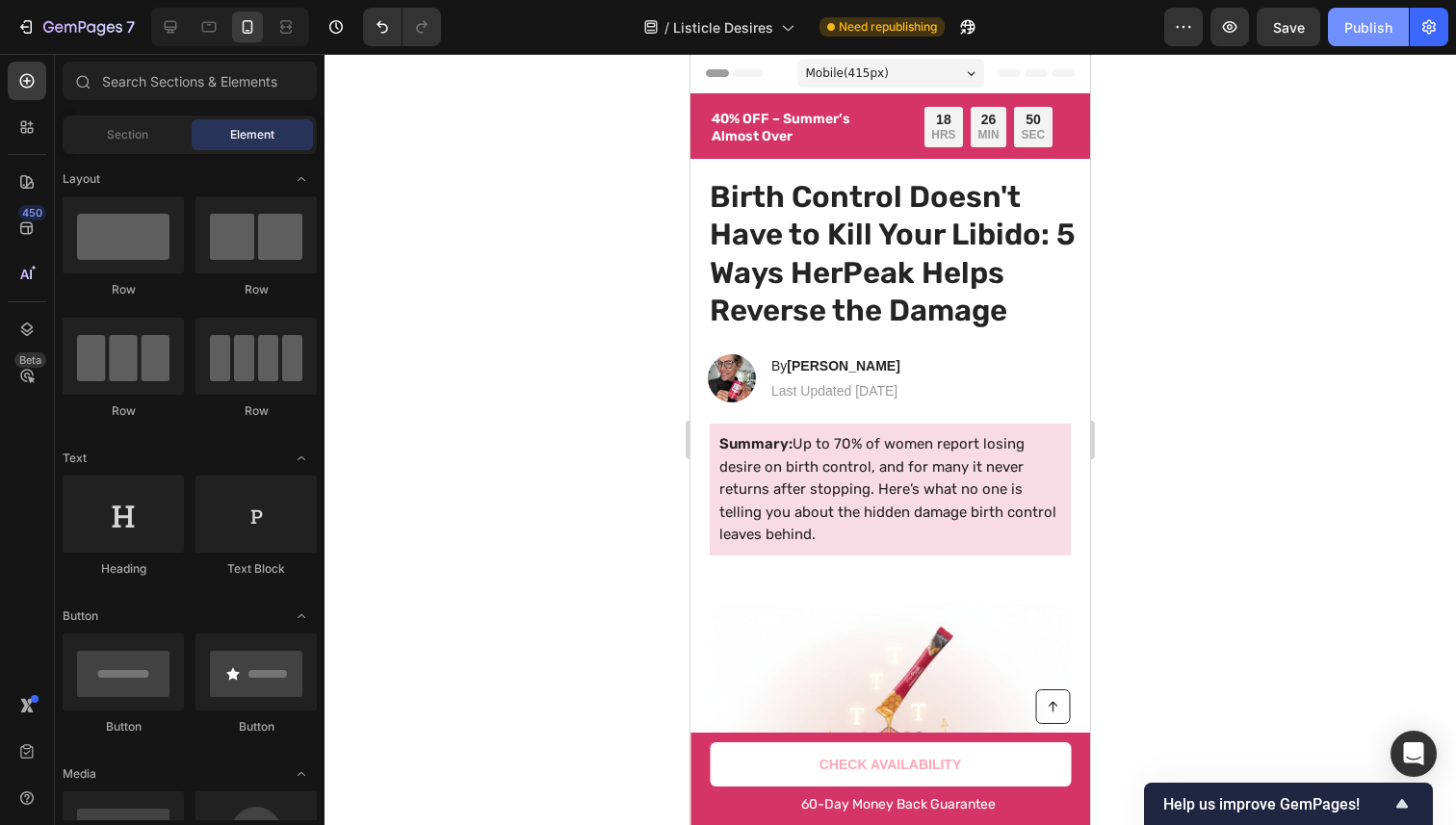
click at [1380, 40] on button "Publish" at bounding box center [1368, 27] width 81 height 39
